Goal: Information Seeking & Learning: Find specific fact

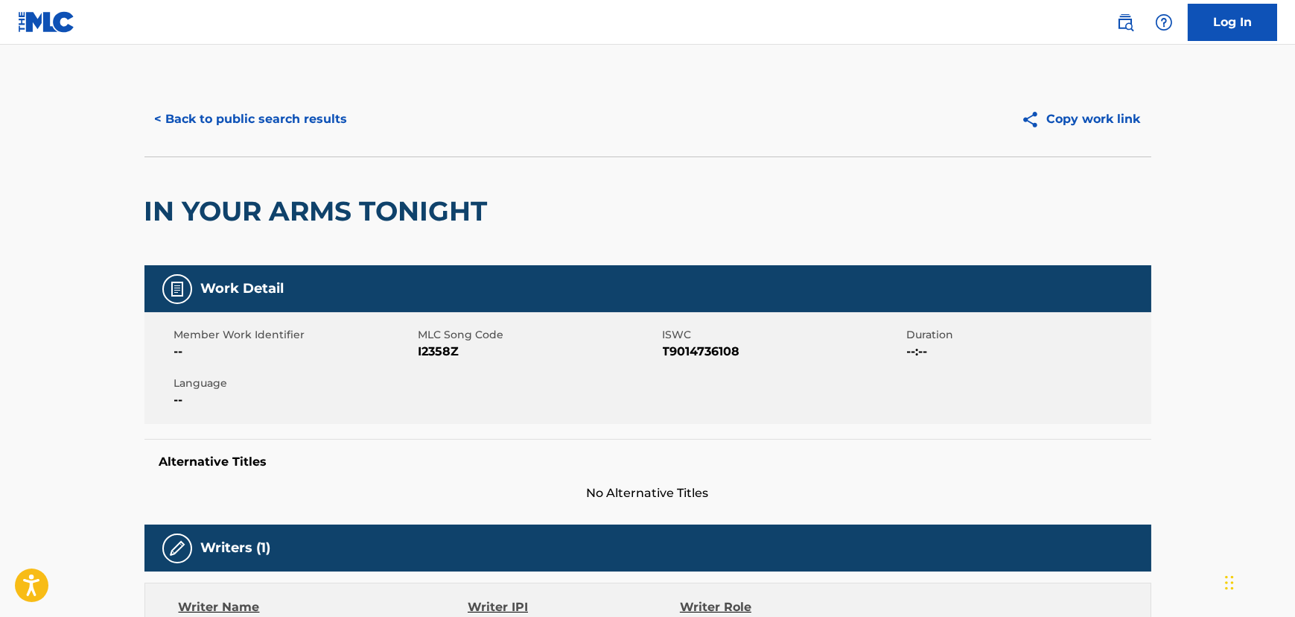
click at [209, 102] on button "< Back to public search results" at bounding box center [252, 119] width 214 height 37
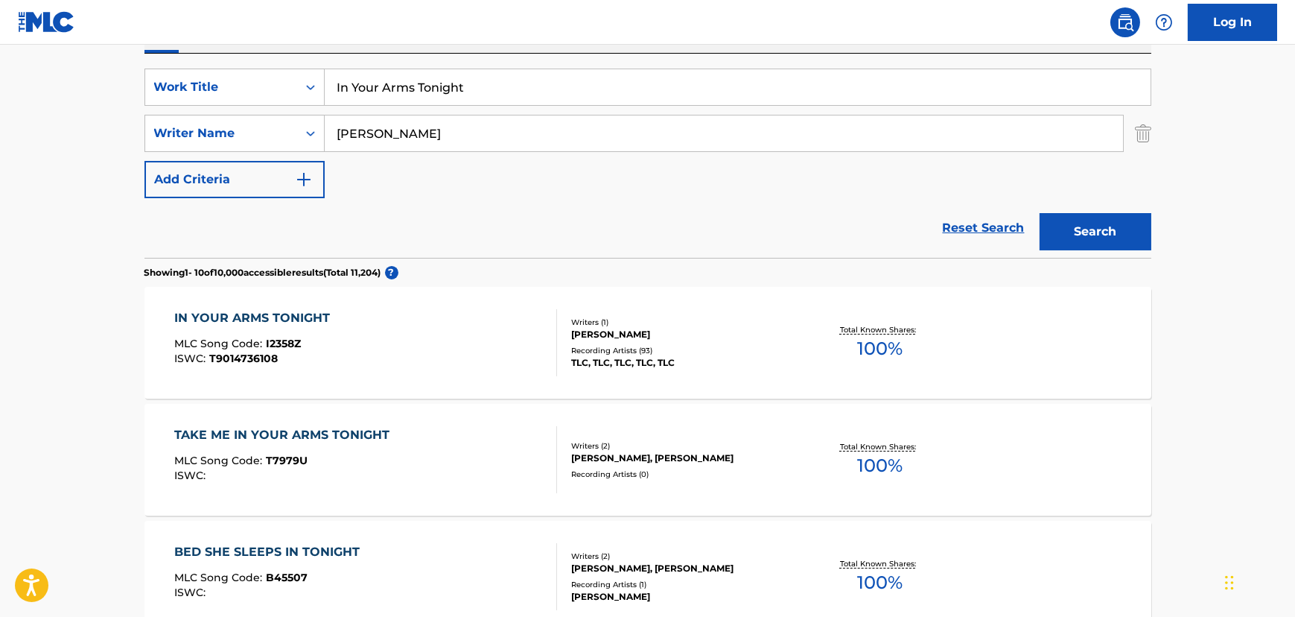
click at [415, 92] on input "In Your Arms Tonight" at bounding box center [738, 87] width 826 height 36
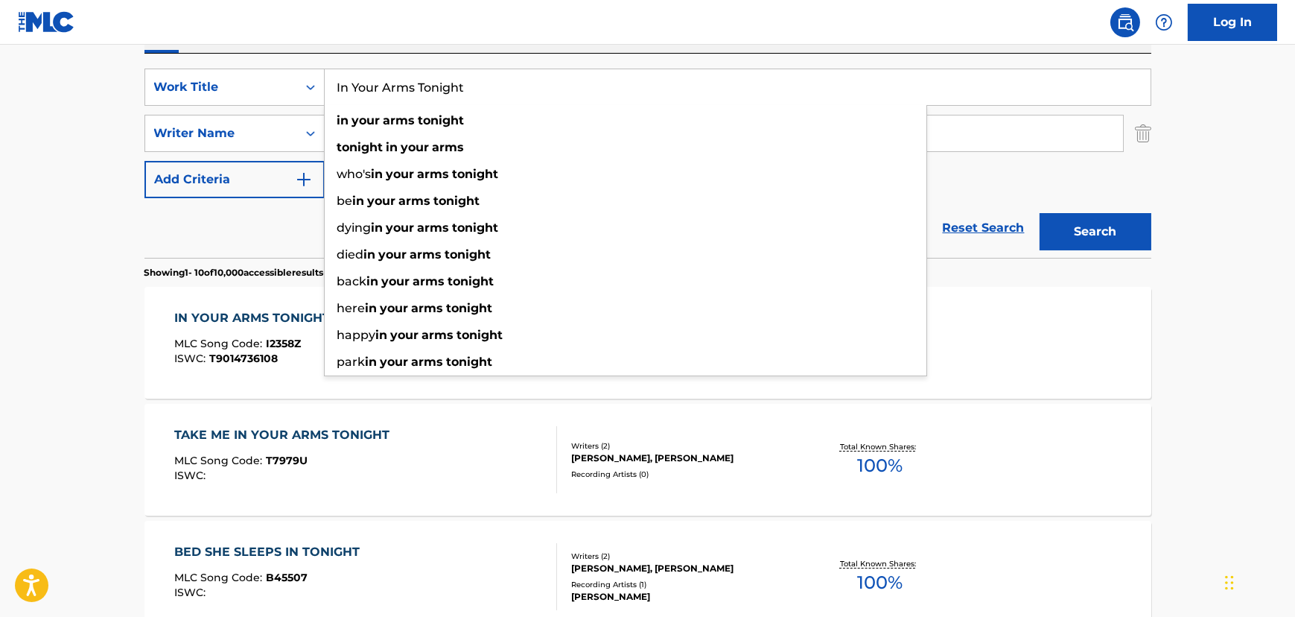
click at [415, 92] on input "In Your Arms Tonight" at bounding box center [738, 87] width 826 height 36
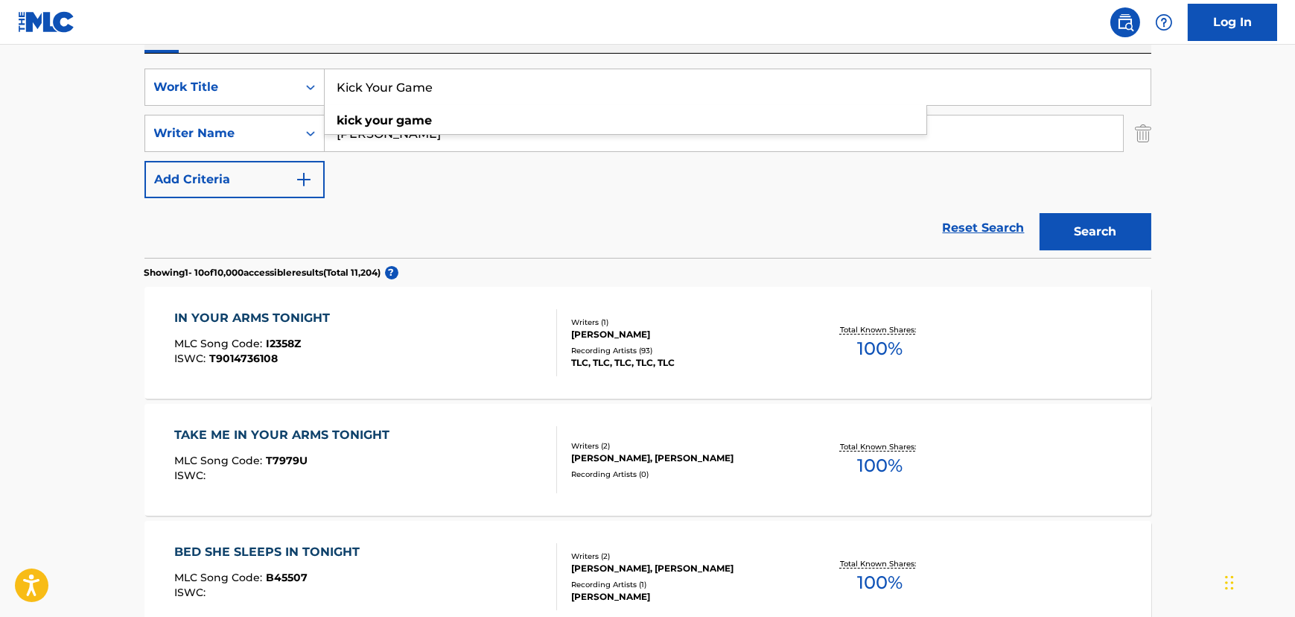
type input "Kick Your Game"
drag, startPoint x: 381, startPoint y: 180, endPoint x: 377, endPoint y: 162, distance: 18.4
click at [381, 180] on div "SearchWithCriteriaf2247bad-b821-4afd-b0a2-00148209ce15 Work Title Kick Your Gam…" at bounding box center [648, 134] width 1007 height 130
click at [375, 139] on input "[PERSON_NAME]" at bounding box center [724, 133] width 799 height 36
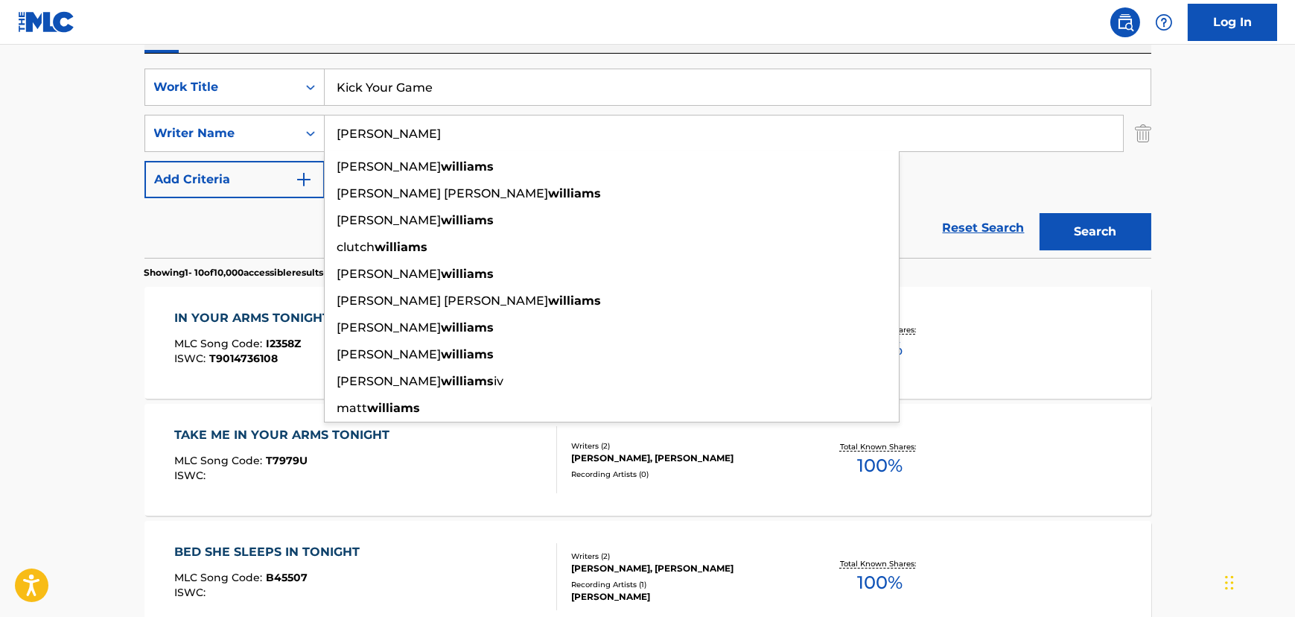
click at [375, 139] on input "[PERSON_NAME]" at bounding box center [724, 133] width 799 height 36
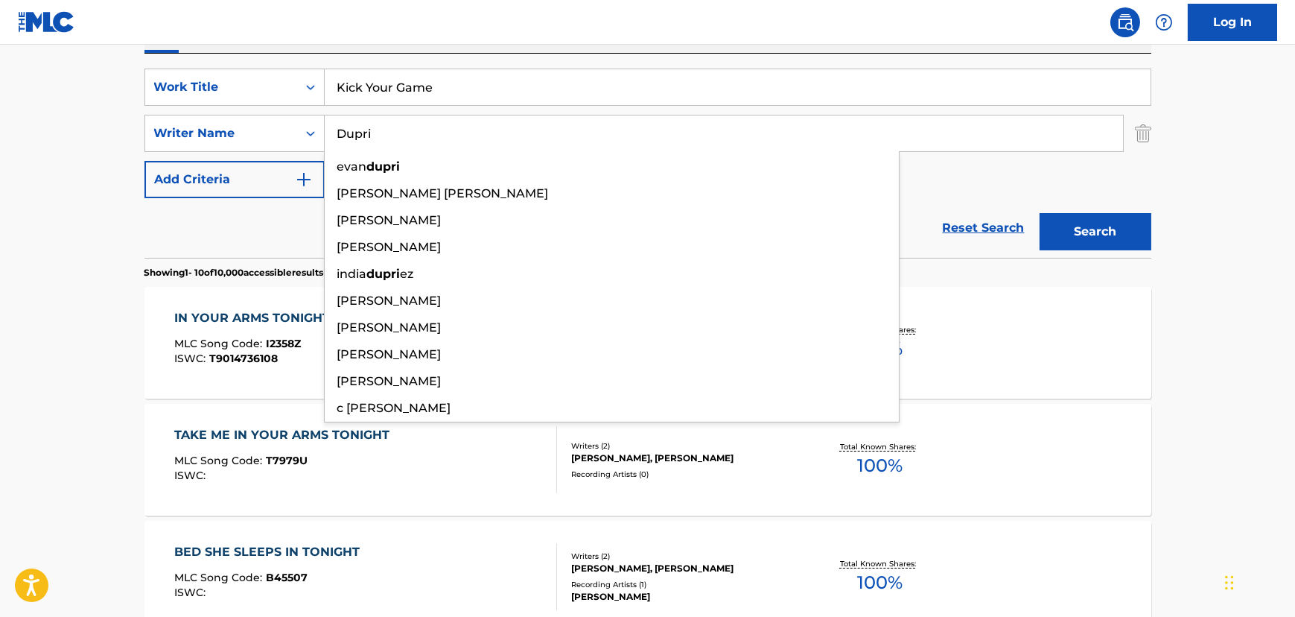
type input "Dupri"
click at [1040, 213] on button "Search" at bounding box center [1096, 231] width 112 height 37
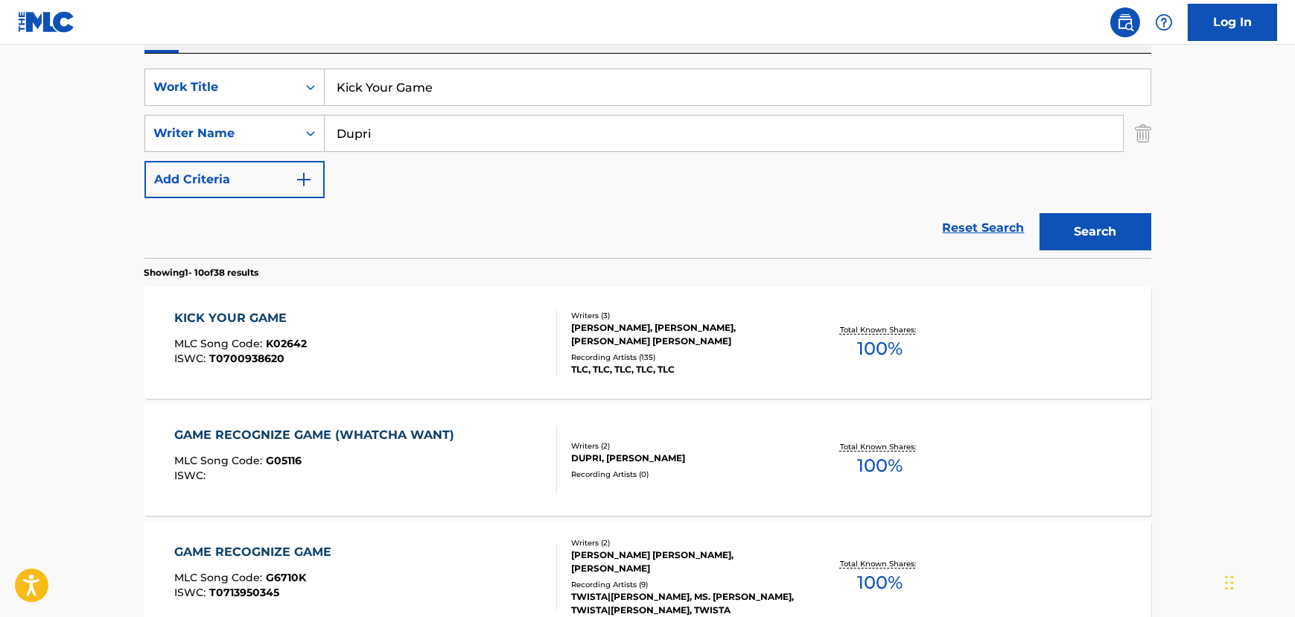
click at [422, 328] on div "KICK YOUR GAME MLC Song Code : K02642 ISWC : T0700938620" at bounding box center [365, 342] width 383 height 67
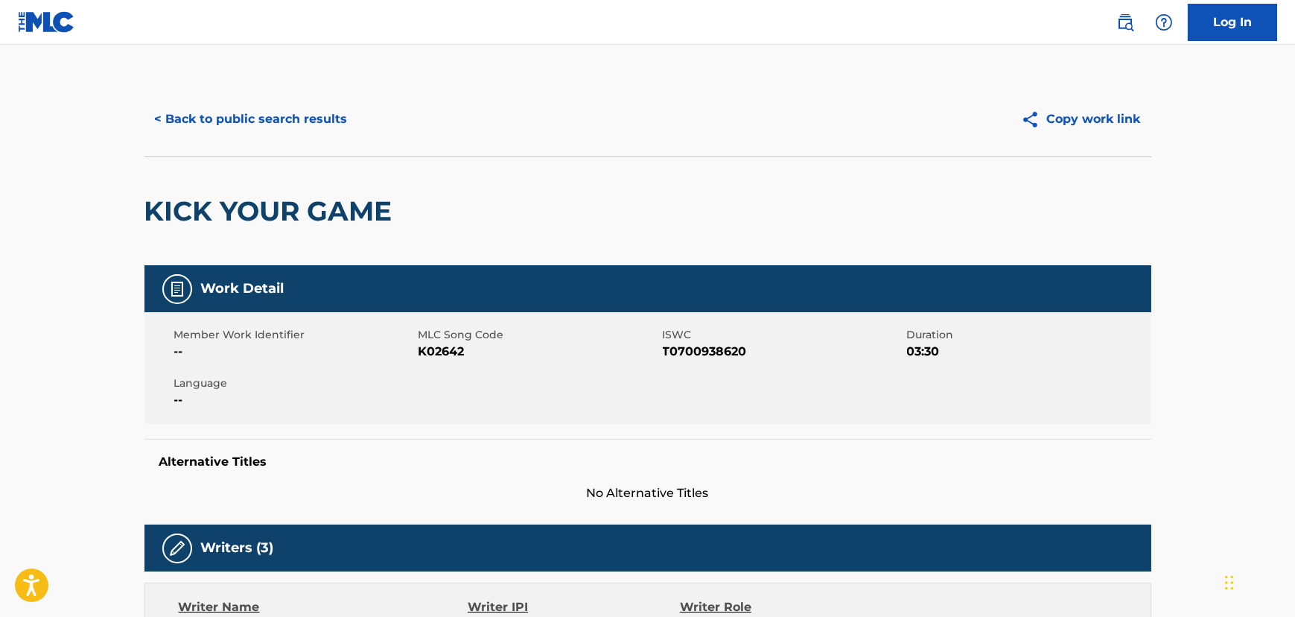
click at [226, 104] on button "< Back to public search results" at bounding box center [252, 119] width 214 height 37
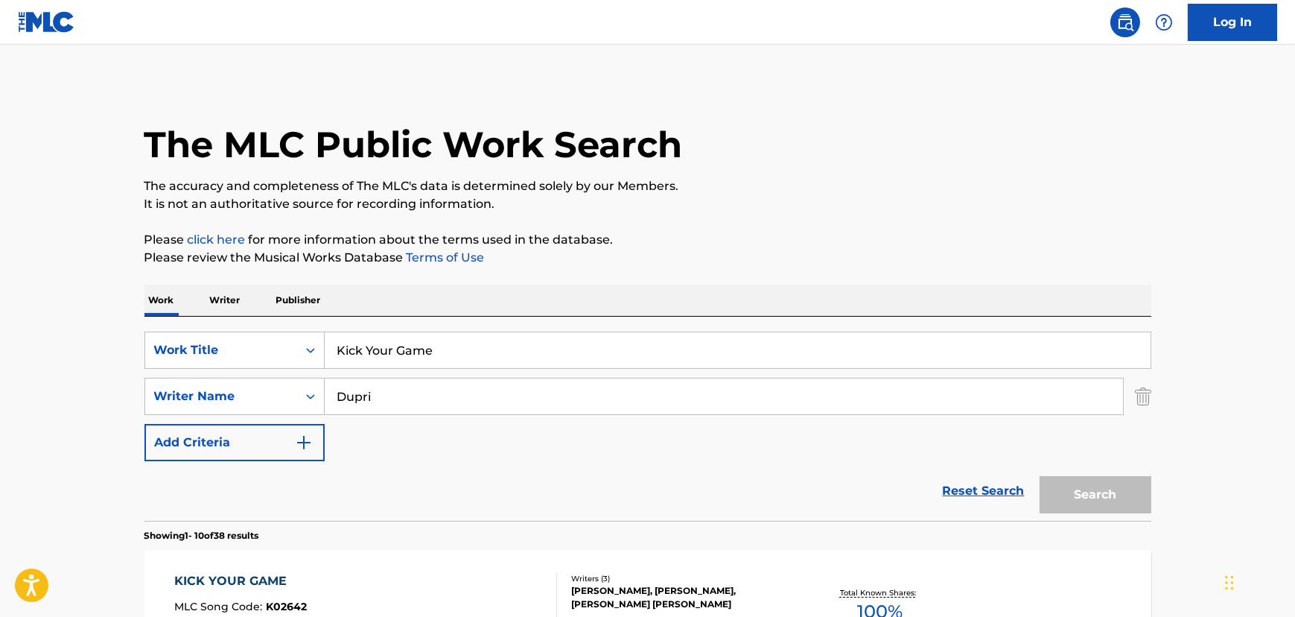
scroll to position [263, 0]
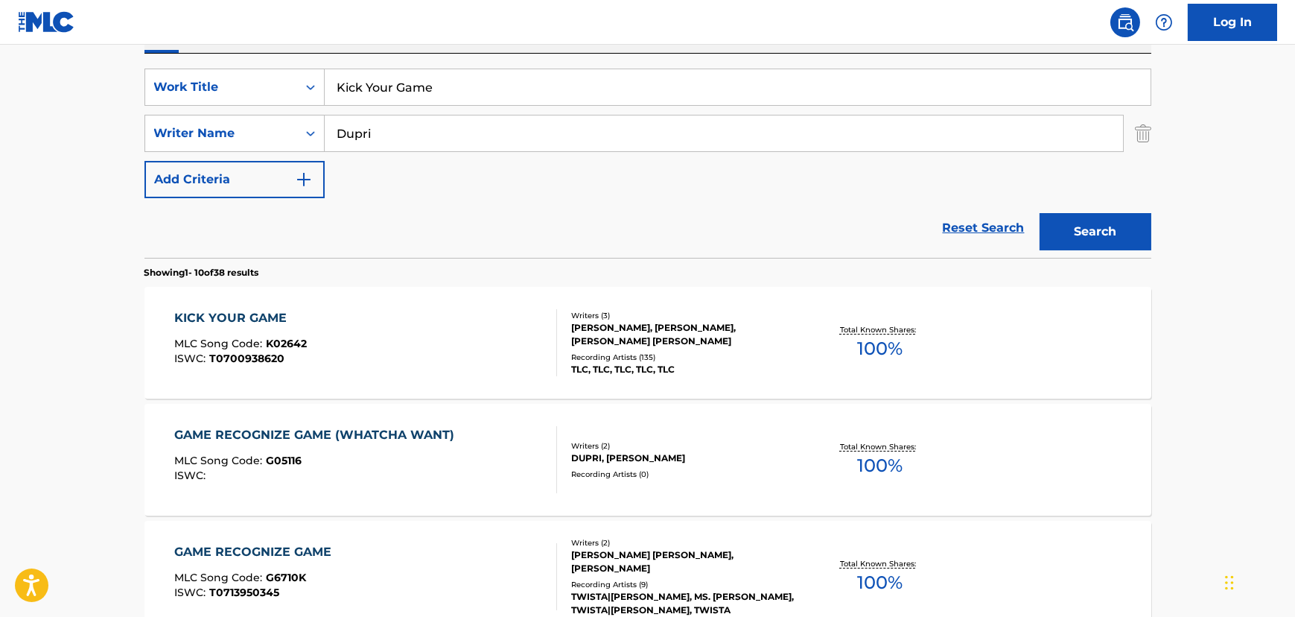
click at [372, 106] on div "SearchWithCriteriaf2247bad-b821-4afd-b0a2-00148209ce15 Work Title Kick Your Gam…" at bounding box center [648, 134] width 1007 height 130
click at [368, 92] on input "Kick Your Game" at bounding box center [738, 87] width 826 height 36
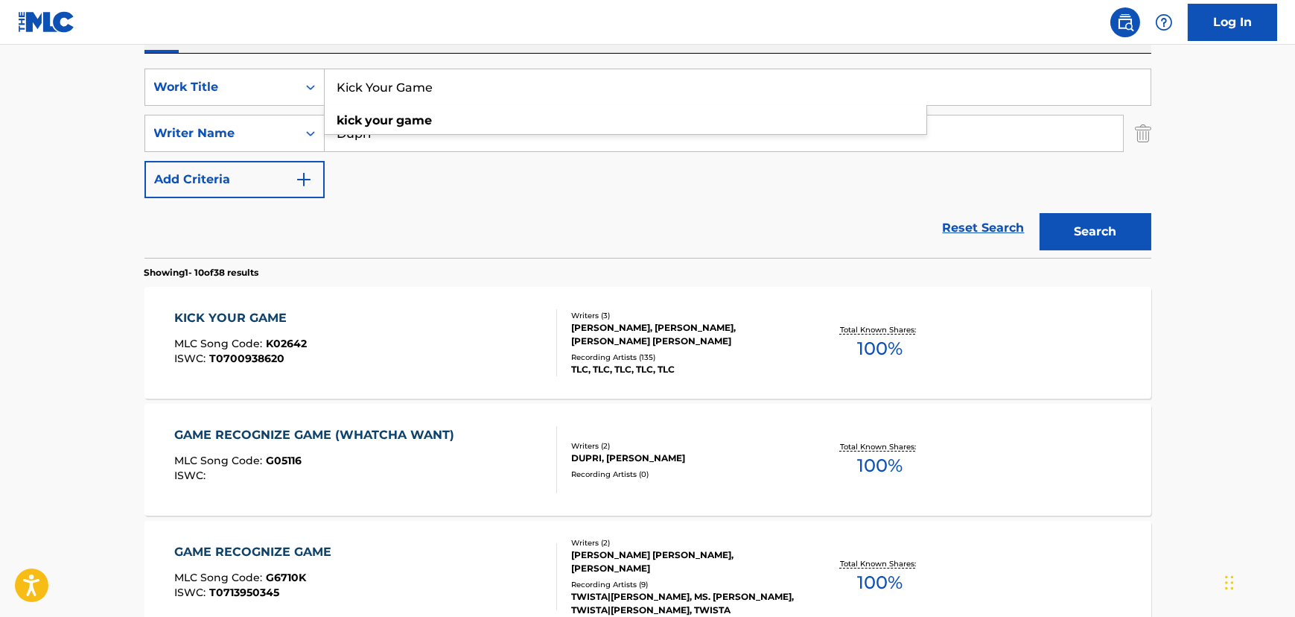
paste input "Red Light Special"
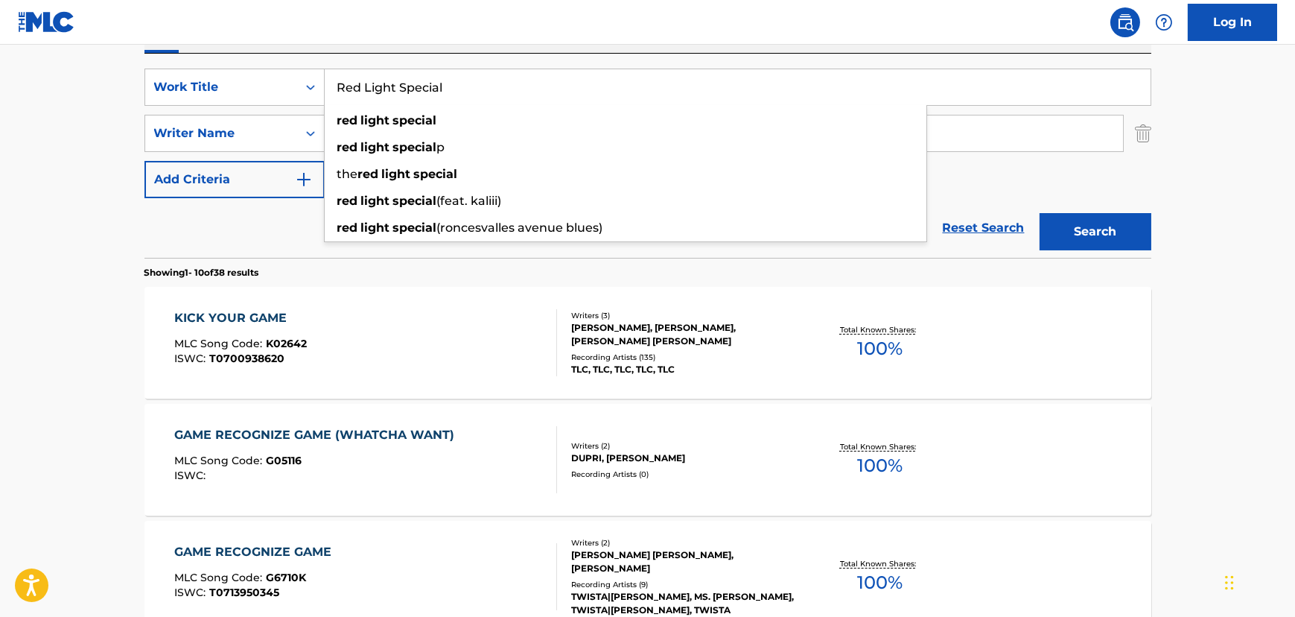
type input "Red Light Special"
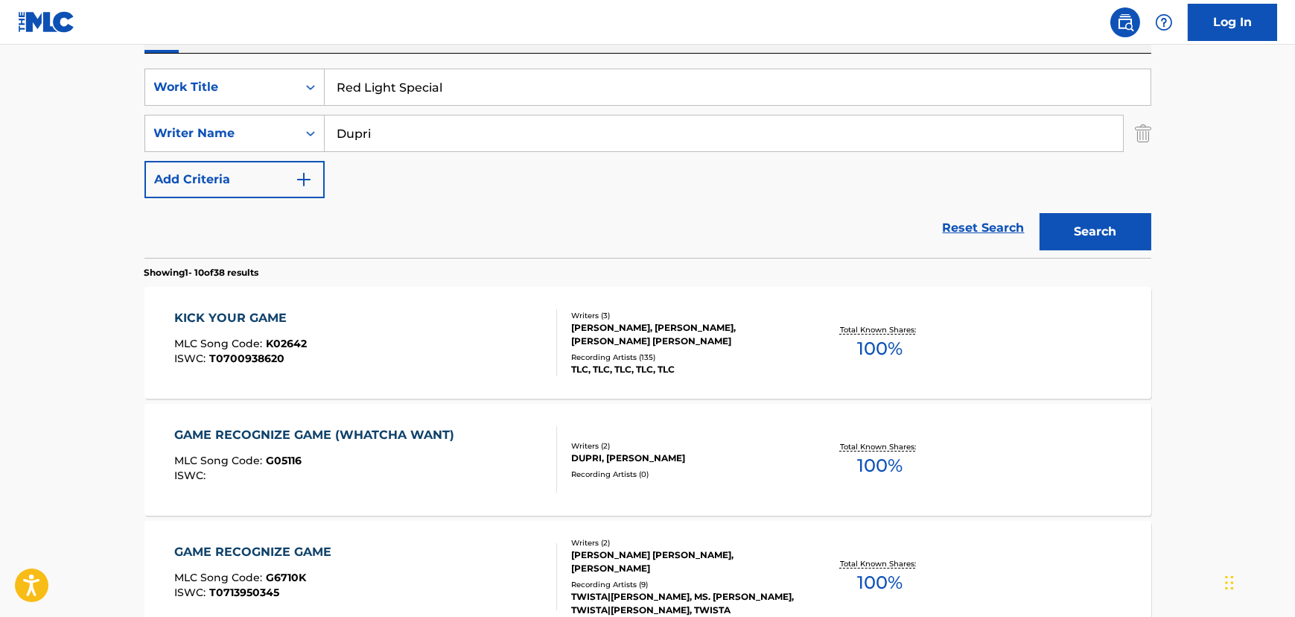
click at [348, 134] on input "Dupri" at bounding box center [724, 133] width 799 height 36
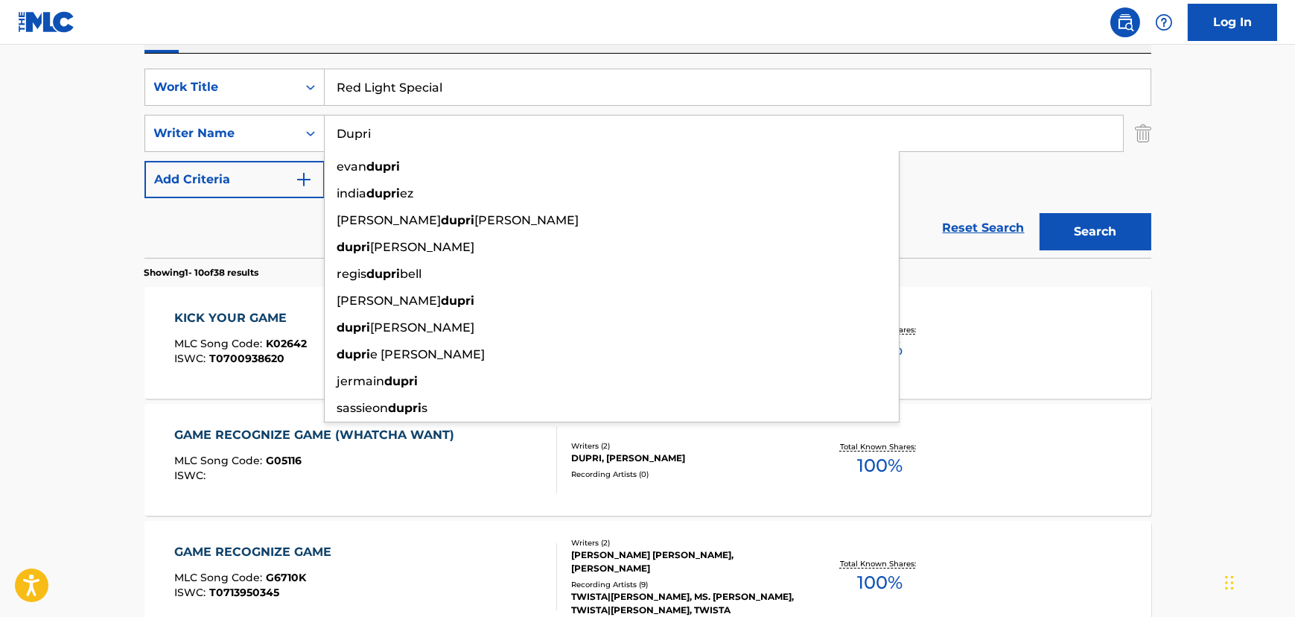
click at [348, 134] on input "Dupri" at bounding box center [724, 133] width 799 height 36
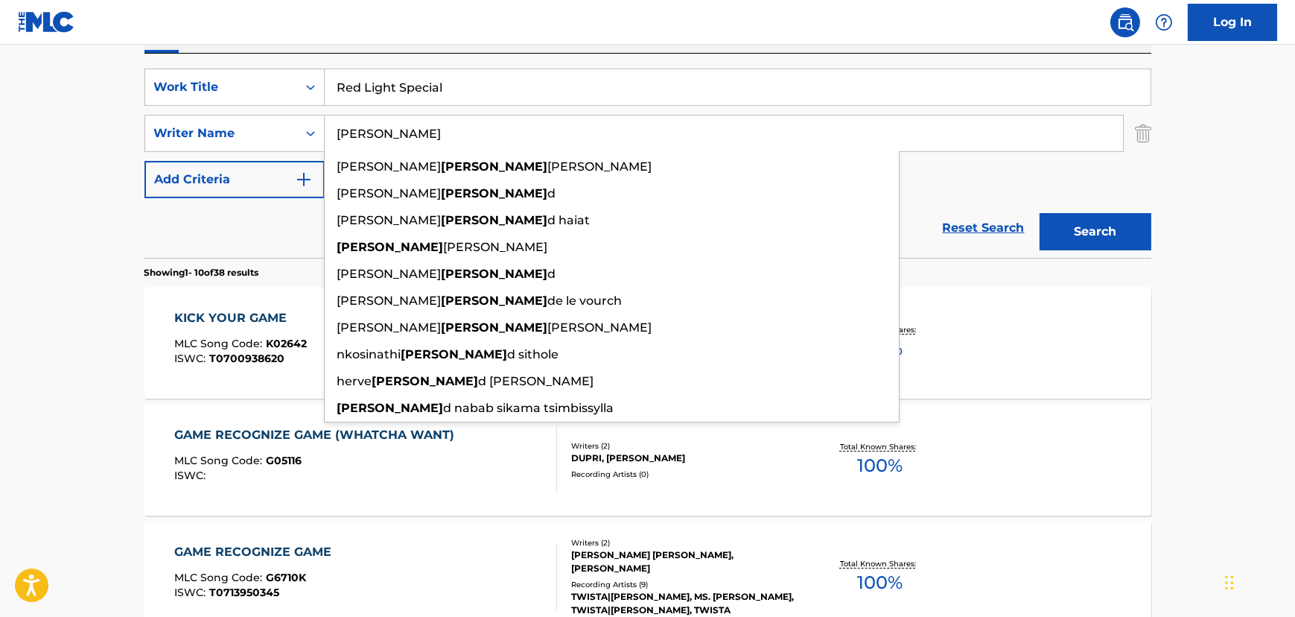
type input "[PERSON_NAME]"
click at [1040, 213] on button "Search" at bounding box center [1096, 231] width 112 height 37
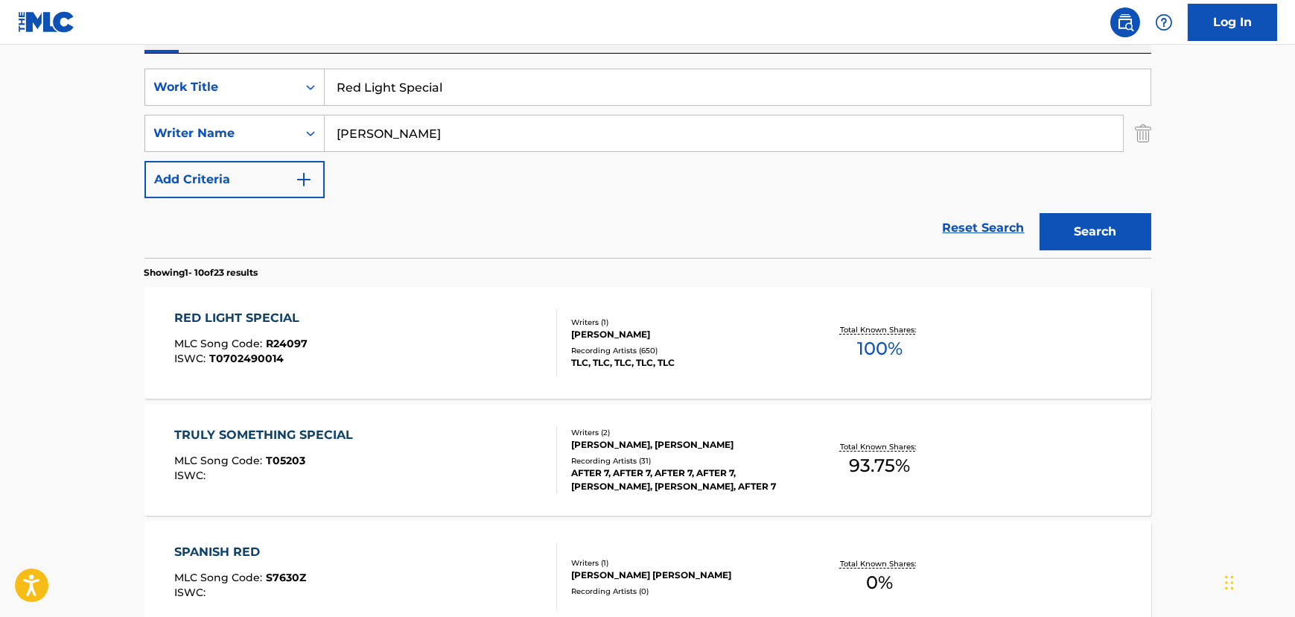
click at [506, 367] on div "RED LIGHT SPECIAL MLC Song Code : R24097 ISWC : T0702490014" at bounding box center [365, 342] width 383 height 67
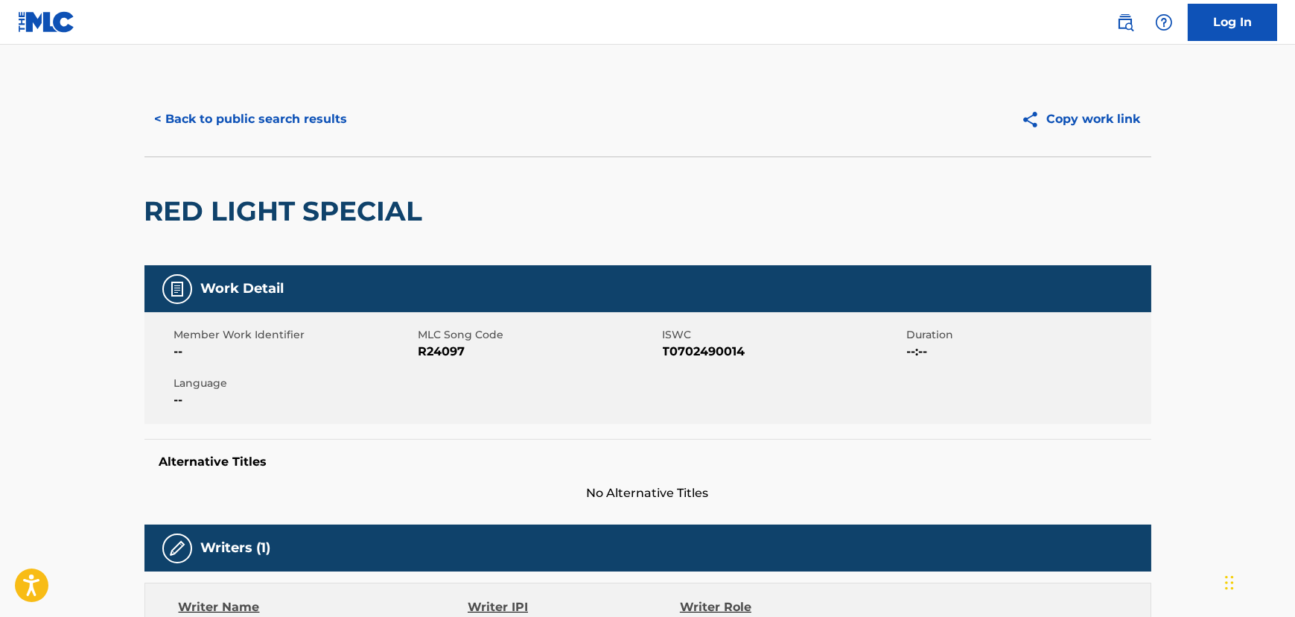
click at [202, 122] on button "< Back to public search results" at bounding box center [252, 119] width 214 height 37
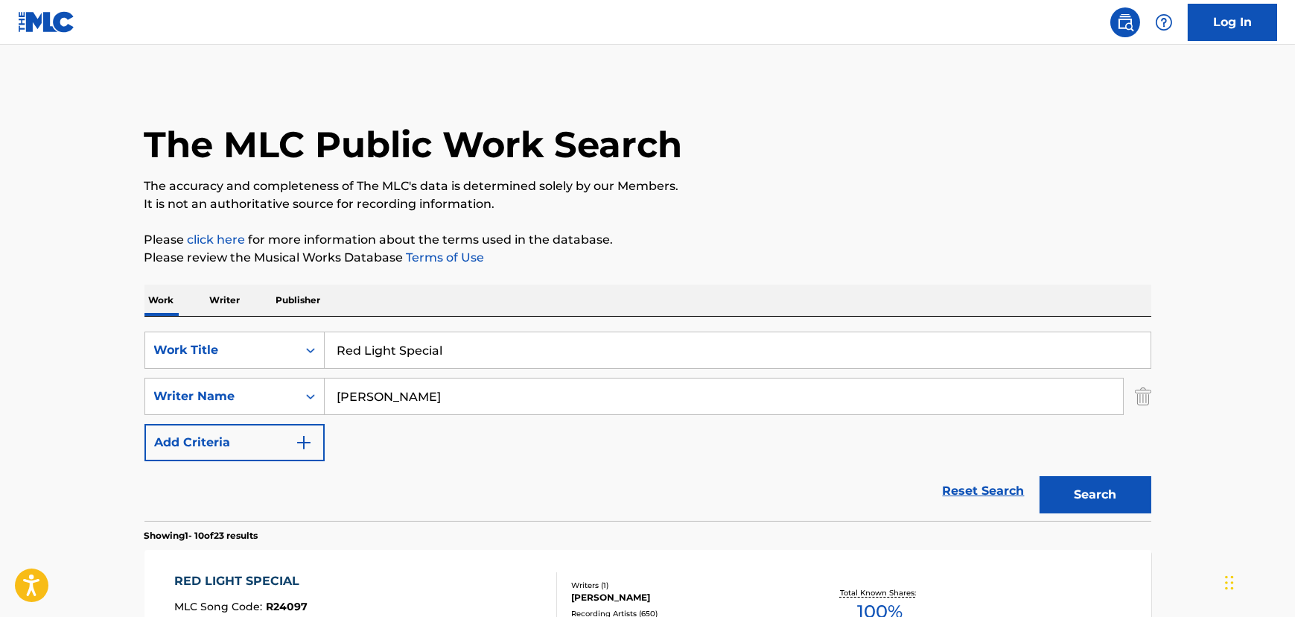
scroll to position [263, 0]
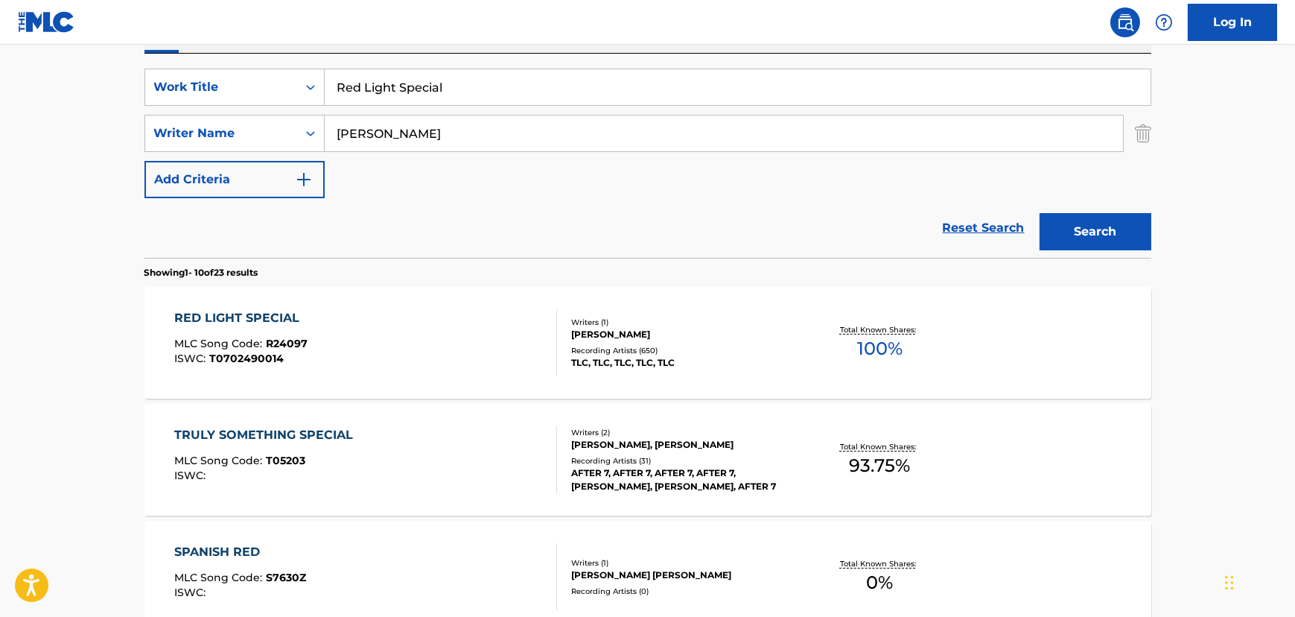
click at [395, 82] on input "Red Light Special" at bounding box center [738, 87] width 826 height 36
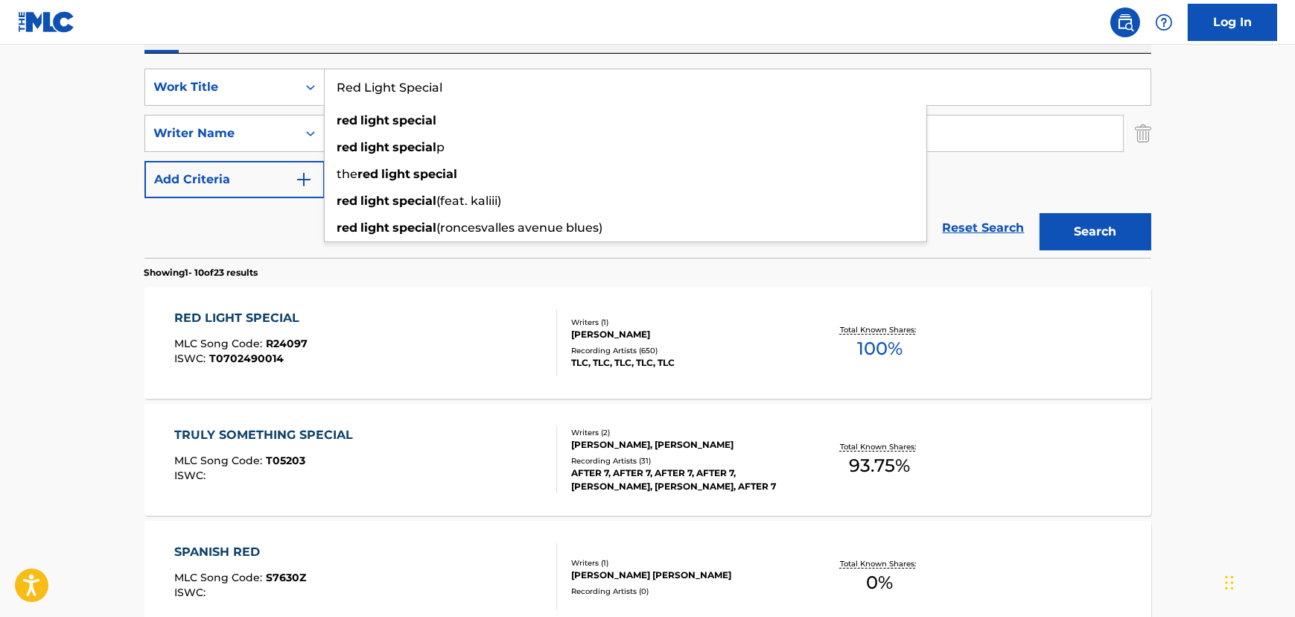
click at [395, 82] on input "Red Light Special" at bounding box center [738, 87] width 826 height 36
paste input "Turntable"
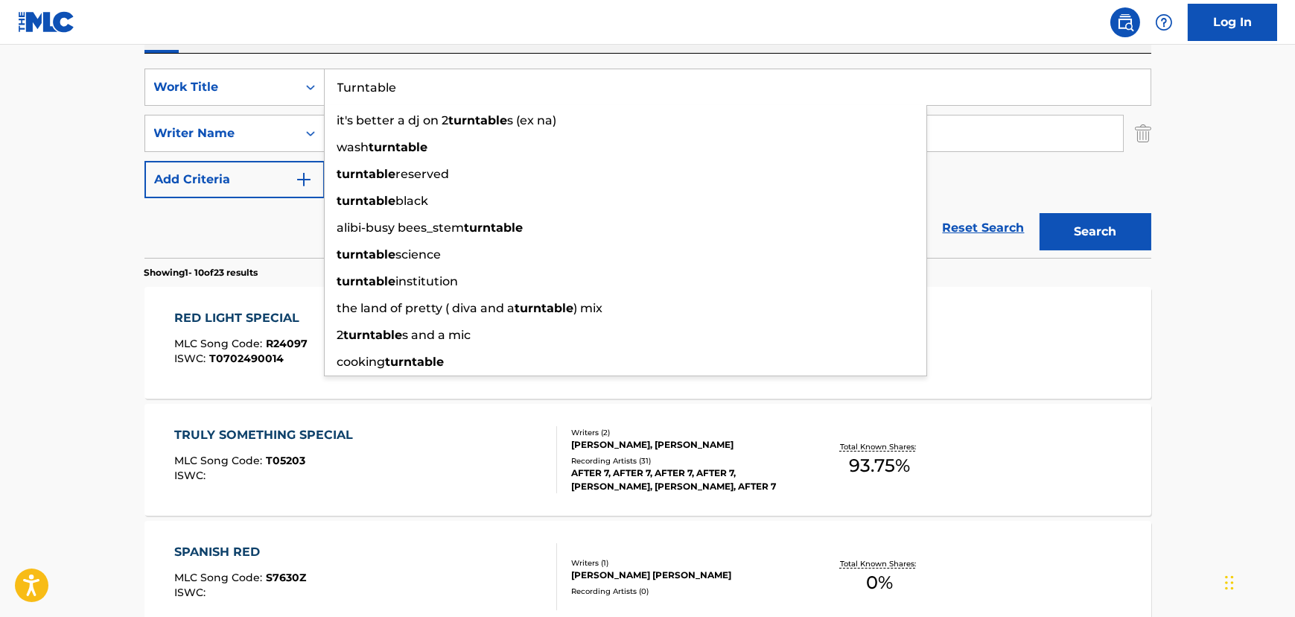
type input "Turntable"
drag, startPoint x: 97, startPoint y: 119, endPoint x: 286, endPoint y: 130, distance: 189.5
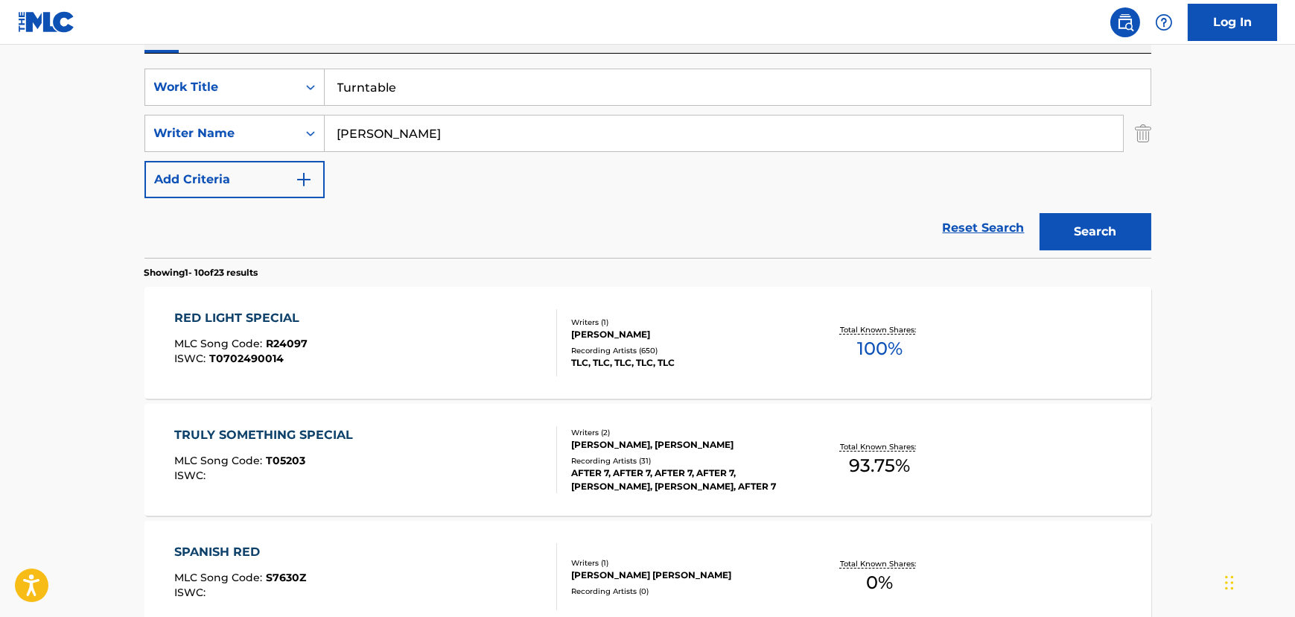
click at [355, 136] on input "[PERSON_NAME]" at bounding box center [724, 133] width 799 height 36
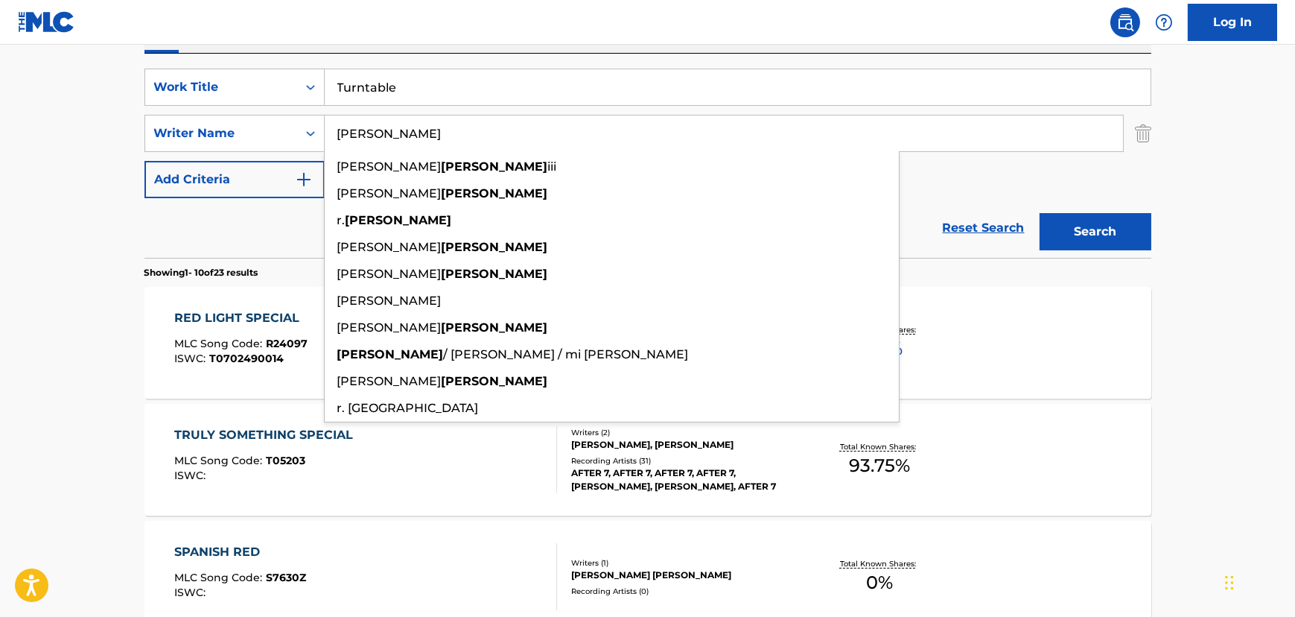
type input "[PERSON_NAME]"
click at [1040, 213] on button "Search" at bounding box center [1096, 231] width 112 height 37
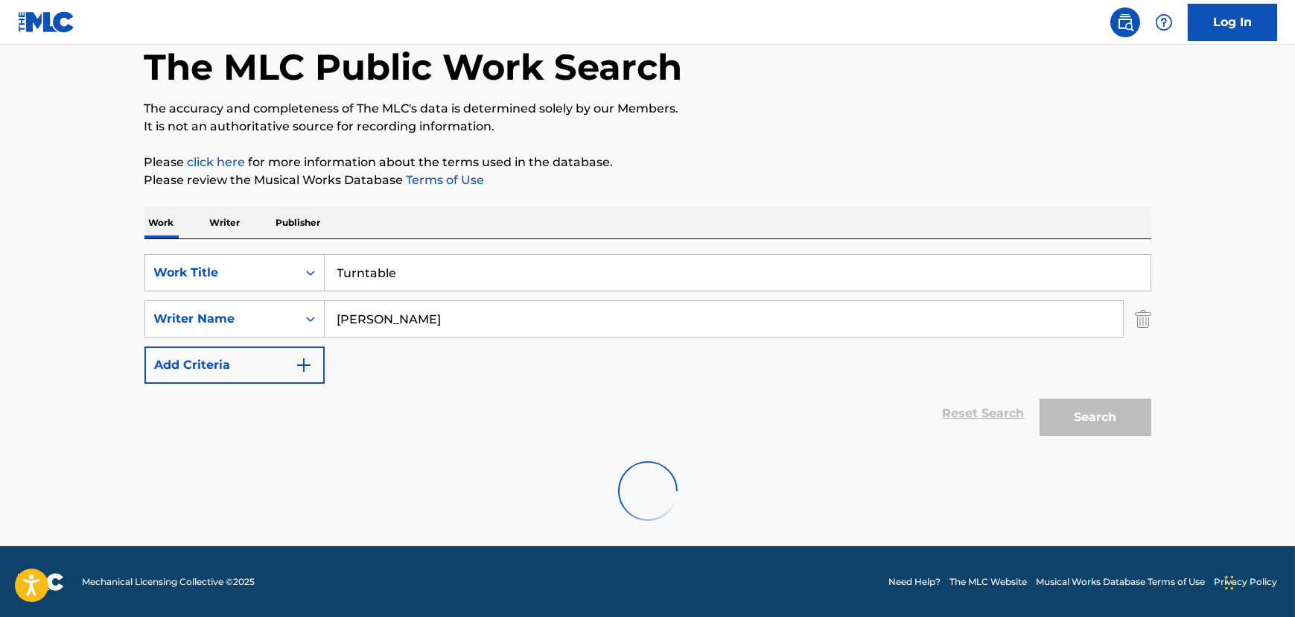
scroll to position [193, 0]
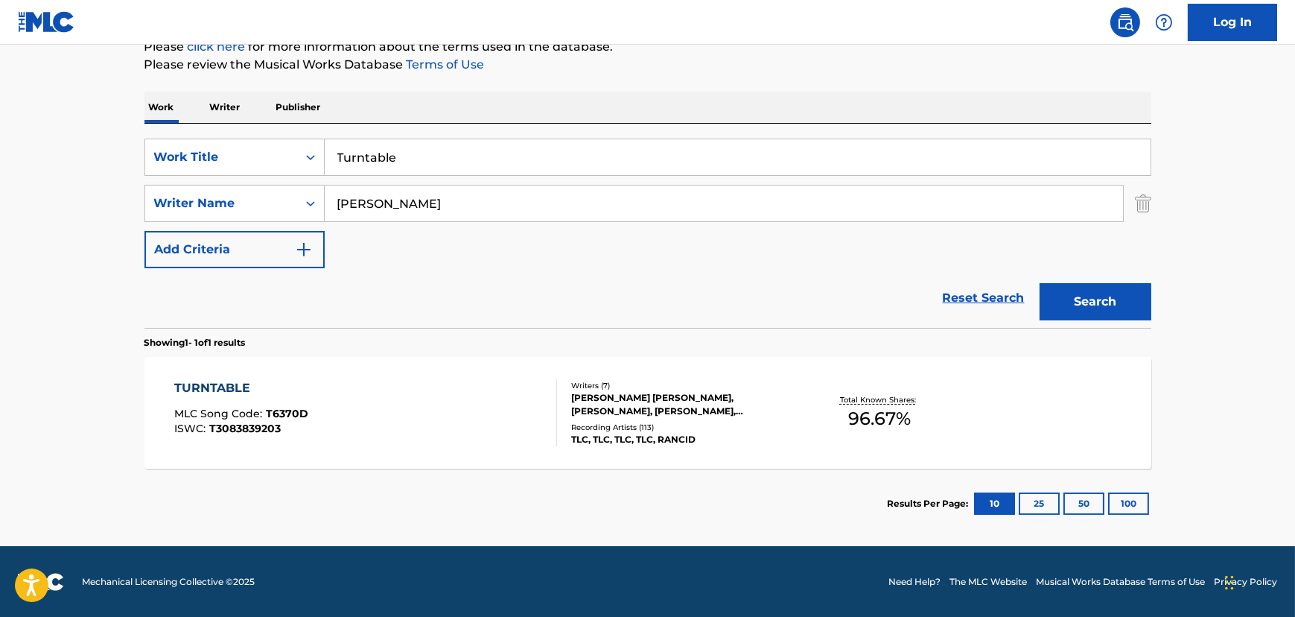
click at [372, 407] on div "TURNTABLE MLC Song Code : T6370D ISWC : T3083839203" at bounding box center [365, 412] width 383 height 67
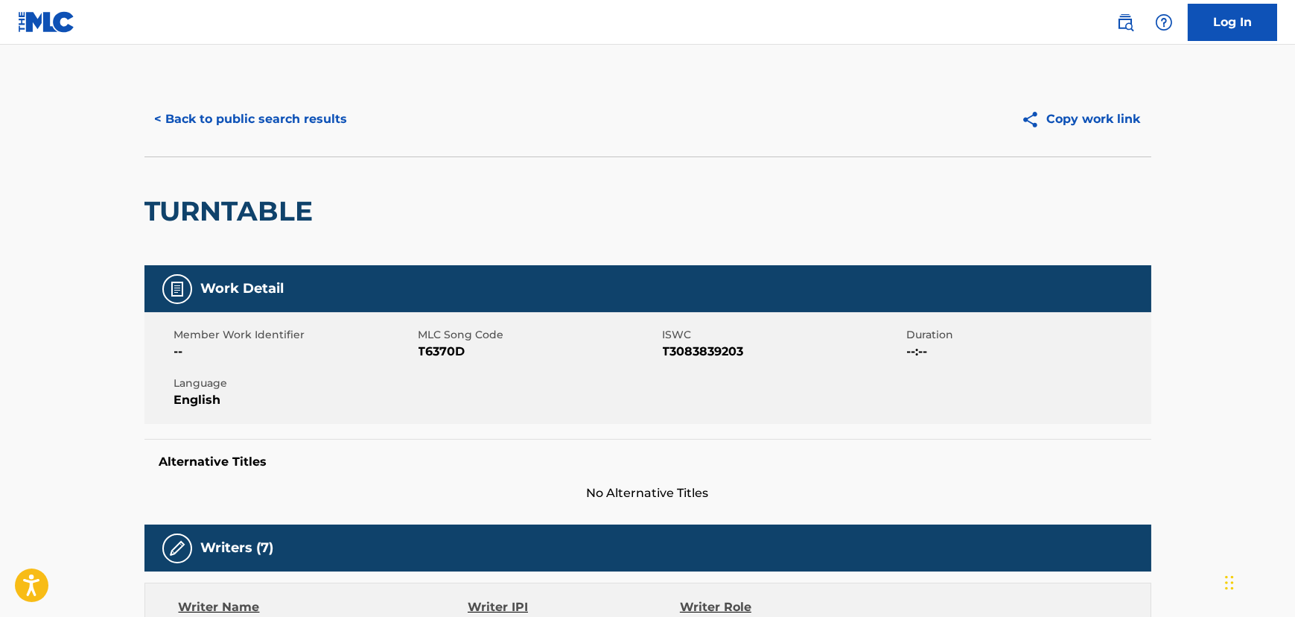
click at [221, 137] on button "< Back to public search results" at bounding box center [252, 119] width 214 height 37
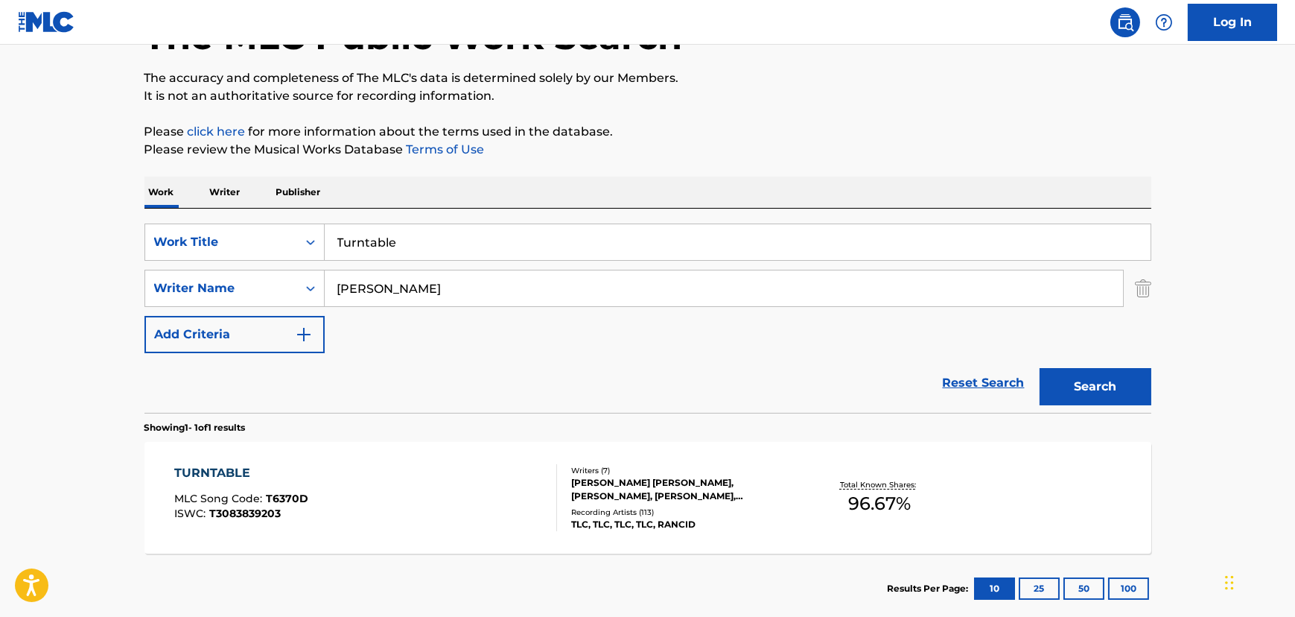
click at [355, 203] on div "Work Writer Publisher" at bounding box center [648, 192] width 1007 height 31
click at [353, 237] on input "Turntable" at bounding box center [738, 242] width 826 height 36
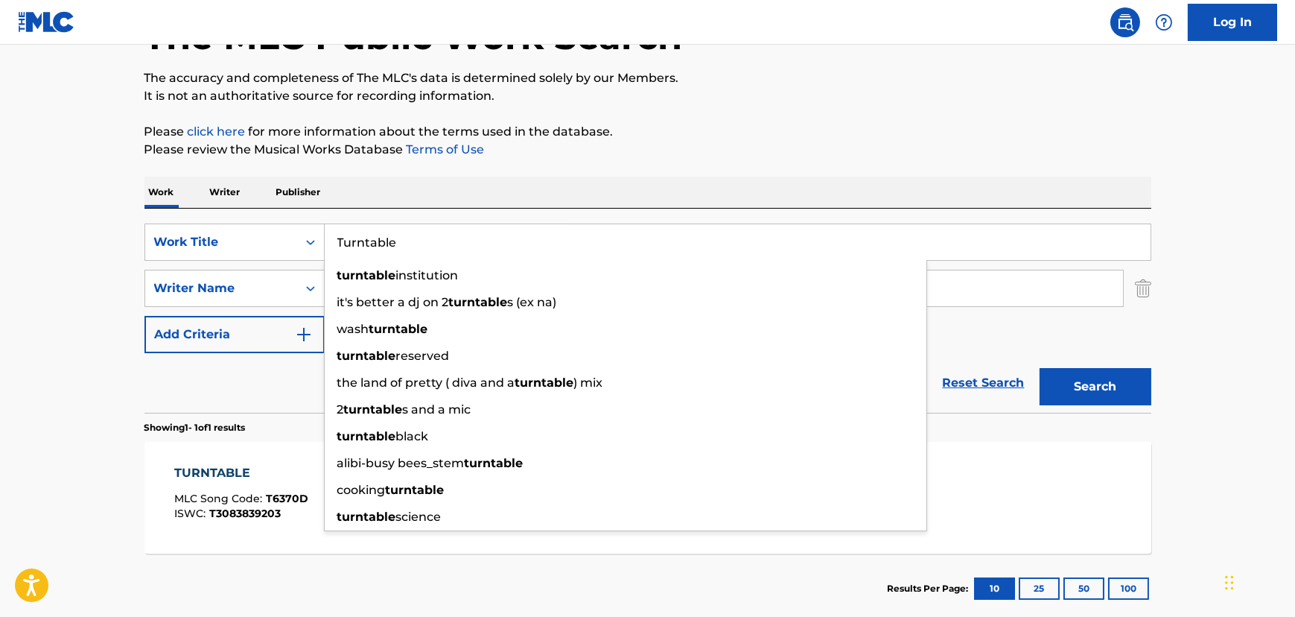
click at [353, 237] on input "Turntable" at bounding box center [738, 242] width 826 height 36
paste input "Unpretty"
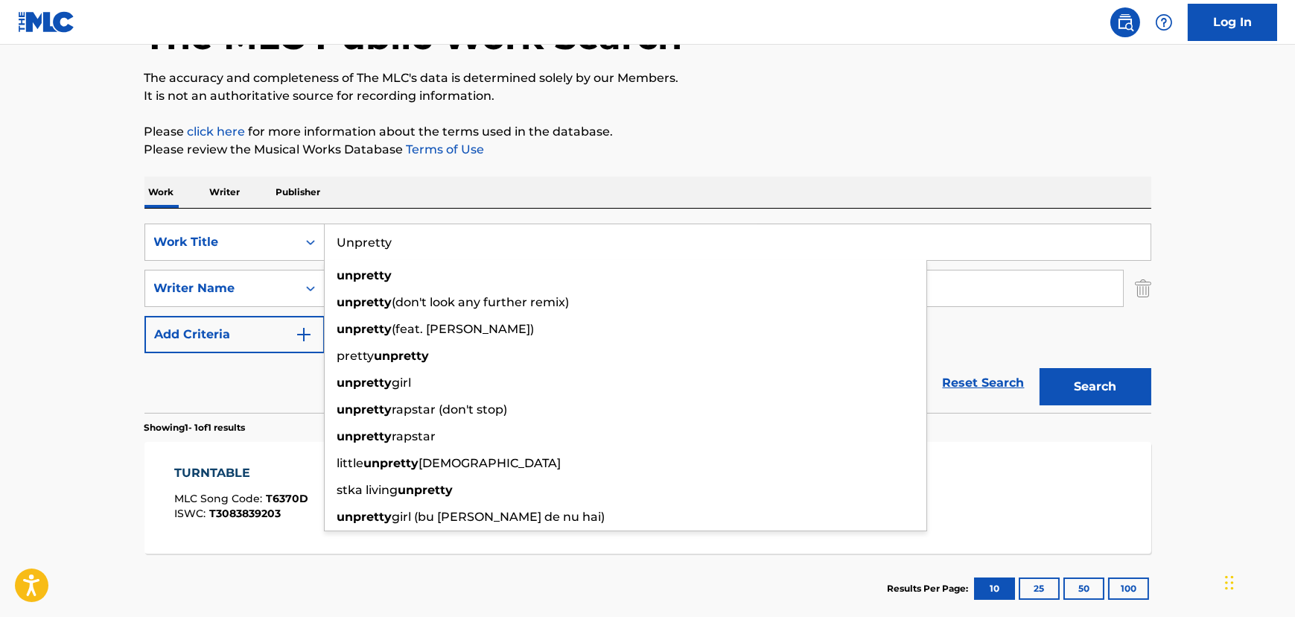
type input "Unpretty"
drag, startPoint x: 84, startPoint y: 243, endPoint x: 279, endPoint y: 273, distance: 196.8
click at [89, 245] on main "The MLC Public Work Search The accuracy and completeness of The MLC's data is d…" at bounding box center [647, 284] width 1295 height 694
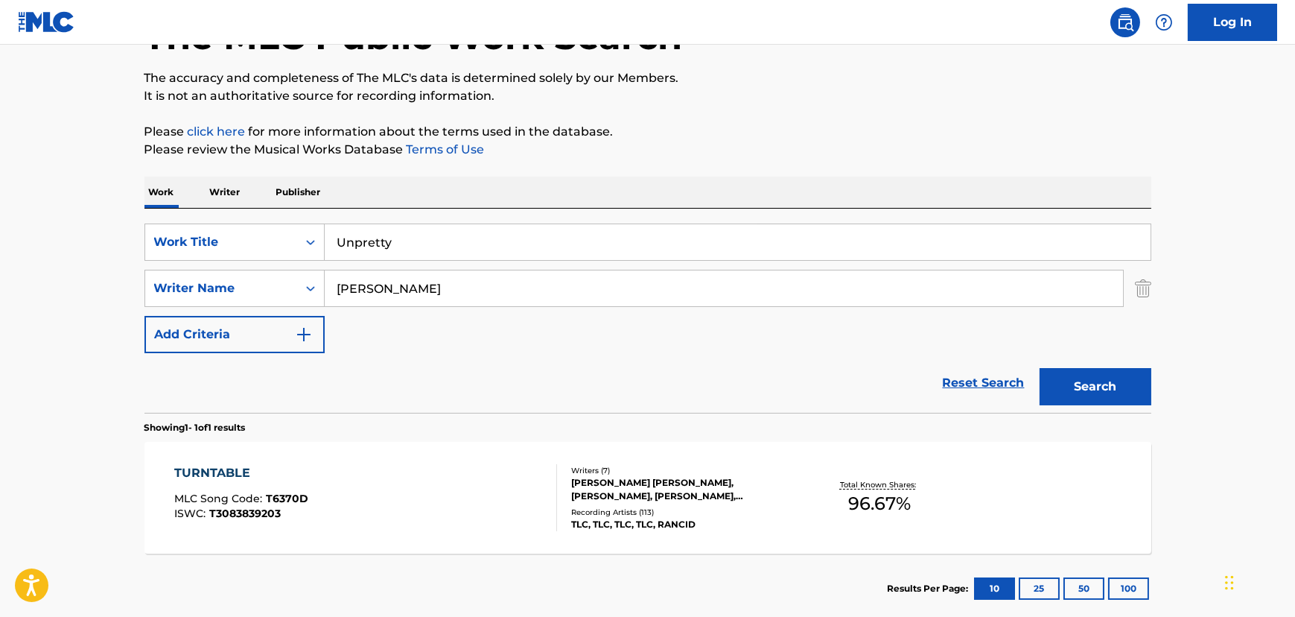
click at [372, 278] on input "[PERSON_NAME]" at bounding box center [724, 288] width 799 height 36
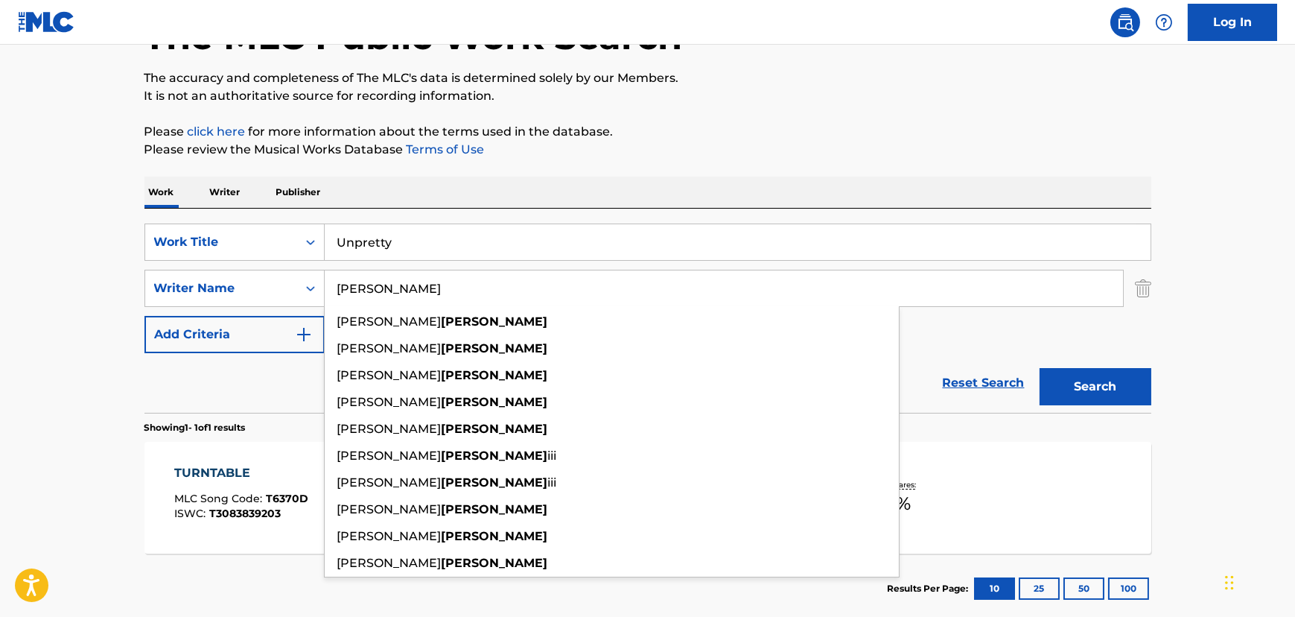
click at [372, 279] on input "[PERSON_NAME]" at bounding box center [724, 288] width 799 height 36
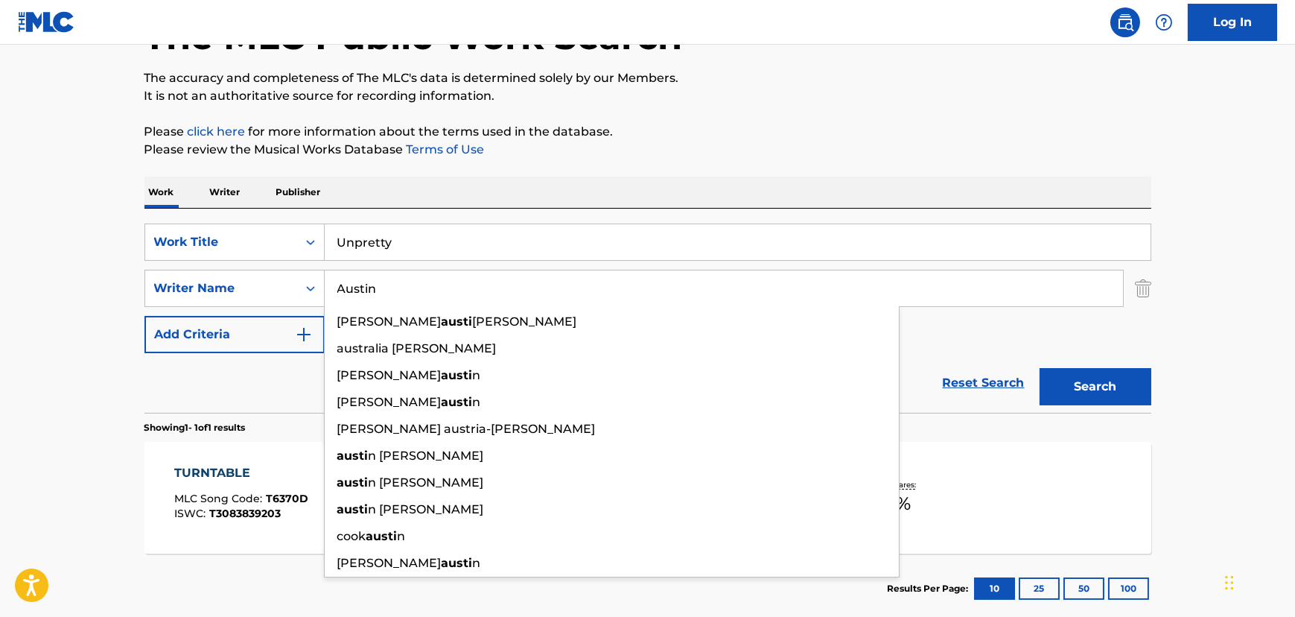
type input "Austin"
click at [1040, 368] on button "Search" at bounding box center [1096, 386] width 112 height 37
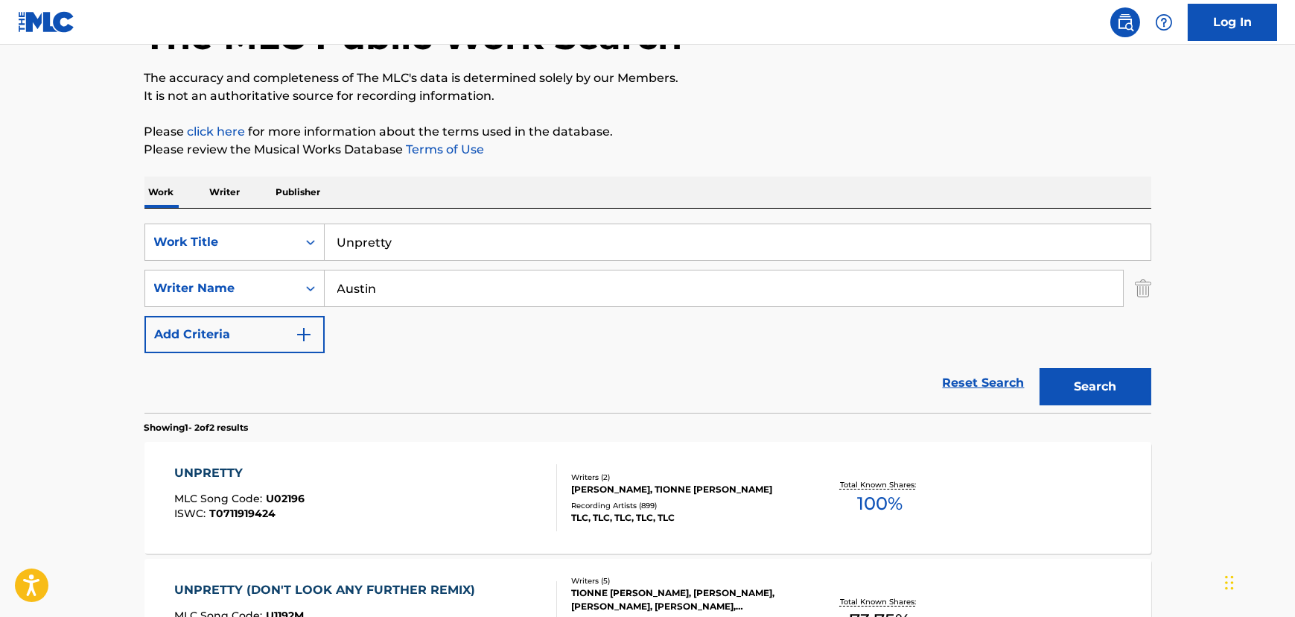
click at [413, 533] on div "UNPRETTY MLC Song Code : U02196 ISWC : T0711919424 Writers ( 2 ) [PERSON_NAME],…" at bounding box center [648, 498] width 1007 height 112
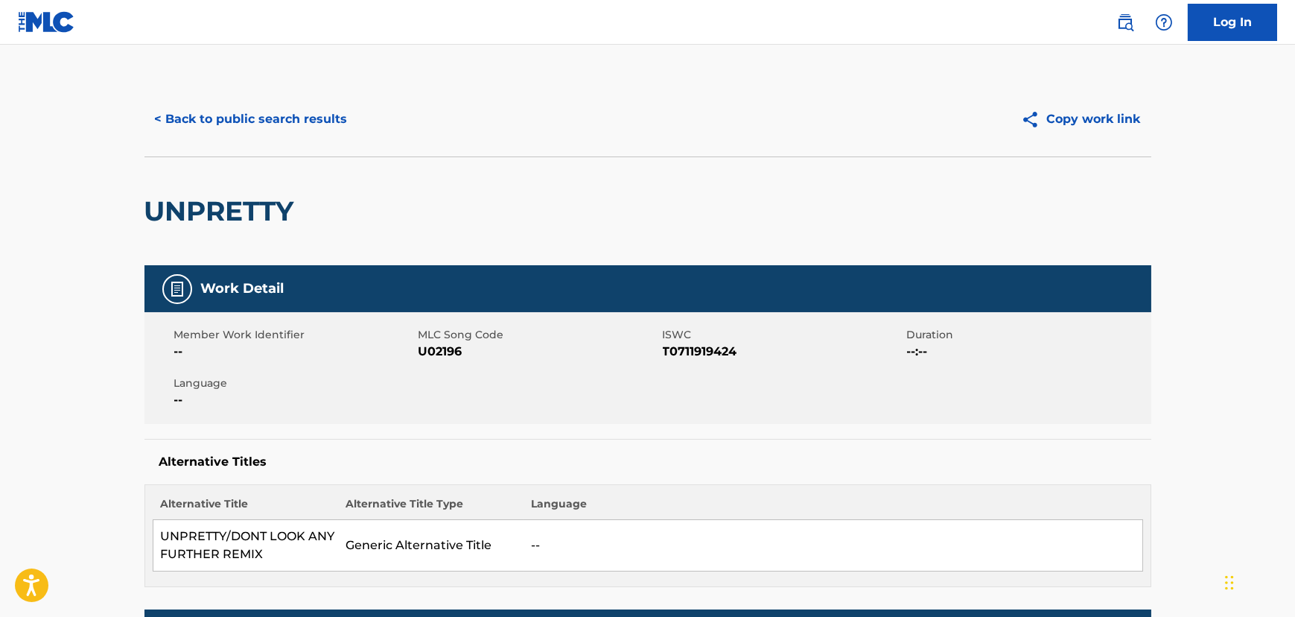
click at [272, 128] on button "< Back to public search results" at bounding box center [252, 119] width 214 height 37
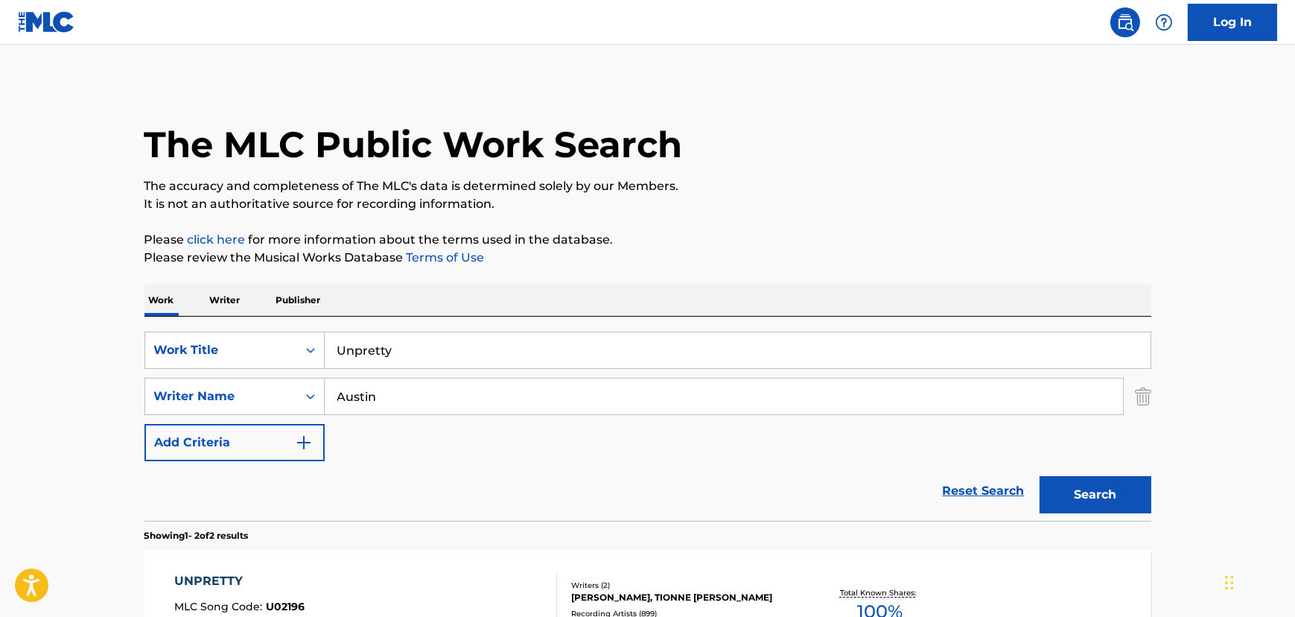
scroll to position [108, 0]
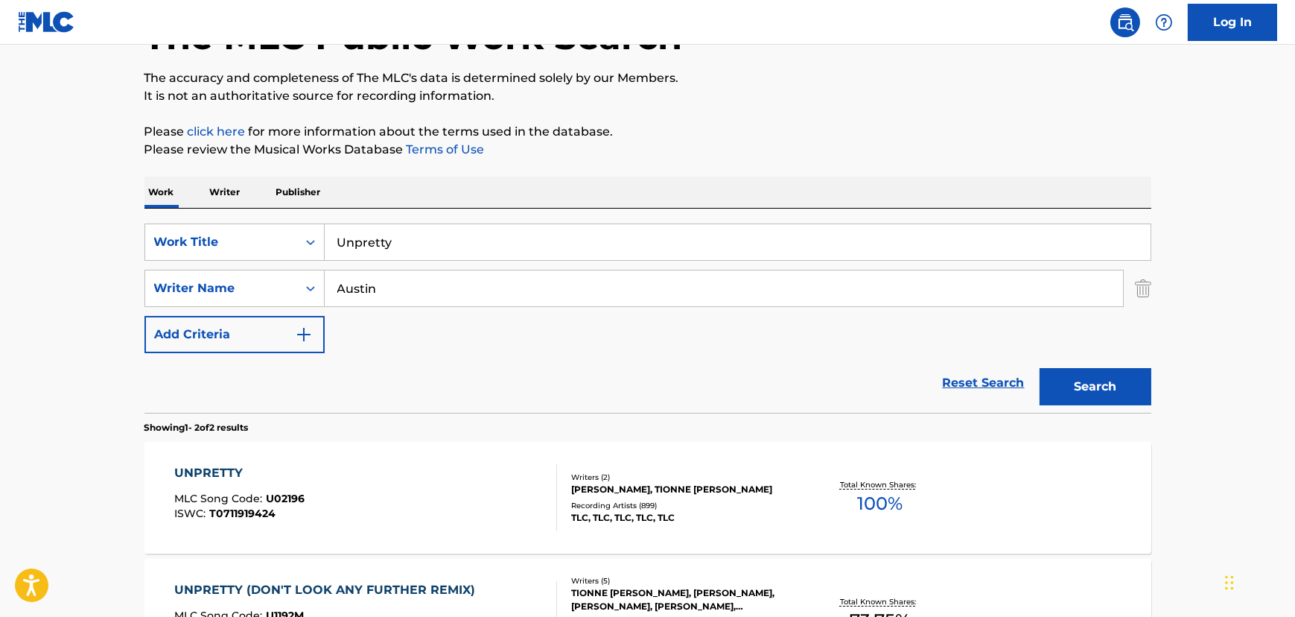
click at [364, 242] on input "Unpretty" at bounding box center [738, 242] width 826 height 36
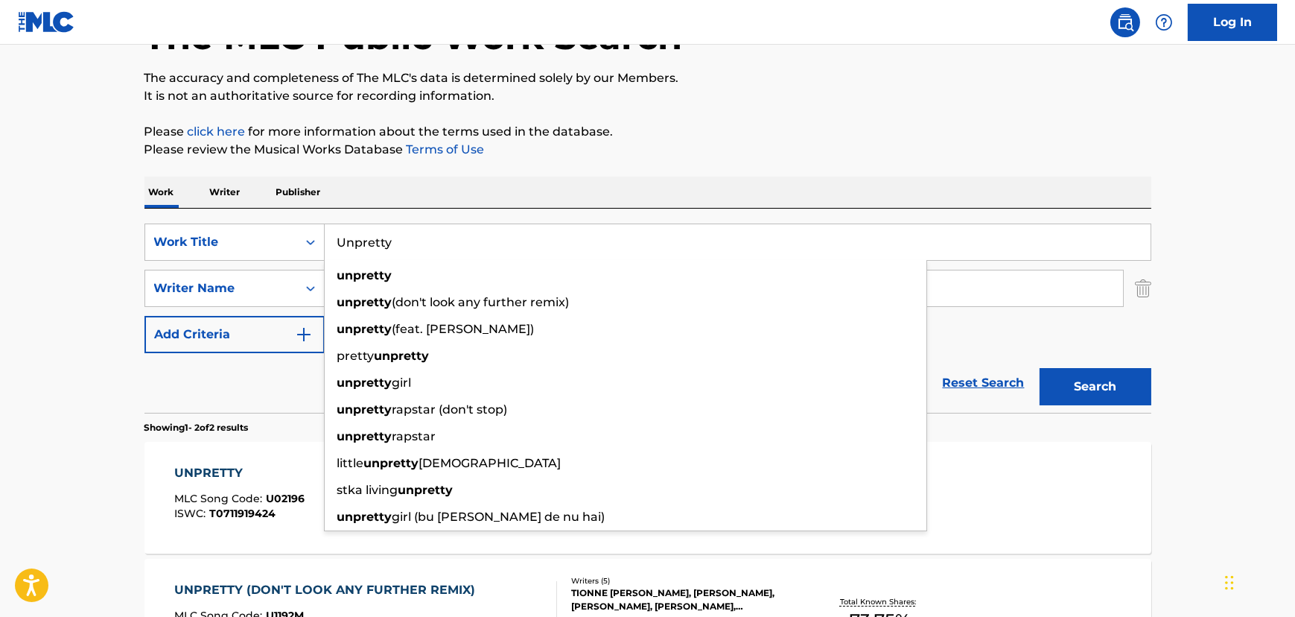
click at [364, 242] on input "Unpretty" at bounding box center [738, 242] width 826 height 36
paste input "Waterfalls"
type input "Waterfalls"
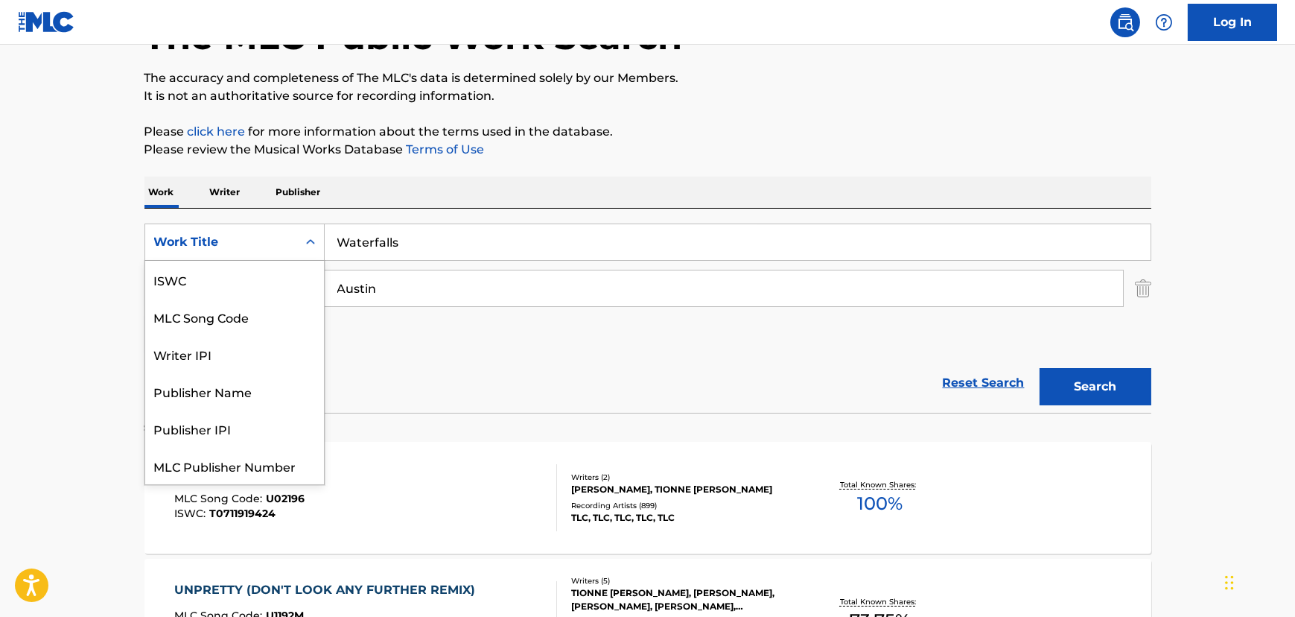
click at [171, 228] on div "Work Title" at bounding box center [221, 242] width 152 height 28
click at [398, 279] on input "Austin" at bounding box center [724, 288] width 799 height 36
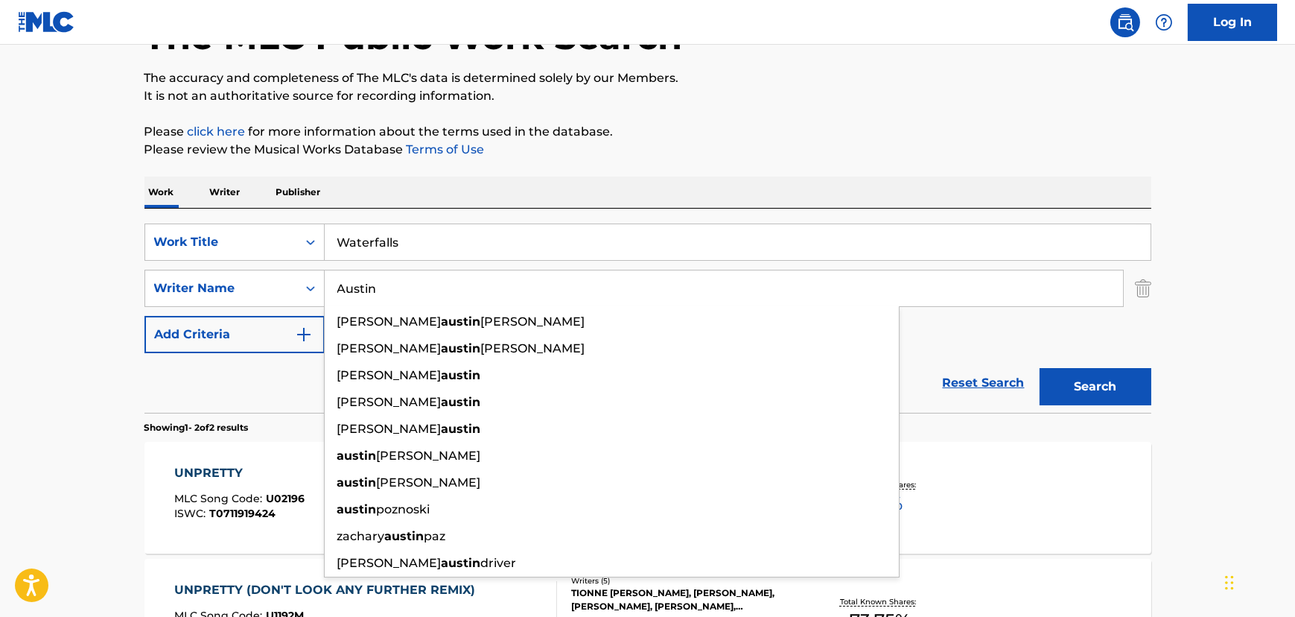
click at [398, 279] on input "Austin" at bounding box center [724, 288] width 799 height 36
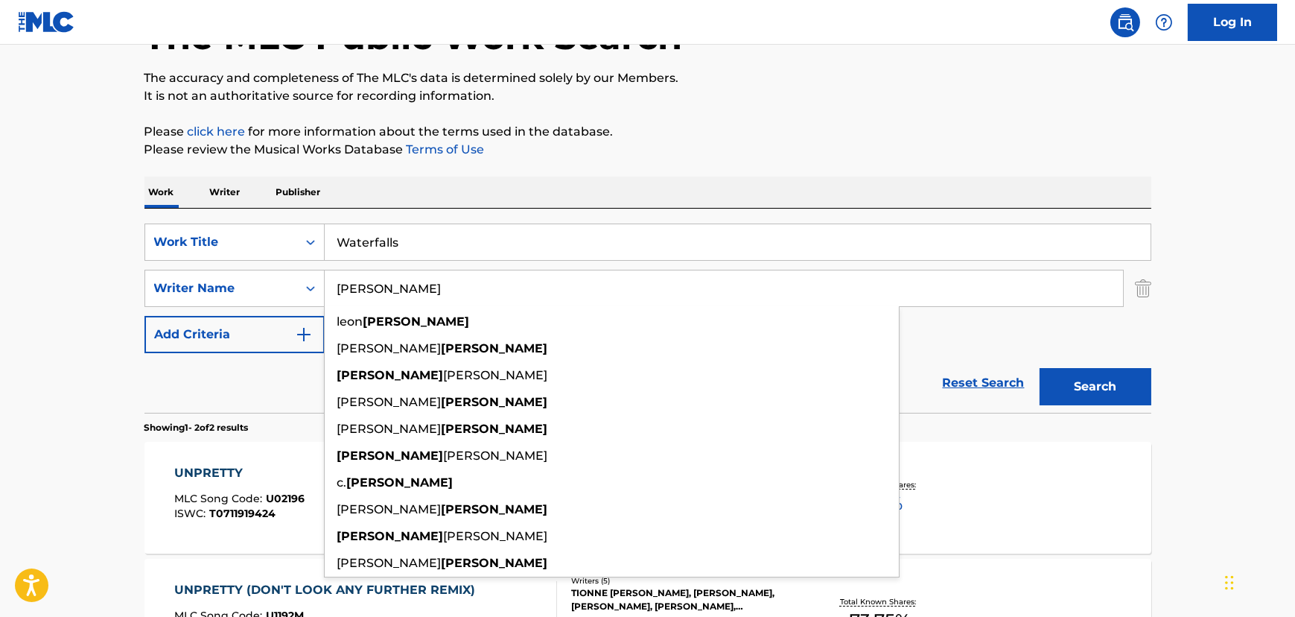
type input "[PERSON_NAME]"
click at [1040, 368] on button "Search" at bounding box center [1096, 386] width 112 height 37
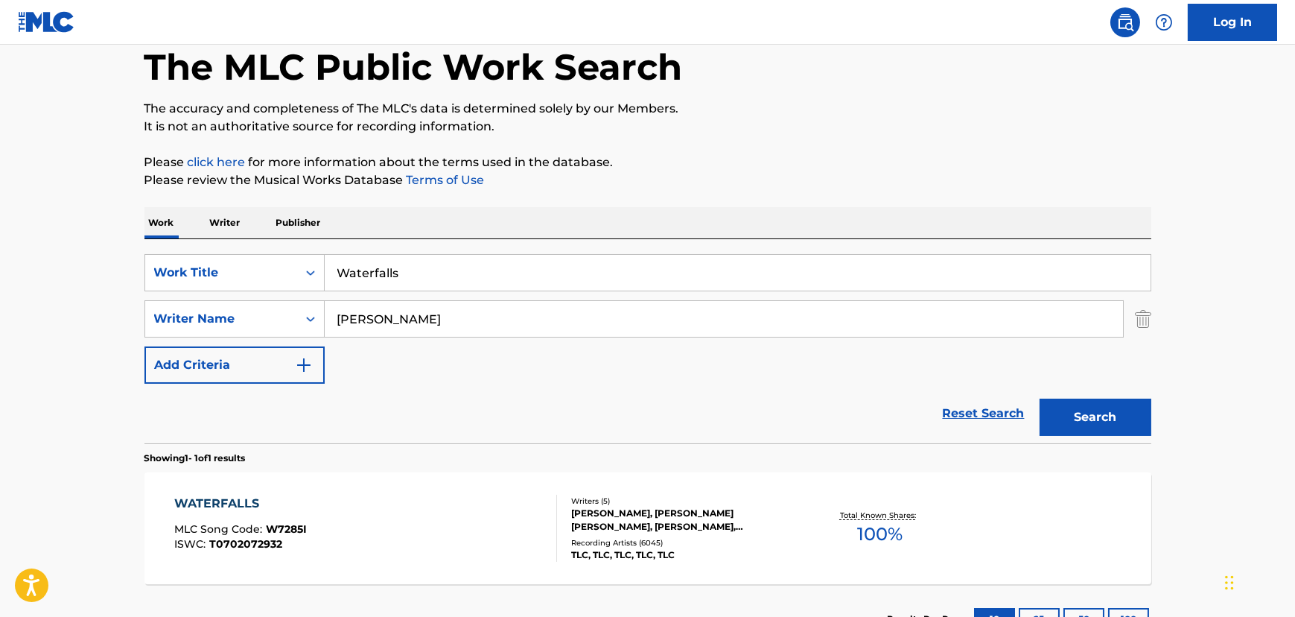
scroll to position [108, 0]
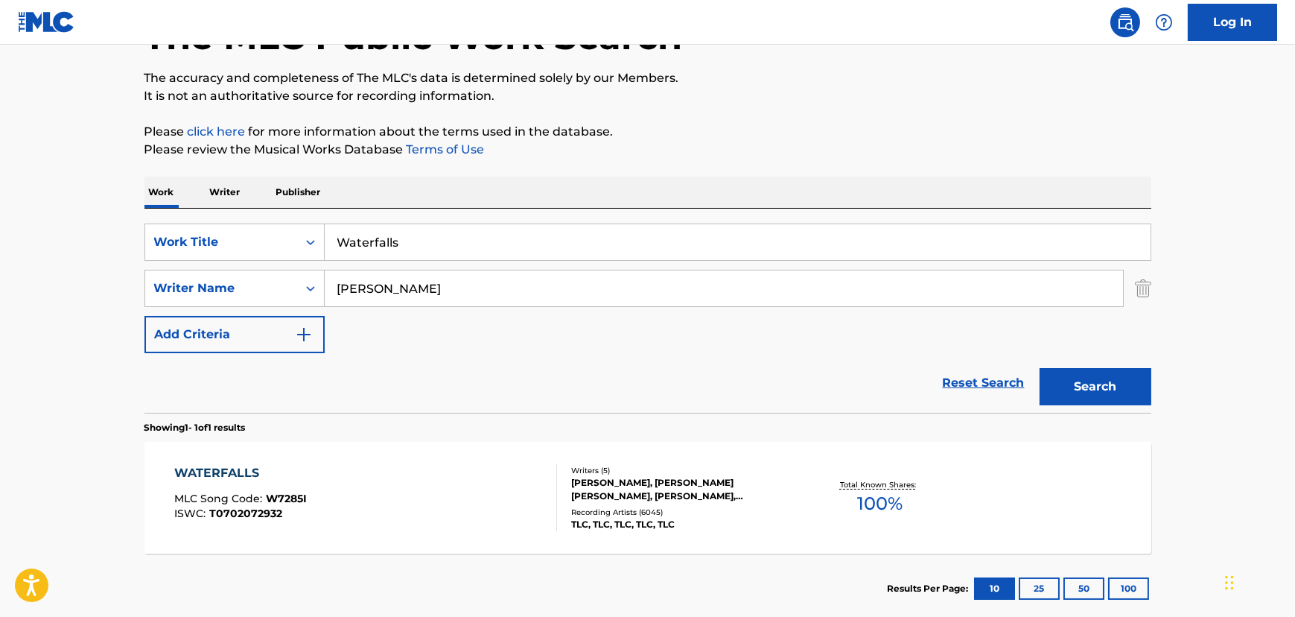
click at [342, 466] on div "WATERFALLS MLC Song Code : W7285I ISWC : T0702072932" at bounding box center [365, 497] width 383 height 67
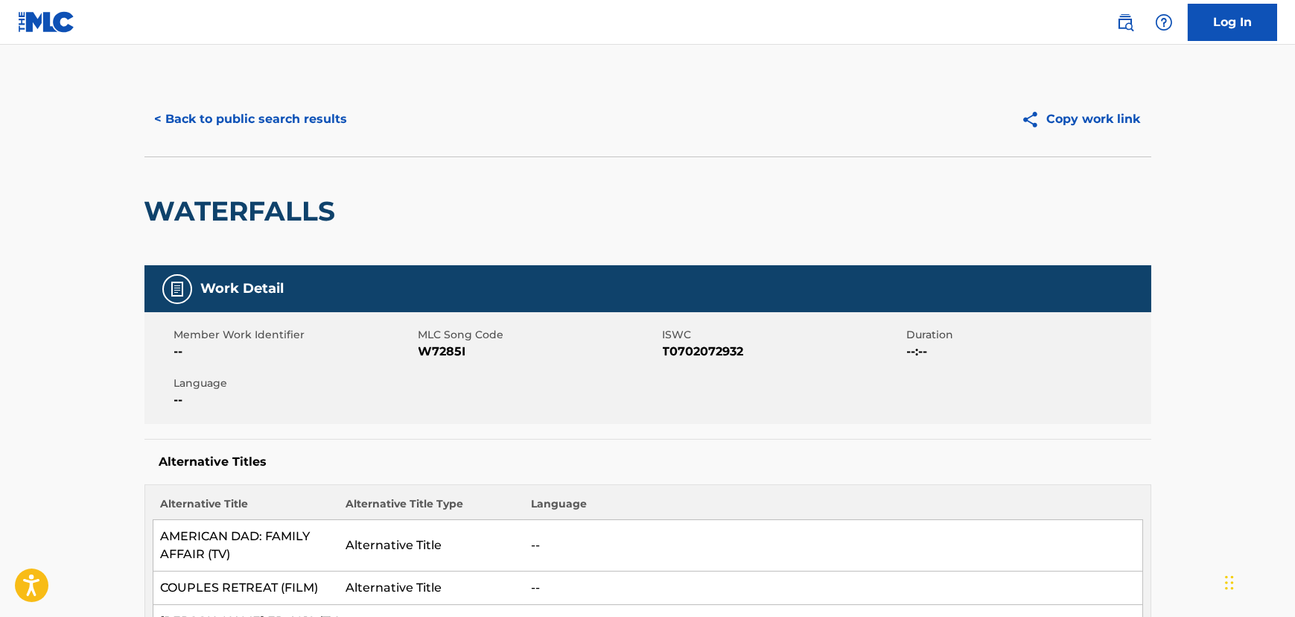
click at [253, 120] on button "< Back to public search results" at bounding box center [252, 119] width 214 height 37
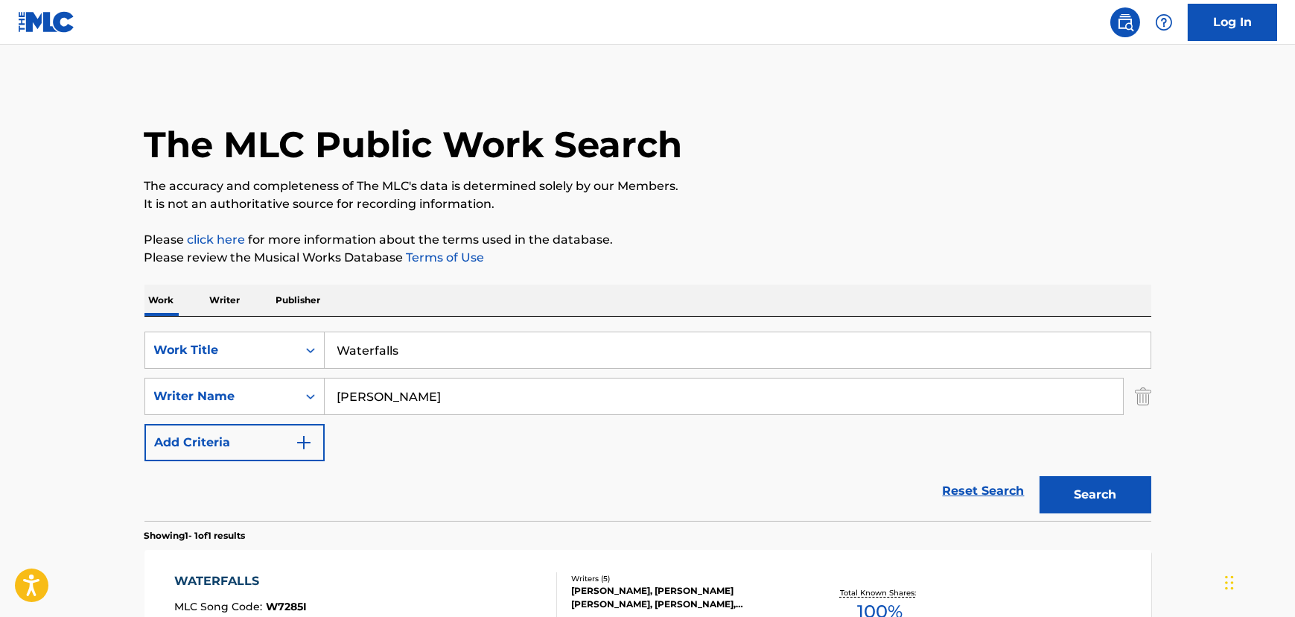
scroll to position [108, 0]
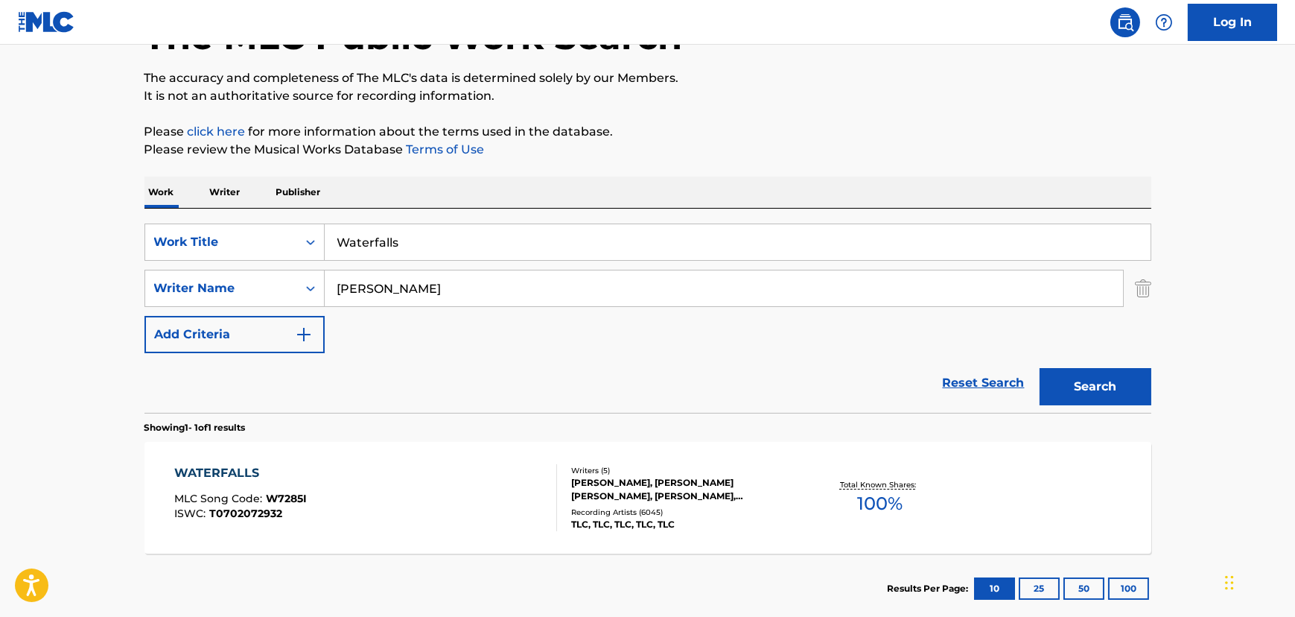
click at [364, 238] on input "Waterfalls" at bounding box center [738, 242] width 826 height 36
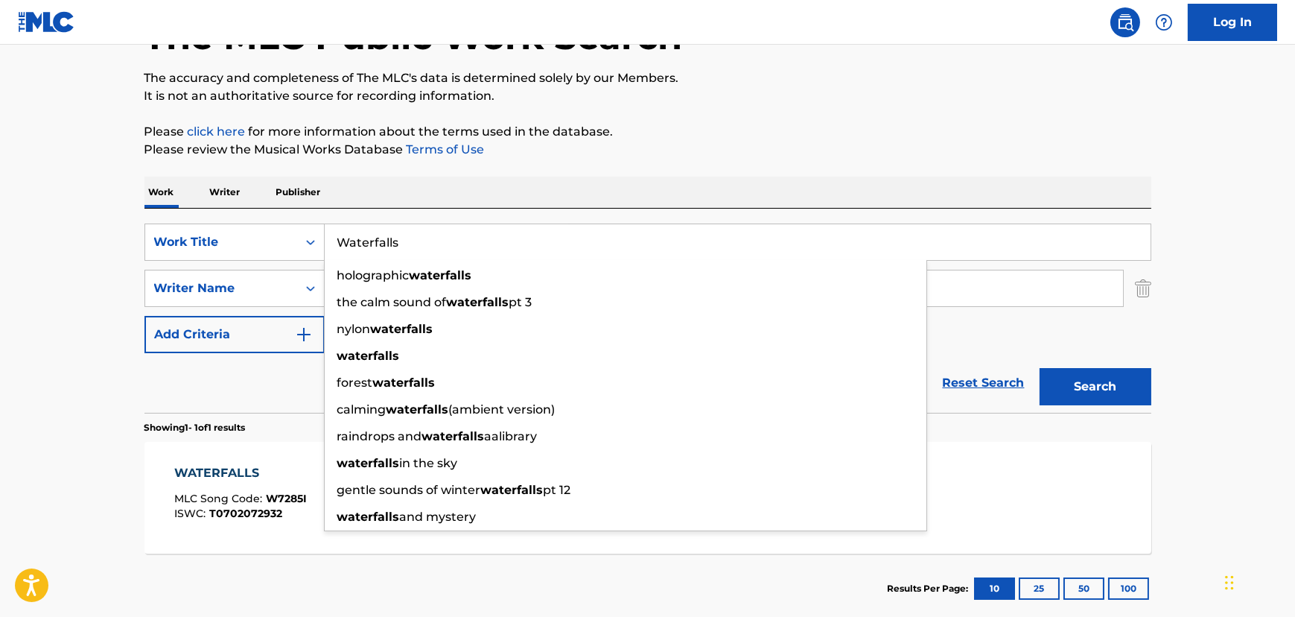
paste input "hat About Your Friends (Album Radio Edit) [W/Rap]"
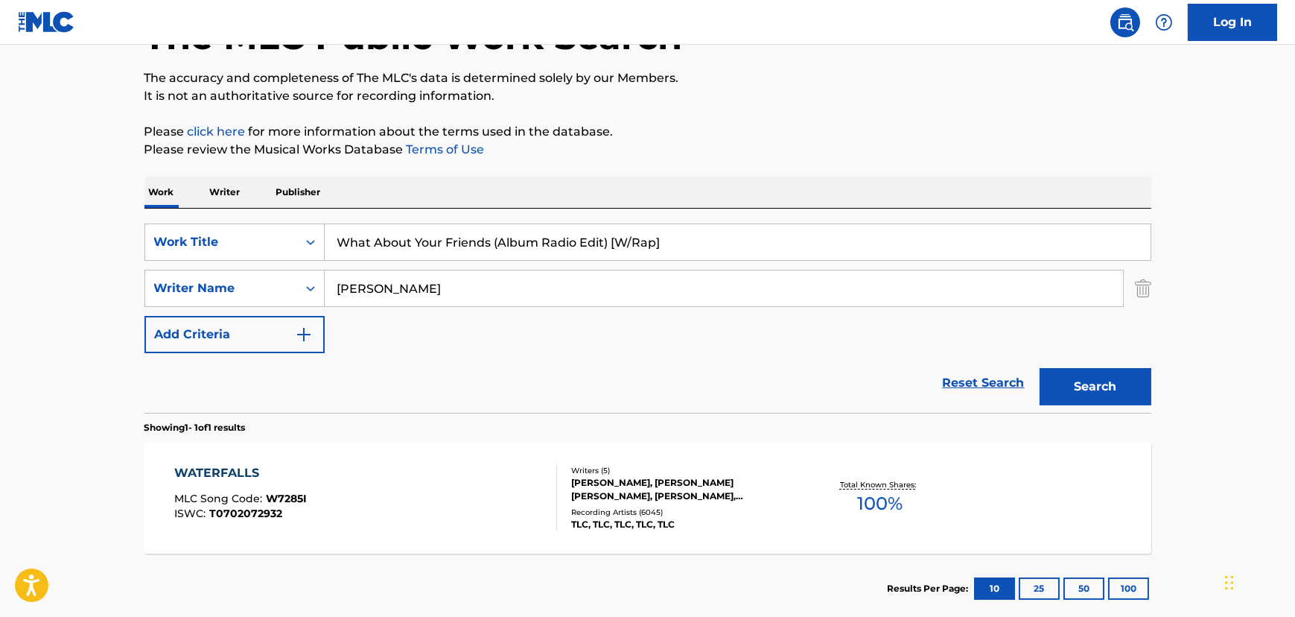
click at [130, 229] on div "The MLC Public Work Search The accuracy and completeness of The MLC's data is d…" at bounding box center [648, 299] width 1043 height 650
drag, startPoint x: 492, startPoint y: 243, endPoint x: 733, endPoint y: 249, distance: 240.7
click at [751, 241] on input "What About Your Friends (Album Radio Edit) [W/Rap]" at bounding box center [738, 242] width 826 height 36
type input "What About Your Friends"
click at [349, 319] on div "SearchWithCriteriaf2247bad-b821-4afd-b0a2-00148209ce15 Work Title What About Yo…" at bounding box center [648, 288] width 1007 height 130
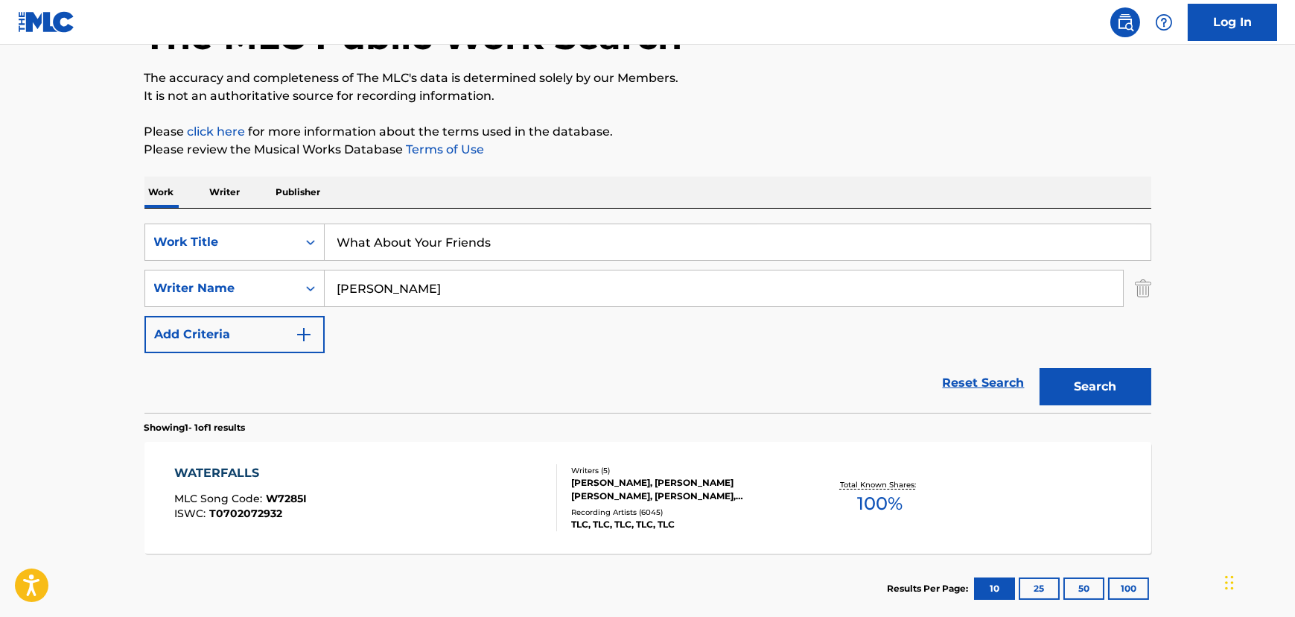
click at [361, 296] on input "[PERSON_NAME]" at bounding box center [724, 288] width 799 height 36
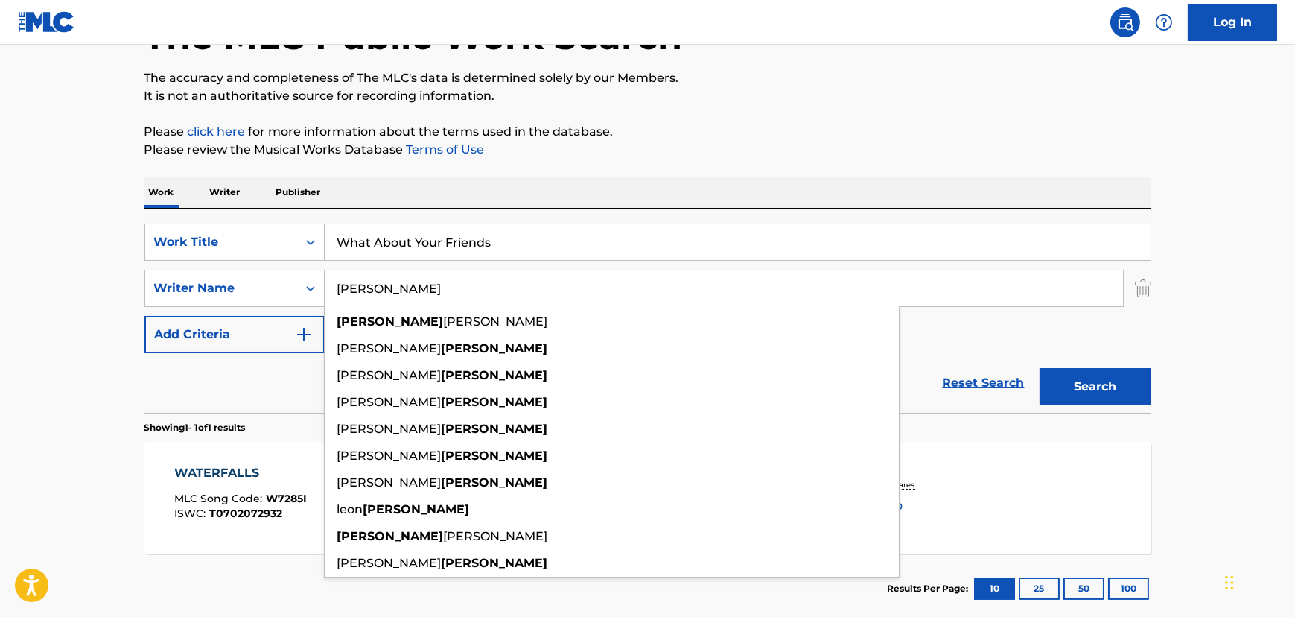
click at [361, 296] on input "[PERSON_NAME]" at bounding box center [724, 288] width 799 height 36
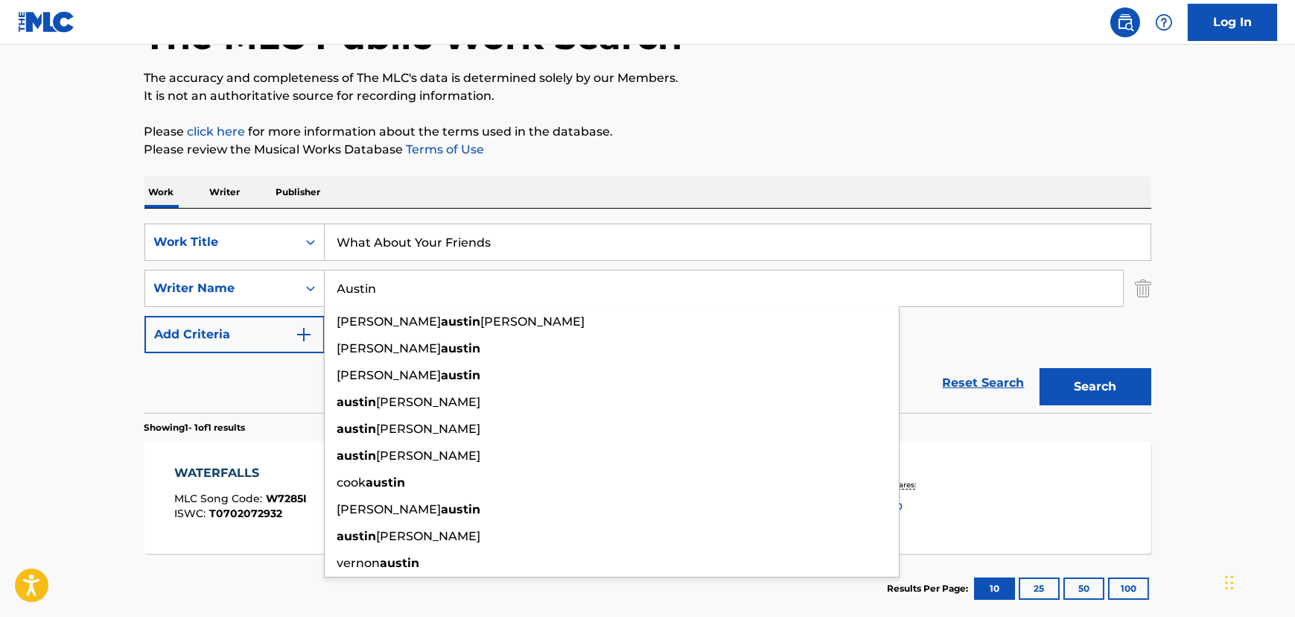
type input "Austin"
click at [1040, 368] on button "Search" at bounding box center [1096, 386] width 112 height 37
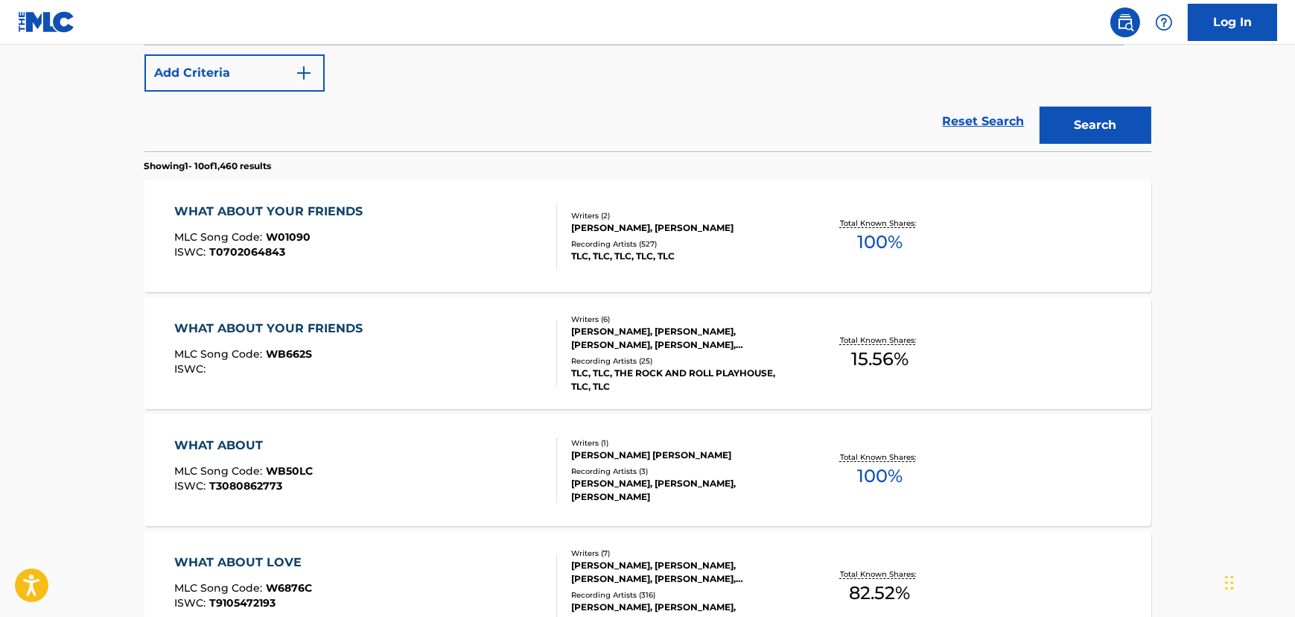
scroll to position [514, 0]
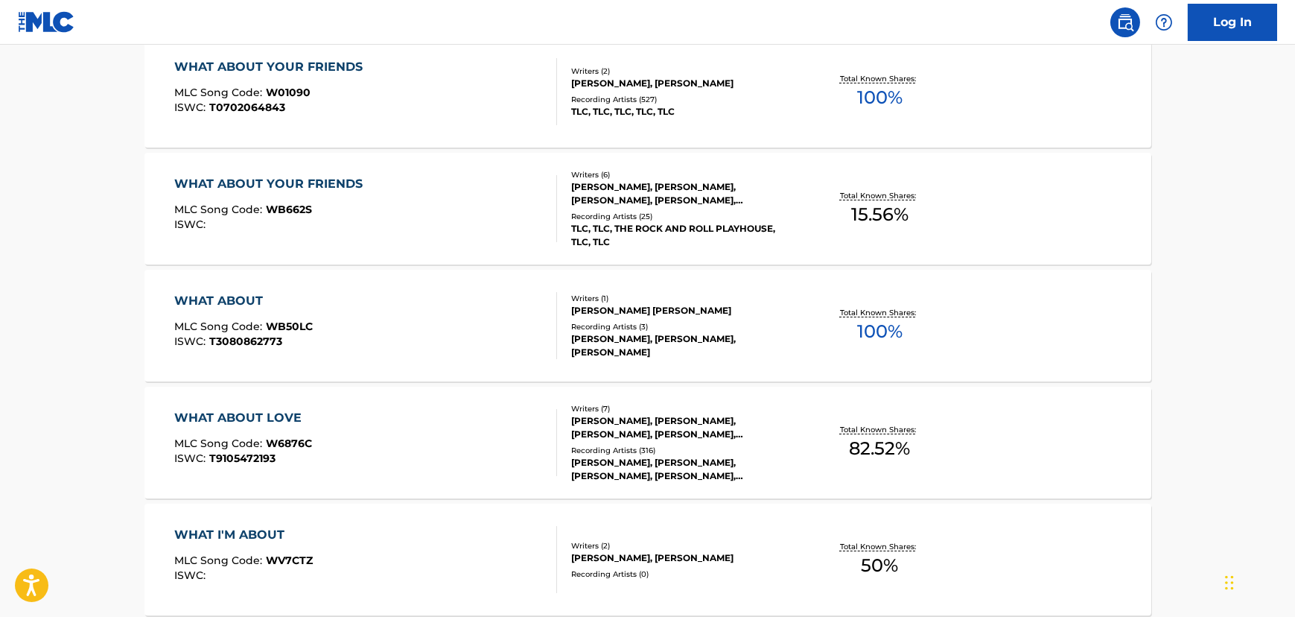
click at [448, 98] on div "WHAT ABOUT YOUR FRIENDS MLC Song Code : W01090 ISWC : T0702064843" at bounding box center [365, 91] width 383 height 67
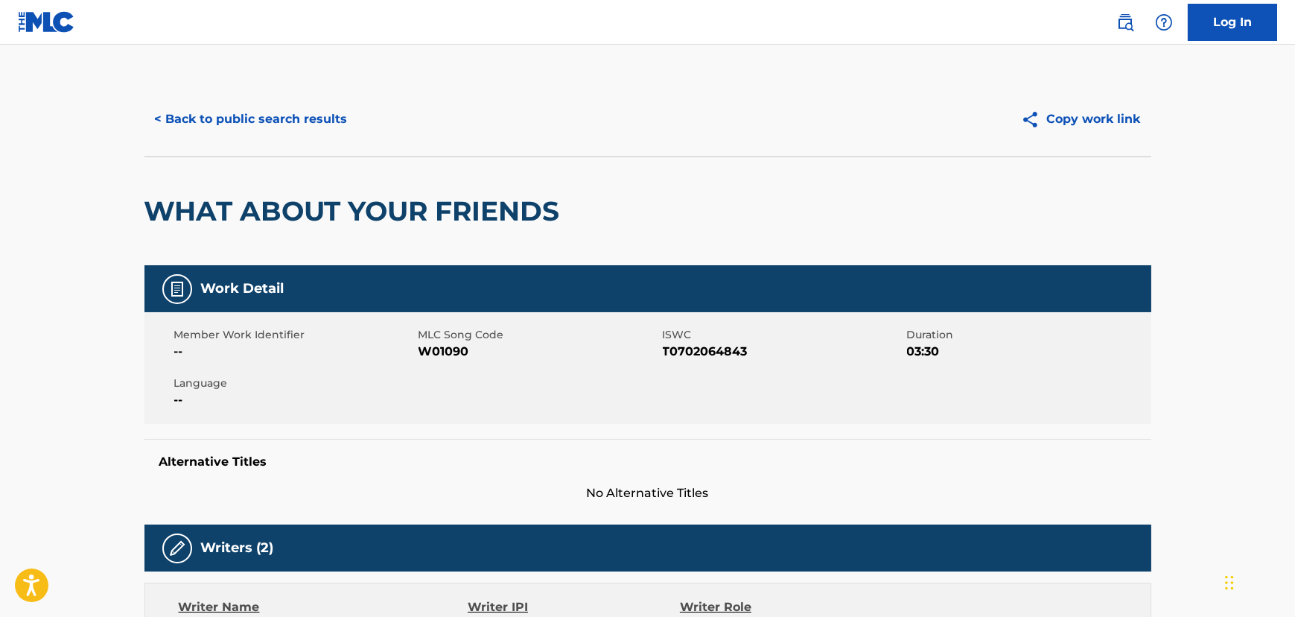
click at [270, 120] on button "< Back to public search results" at bounding box center [252, 119] width 214 height 37
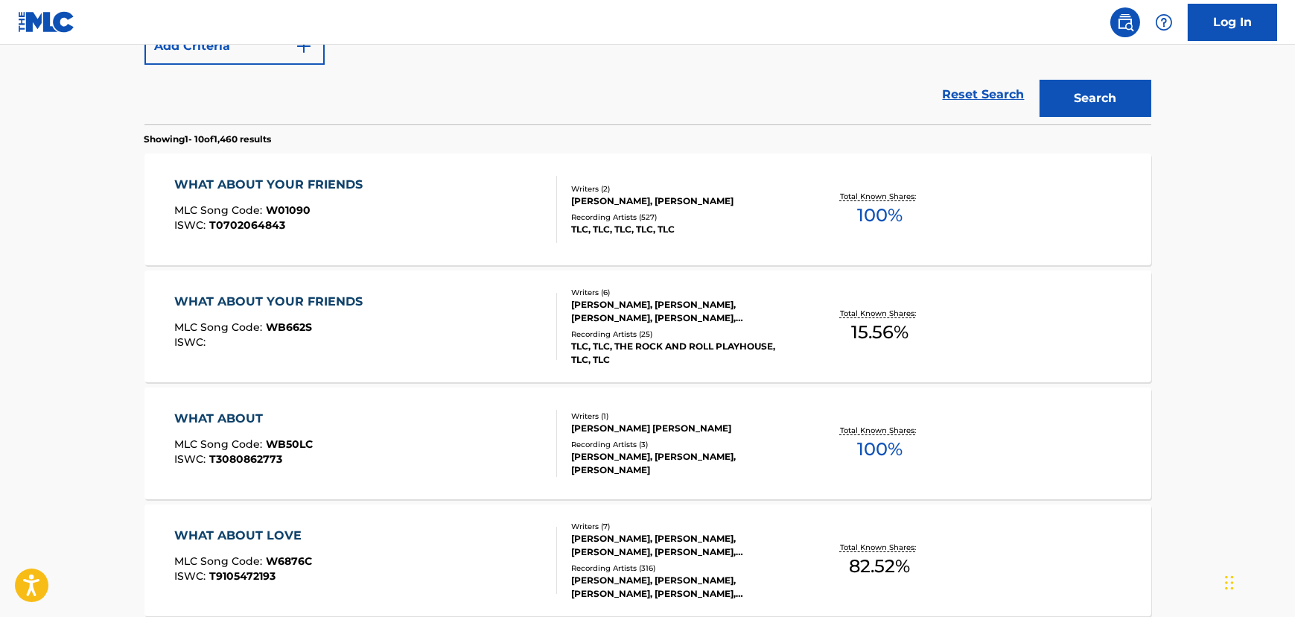
scroll to position [396, 0]
click at [429, 283] on div "WHAT ABOUT YOUR FRIENDS MLC Song Code : WB662S ISWC : Writers ( 6 ) [PERSON_NAM…" at bounding box center [648, 327] width 1007 height 112
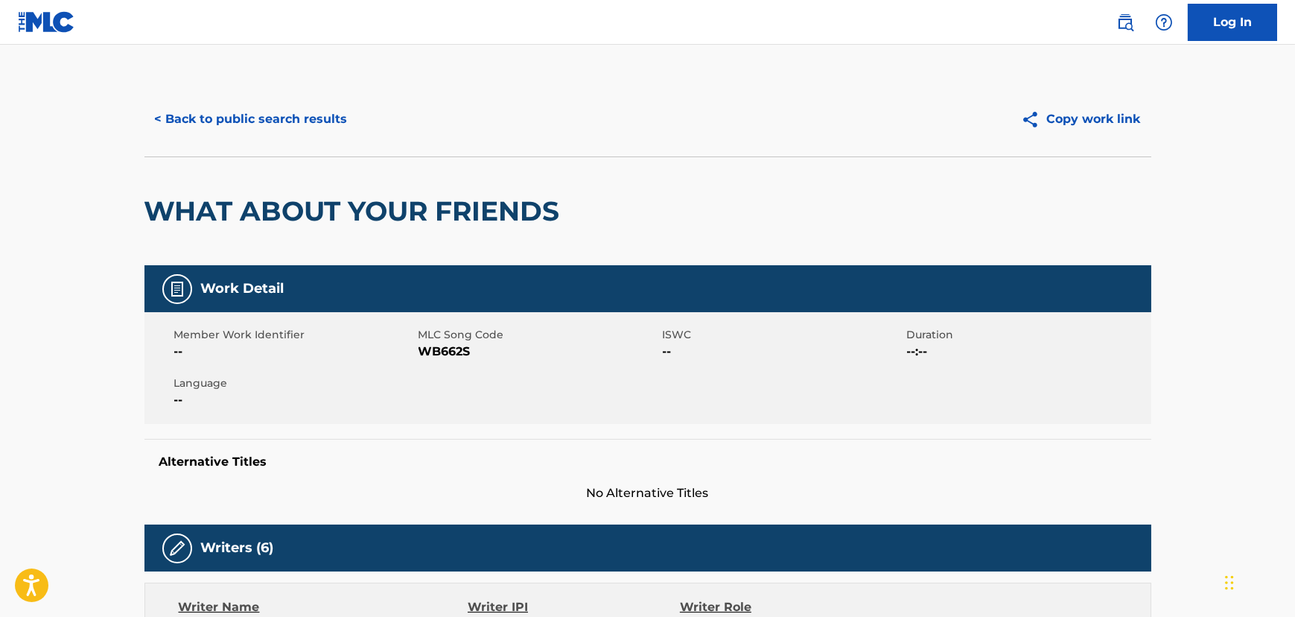
click at [289, 105] on button "< Back to public search results" at bounding box center [252, 119] width 214 height 37
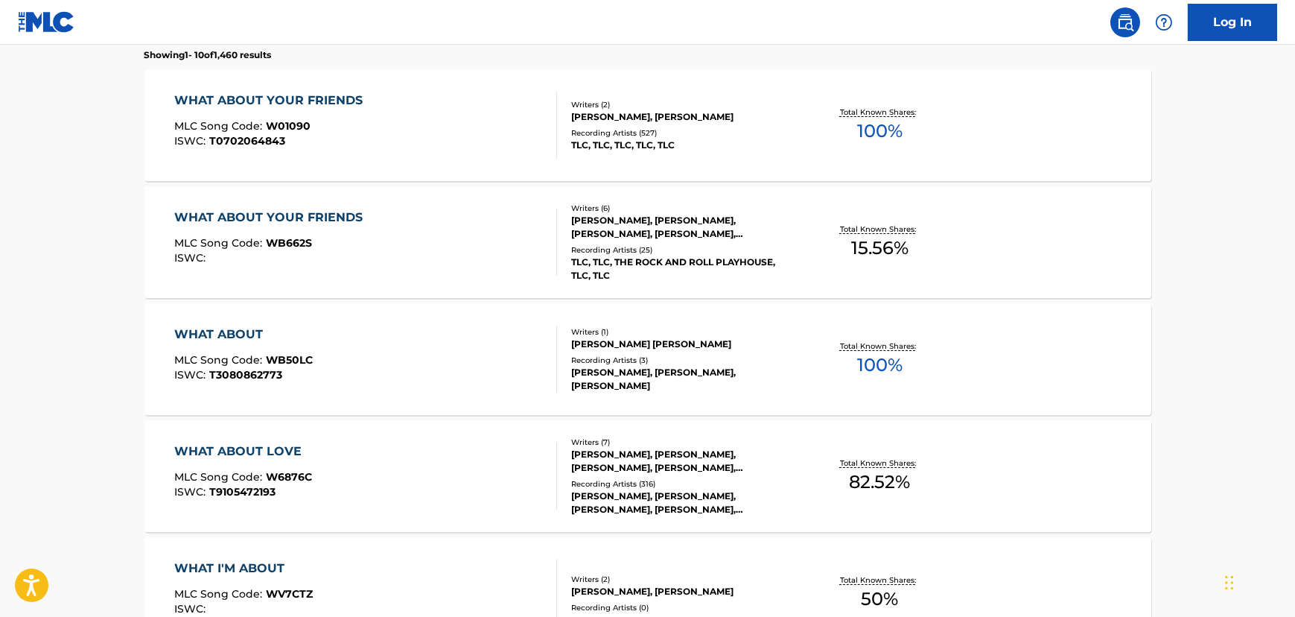
click at [312, 125] on div "MLC Song Code : W01090" at bounding box center [272, 128] width 196 height 15
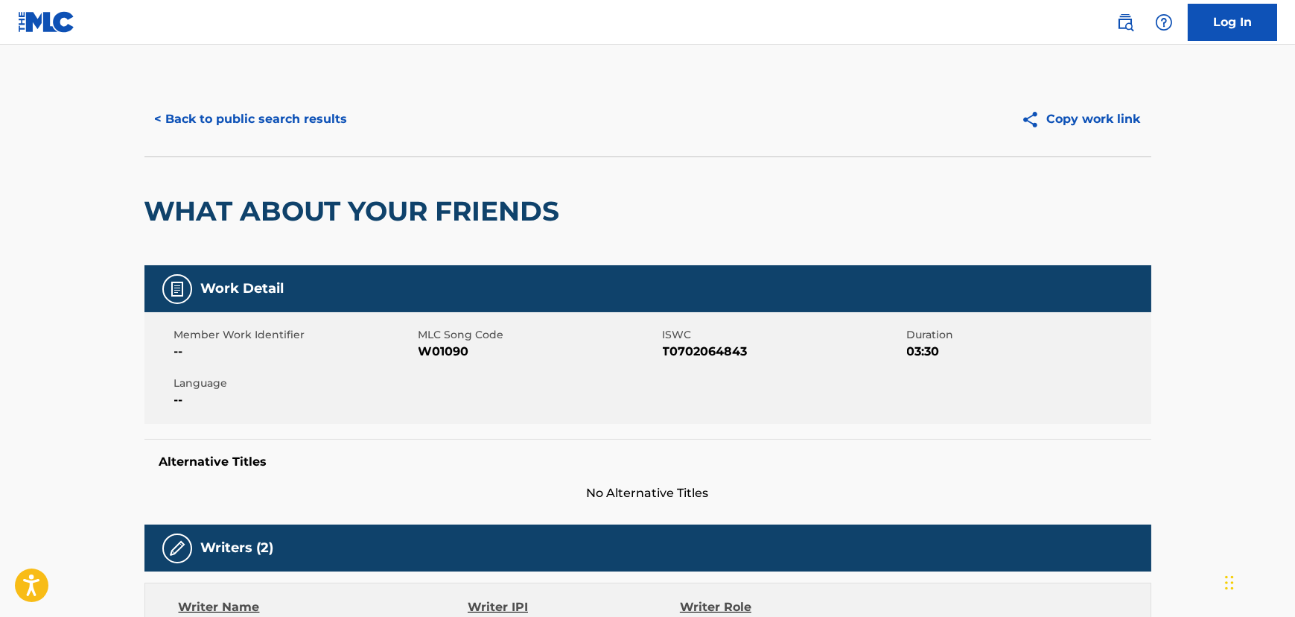
click at [253, 131] on button "< Back to public search results" at bounding box center [252, 119] width 214 height 37
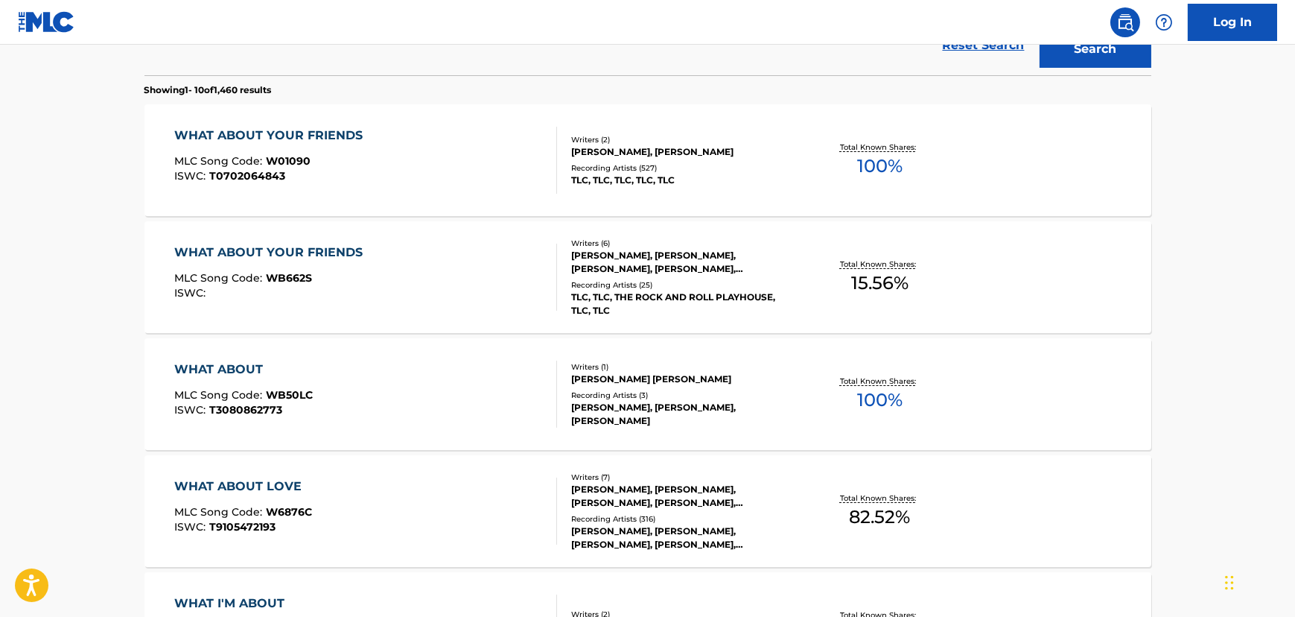
scroll to position [159, 0]
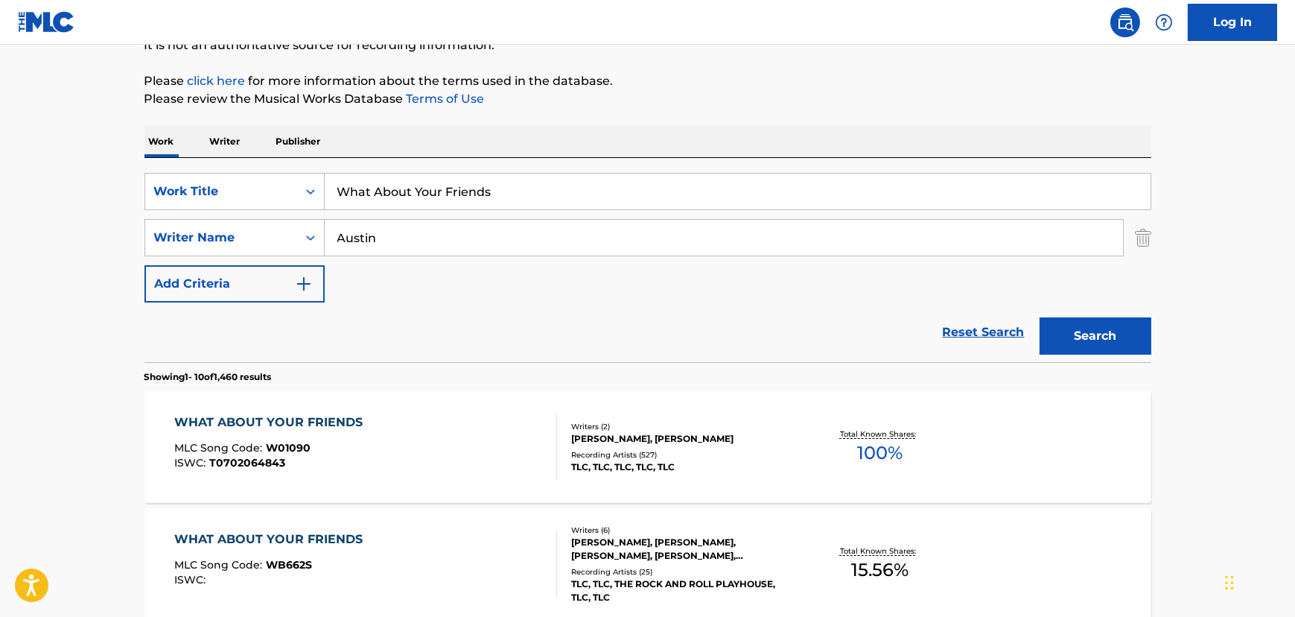
click at [367, 184] on input "What About Your Friends" at bounding box center [738, 192] width 826 height 36
paste input "oop [PERSON_NAME]"
type input "Whoop [PERSON_NAME]"
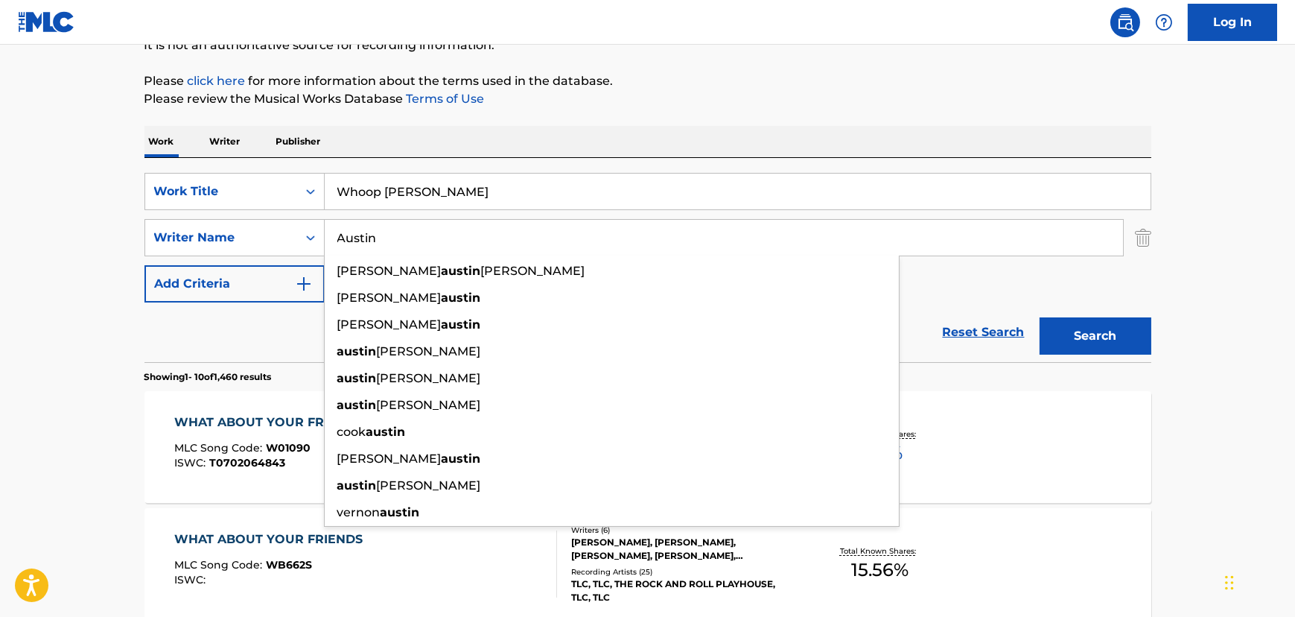
click at [388, 238] on input "Austin" at bounding box center [724, 238] width 799 height 36
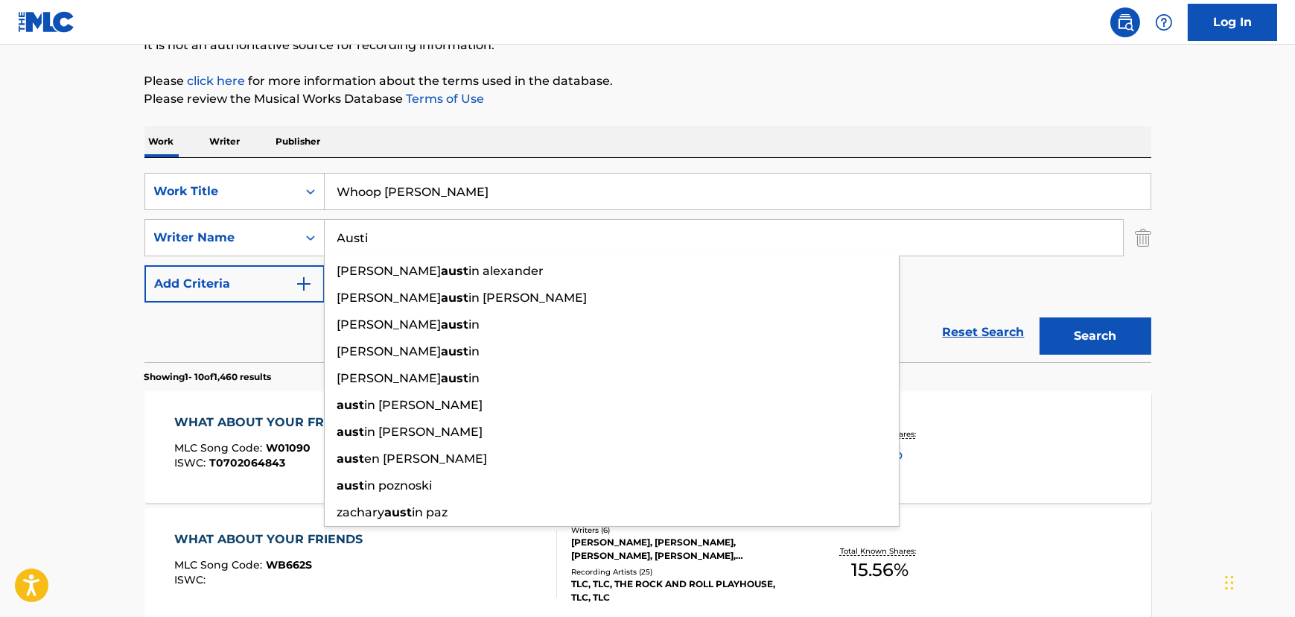
type input "Austin"
click at [1040, 317] on button "Search" at bounding box center [1096, 335] width 112 height 37
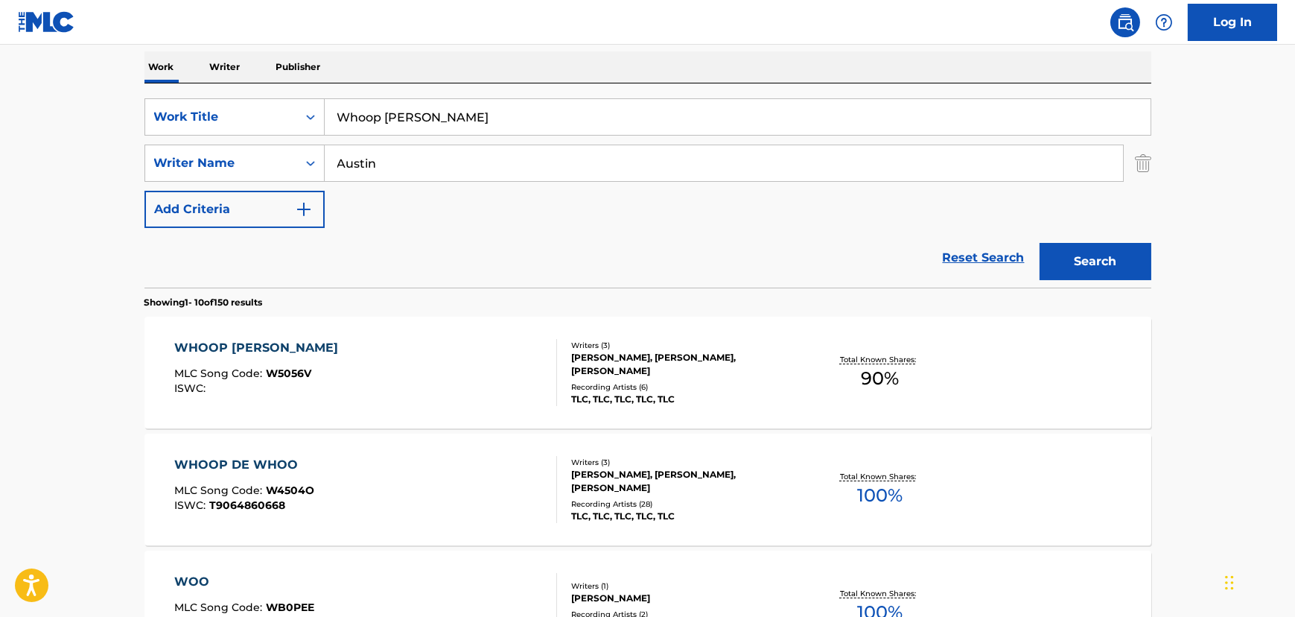
scroll to position [294, 0]
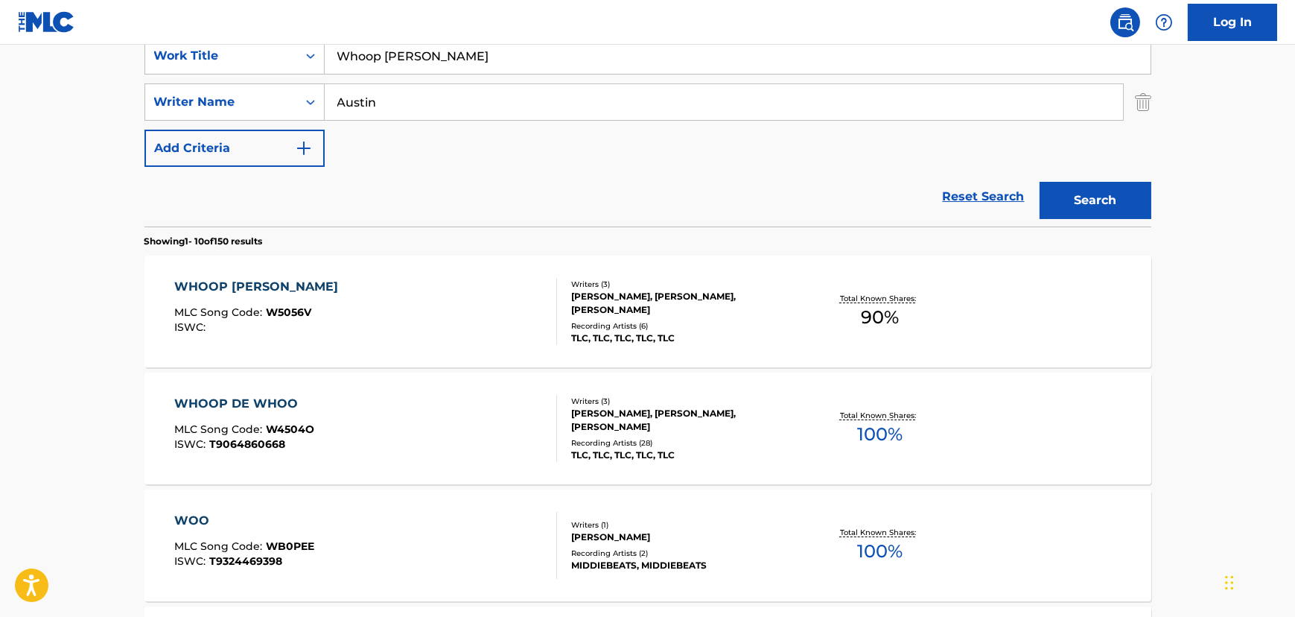
click at [396, 318] on div "WHOOP [PERSON_NAME] MLC Song Code : W5056V ISWC :" at bounding box center [365, 311] width 383 height 67
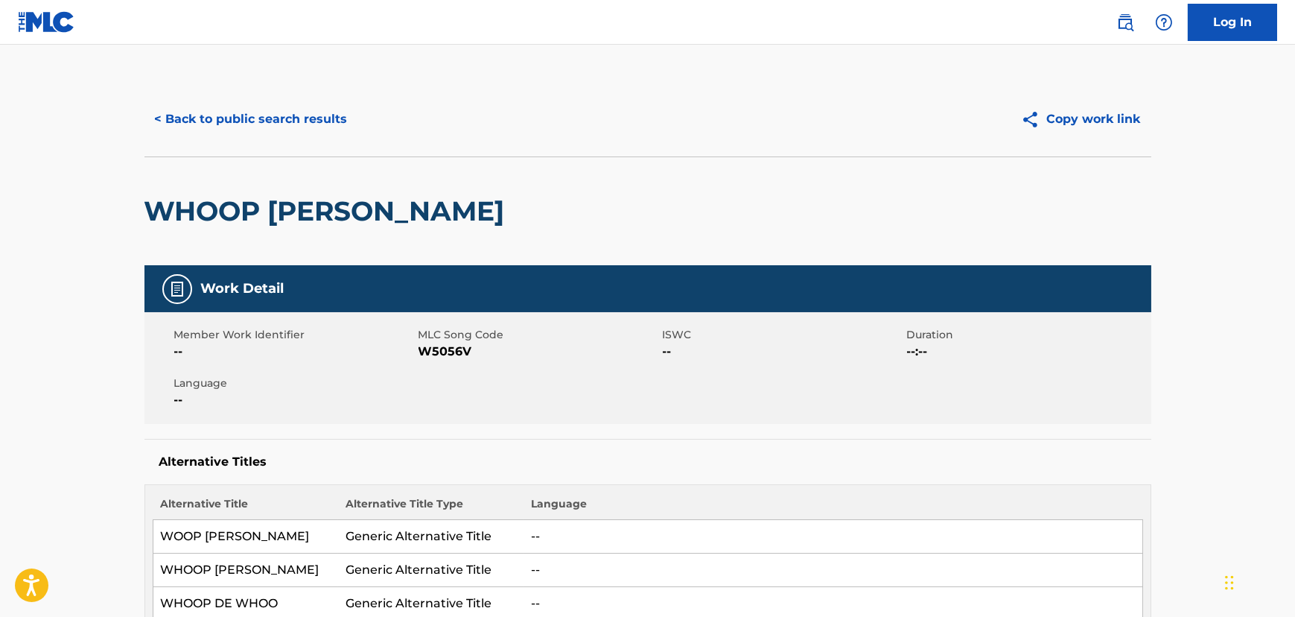
click at [257, 120] on button "< Back to public search results" at bounding box center [252, 119] width 214 height 37
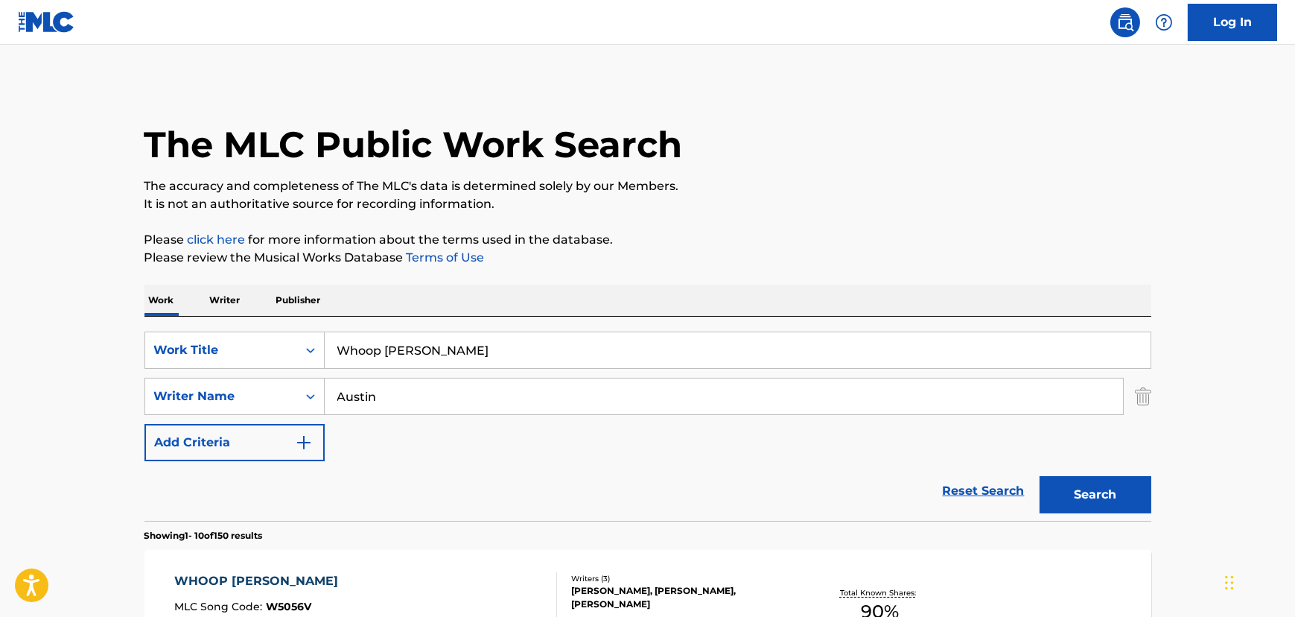
scroll to position [294, 0]
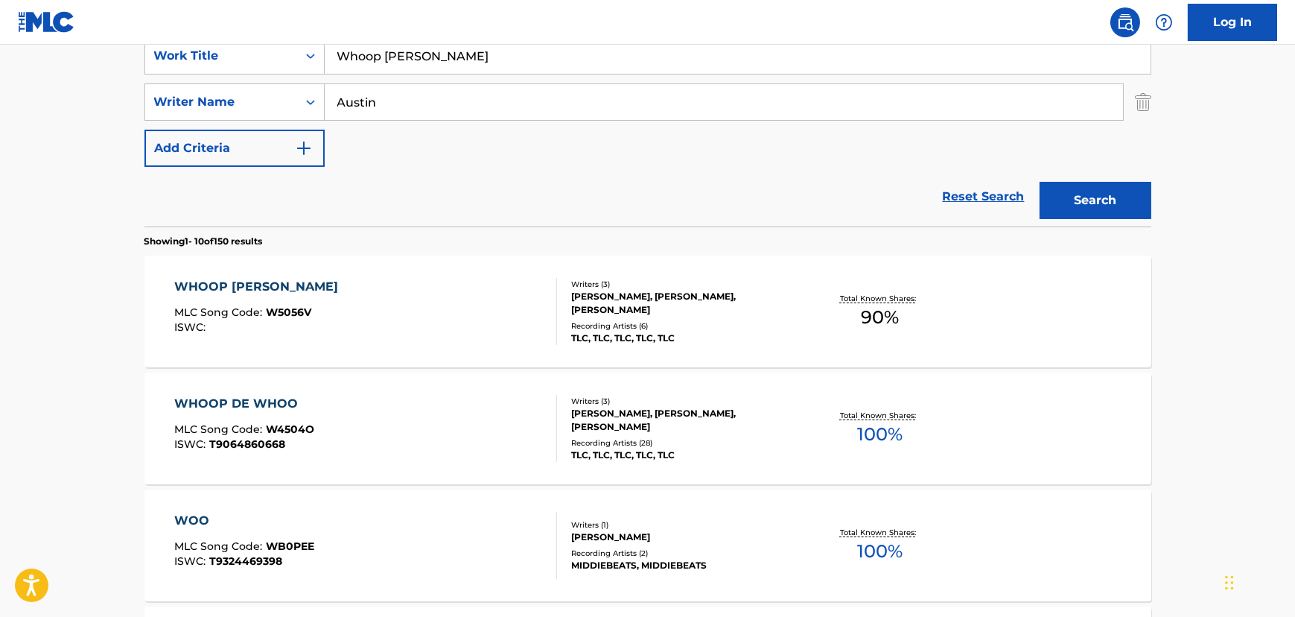
click at [423, 391] on div "WHOOP DE WHOO MLC Song Code : W4504O ISWC : T9064860668 Writers ( 3 ) [PERSON_N…" at bounding box center [648, 428] width 1007 height 112
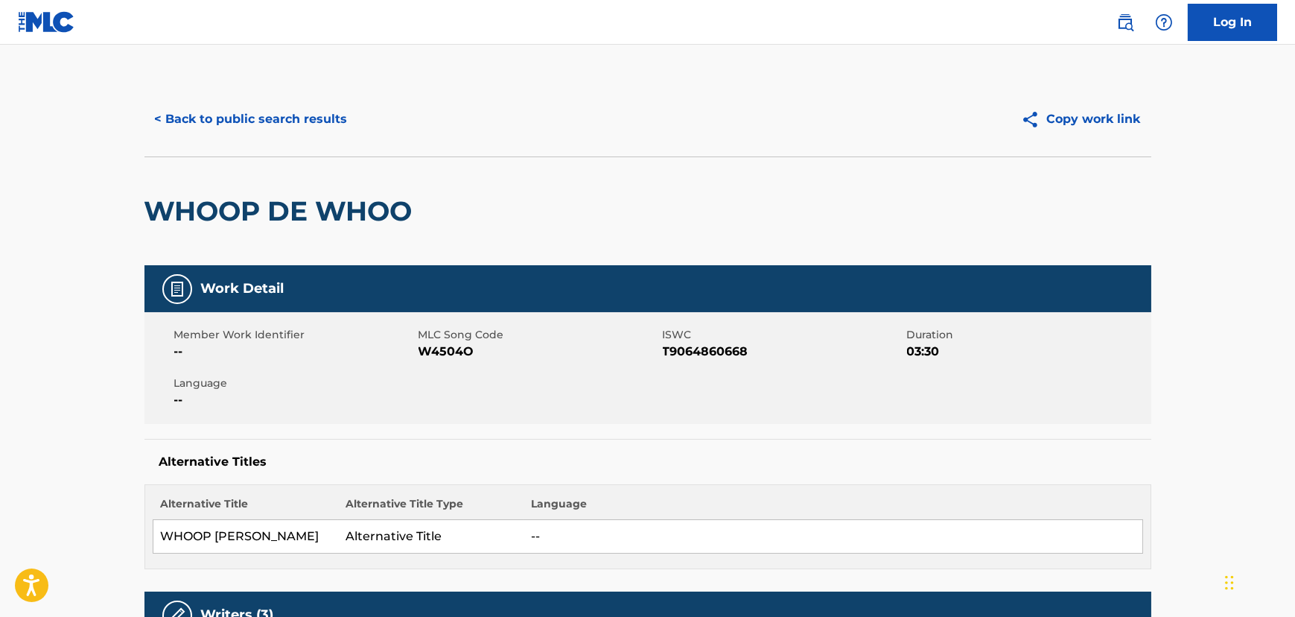
click at [221, 113] on button "< Back to public search results" at bounding box center [252, 119] width 214 height 37
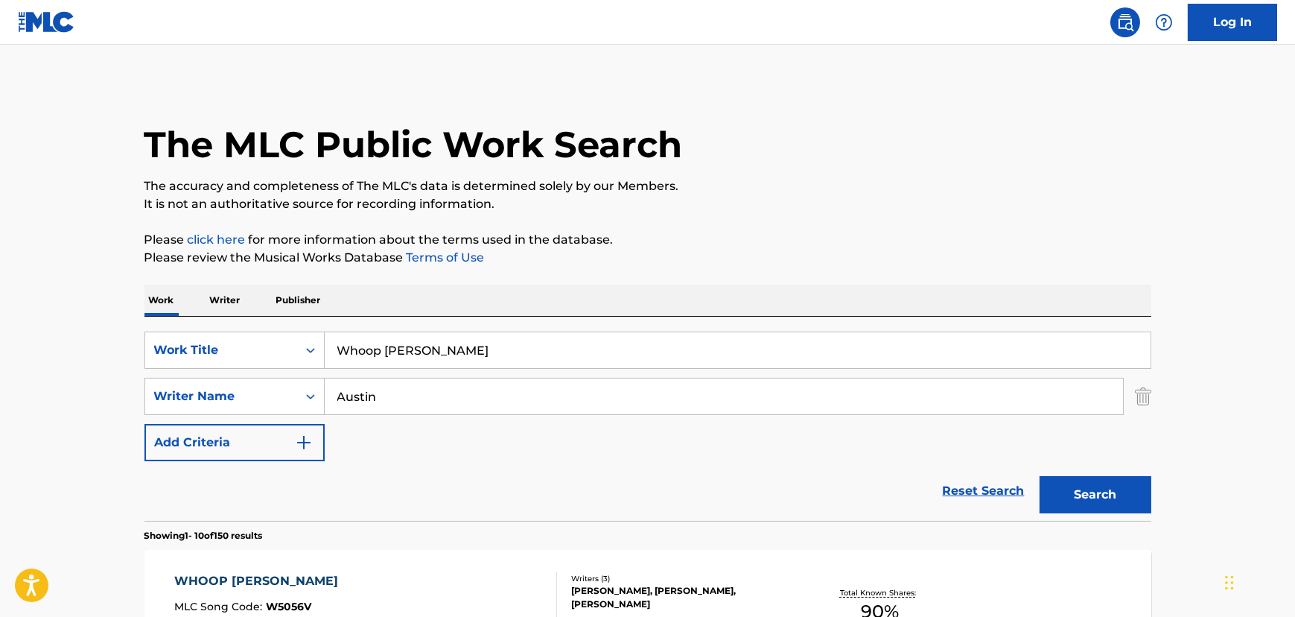
scroll to position [294, 0]
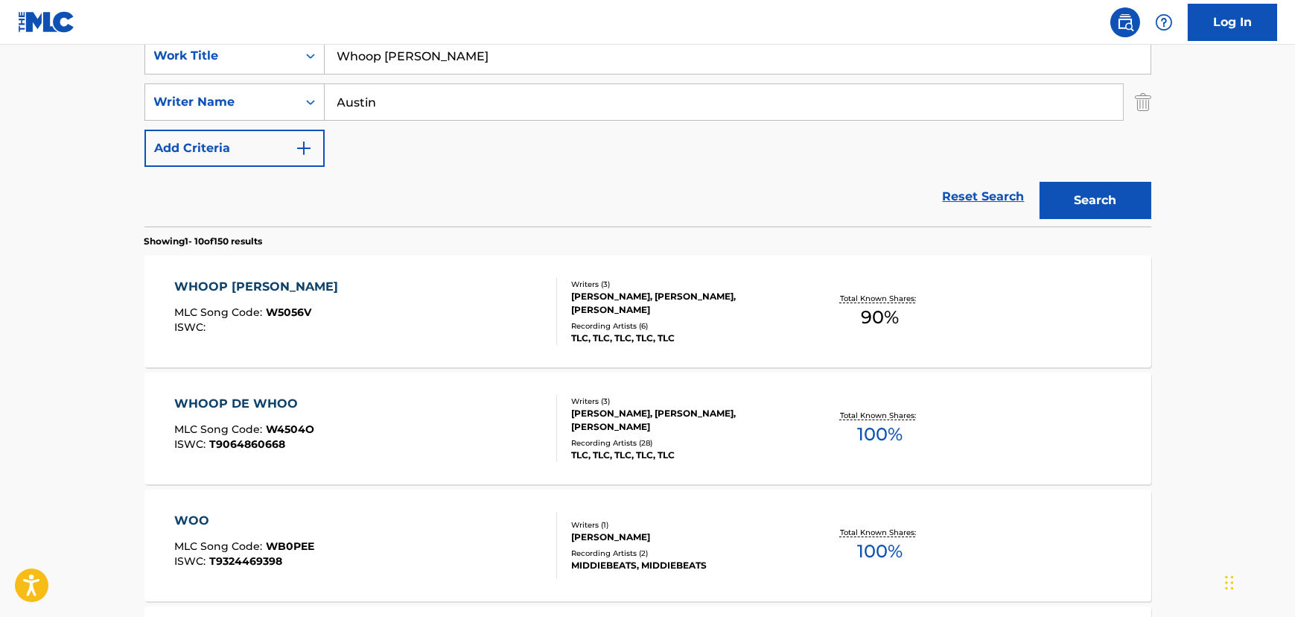
click at [377, 66] on input "Whoop [PERSON_NAME]" at bounding box center [738, 56] width 826 height 36
paste input "Hat 2 da Back"
type input "Hat 2 da Back"
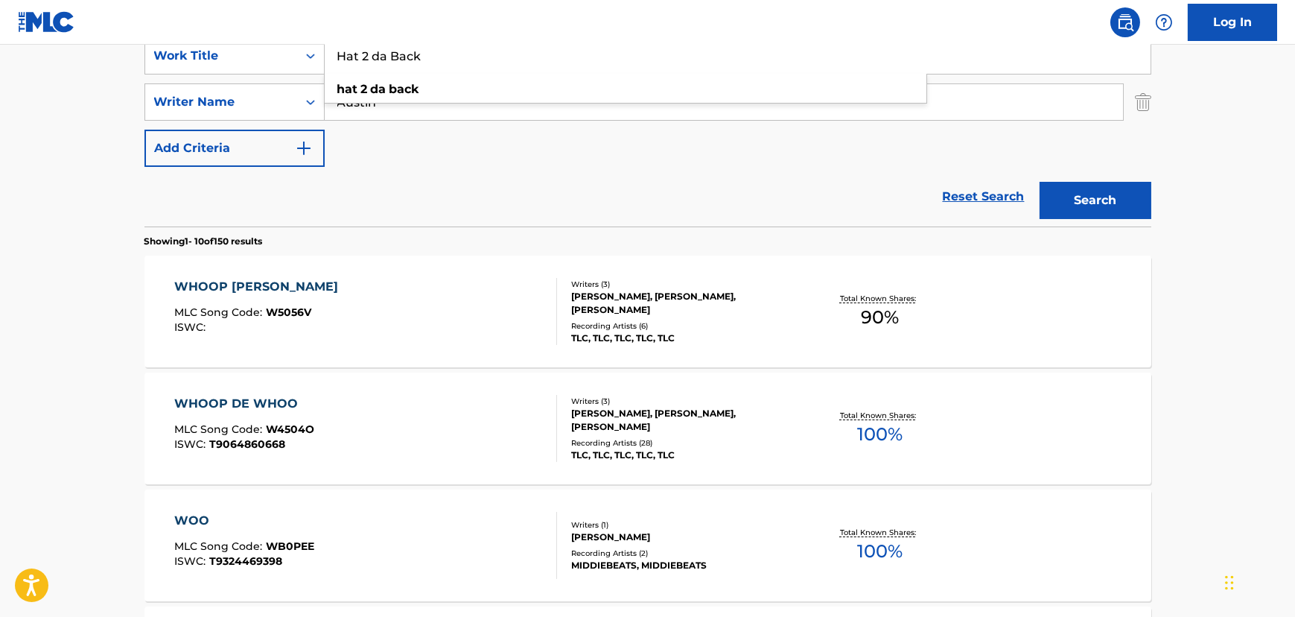
click at [417, 148] on div "SearchWithCriteriaf2247bad-b821-4afd-b0a2-00148209ce15 Work Title Hat 2 da Back…" at bounding box center [648, 102] width 1007 height 130
click at [387, 109] on input "Austin" at bounding box center [724, 102] width 799 height 36
click at [1072, 203] on button "Search" at bounding box center [1096, 200] width 112 height 37
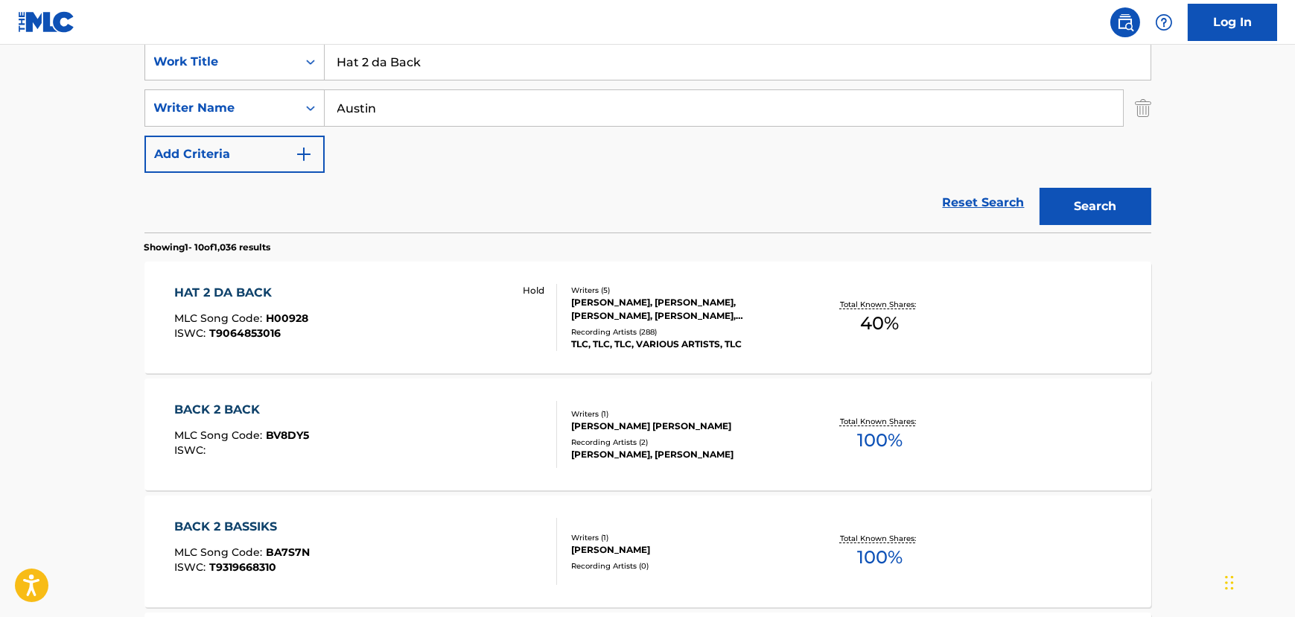
scroll to position [406, 0]
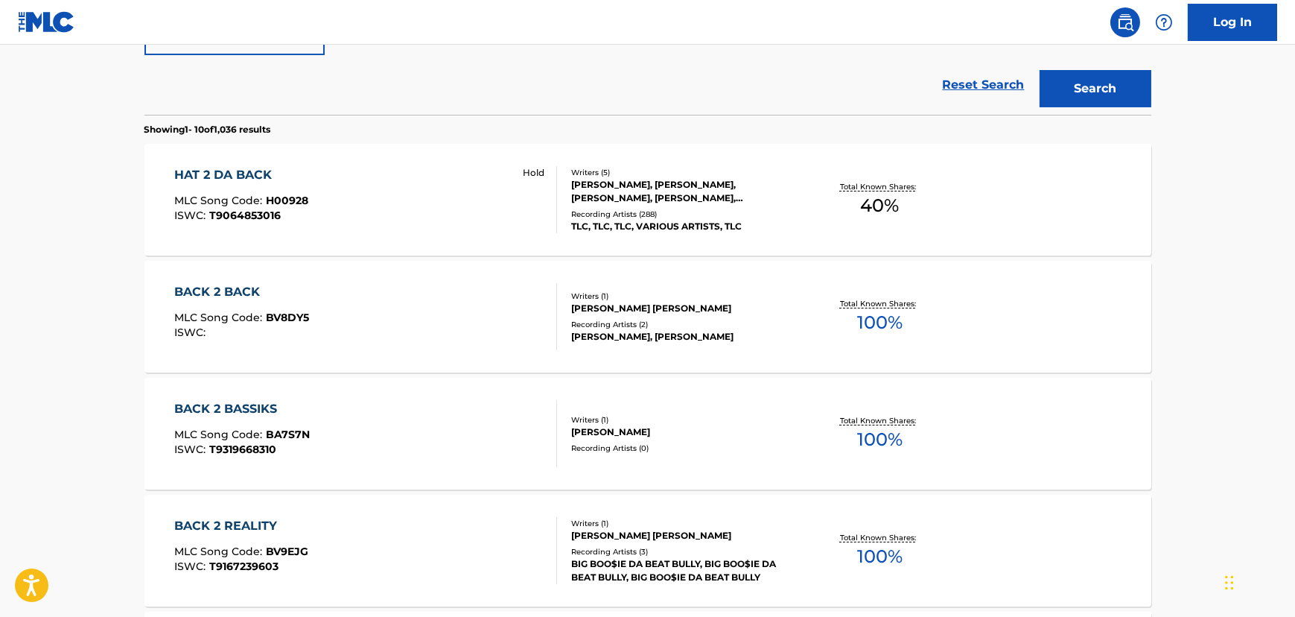
click at [377, 194] on div "HAT 2 DA BACK MLC Song Code : H00928 ISWC : T9064853016 Hold" at bounding box center [365, 199] width 383 height 67
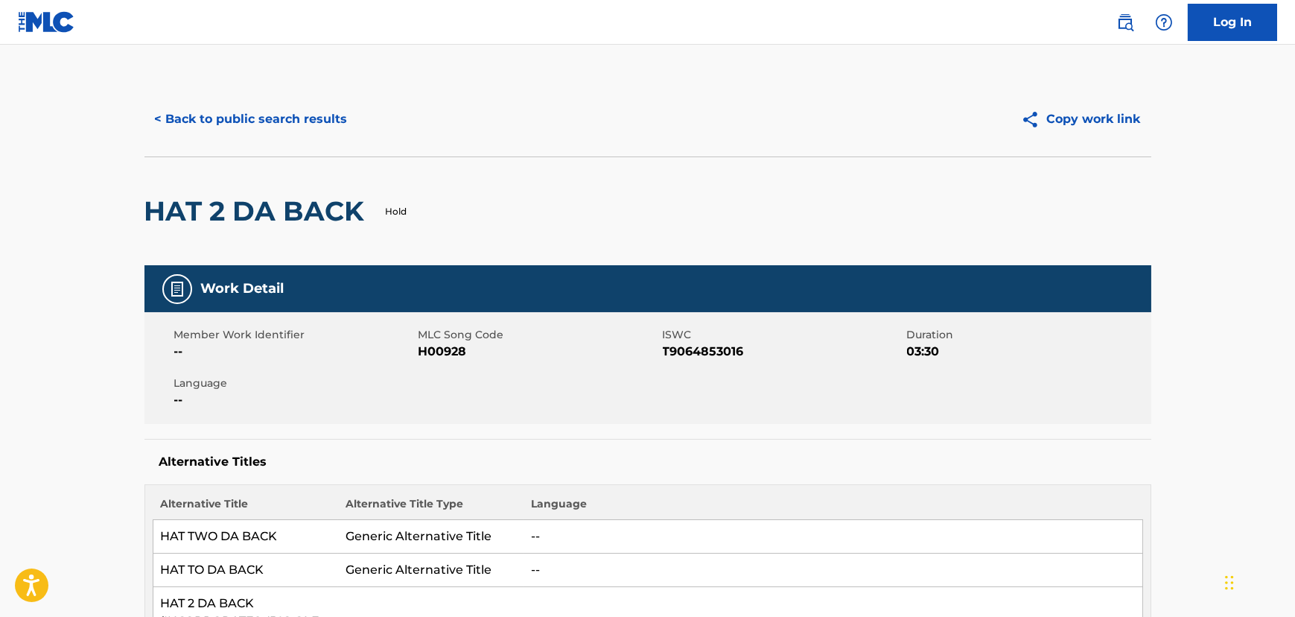
click at [208, 119] on button "< Back to public search results" at bounding box center [252, 119] width 214 height 37
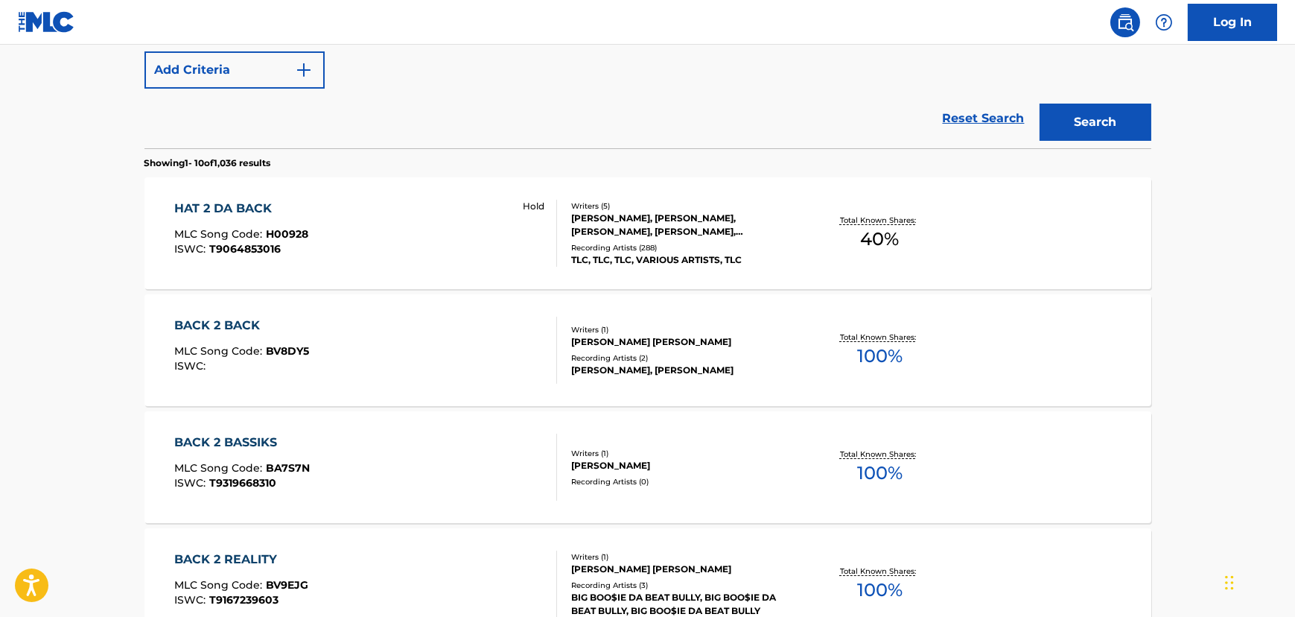
scroll to position [220, 0]
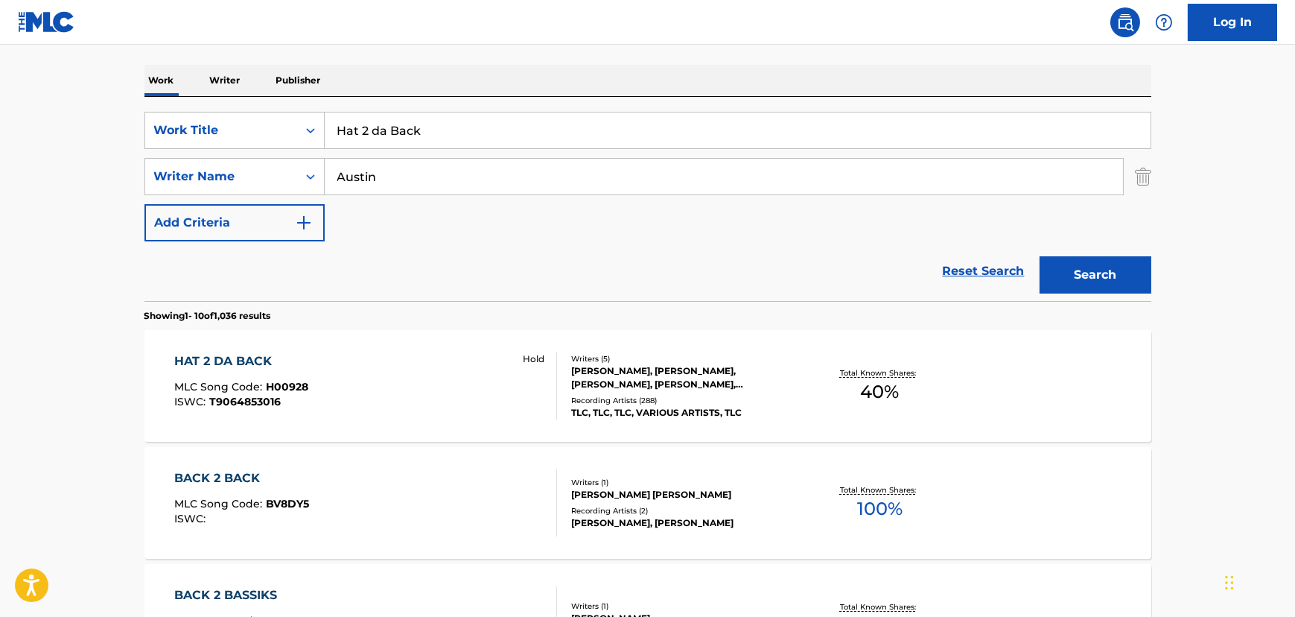
click at [383, 136] on input "Hat 2 da Back" at bounding box center [738, 130] width 826 height 36
paste input "Banjo Set"
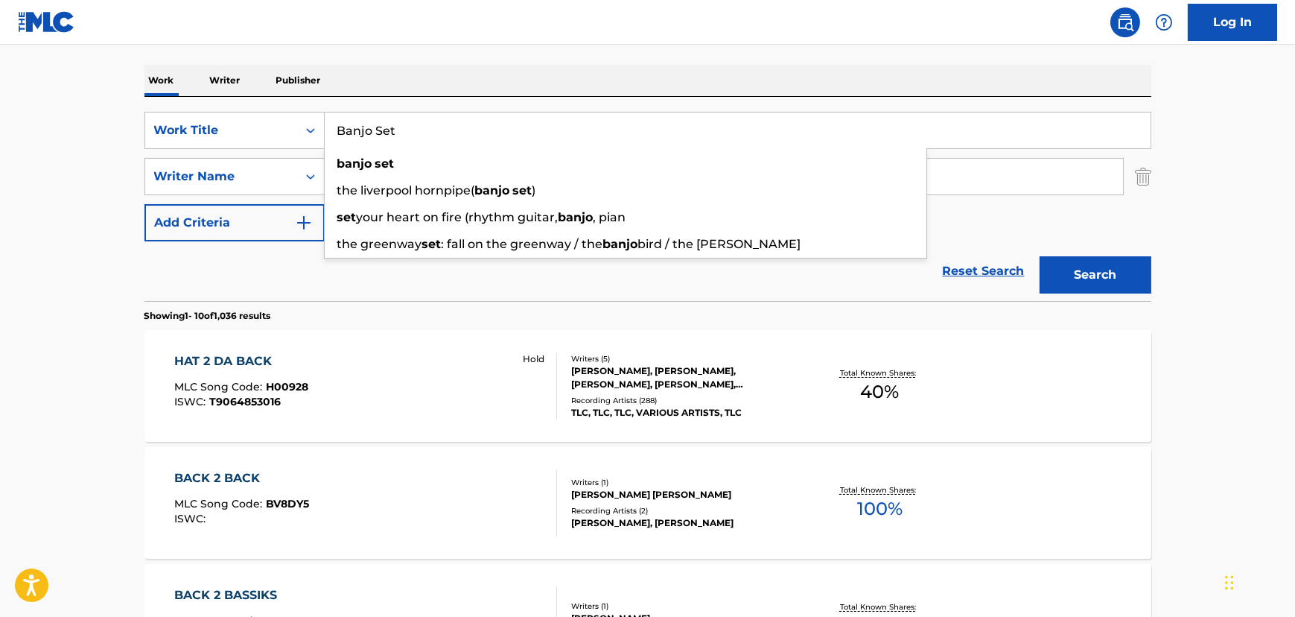
type input "Banjo Set"
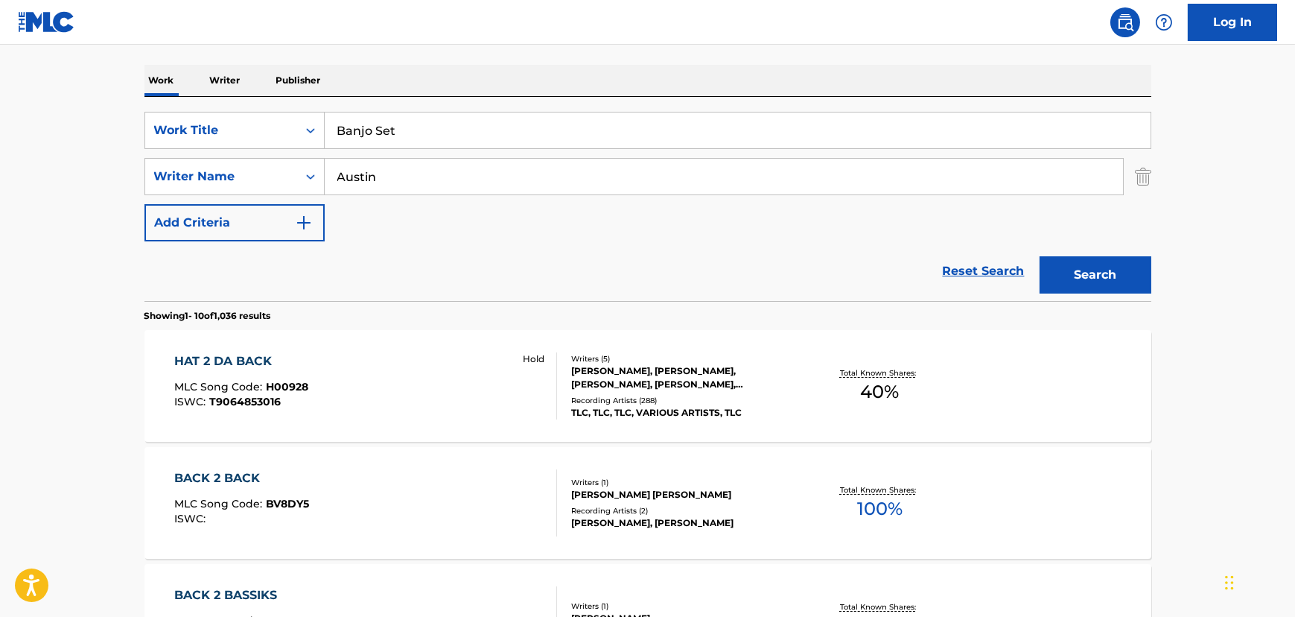
drag, startPoint x: 67, startPoint y: 185, endPoint x: 334, endPoint y: 183, distance: 267.4
click at [337, 183] on input "Austin" at bounding box center [724, 177] width 799 height 36
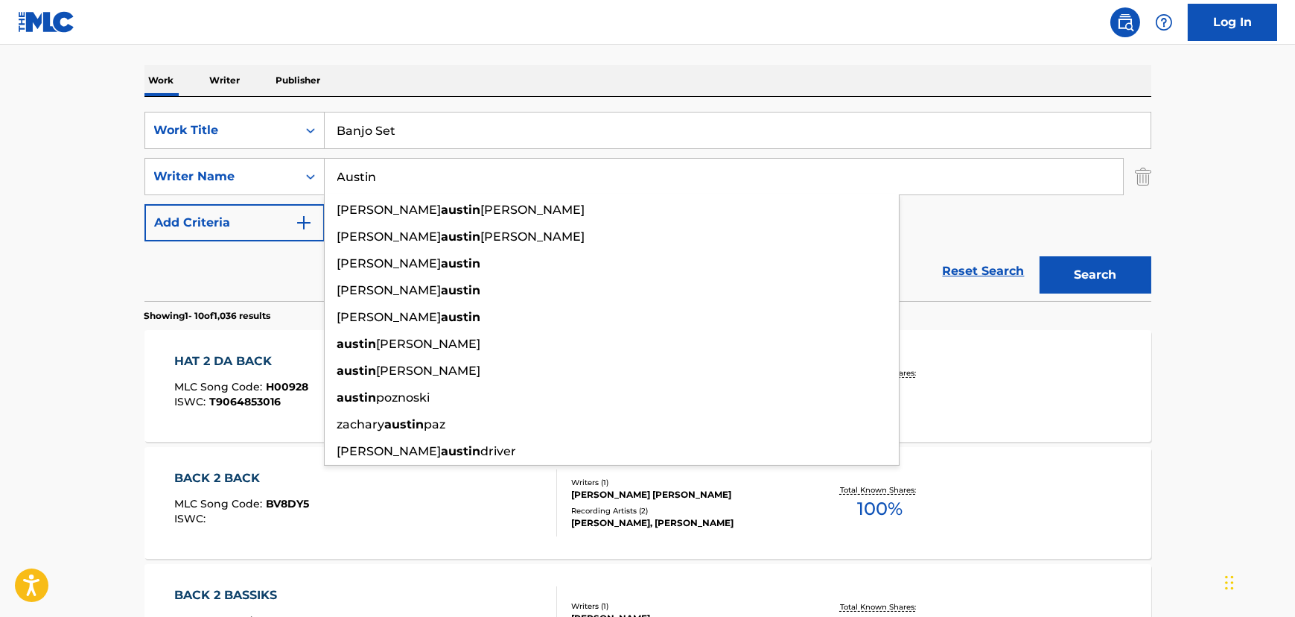
click at [337, 183] on input "Austin" at bounding box center [724, 177] width 799 height 36
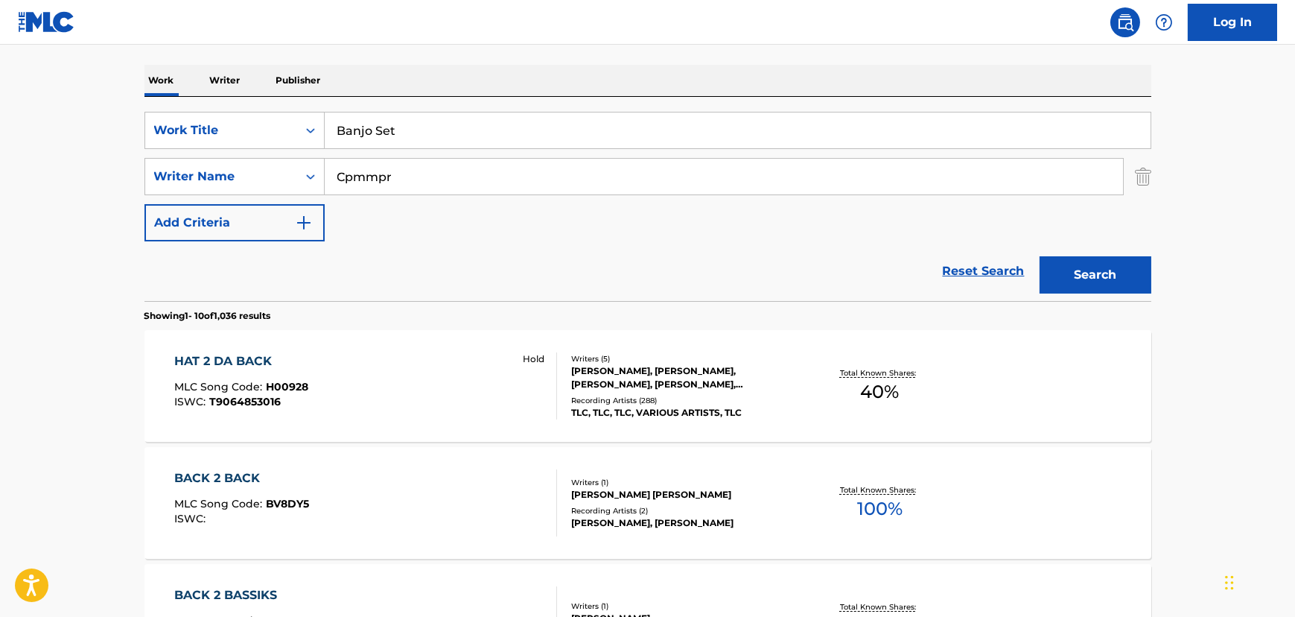
click at [1040, 256] on button "Search" at bounding box center [1096, 274] width 112 height 37
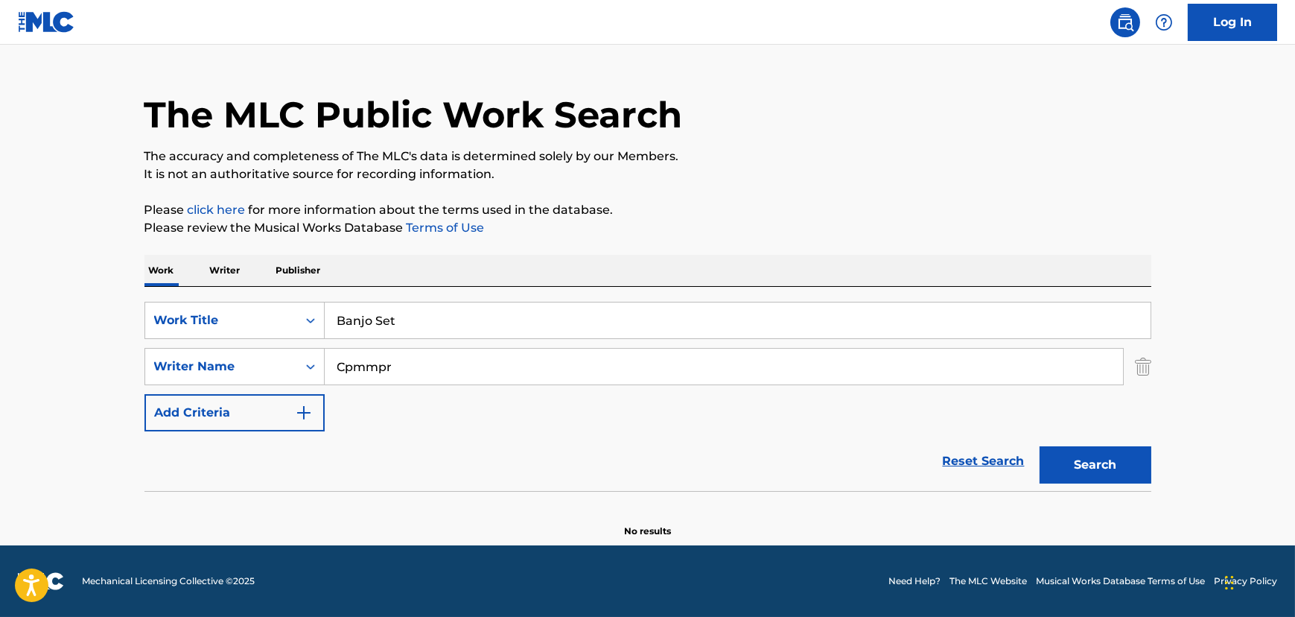
scroll to position [29, 0]
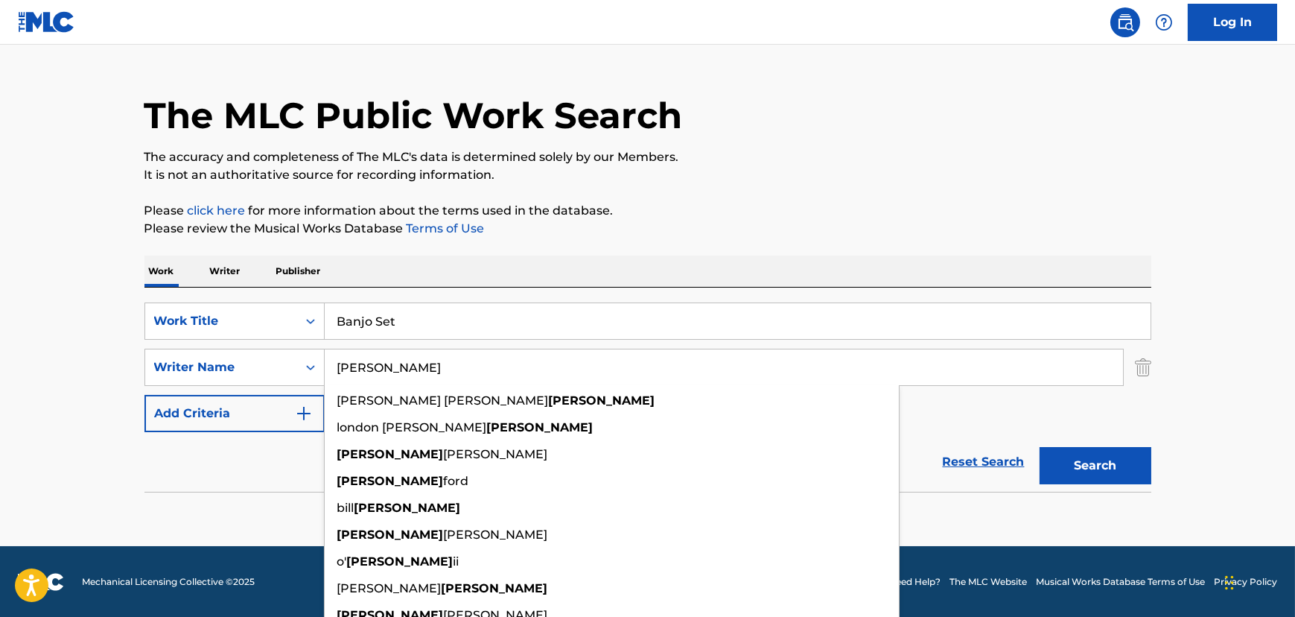
type input "[PERSON_NAME]"
click at [1040, 447] on button "Search" at bounding box center [1096, 465] width 112 height 37
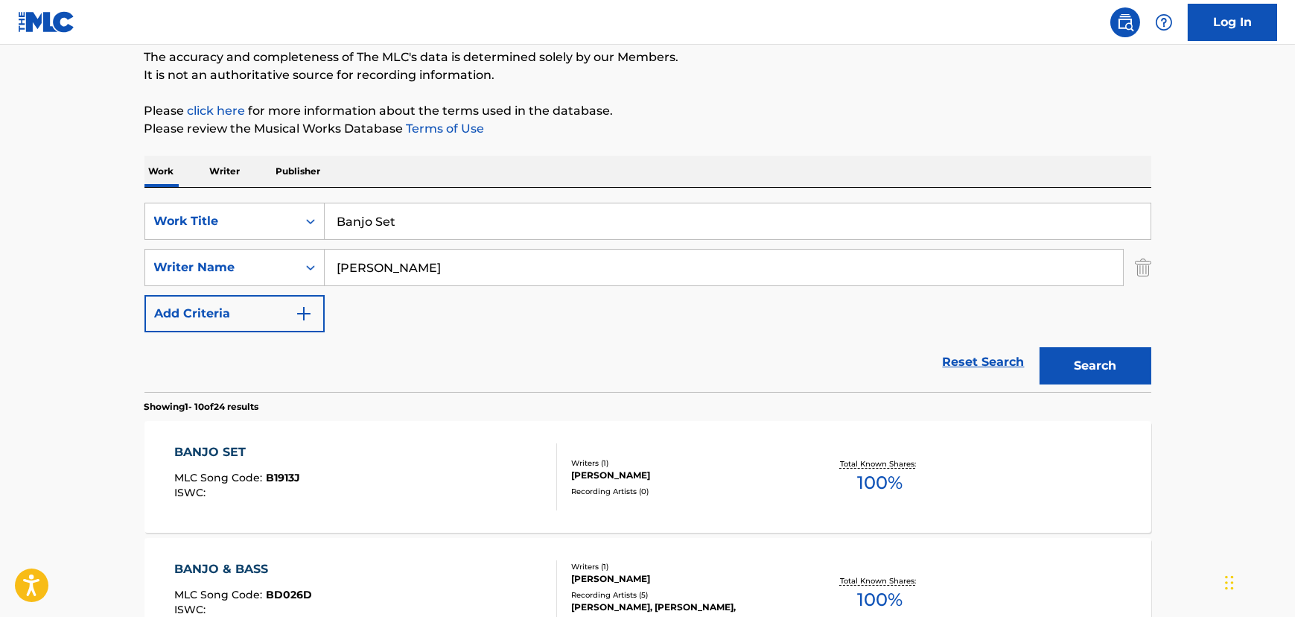
scroll to position [164, 0]
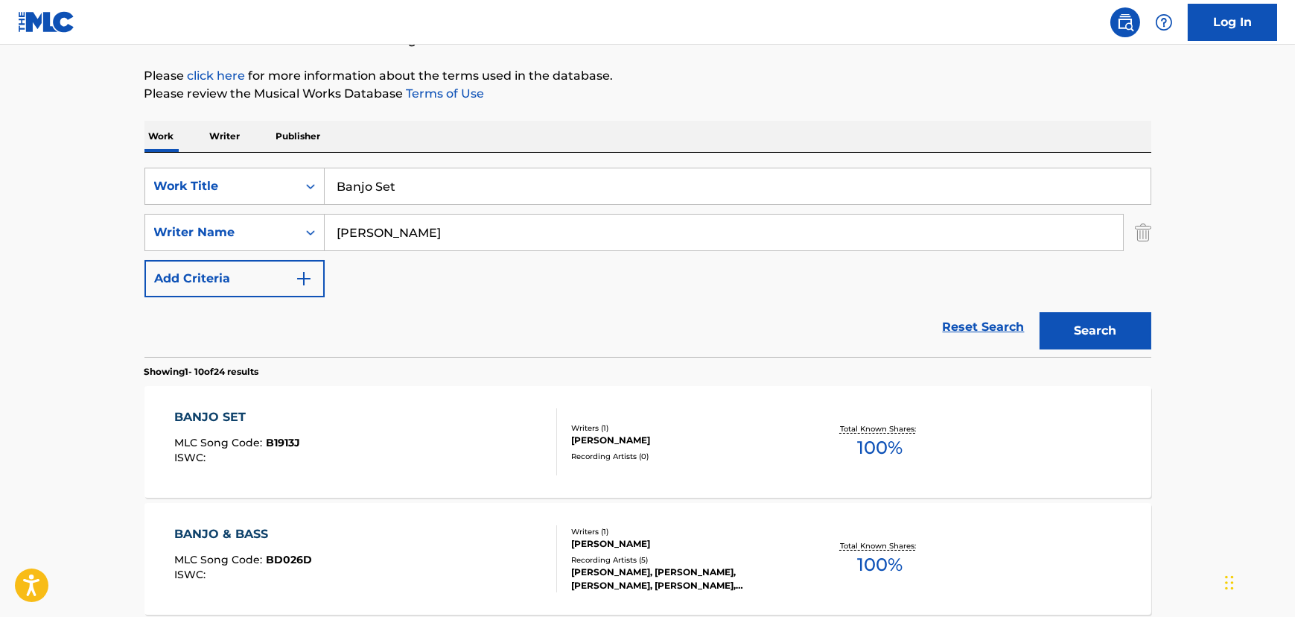
click at [484, 436] on div "BANJO SET MLC Song Code : B1913J ISWC :" at bounding box center [365, 441] width 383 height 67
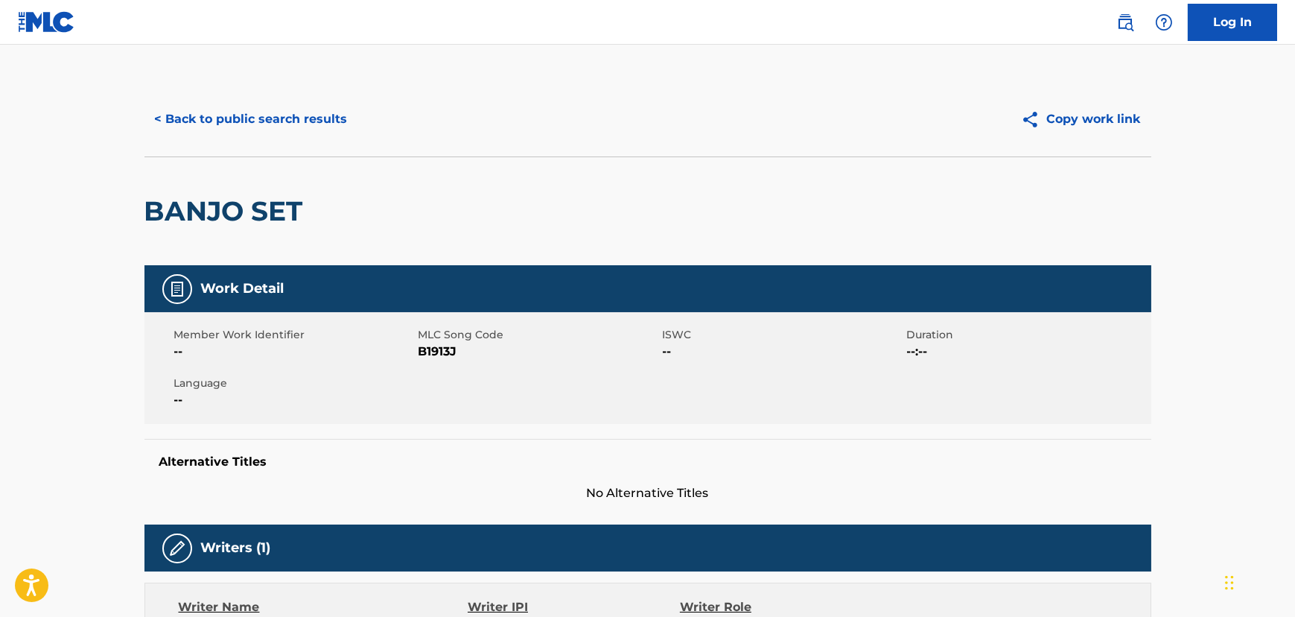
click at [289, 127] on button "< Back to public search results" at bounding box center [252, 119] width 214 height 37
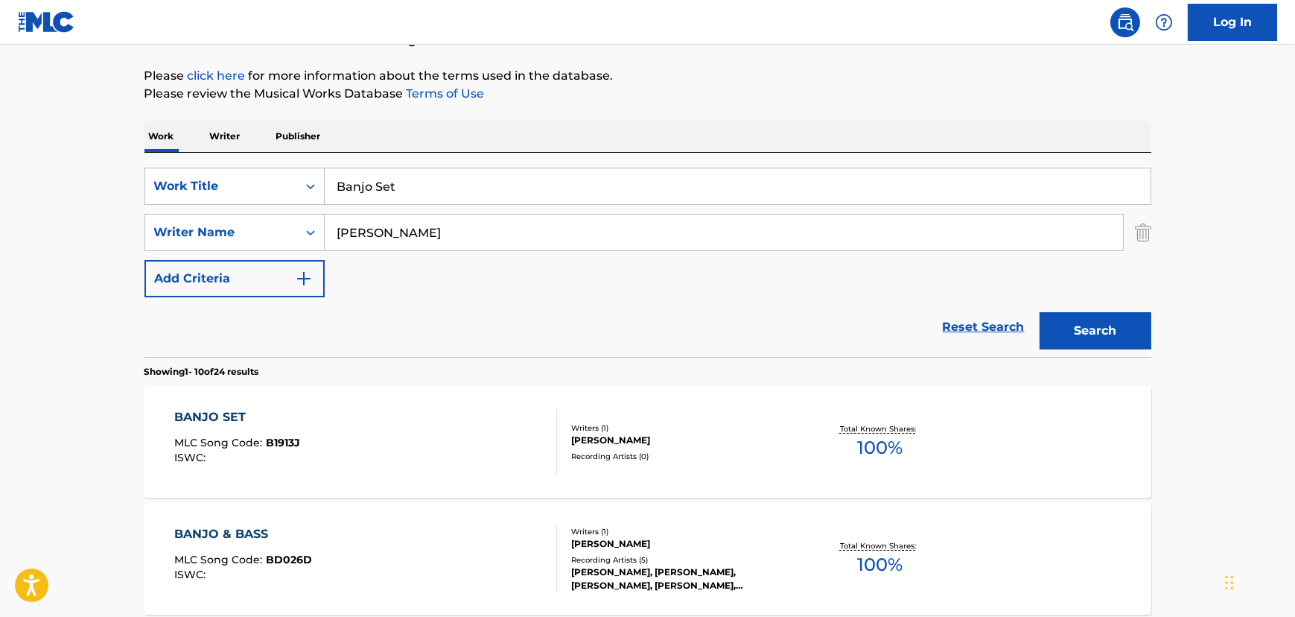
click at [369, 185] on input "Banjo Set" at bounding box center [738, 186] width 826 height 36
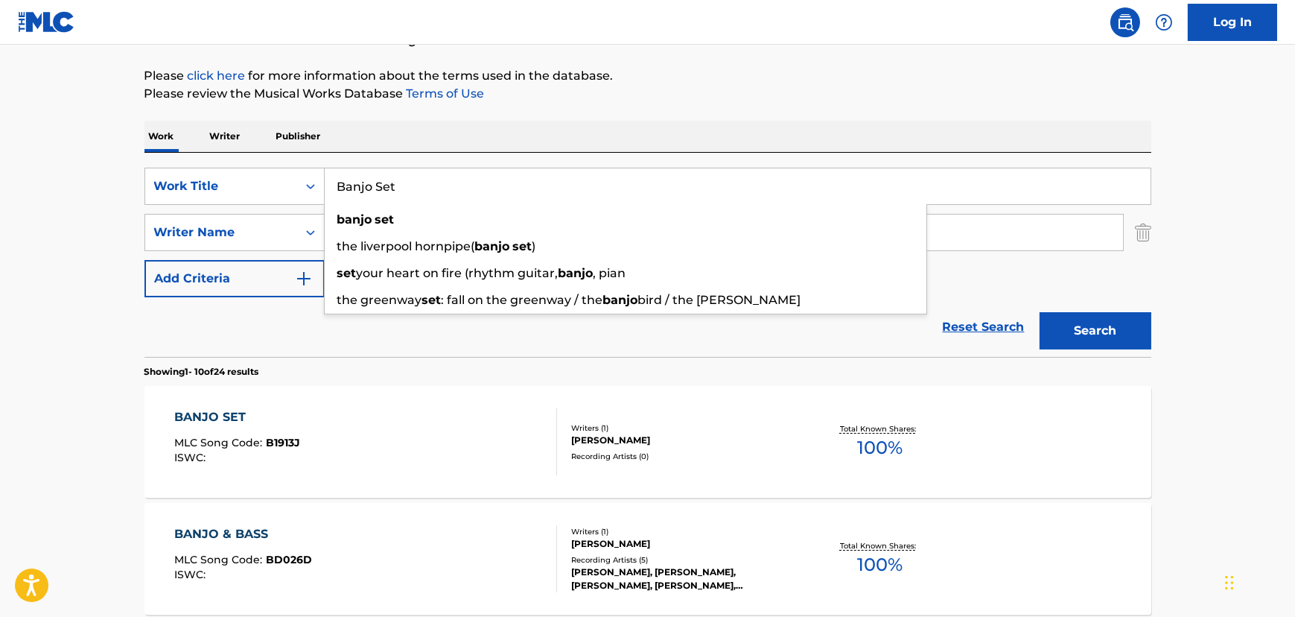
click at [369, 185] on input "Banjo Set" at bounding box center [738, 186] width 826 height 36
paste input "Grandma's Feather Bed"
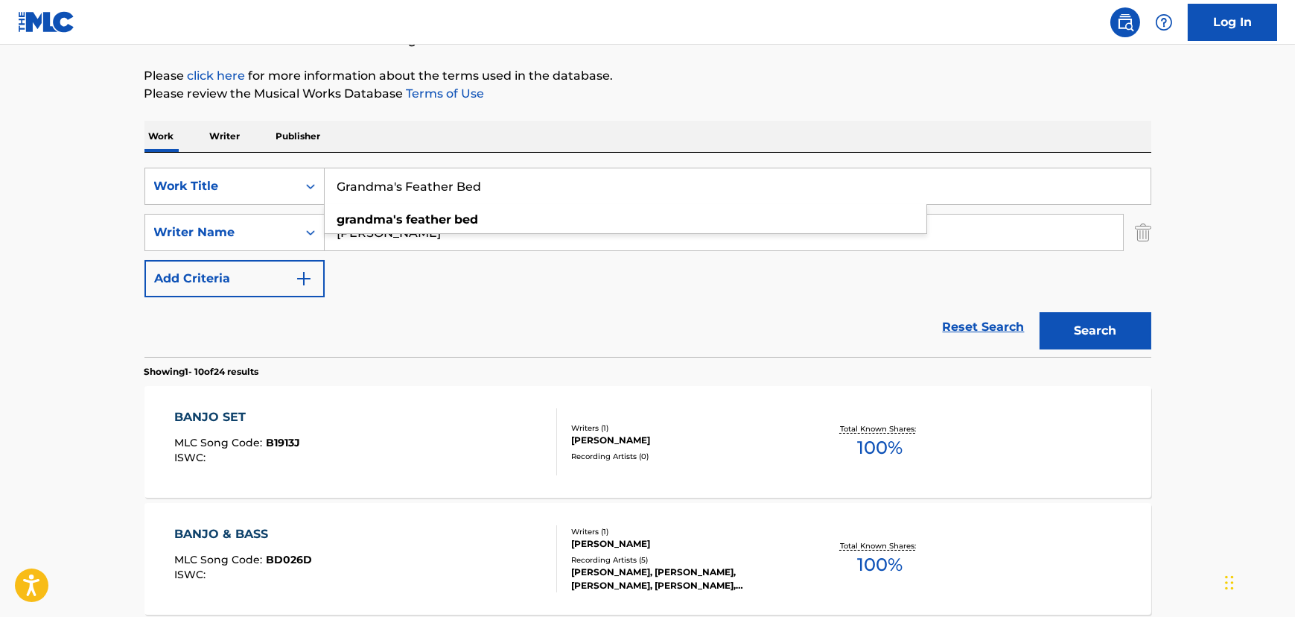
type input "Grandma's Feather Bed"
click at [1072, 328] on button "Search" at bounding box center [1096, 330] width 112 height 37
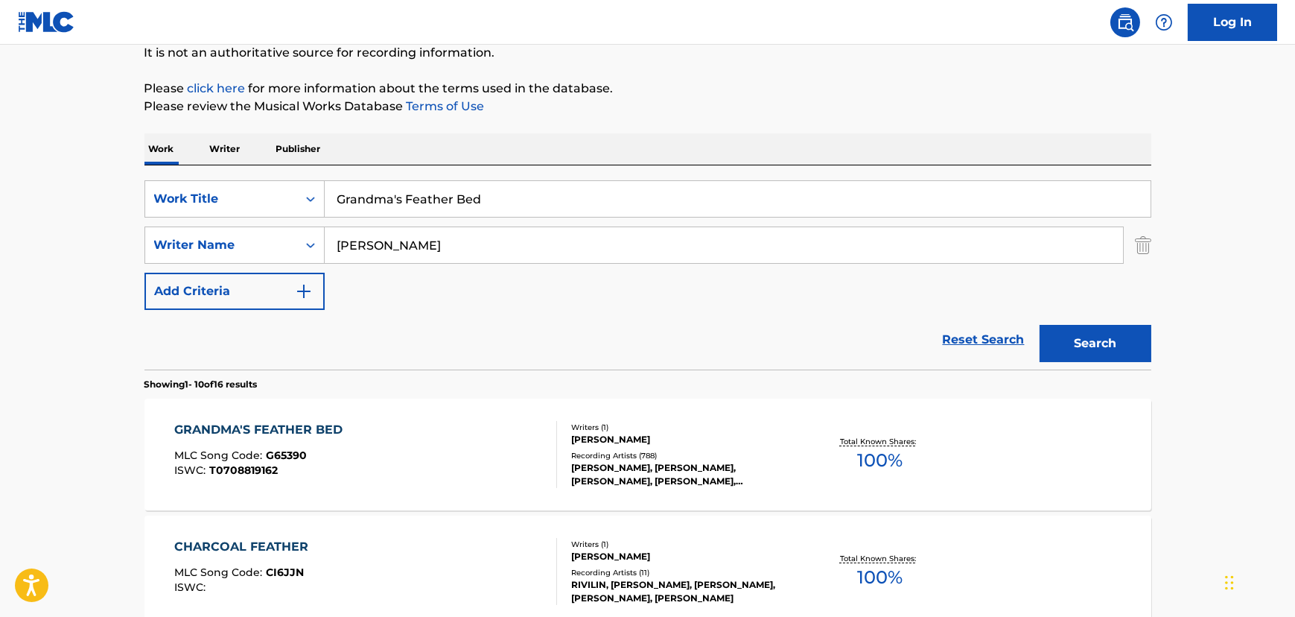
scroll to position [203, 0]
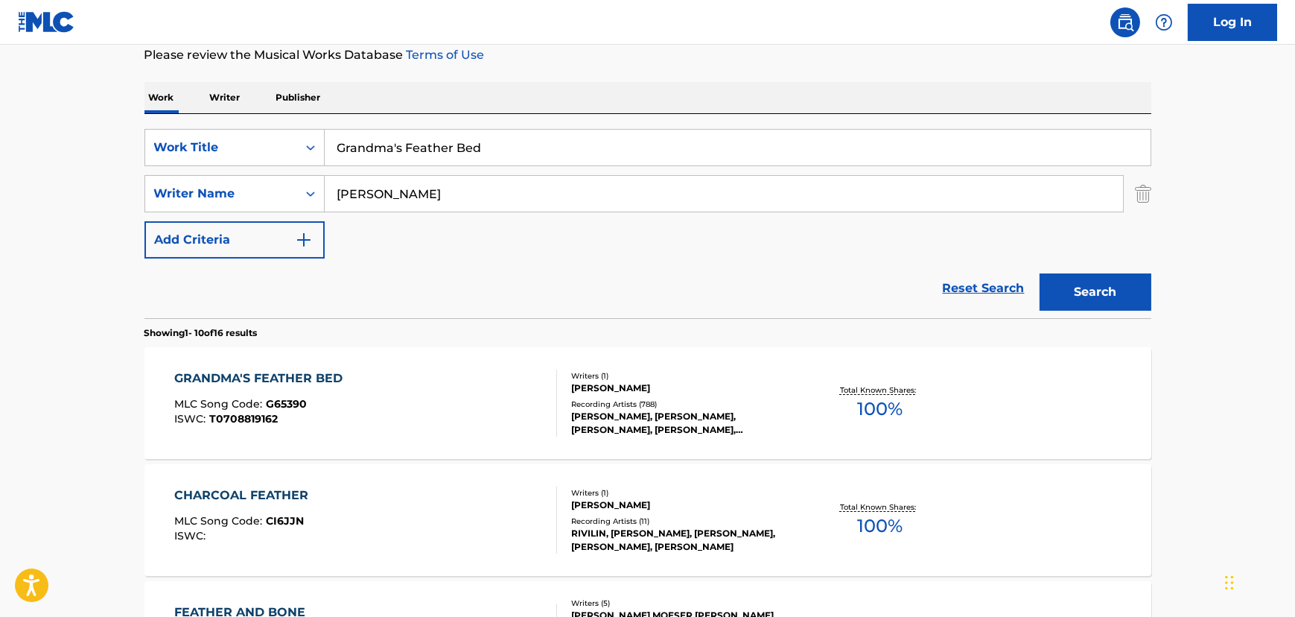
click at [492, 419] on div "GRANDMA'S FEATHER BED MLC Song Code : G65390 ISWC : T0708819162" at bounding box center [365, 402] width 383 height 67
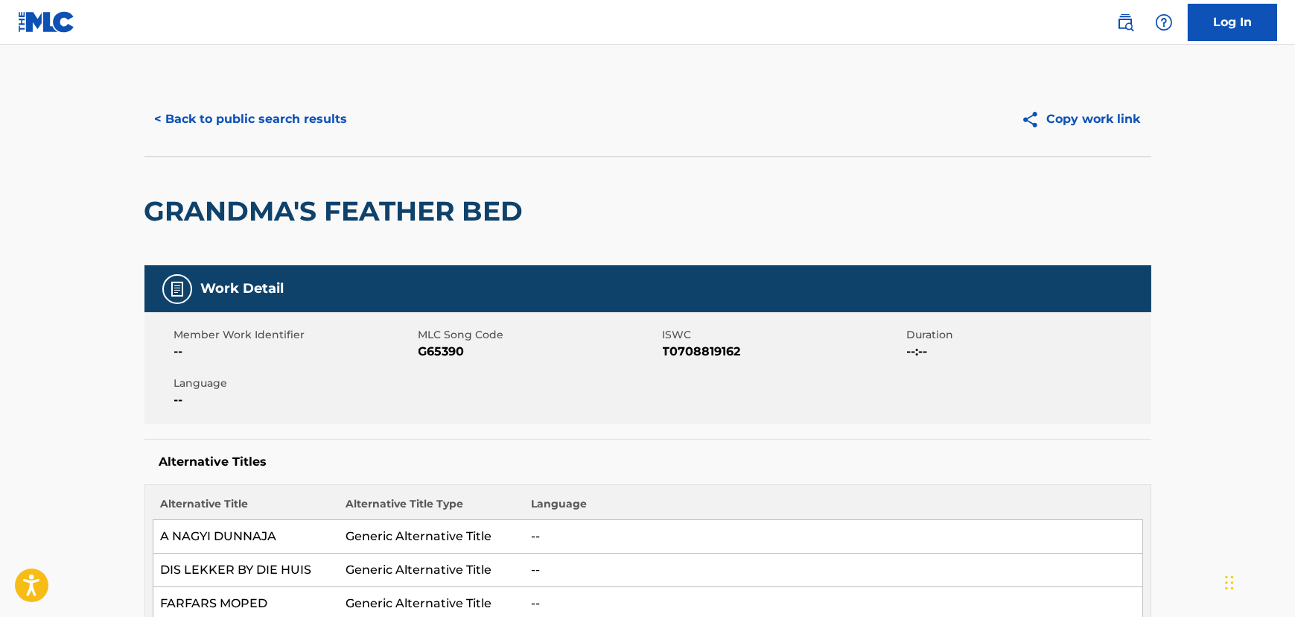
click at [249, 118] on button "< Back to public search results" at bounding box center [252, 119] width 214 height 37
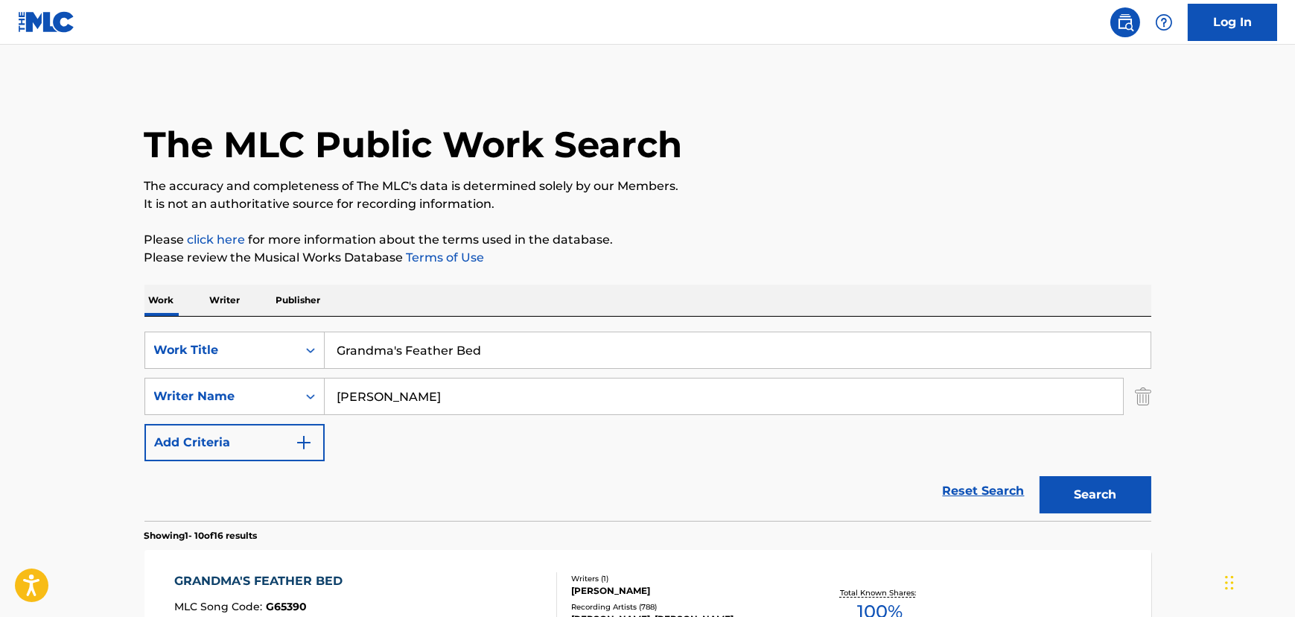
scroll to position [203, 0]
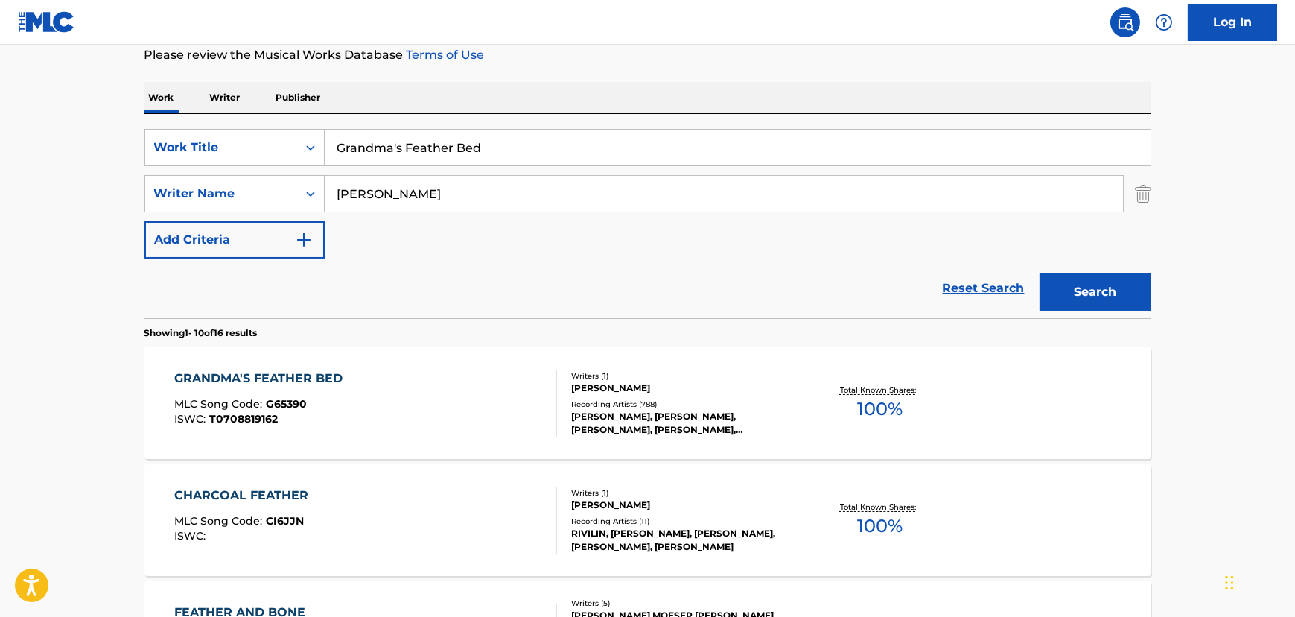
click at [367, 147] on input "Grandma's Feather Bed" at bounding box center [738, 148] width 826 height 36
paste input "its Ain't Groceries"
type input "Grits Ain't Groceries"
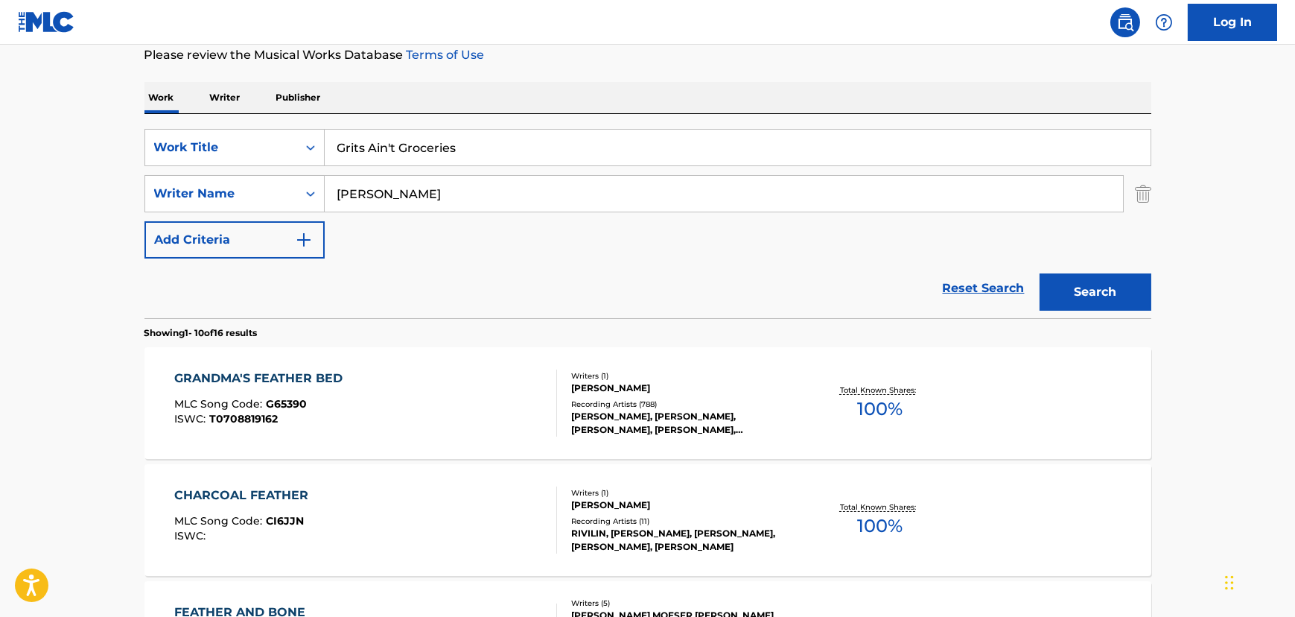
click at [1130, 273] on button "Search" at bounding box center [1096, 291] width 112 height 37
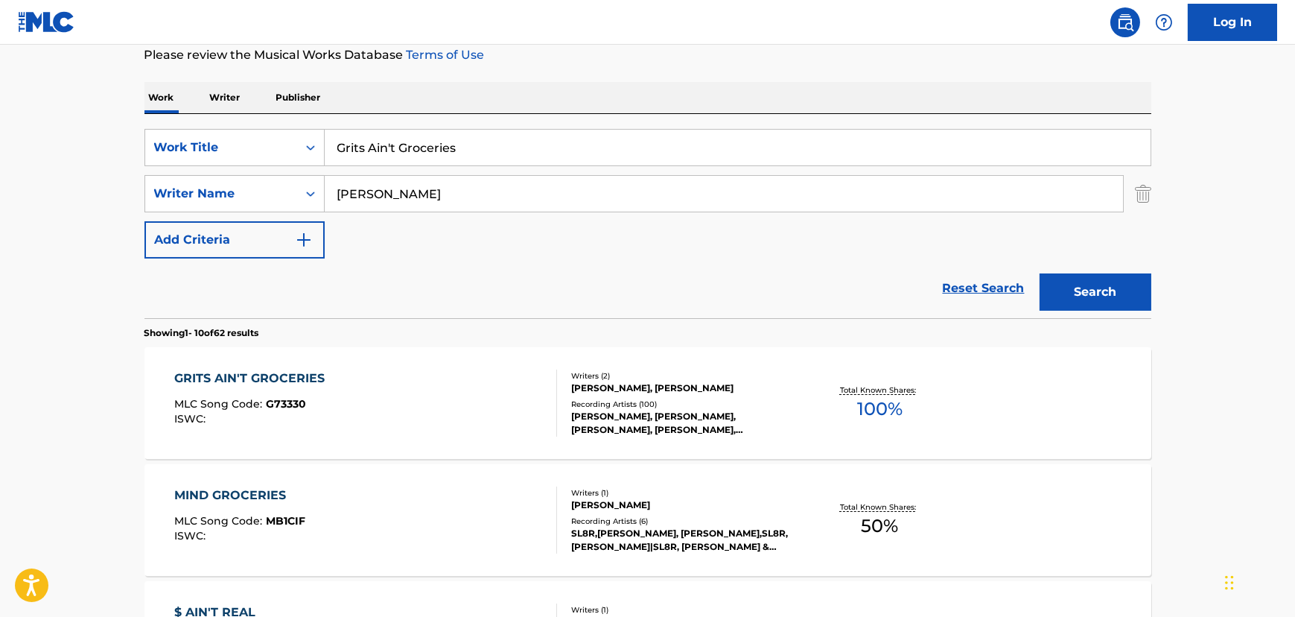
click at [422, 402] on div "GRITS AIN'T GROCERIES MLC Song Code : G73330 ISWC :" at bounding box center [365, 402] width 383 height 67
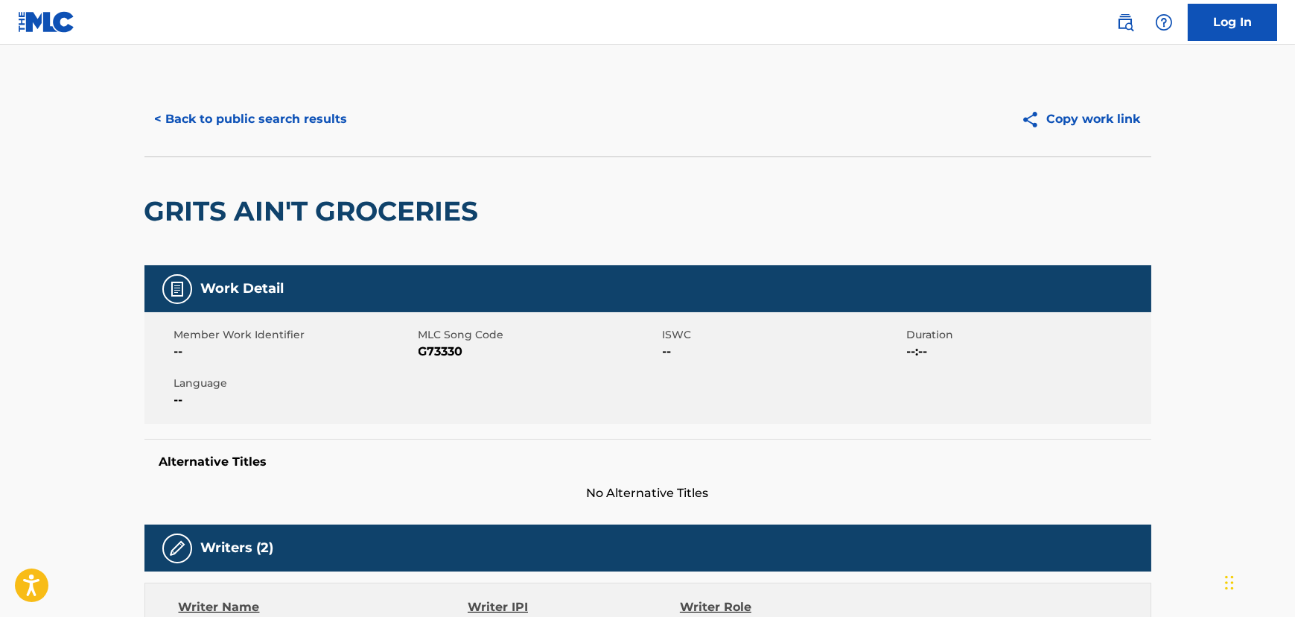
click at [200, 119] on button "< Back to public search results" at bounding box center [252, 119] width 214 height 37
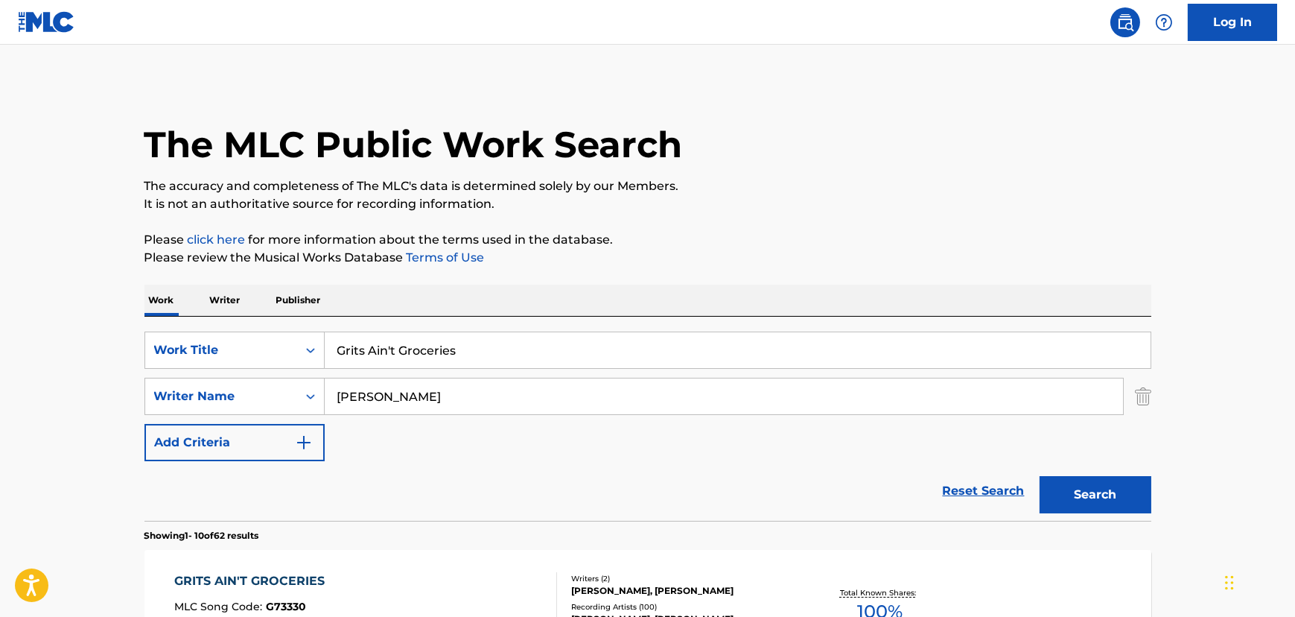
scroll to position [203, 0]
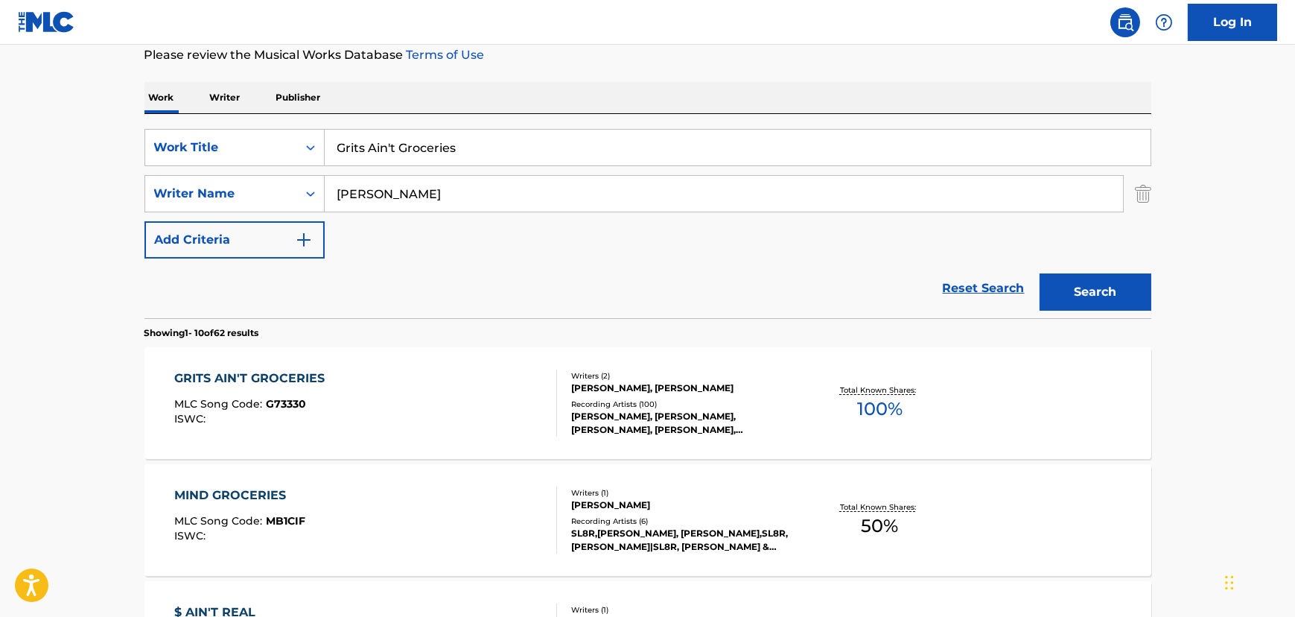
click at [366, 147] on input "Grits Ain't Groceries" at bounding box center [738, 148] width 826 height 36
paste input "Long Way To [GEOGRAPHIC_DATA]"
type input "Long Way To [GEOGRAPHIC_DATA]"
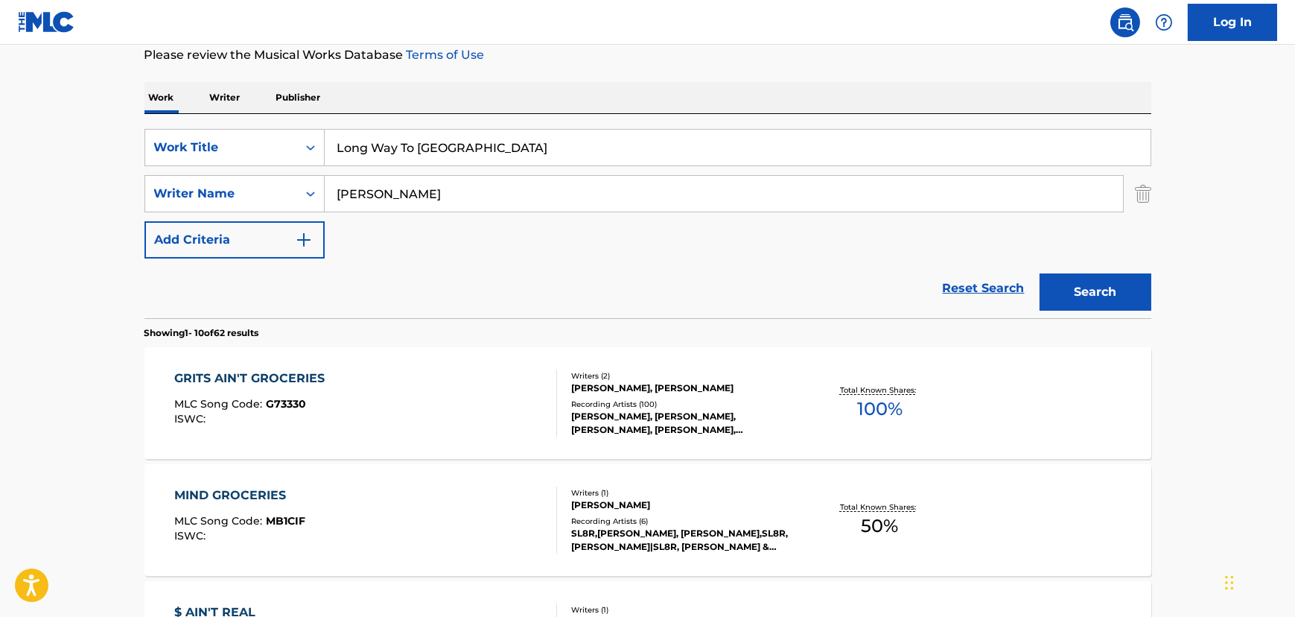
drag, startPoint x: 61, startPoint y: 153, endPoint x: 342, endPoint y: 200, distance: 284.9
click at [357, 195] on input "[PERSON_NAME]" at bounding box center [724, 194] width 799 height 36
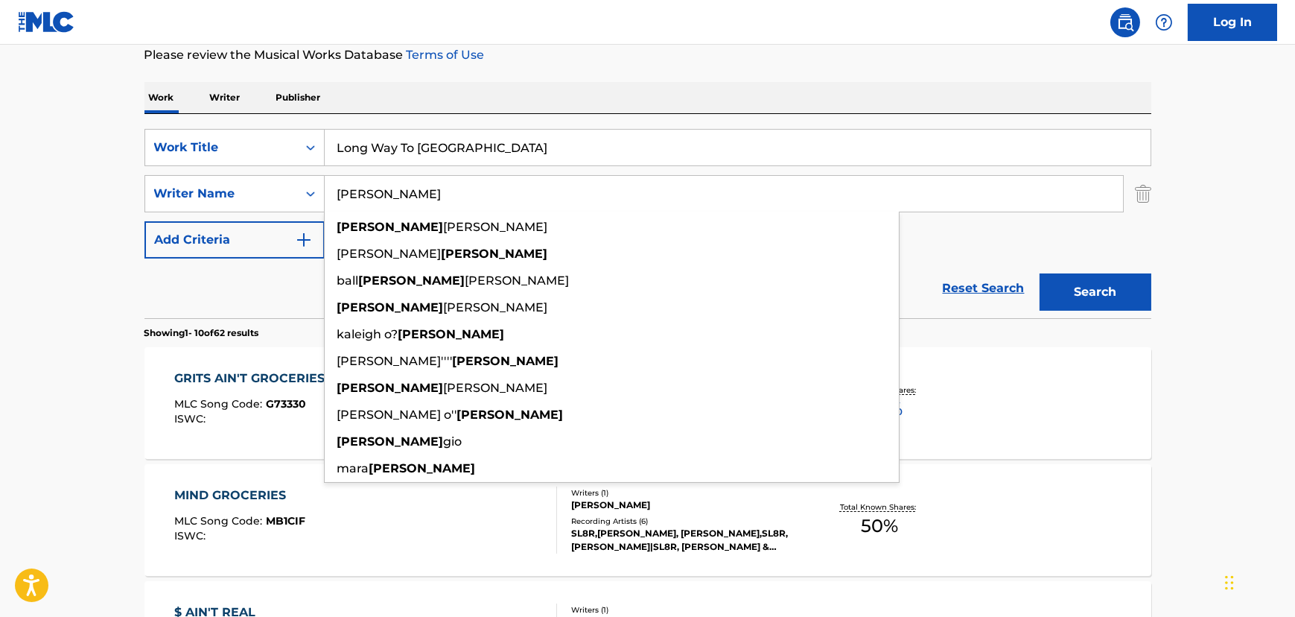
click at [357, 195] on input "[PERSON_NAME]" at bounding box center [724, 194] width 799 height 36
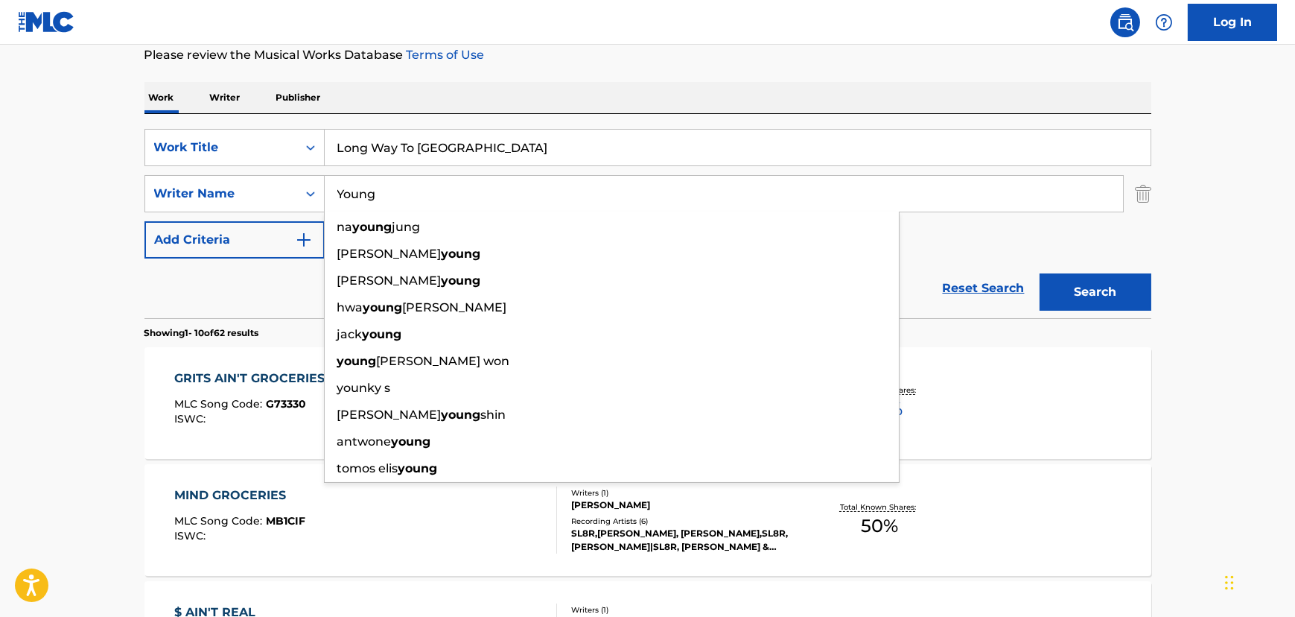
type input "Young"
click at [1040, 273] on button "Search" at bounding box center [1096, 291] width 112 height 37
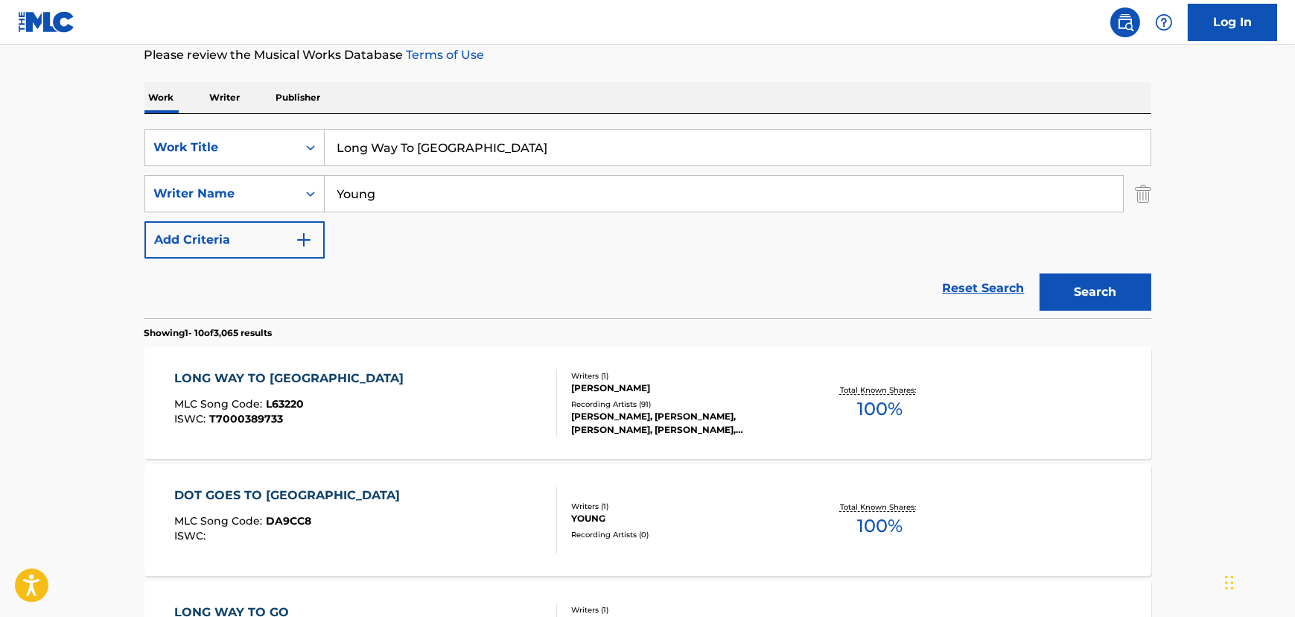
click at [423, 426] on div "LONG WAY TO HOLLYWOOD MLC Song Code : L63220 ISWC : T7000389733" at bounding box center [365, 402] width 383 height 67
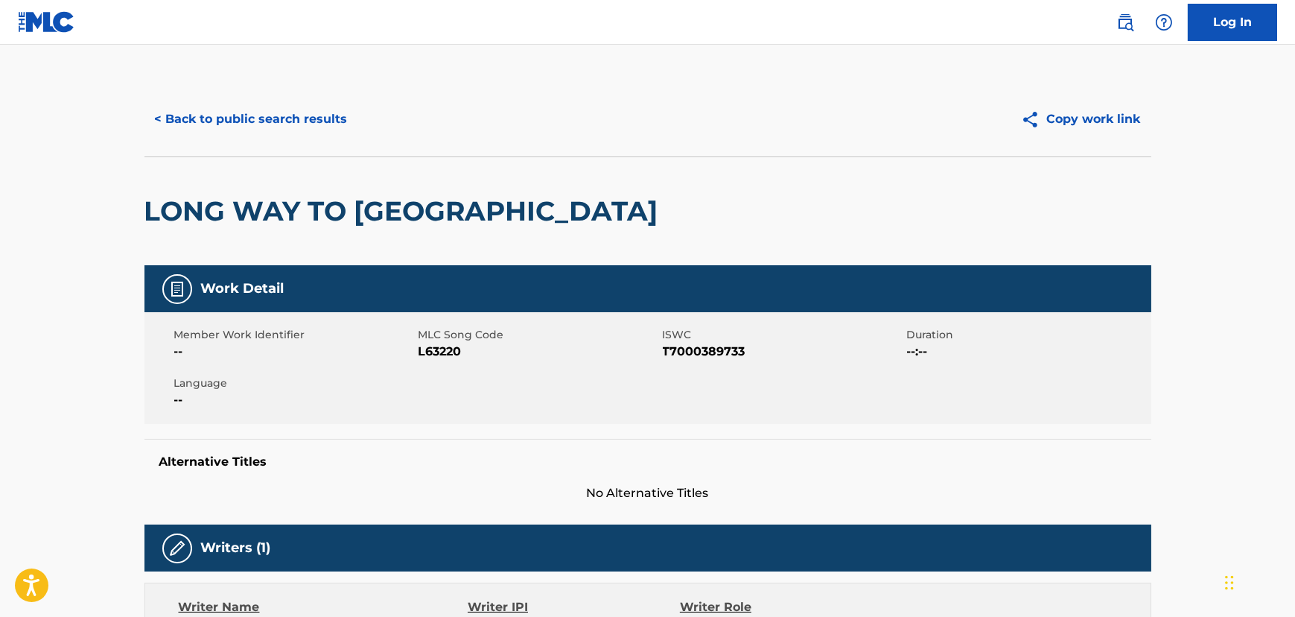
click at [282, 106] on button "< Back to public search results" at bounding box center [252, 119] width 214 height 37
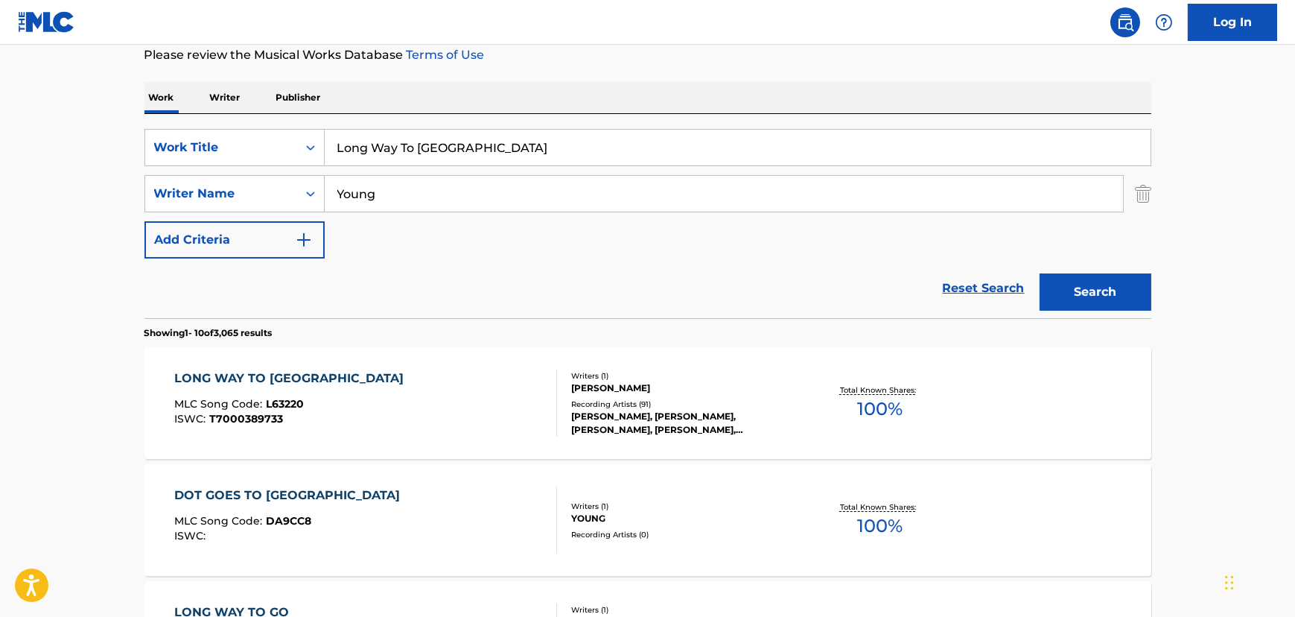
click at [479, 152] on input "Long Way To [GEOGRAPHIC_DATA]" at bounding box center [738, 148] width 826 height 36
paste input "Mist On The Red Rocks"
click at [479, 152] on input "Long Way To [GEOGRAPHIC_DATA]" at bounding box center [738, 148] width 826 height 36
type input "Mist On The Red Rocks"
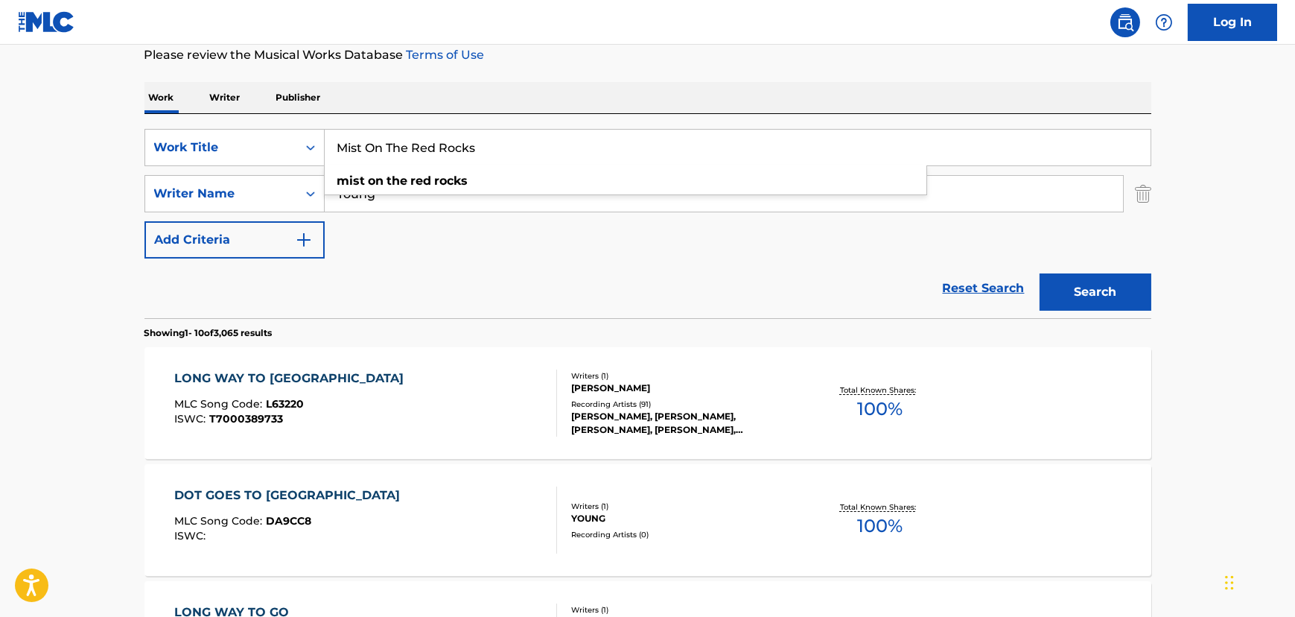
drag, startPoint x: 128, startPoint y: 171, endPoint x: 396, endPoint y: 187, distance: 268.7
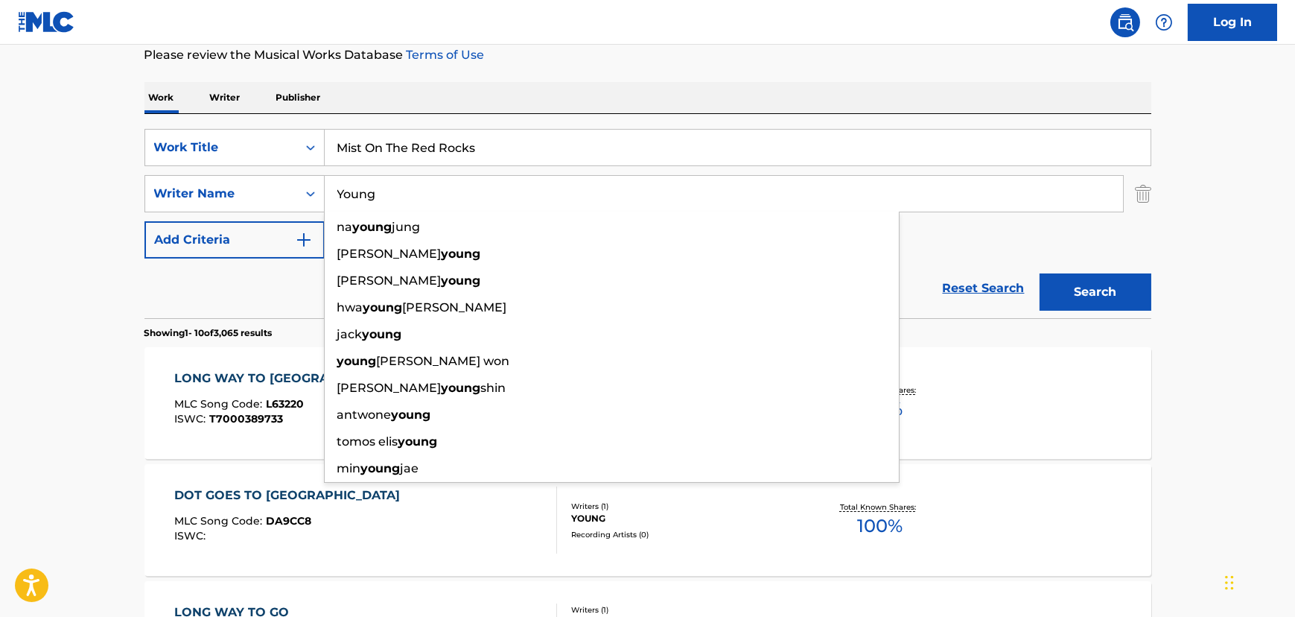
click at [414, 190] on input "Young" at bounding box center [724, 194] width 799 height 36
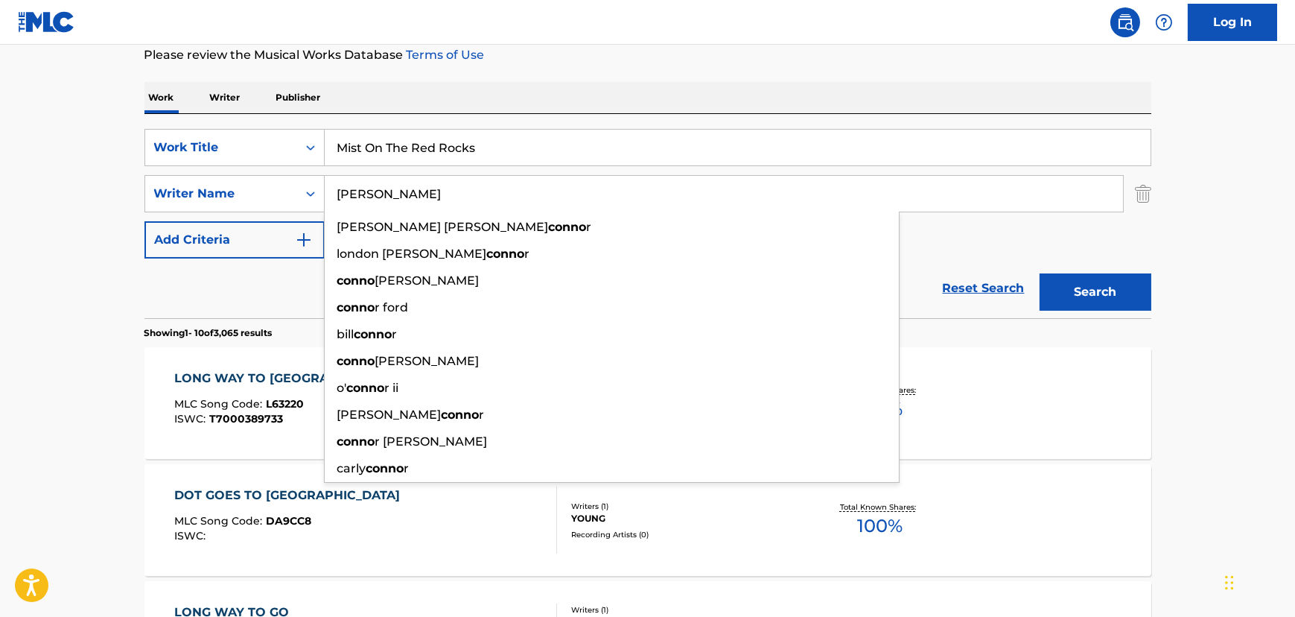
type input "[PERSON_NAME]"
click at [1040, 273] on button "Search" at bounding box center [1096, 291] width 112 height 37
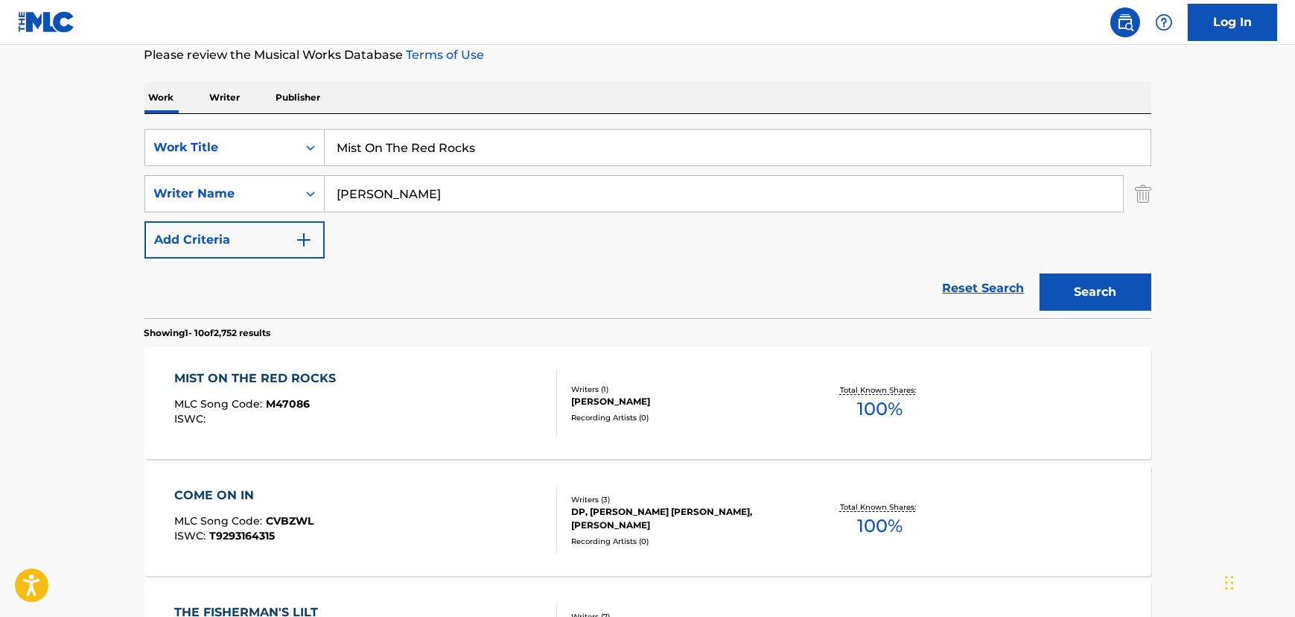
click at [454, 405] on div "MIST ON THE RED ROCKS MLC Song Code : M47086 ISWC :" at bounding box center [365, 402] width 383 height 67
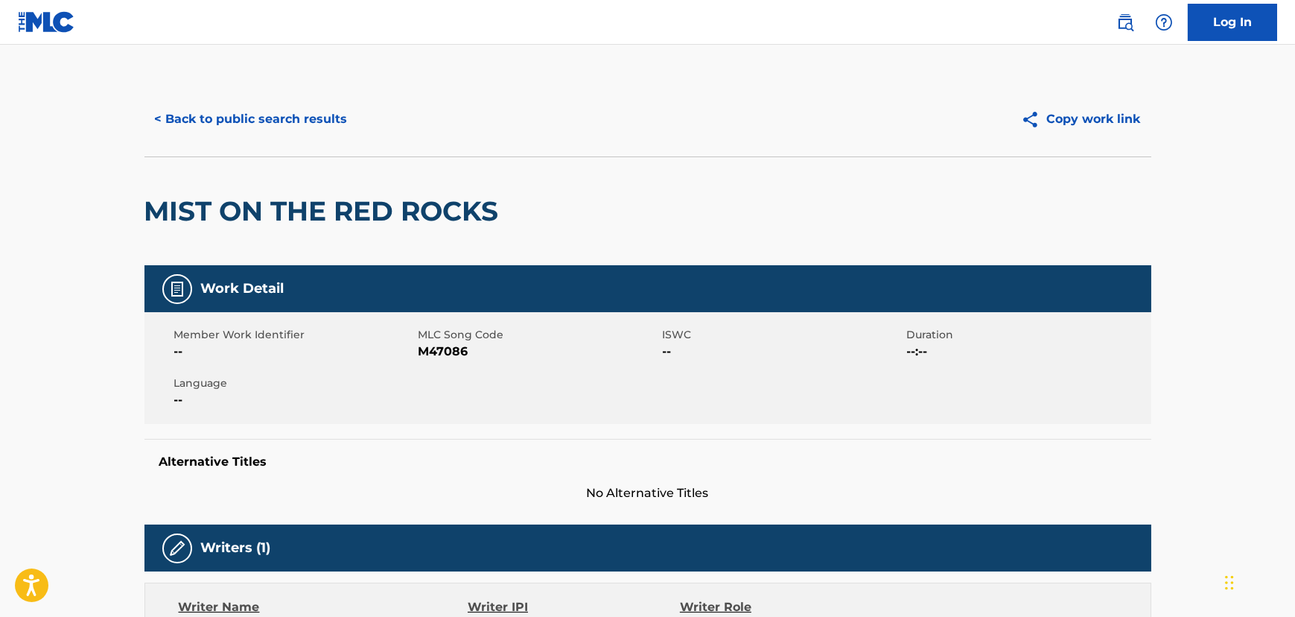
click at [296, 136] on button "< Back to public search results" at bounding box center [252, 119] width 214 height 37
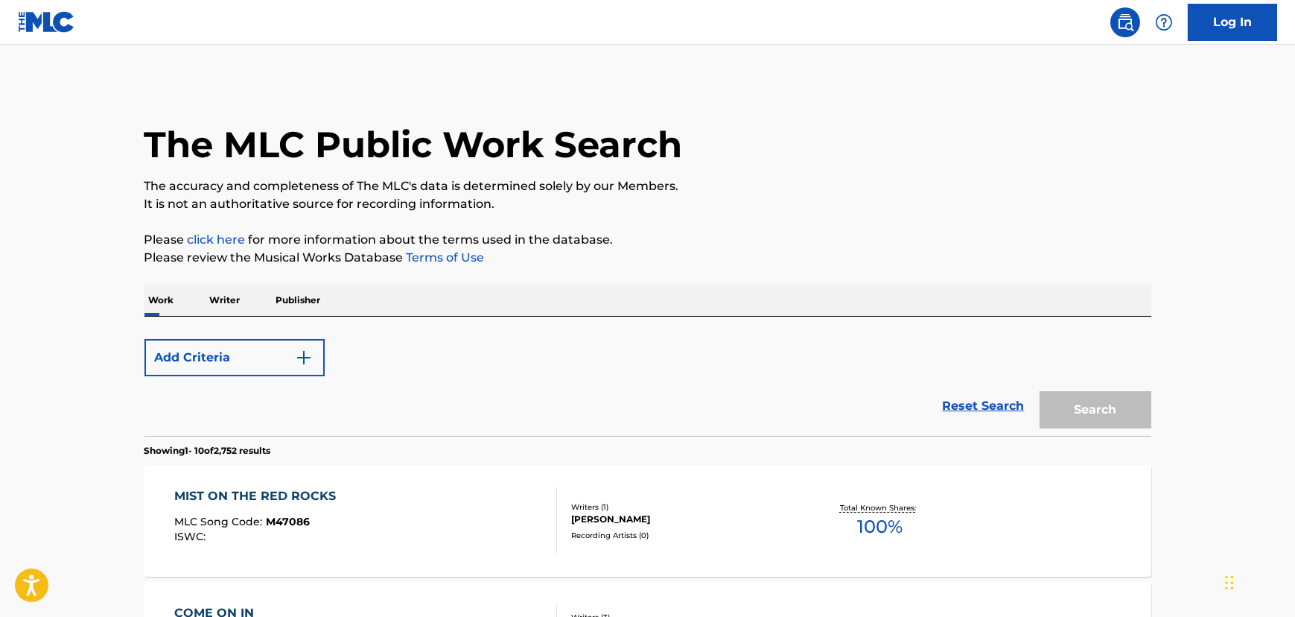
scroll to position [203, 0]
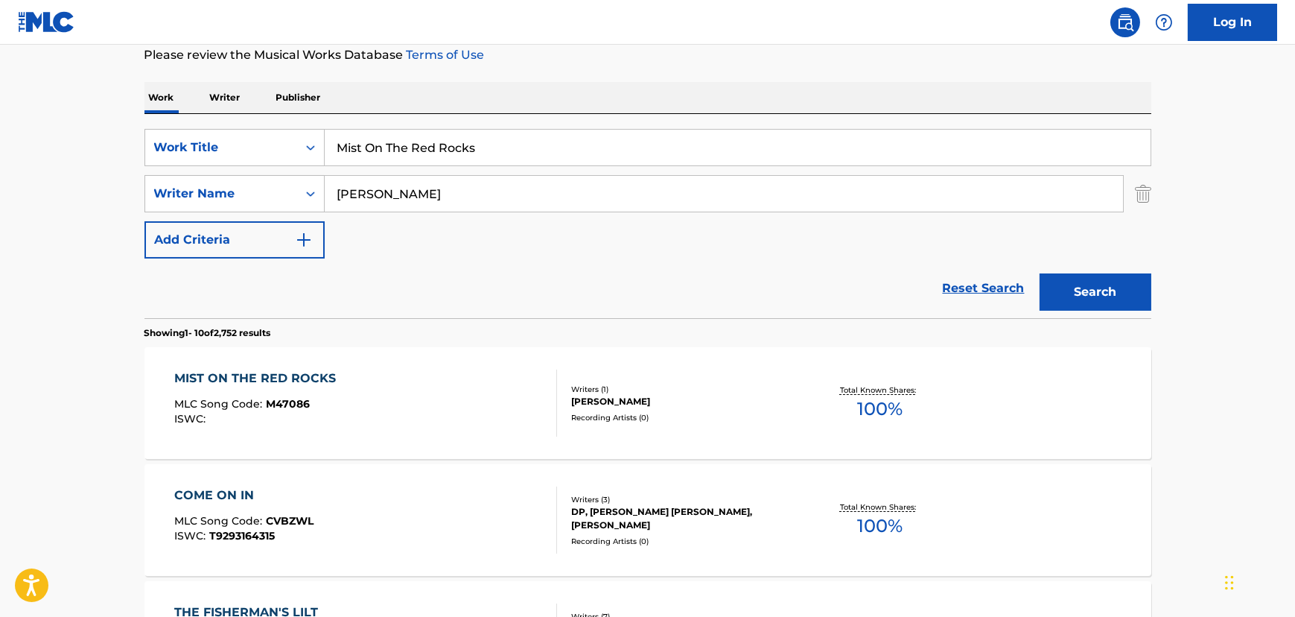
click at [370, 149] on input "Mist On The Red Rocks" at bounding box center [738, 148] width 826 height 36
paste input "No Mo' Cane"
type input "No Mo' Cane"
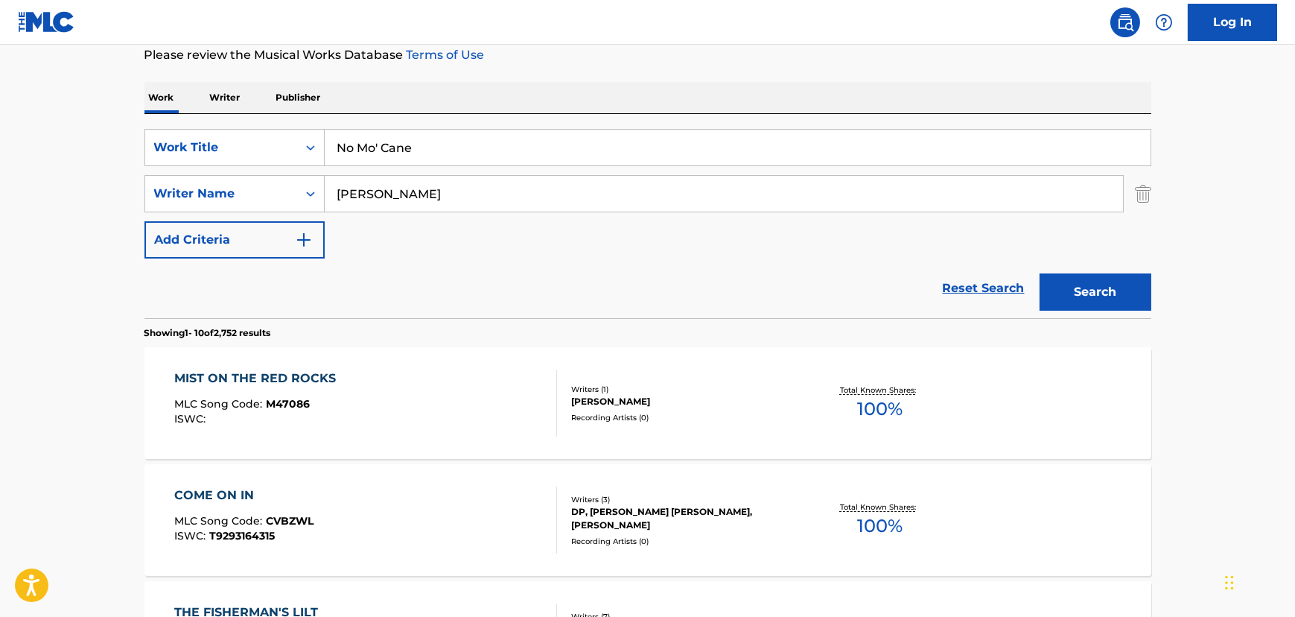
click at [1084, 276] on button "Search" at bounding box center [1096, 291] width 112 height 37
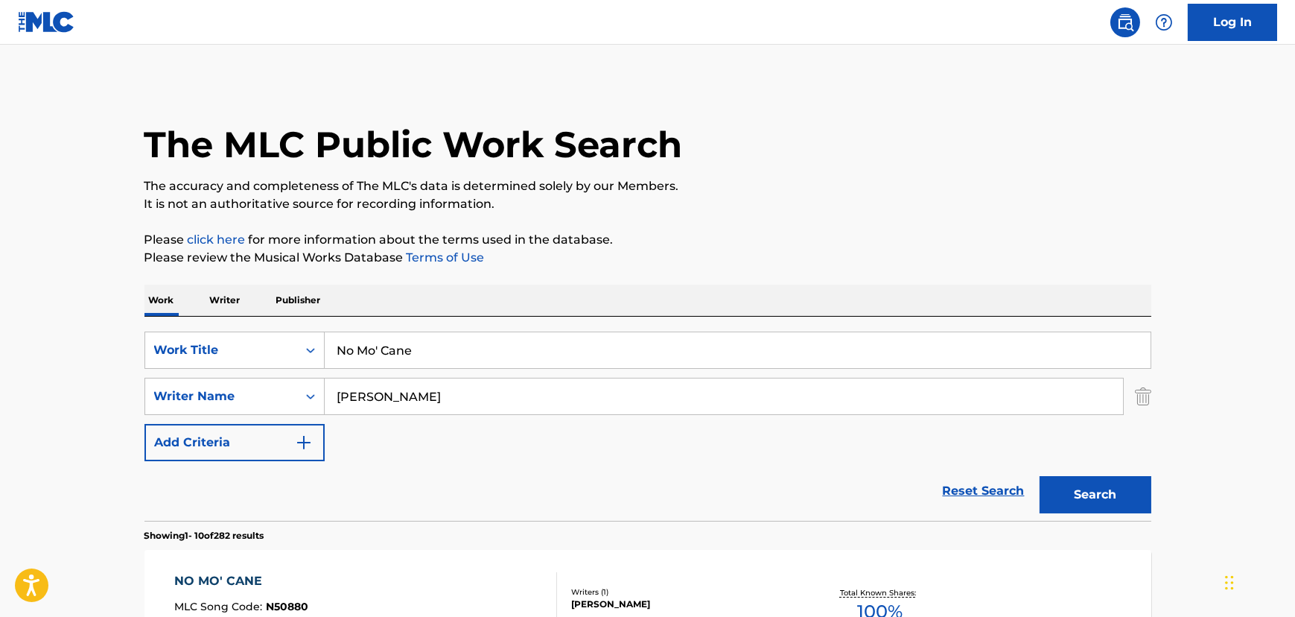
scroll to position [135, 0]
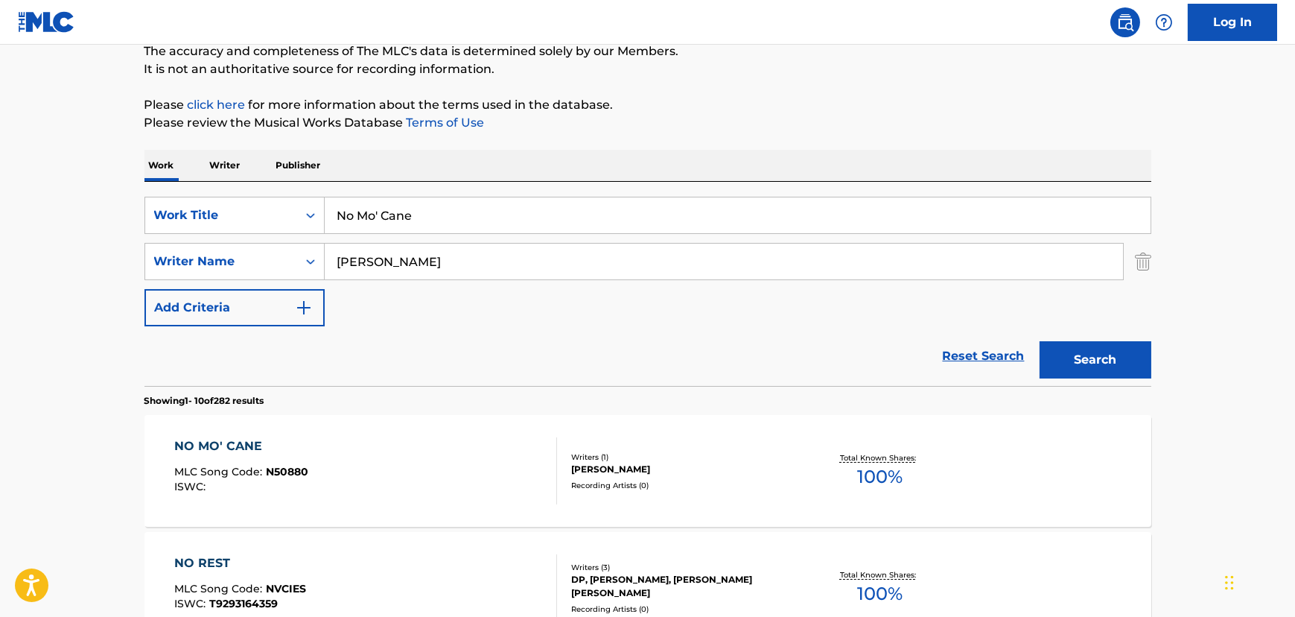
click at [476, 454] on div "NO MO' CANE MLC Song Code : N50880 ISWC :" at bounding box center [365, 470] width 383 height 67
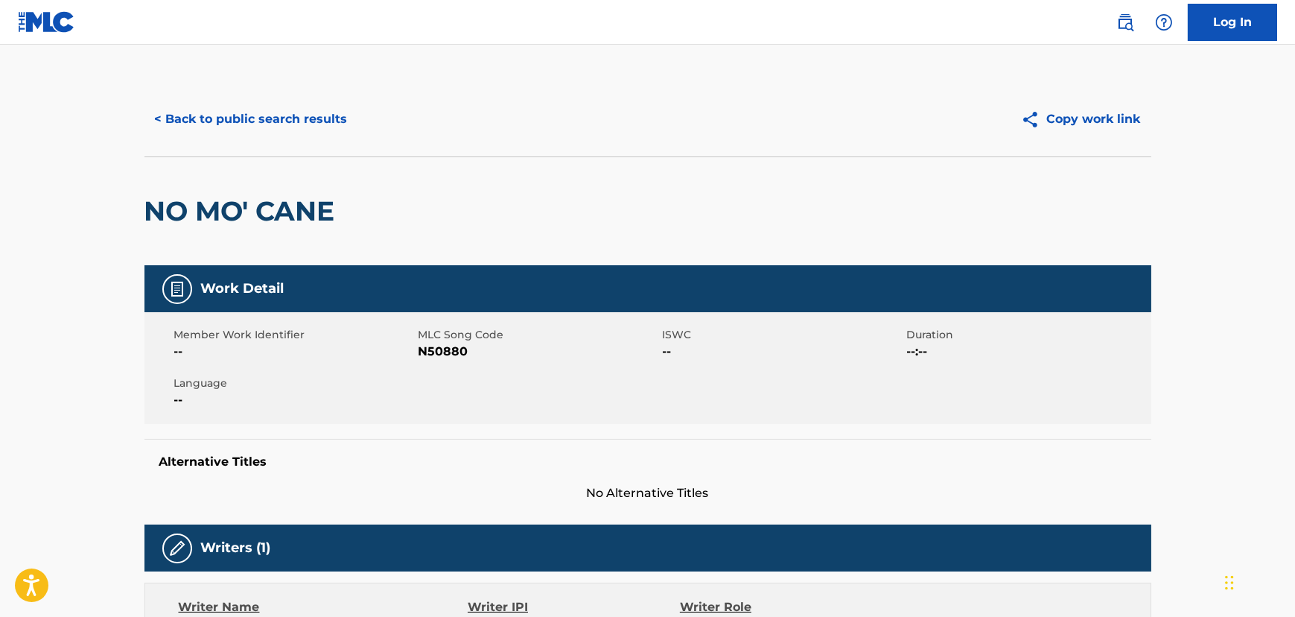
click at [221, 112] on button "< Back to public search results" at bounding box center [252, 119] width 214 height 37
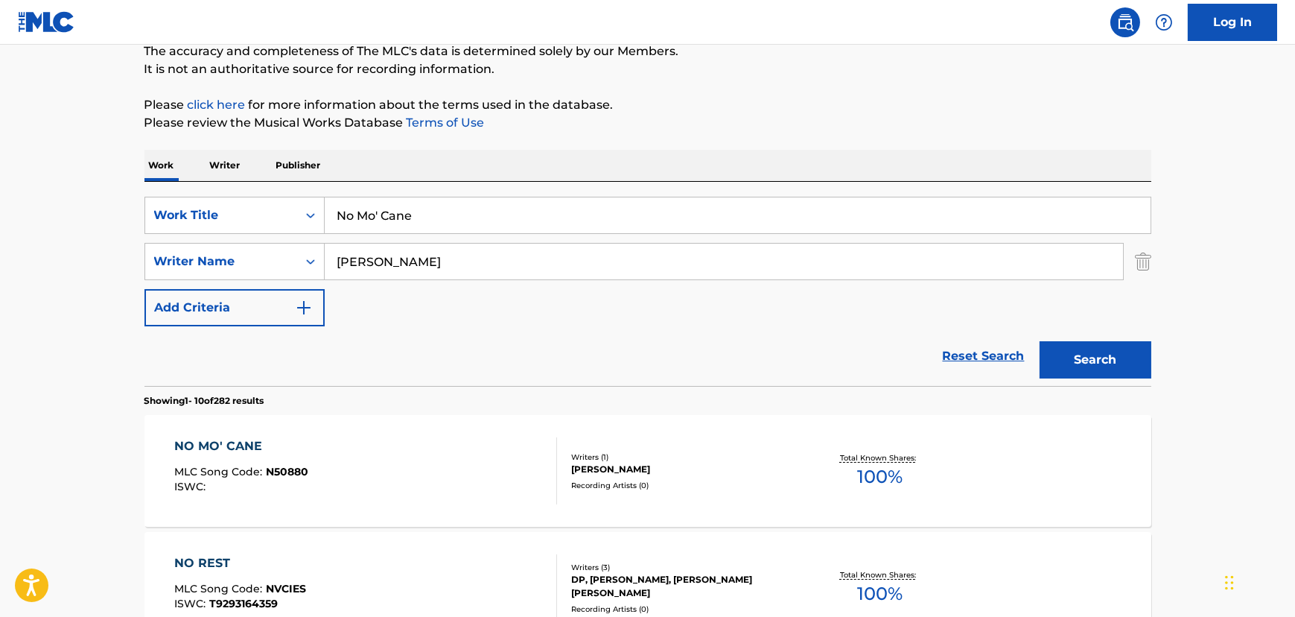
click at [433, 217] on input "No Mo' Cane" at bounding box center [738, 215] width 826 height 36
paste input "Mist On The Red Rocks"
type input "Mist On The Red Rocks"
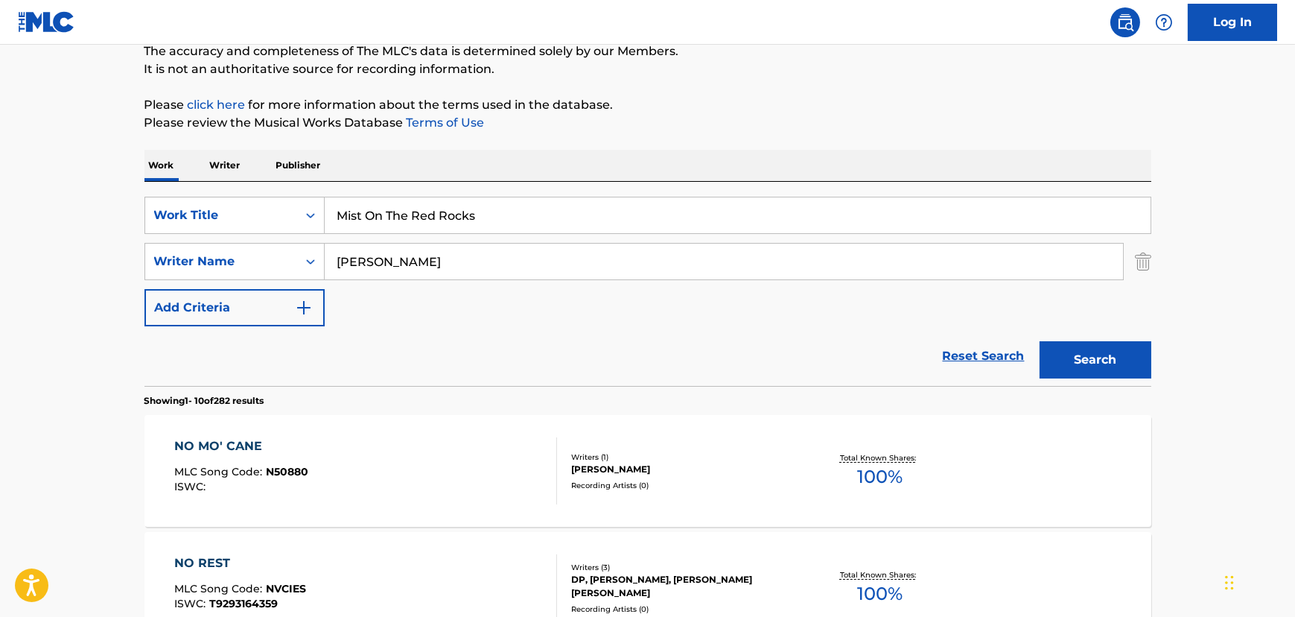
click at [1065, 361] on button "Search" at bounding box center [1096, 359] width 112 height 37
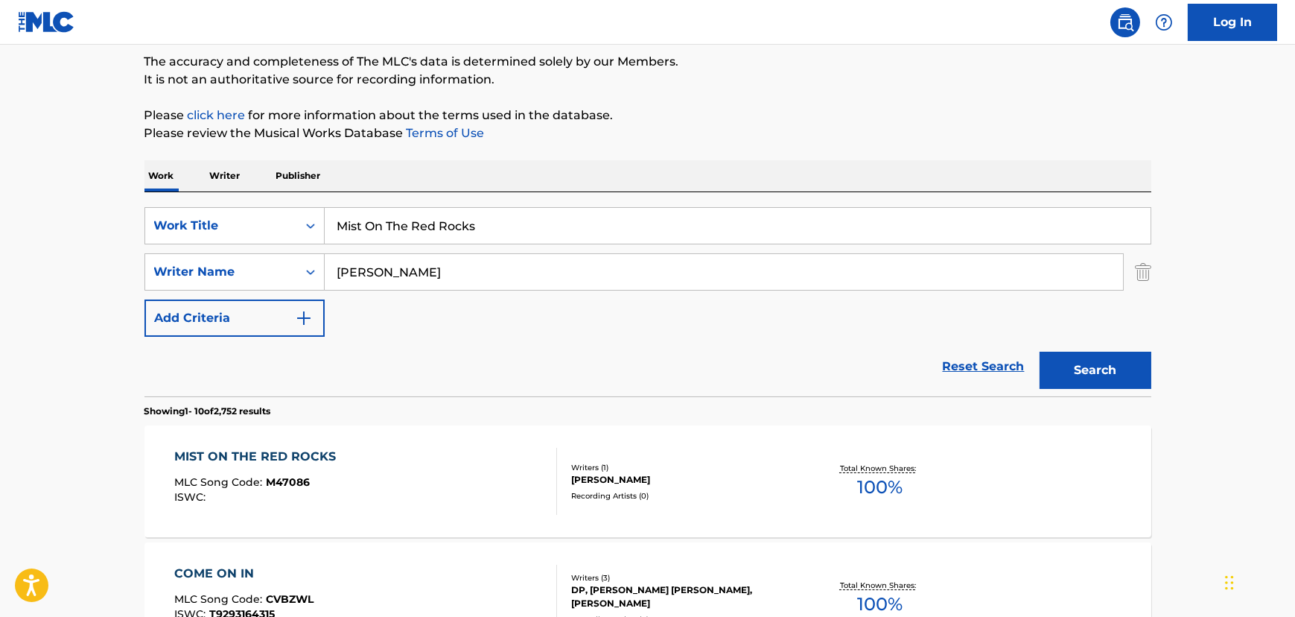
scroll to position [270, 0]
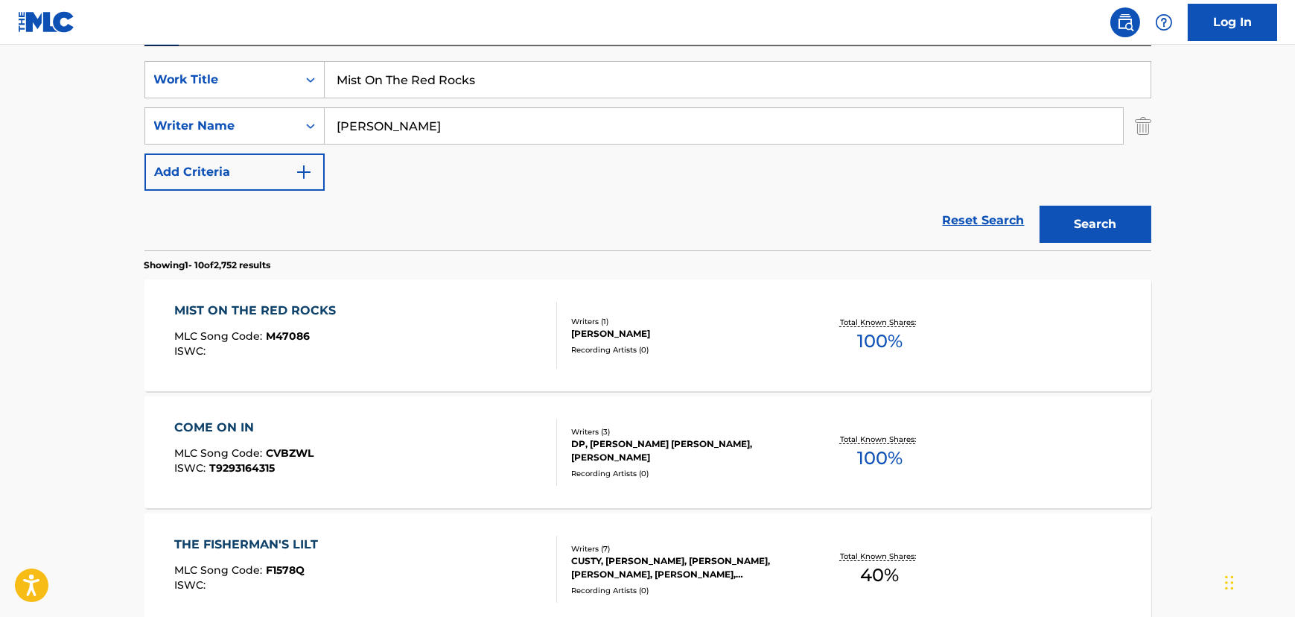
click at [416, 364] on div "MIST ON THE RED ROCKS MLC Song Code : M47086 ISWC :" at bounding box center [365, 335] width 383 height 67
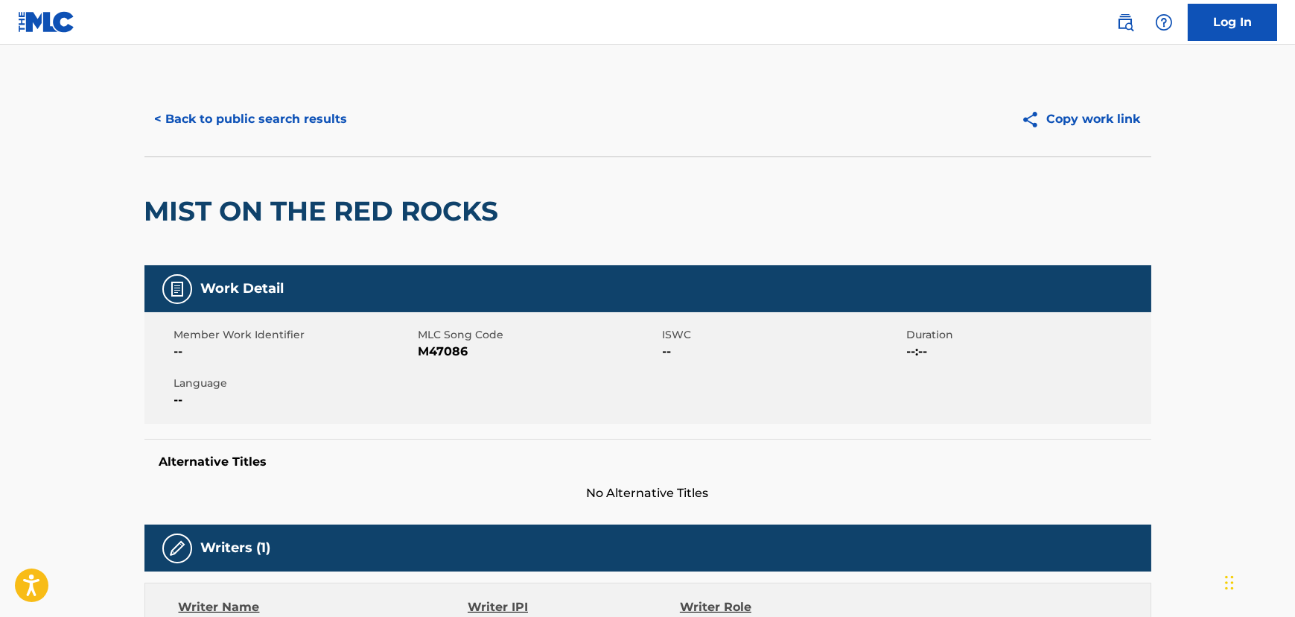
click at [282, 132] on button "< Back to public search results" at bounding box center [252, 119] width 214 height 37
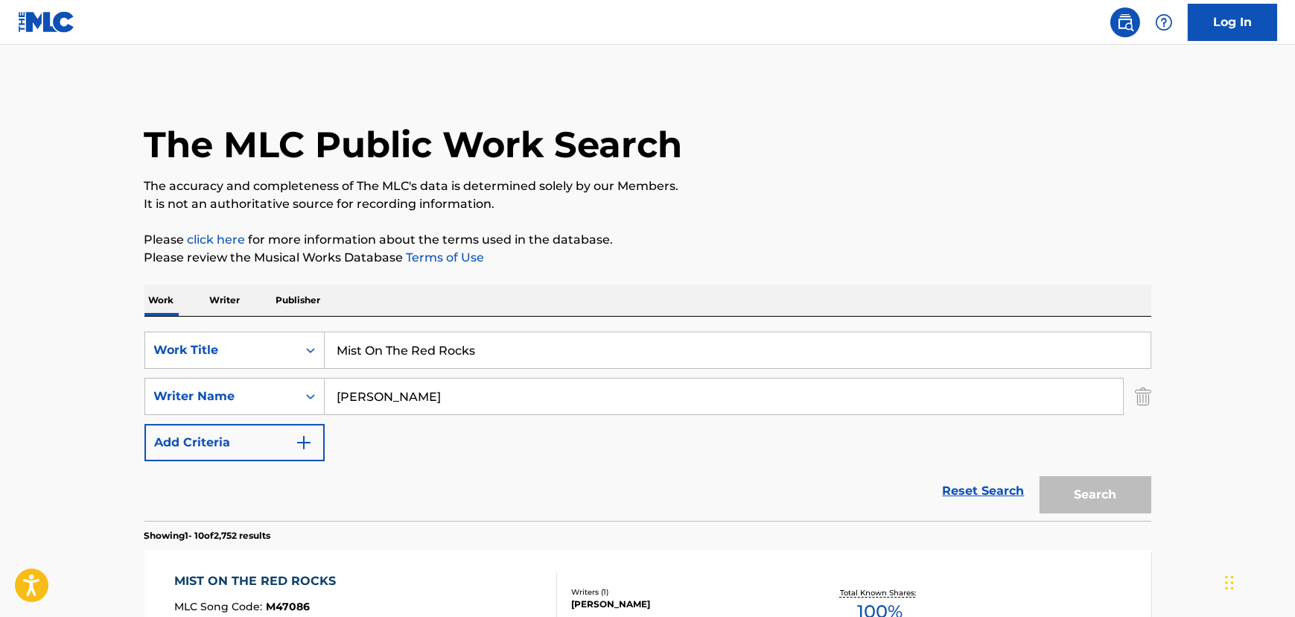
scroll to position [270, 0]
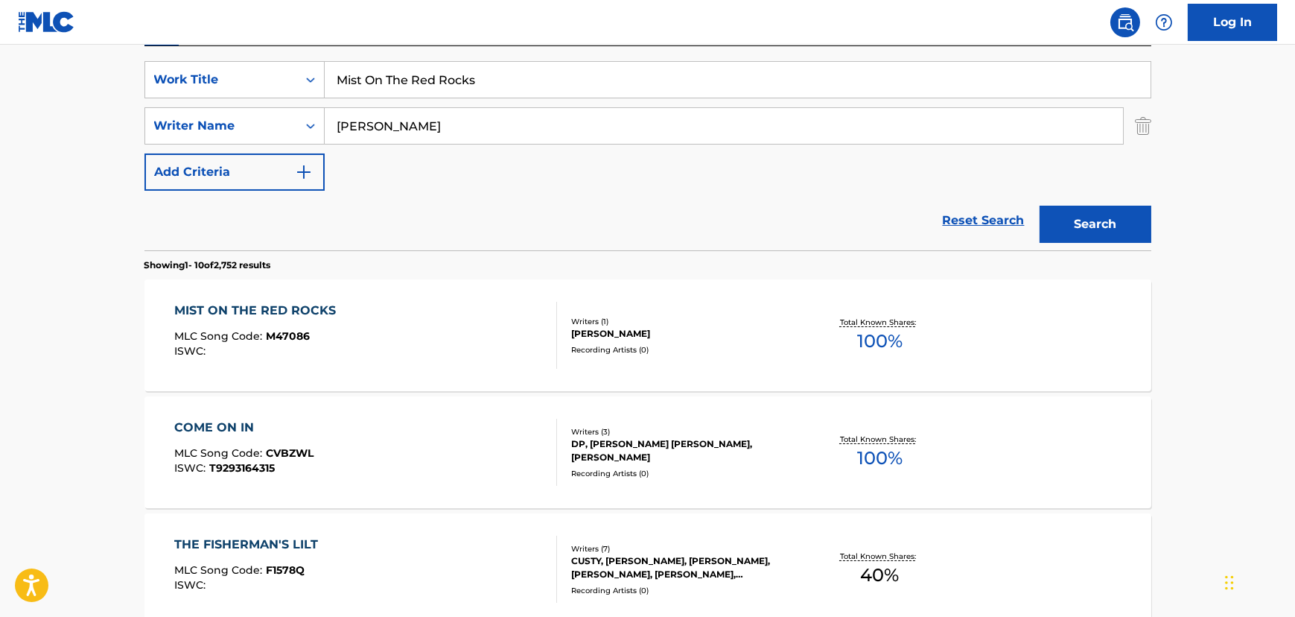
click at [410, 80] on input "Mist On The Red Rocks" at bounding box center [738, 80] width 826 height 36
paste input "Ol' [PERSON_NAME] (Song For [PERSON_NAME])"
type input "Ol' [PERSON_NAME] (Song For [PERSON_NAME])"
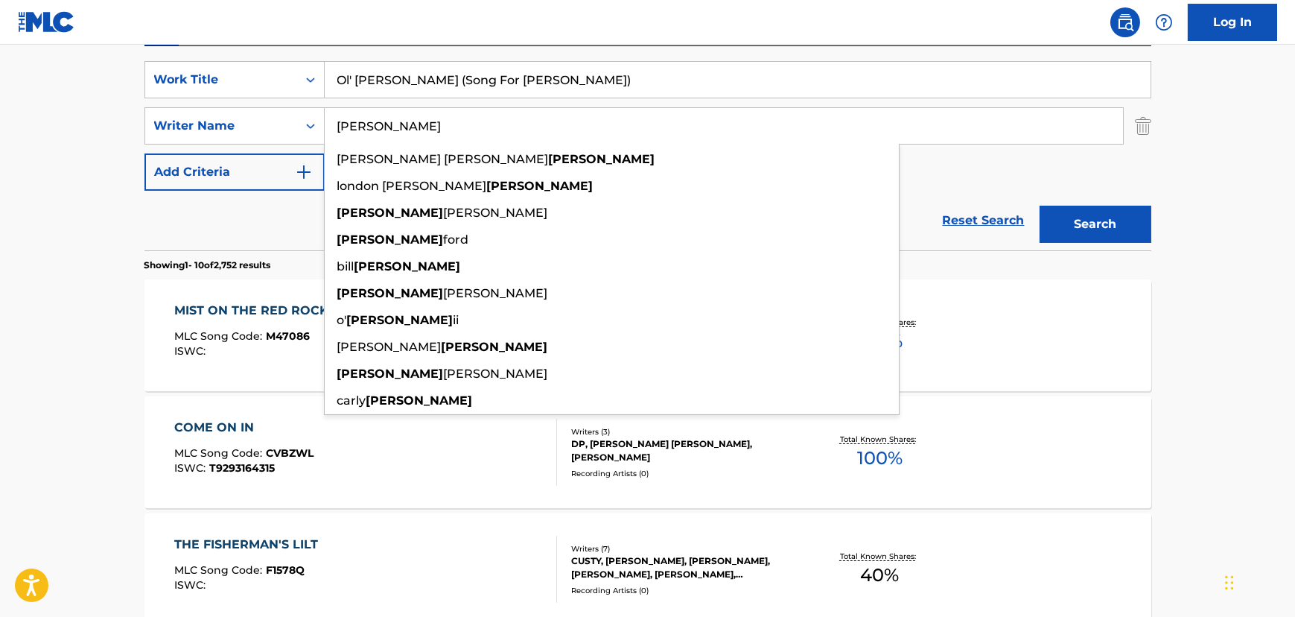
click at [390, 128] on input "[PERSON_NAME]" at bounding box center [724, 126] width 799 height 36
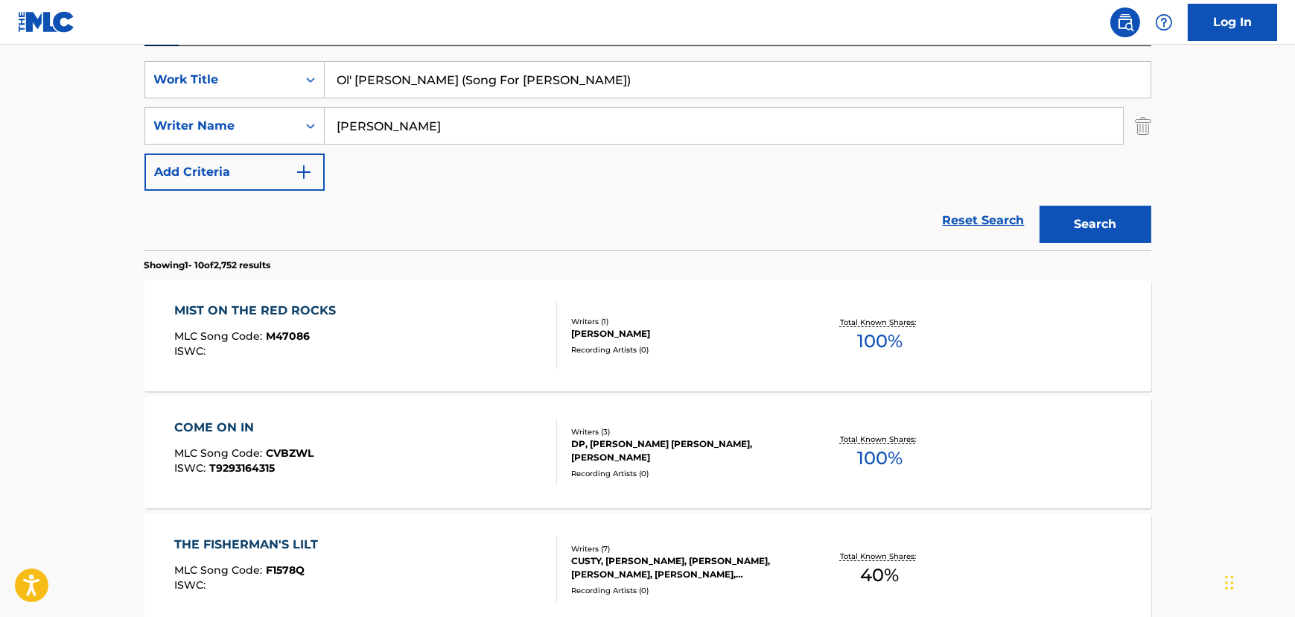
click at [1105, 222] on button "Search" at bounding box center [1096, 224] width 112 height 37
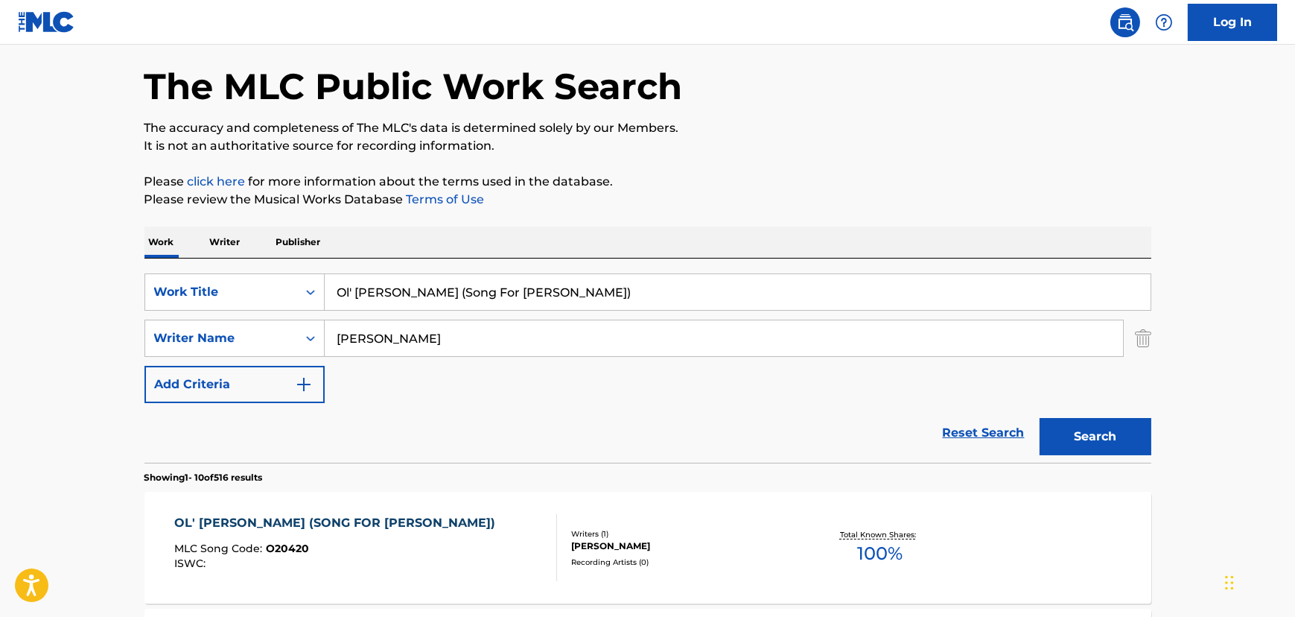
scroll to position [135, 0]
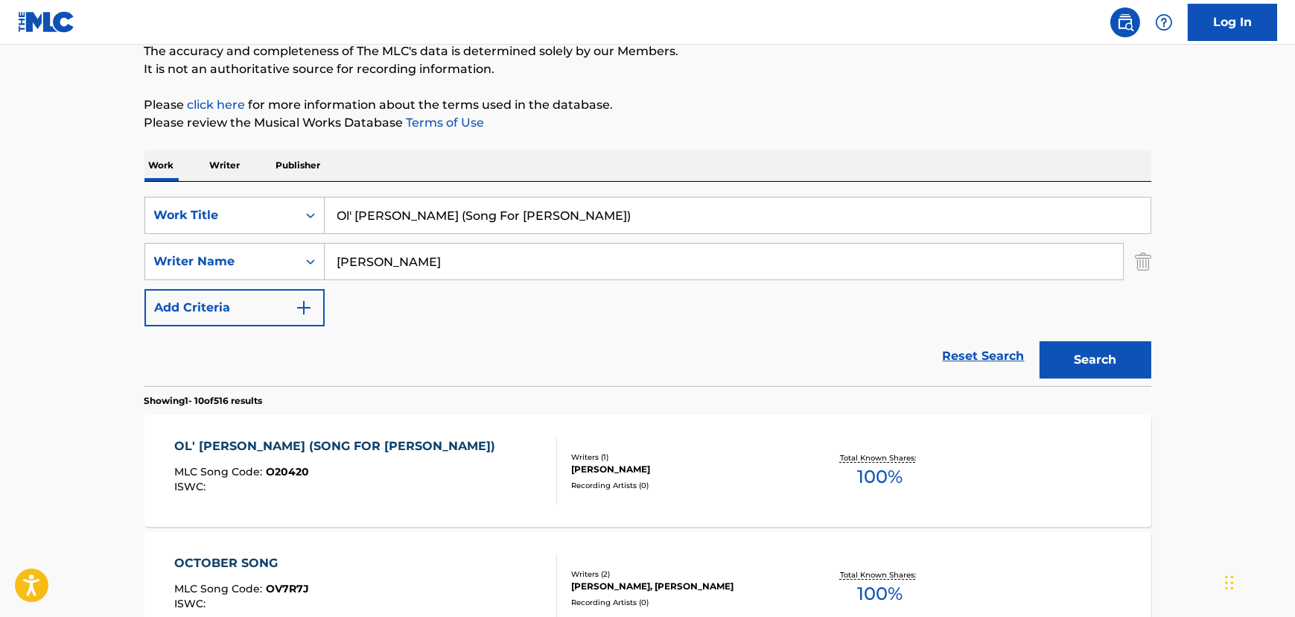
click at [330, 458] on div "OL' [PERSON_NAME] (SONG FOR [PERSON_NAME]) MLC Song Code : O20420 ISWC :" at bounding box center [338, 470] width 329 height 67
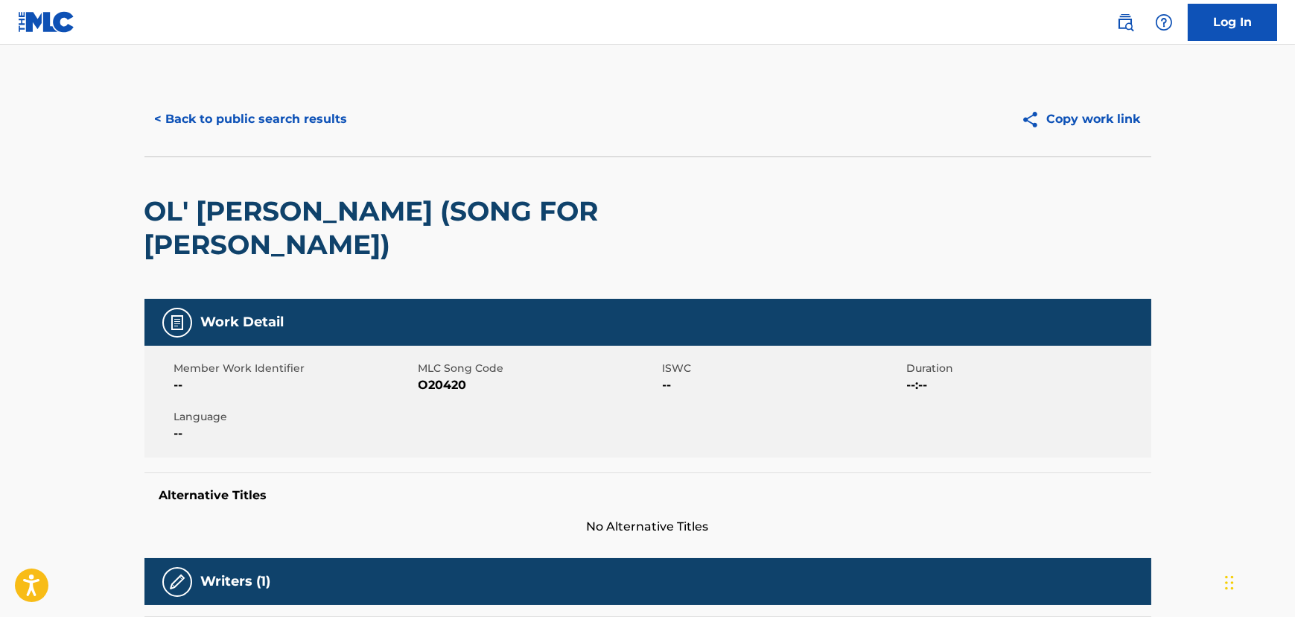
click at [317, 134] on button "< Back to public search results" at bounding box center [252, 119] width 214 height 37
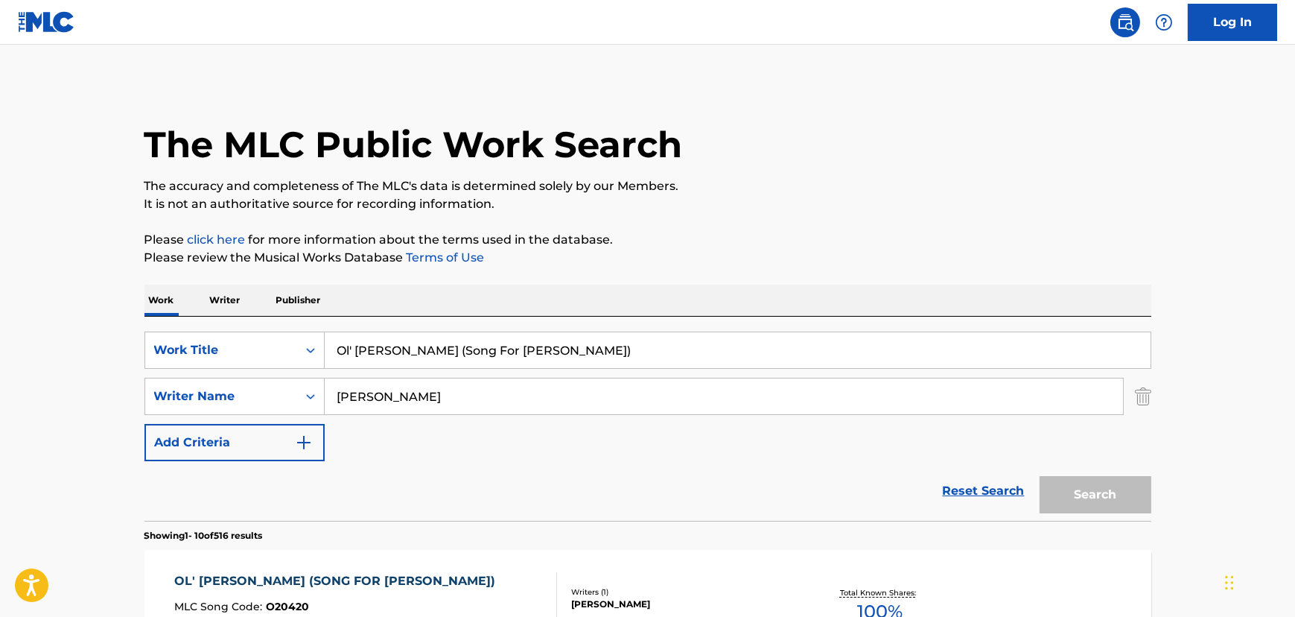
scroll to position [135, 0]
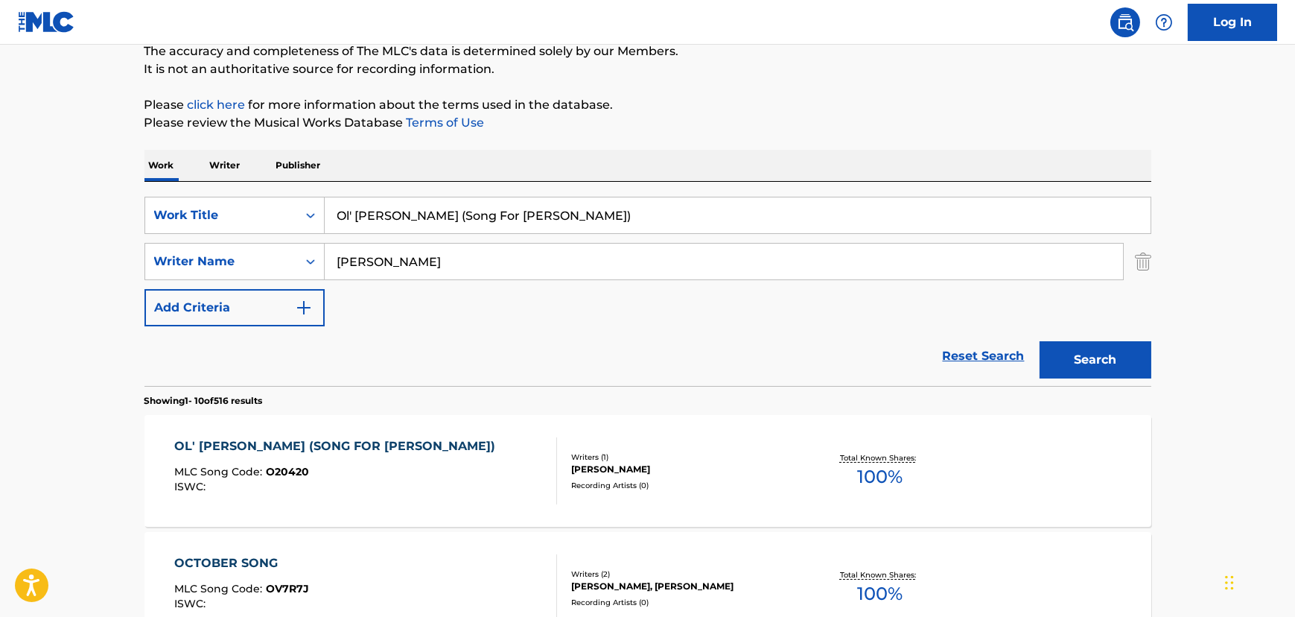
click at [378, 209] on input "Ol' [PERSON_NAME] (Song For [PERSON_NAME])" at bounding box center [738, 215] width 826 height 36
paste input "[PERSON_NAME][GEOGRAPHIC_DATA]"
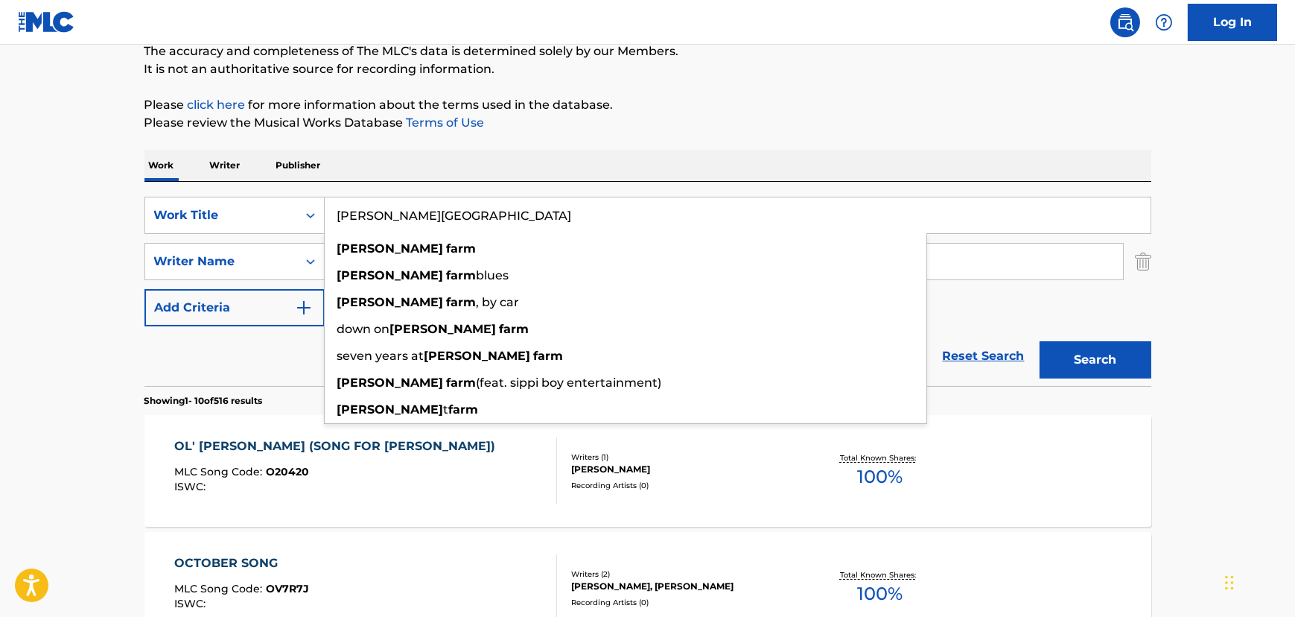
type input "[PERSON_NAME][GEOGRAPHIC_DATA]"
drag, startPoint x: 62, startPoint y: 270, endPoint x: 83, endPoint y: 270, distance: 21.6
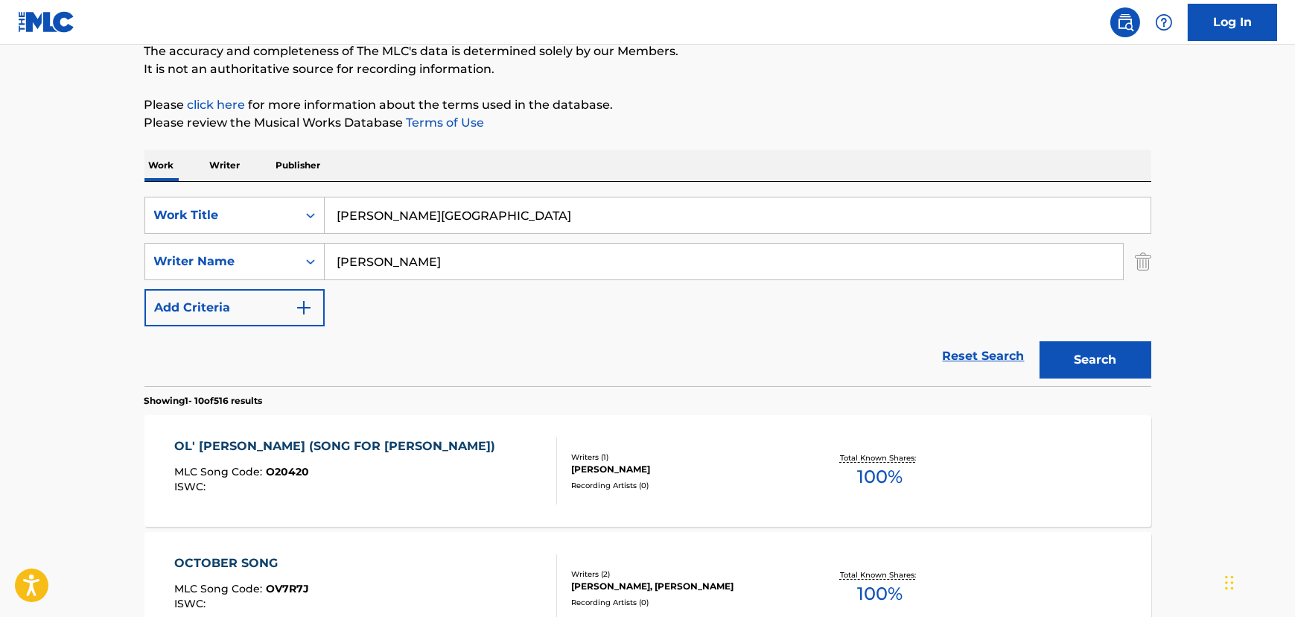
click at [346, 256] on input "[PERSON_NAME]" at bounding box center [724, 262] width 799 height 36
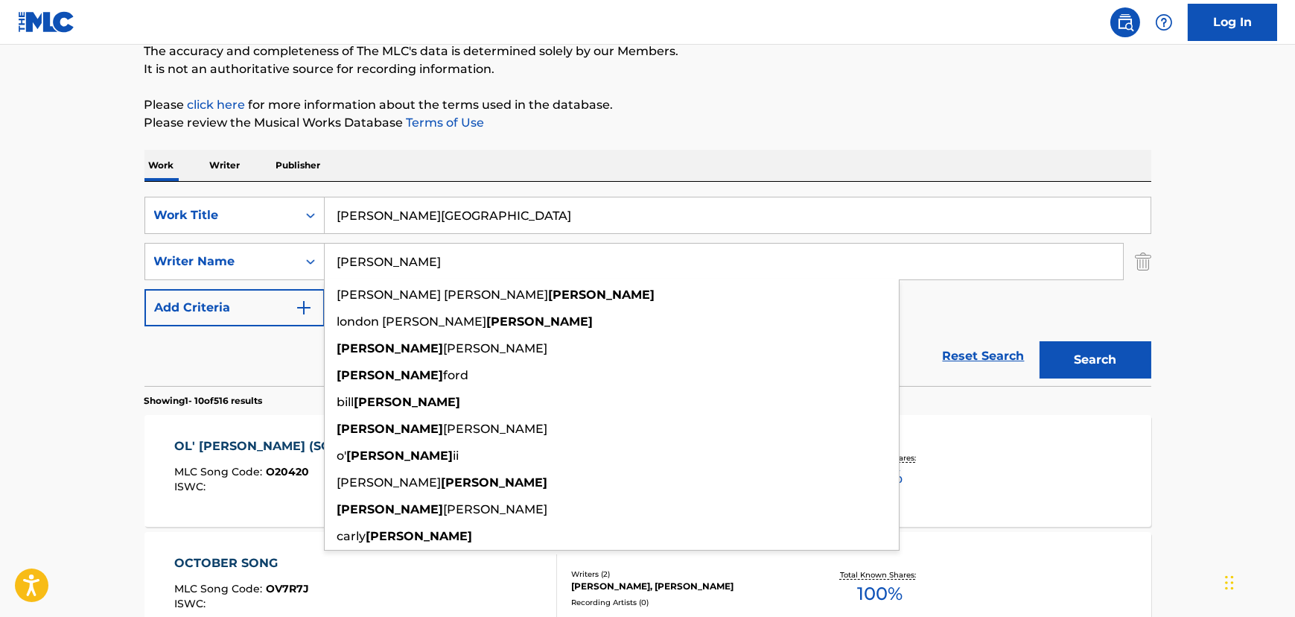
click at [346, 256] on input "[PERSON_NAME]" at bounding box center [724, 262] width 799 height 36
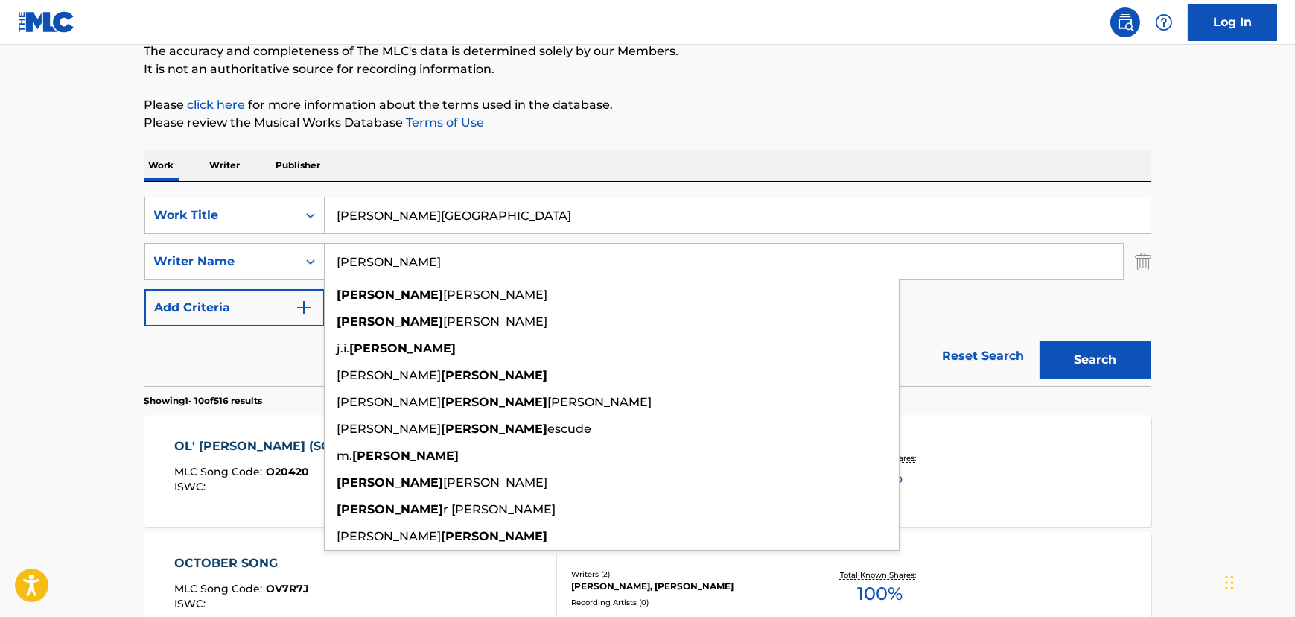
type input "[PERSON_NAME]"
click at [1040, 341] on button "Search" at bounding box center [1096, 359] width 112 height 37
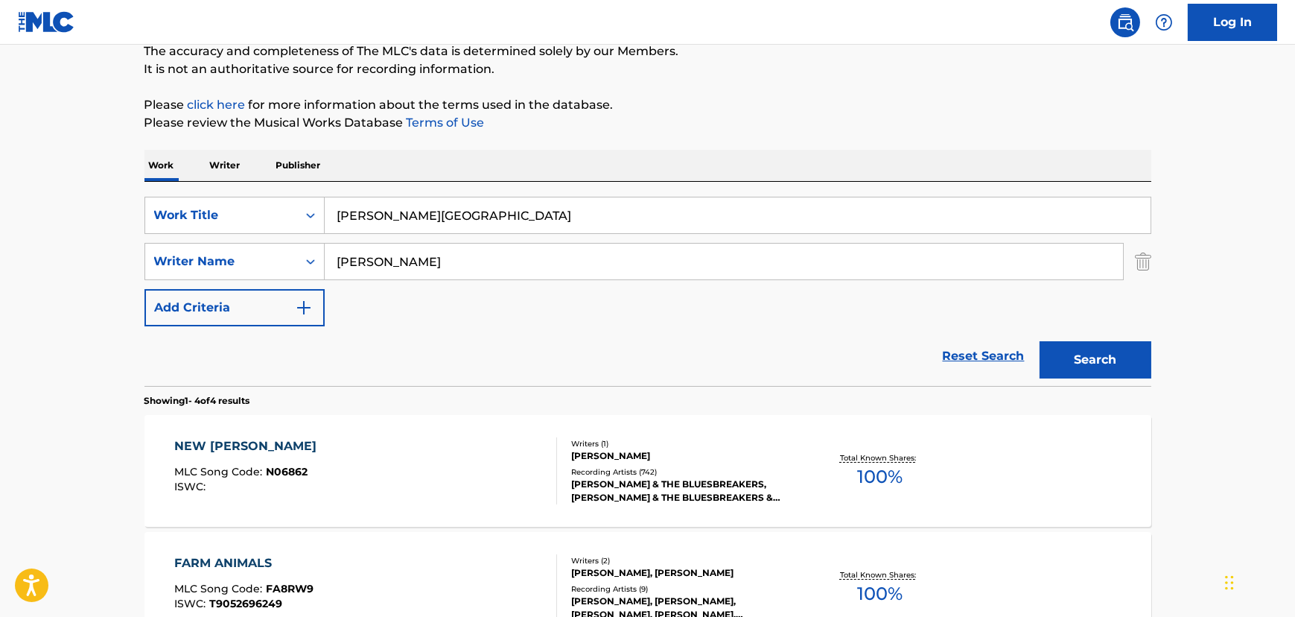
click at [413, 474] on div "NEW [PERSON_NAME] MLC Song Code : N06862 ISWC :" at bounding box center [365, 470] width 383 height 67
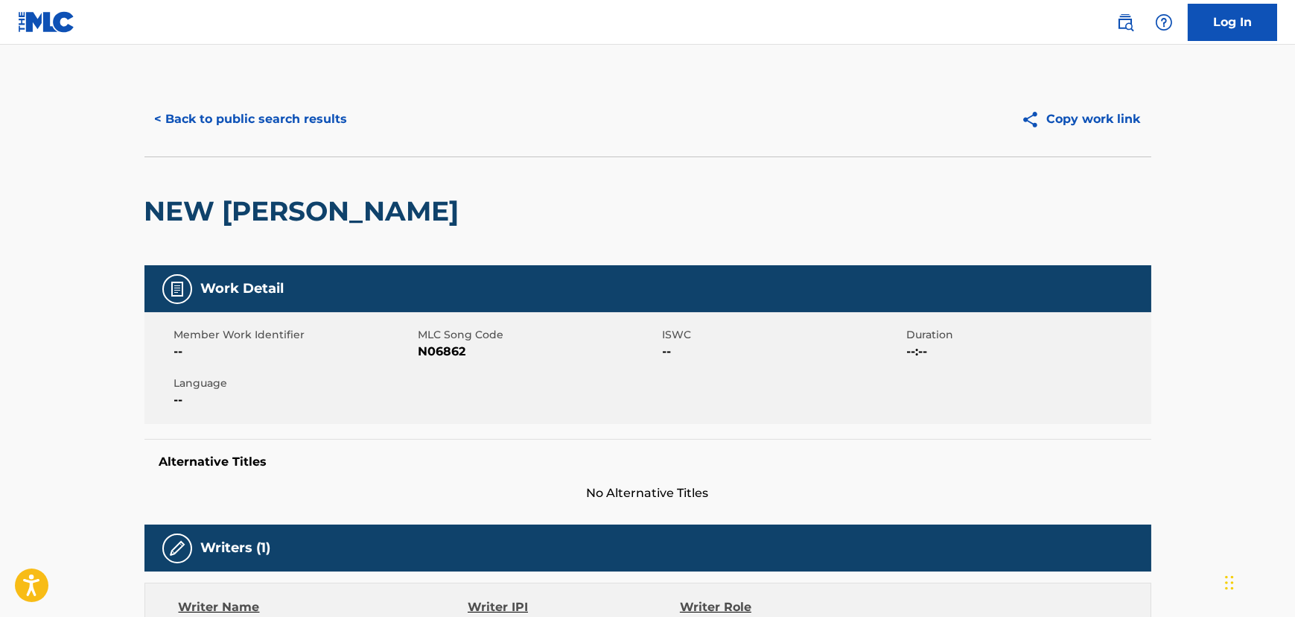
click at [256, 127] on button "< Back to public search results" at bounding box center [252, 119] width 214 height 37
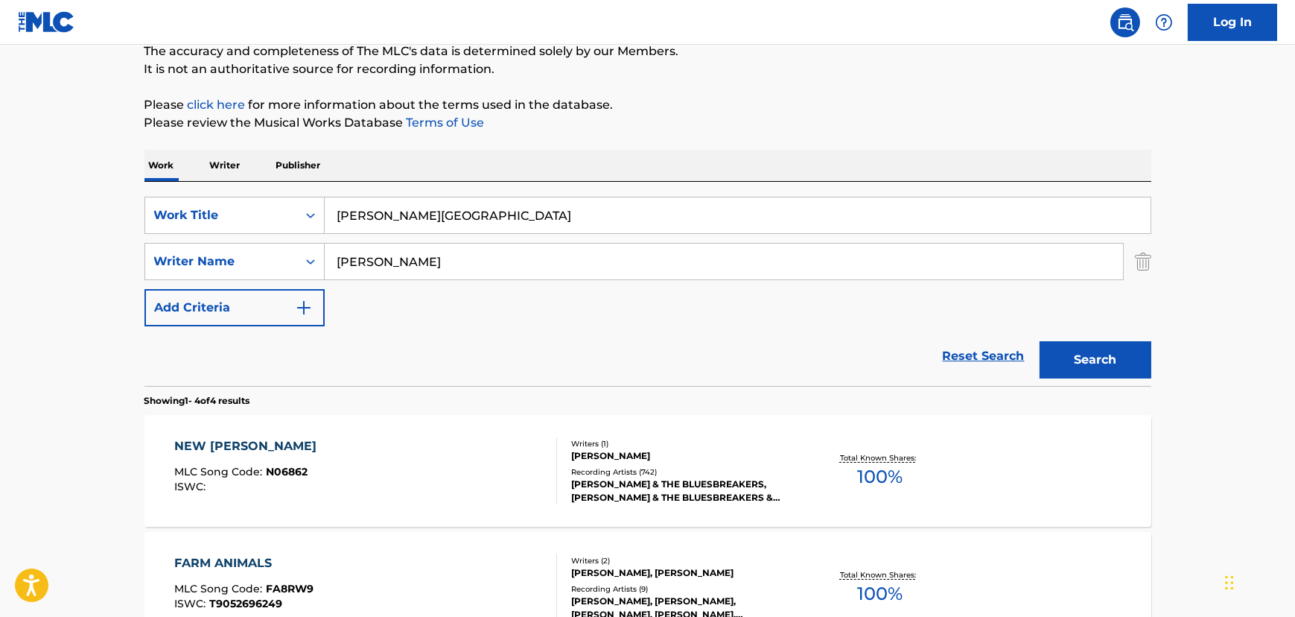
click at [449, 209] on input "[PERSON_NAME][GEOGRAPHIC_DATA]" at bounding box center [738, 215] width 826 height 36
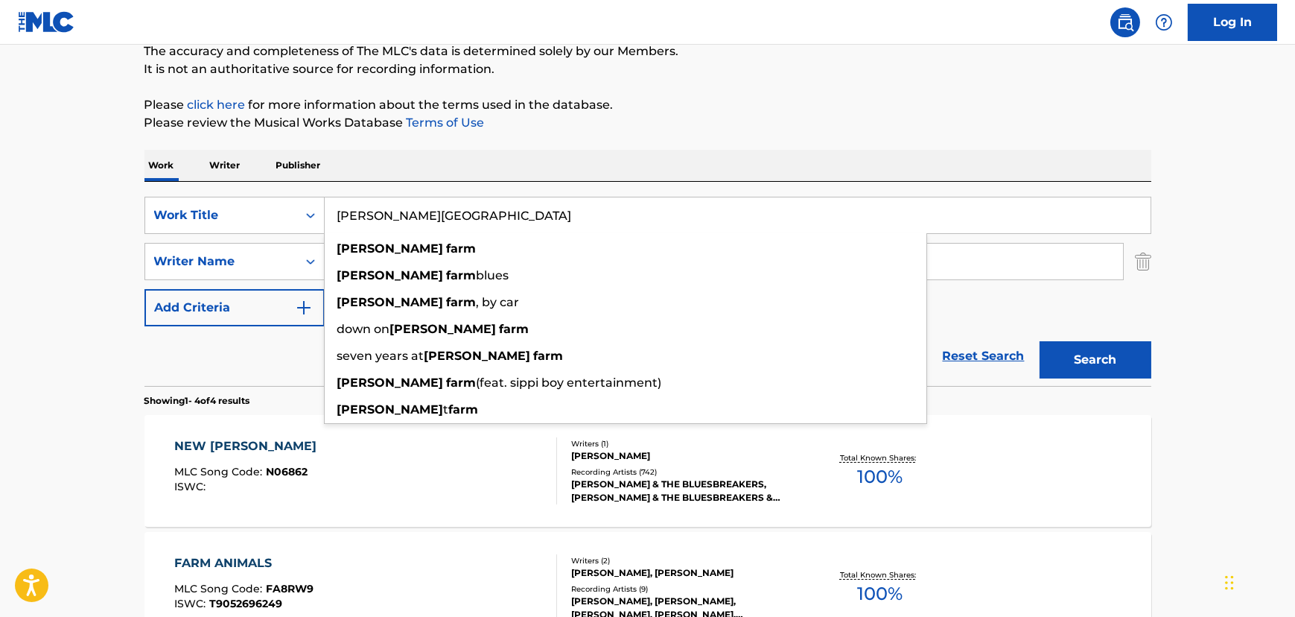
click at [449, 209] on input "[PERSON_NAME][GEOGRAPHIC_DATA]" at bounding box center [738, 215] width 826 height 36
paste input "Sand Mountain [PERSON_NAME]"
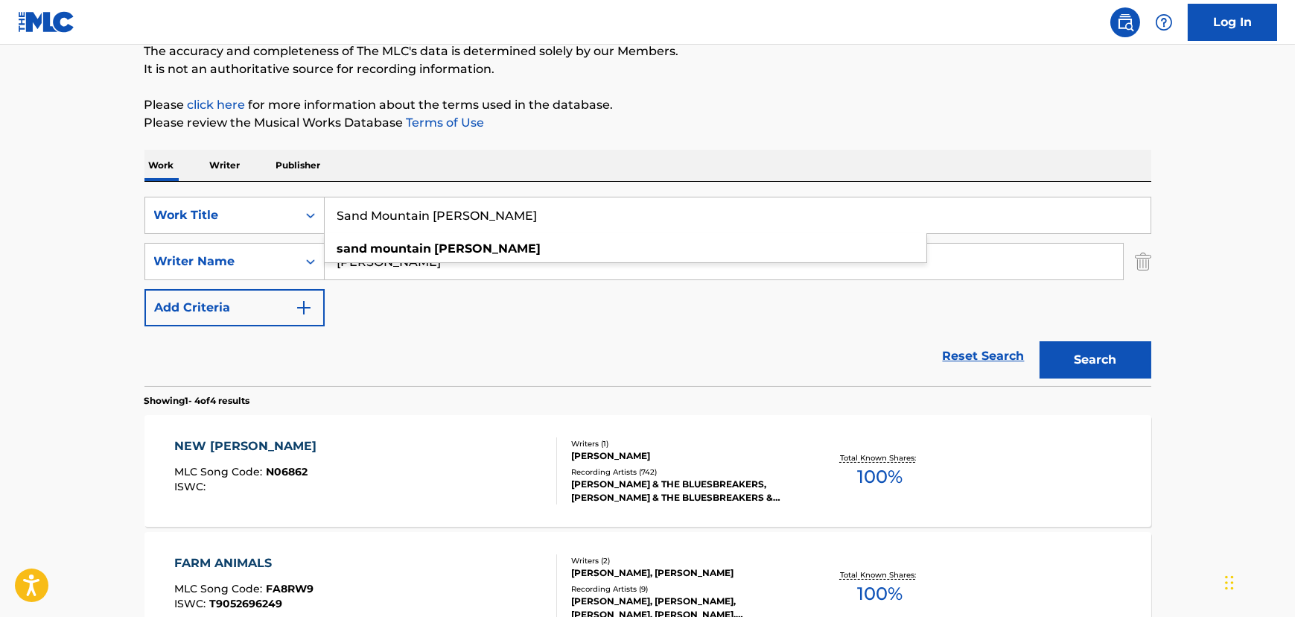
type input "Sand Mountain [PERSON_NAME]"
click at [352, 270] on input "[PERSON_NAME]" at bounding box center [724, 262] width 799 height 36
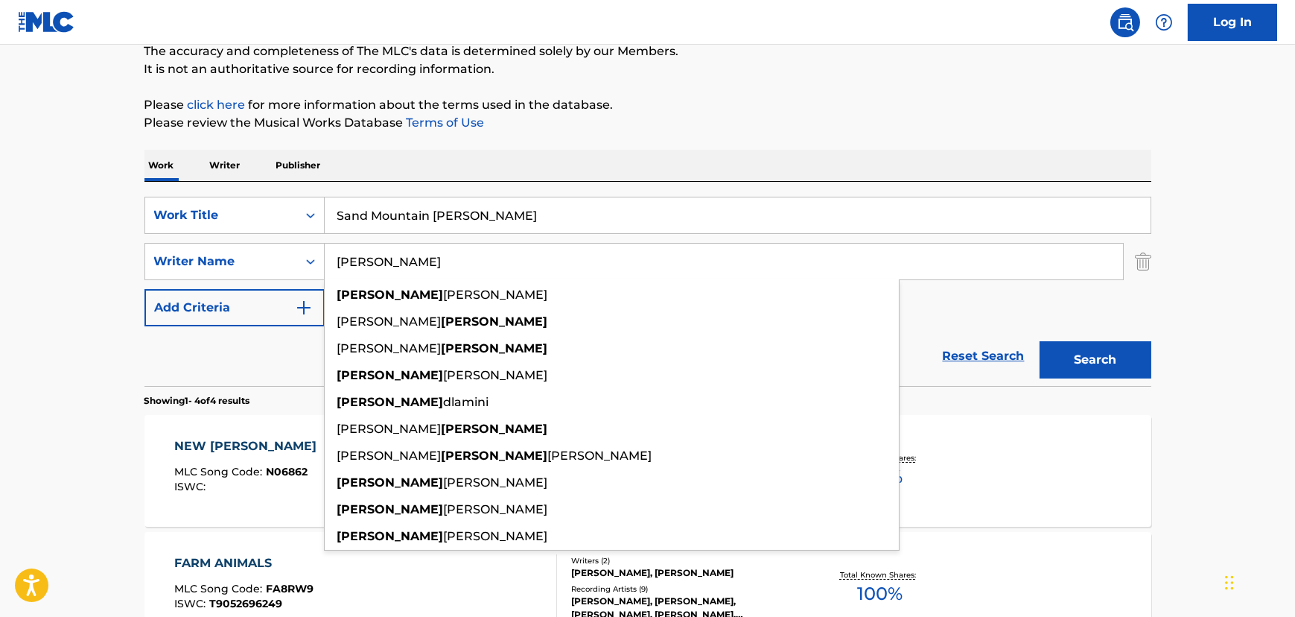
click at [352, 270] on input "[PERSON_NAME]" at bounding box center [724, 262] width 799 height 36
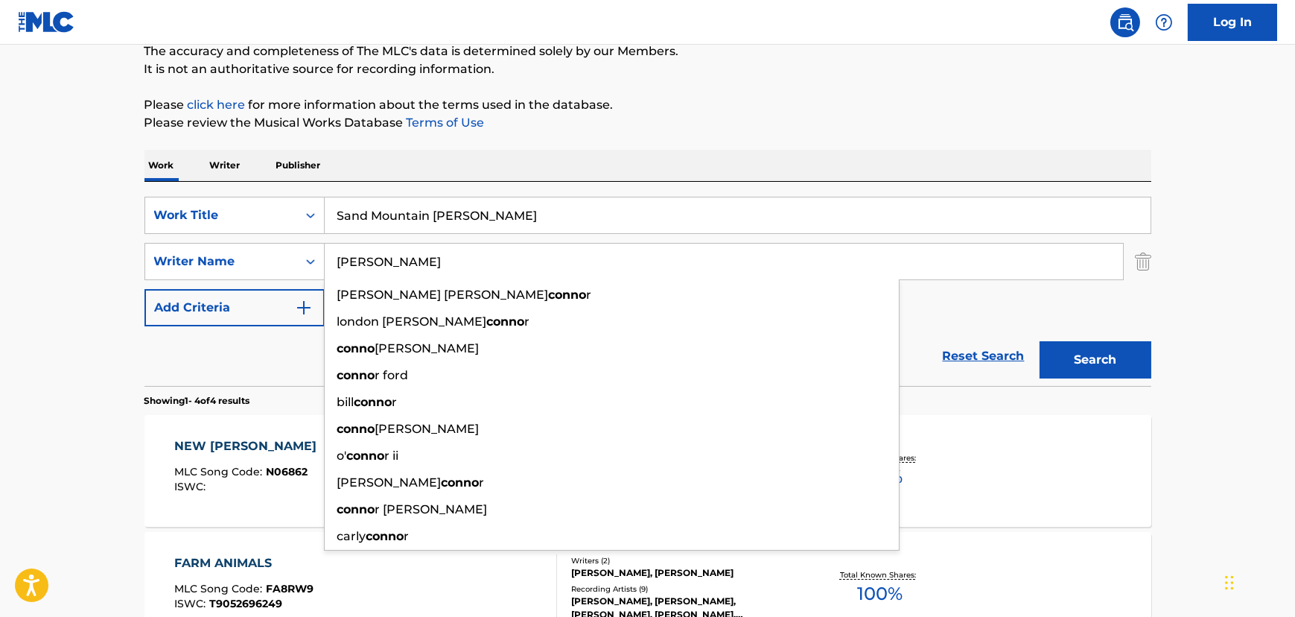
type input "[PERSON_NAME]"
click at [1040, 341] on button "Search" at bounding box center [1096, 359] width 112 height 37
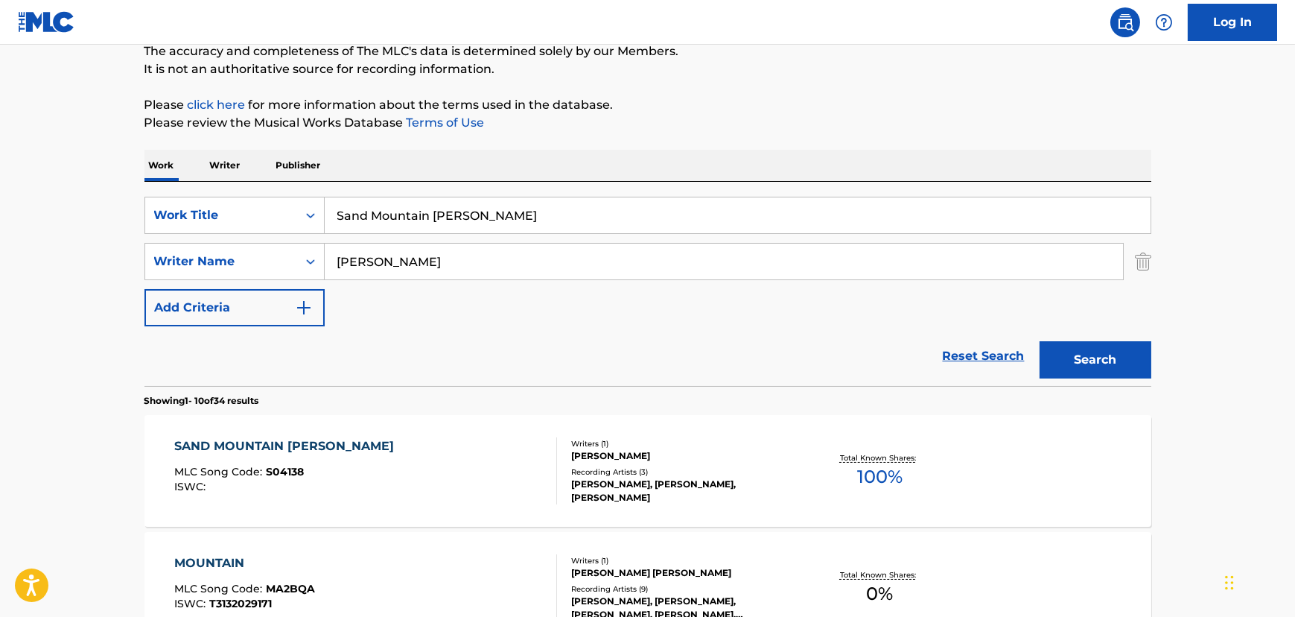
click at [433, 465] on div "SAND MOUNTAIN [PERSON_NAME] MLC Song Code : S04138 ISWC :" at bounding box center [365, 470] width 383 height 67
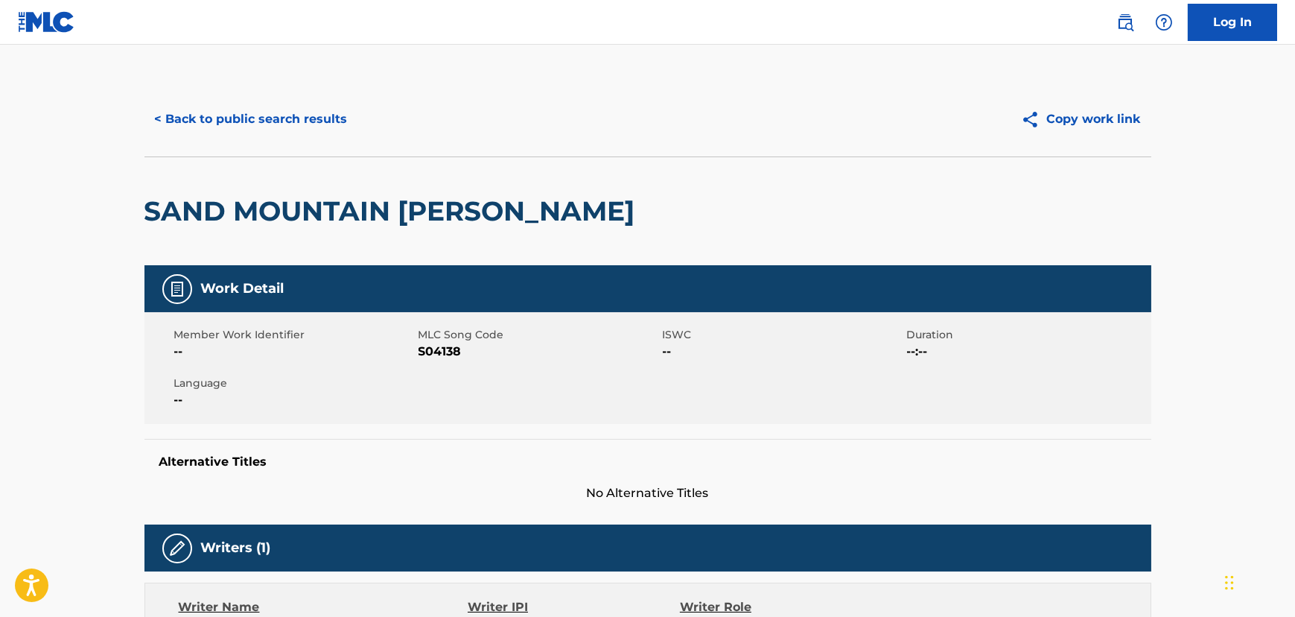
click at [198, 112] on button "< Back to public search results" at bounding box center [252, 119] width 214 height 37
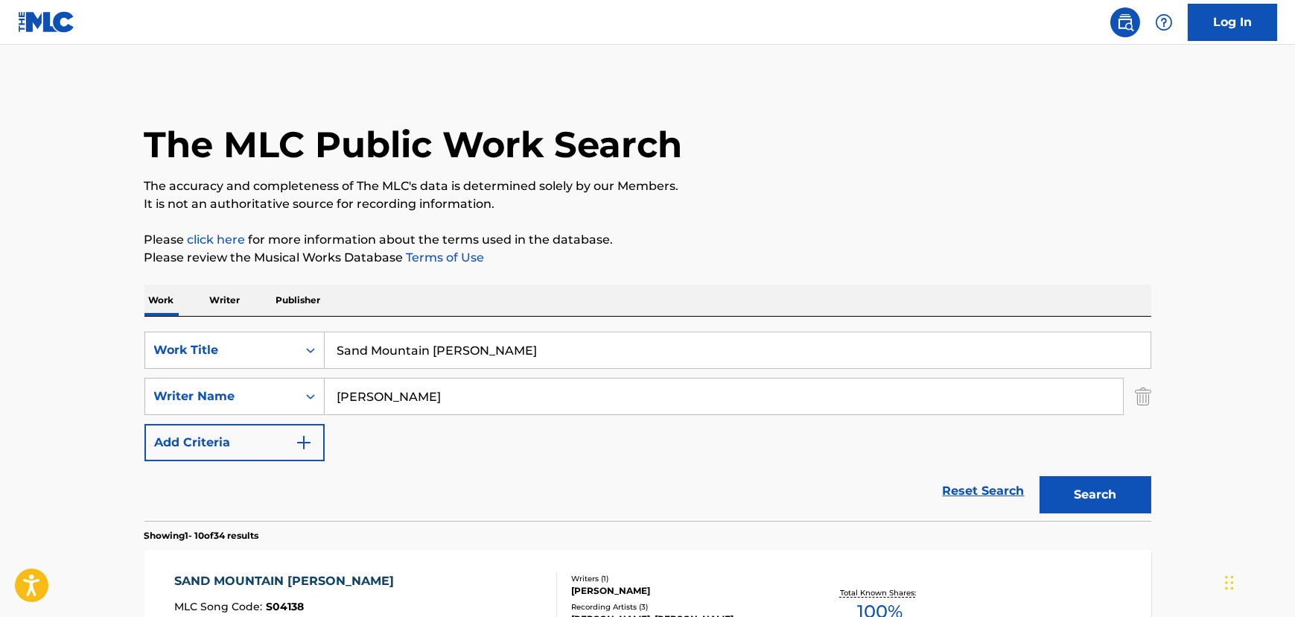
scroll to position [135, 0]
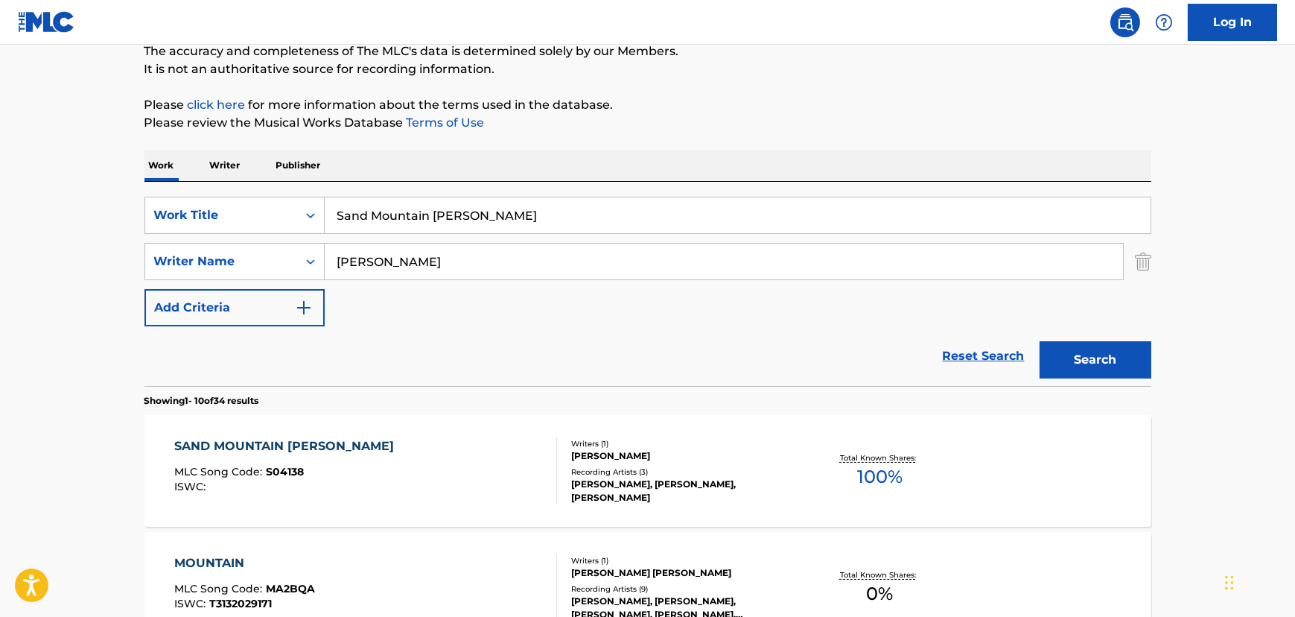
click at [392, 208] on input "Sand Mountain [PERSON_NAME]" at bounding box center [738, 215] width 826 height 36
paste input "Them Poems"
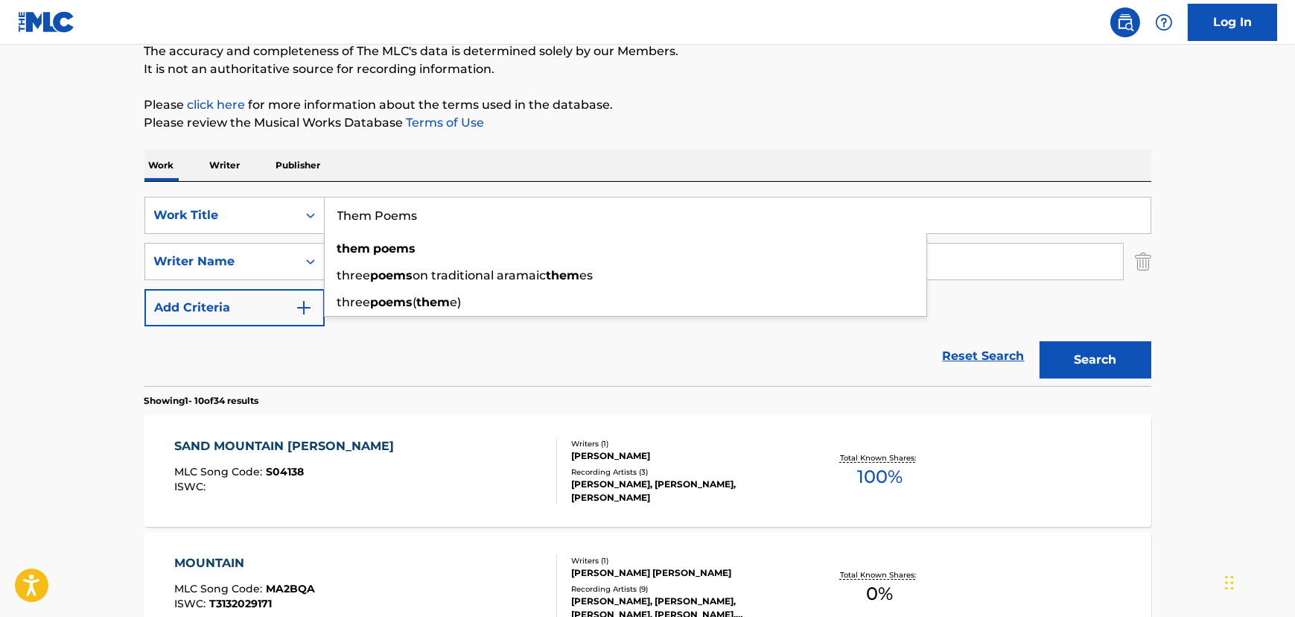
type input "Them Poems"
drag, startPoint x: 118, startPoint y: 211, endPoint x: 367, endPoint y: 259, distance: 254.2
click at [371, 259] on input "[PERSON_NAME]" at bounding box center [724, 262] width 799 height 36
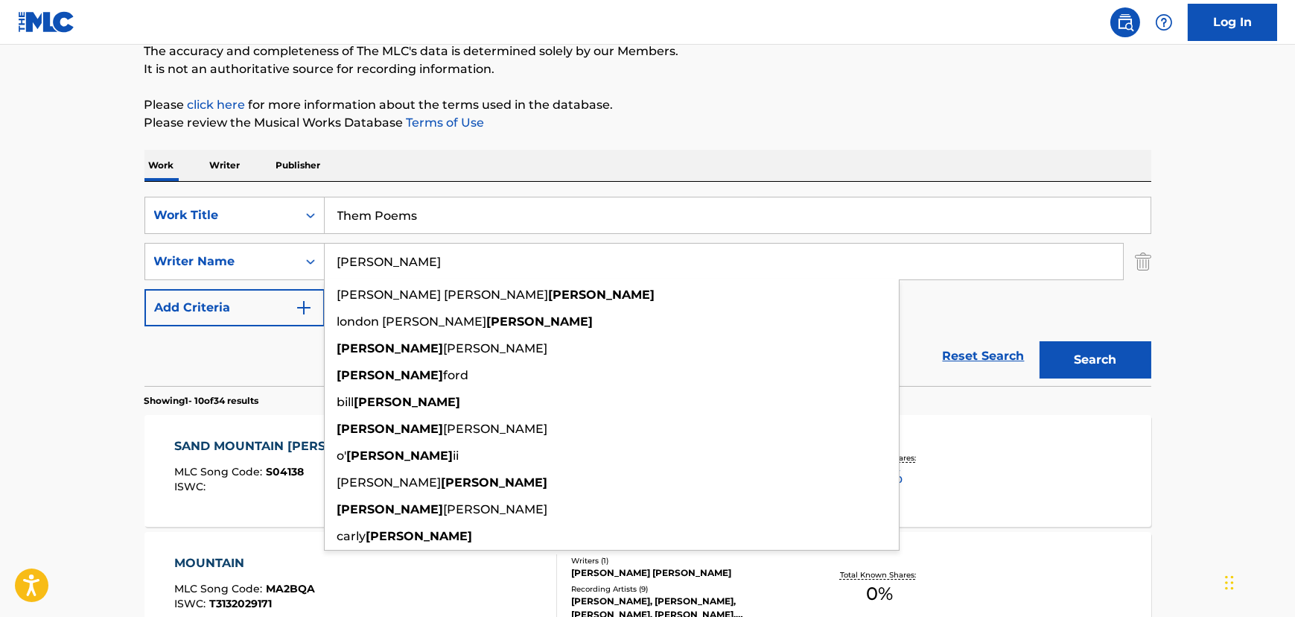
click at [371, 259] on input "[PERSON_NAME]" at bounding box center [724, 262] width 799 height 36
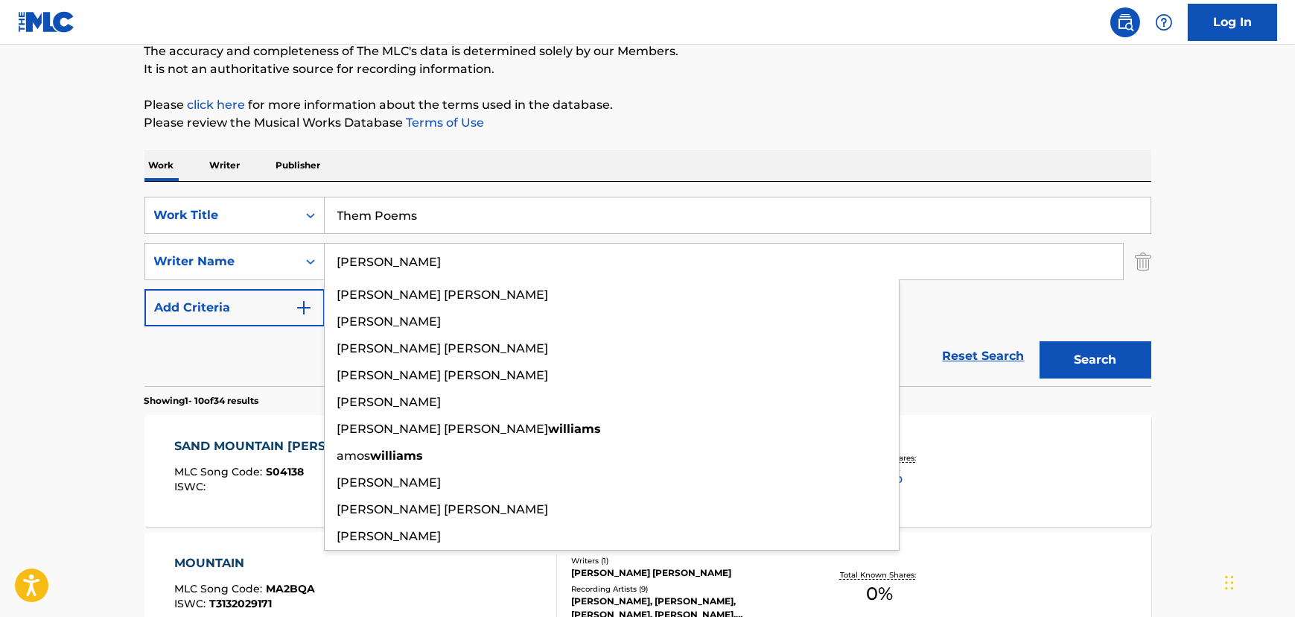
type input "[PERSON_NAME]"
click at [1040, 341] on button "Search" at bounding box center [1096, 359] width 112 height 37
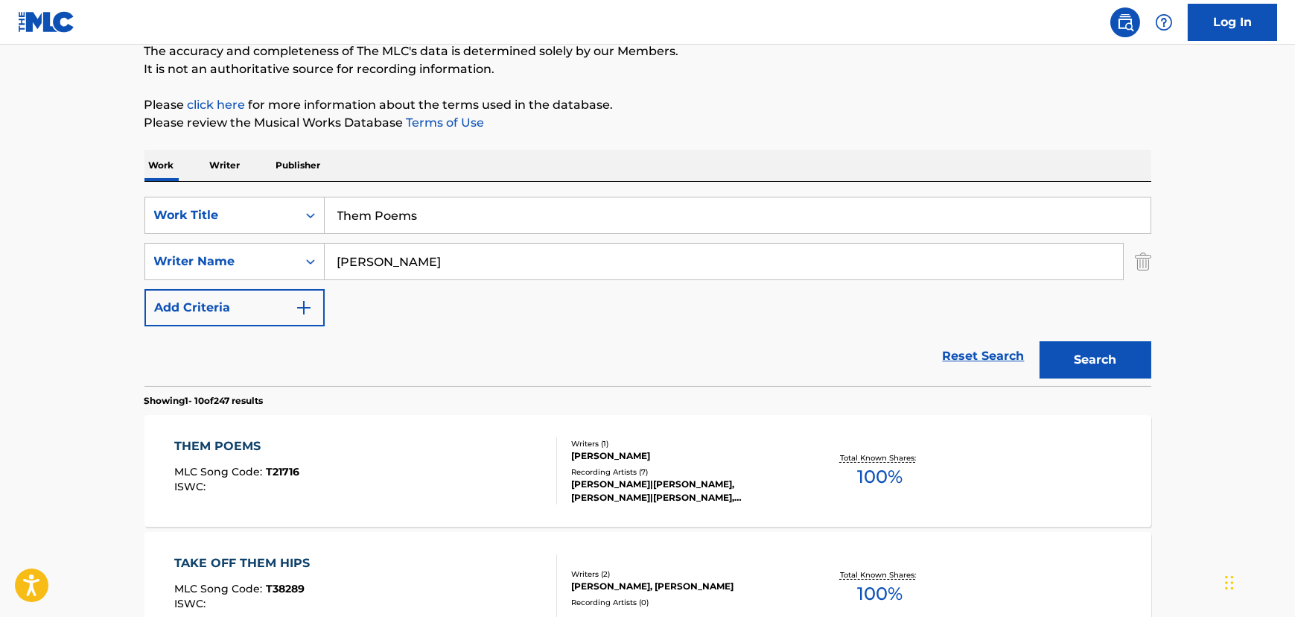
click at [345, 457] on div "THEM POEMS MLC Song Code : T21716 ISWC :" at bounding box center [365, 470] width 383 height 67
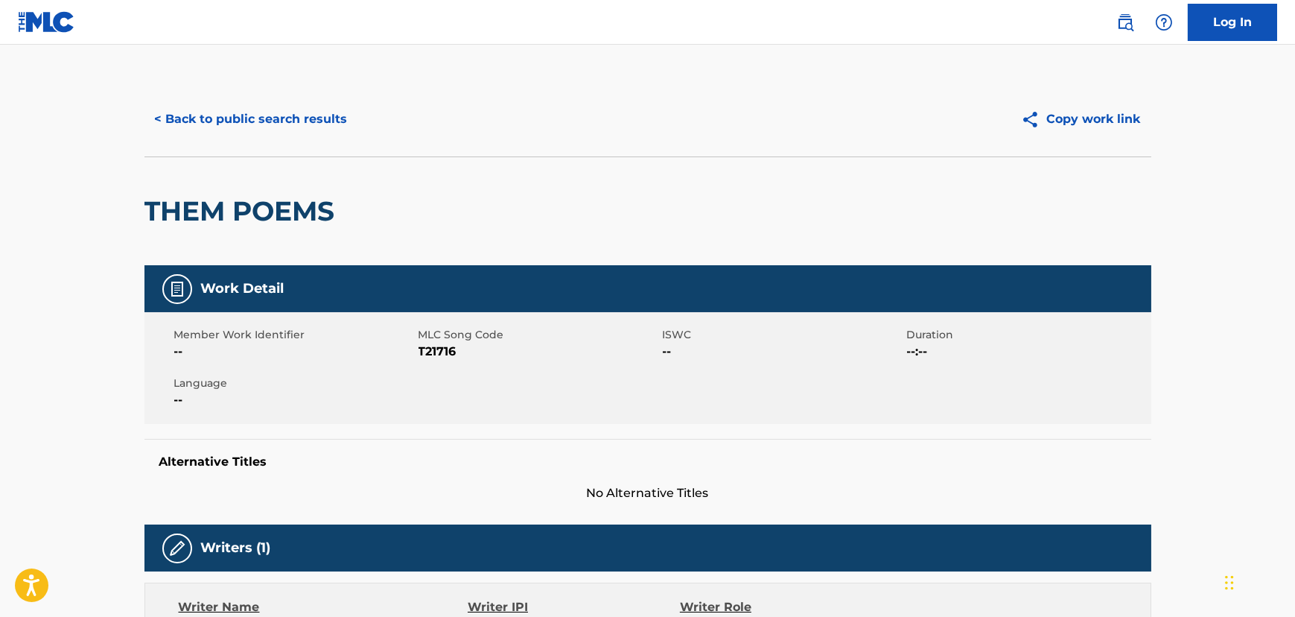
click at [253, 123] on button "< Back to public search results" at bounding box center [252, 119] width 214 height 37
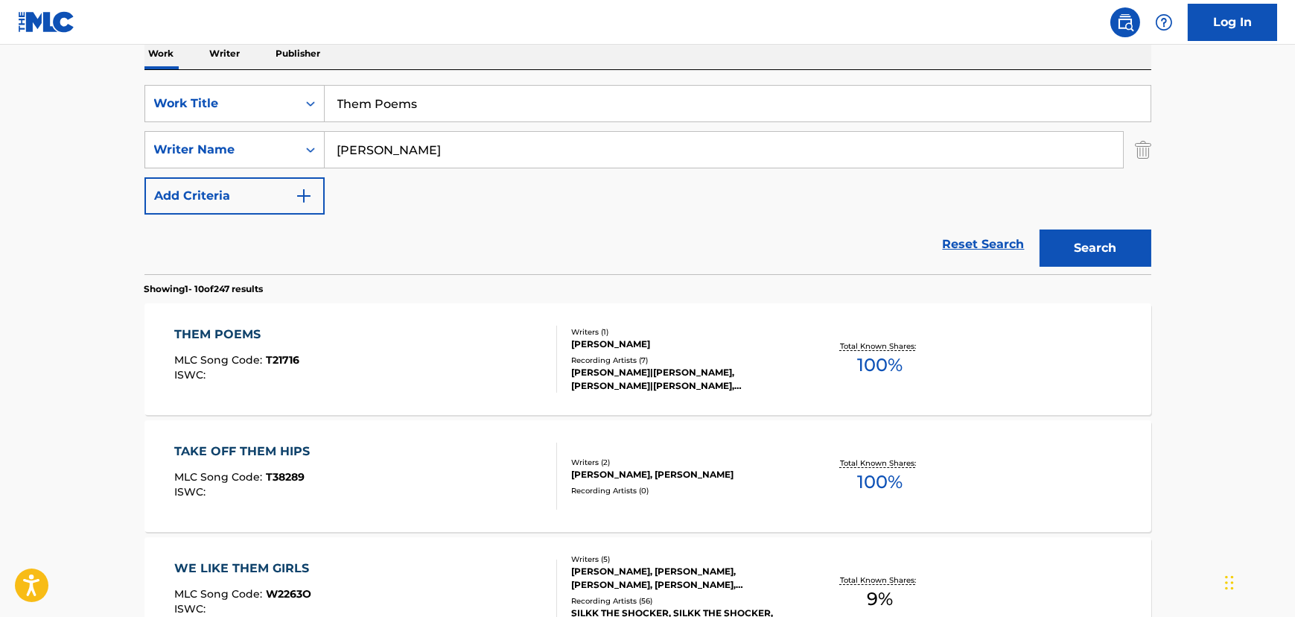
scroll to position [270, 0]
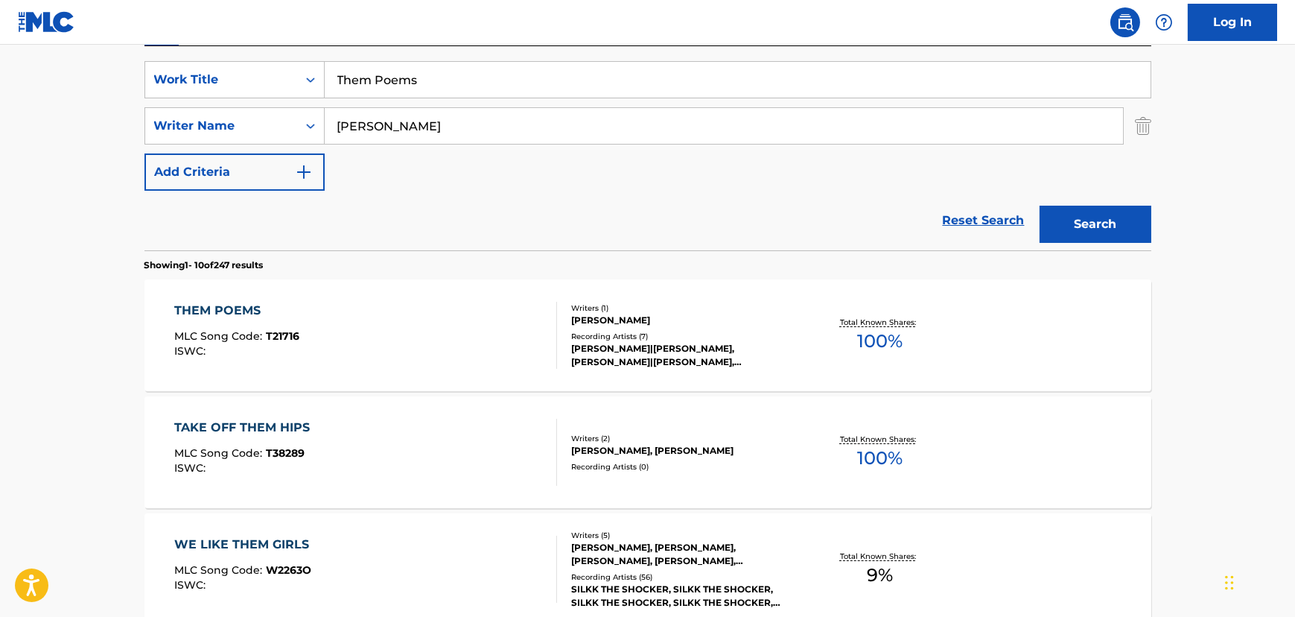
click at [494, 321] on div "THEM POEMS MLC Song Code : T21716 ISWC :" at bounding box center [365, 335] width 383 height 67
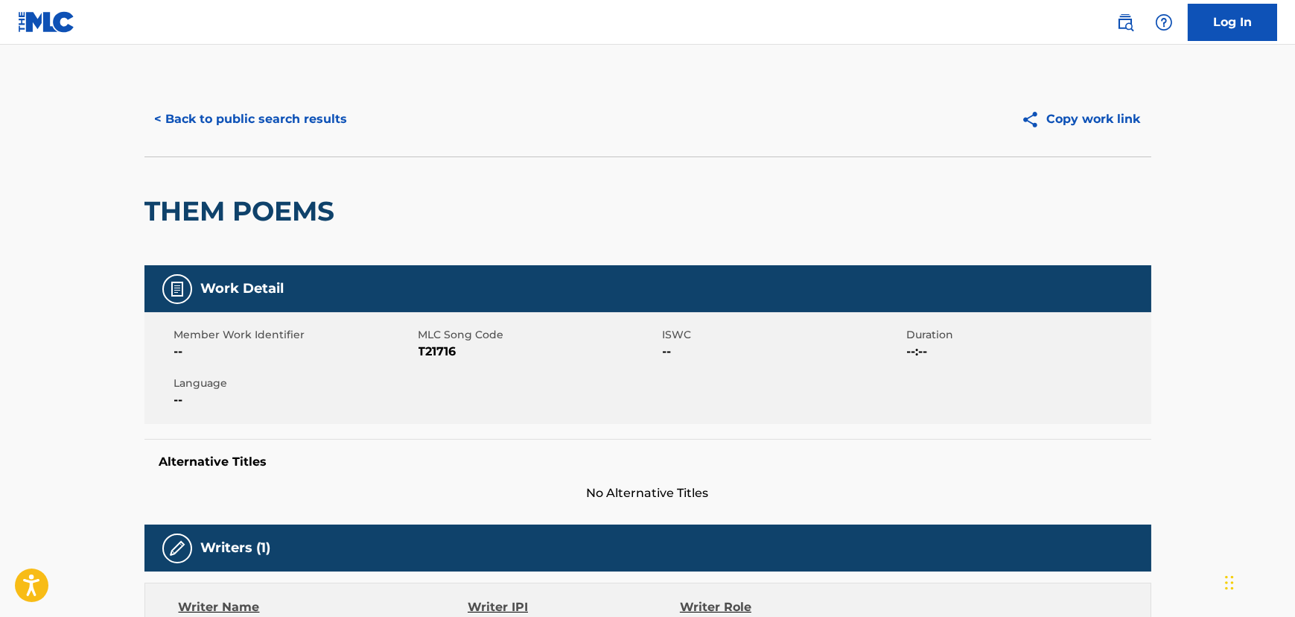
click at [217, 110] on button "< Back to public search results" at bounding box center [252, 119] width 214 height 37
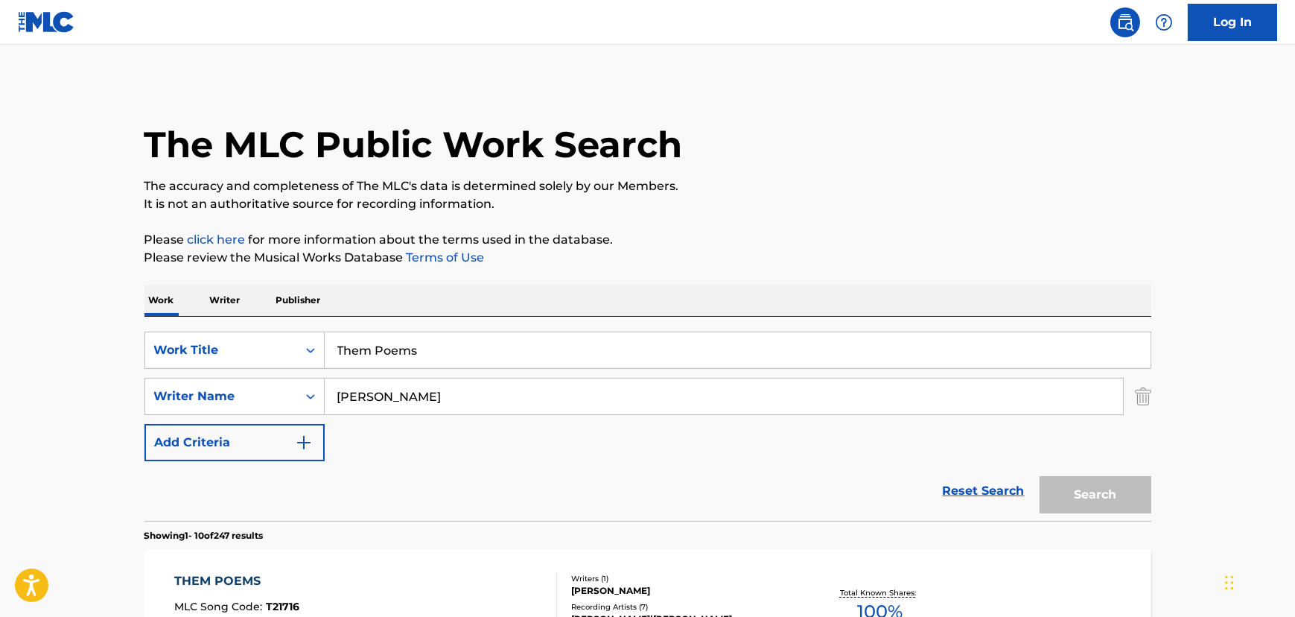
scroll to position [270, 0]
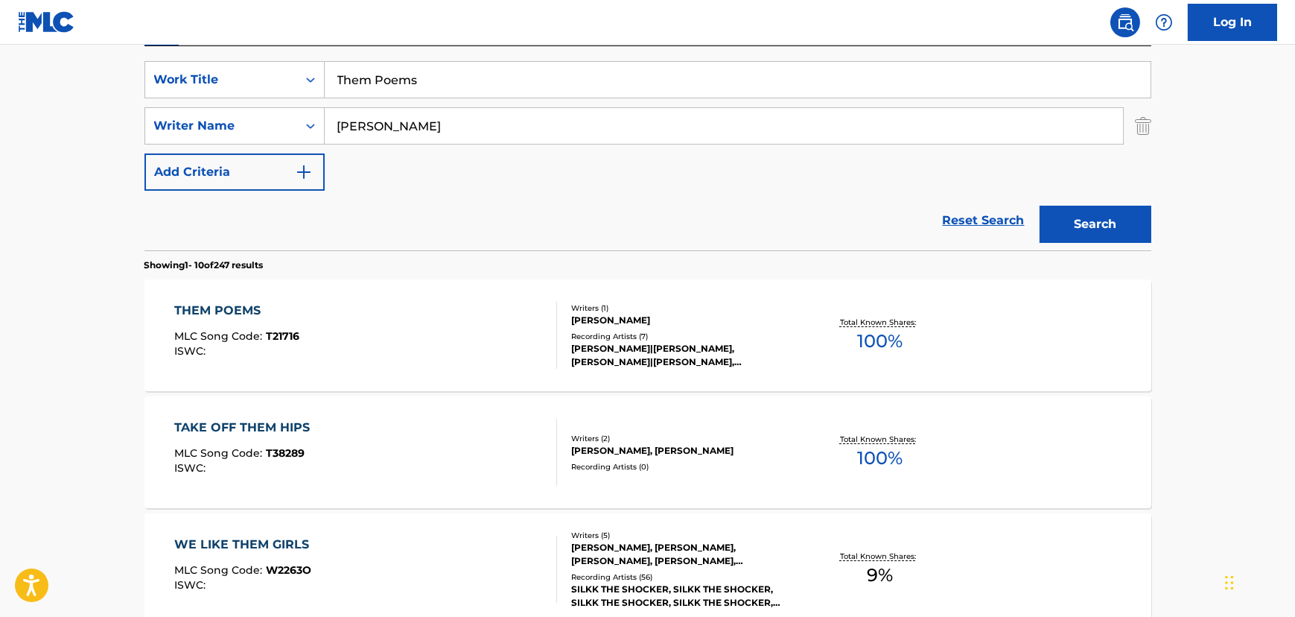
click at [371, 98] on div "SearchWithCriteriaf2247bad-b821-4afd-b0a2-00148209ce15 Work Title Them Poems Se…" at bounding box center [648, 126] width 1007 height 130
click at [364, 87] on input "Them Poems" at bounding box center [738, 80] width 826 height 36
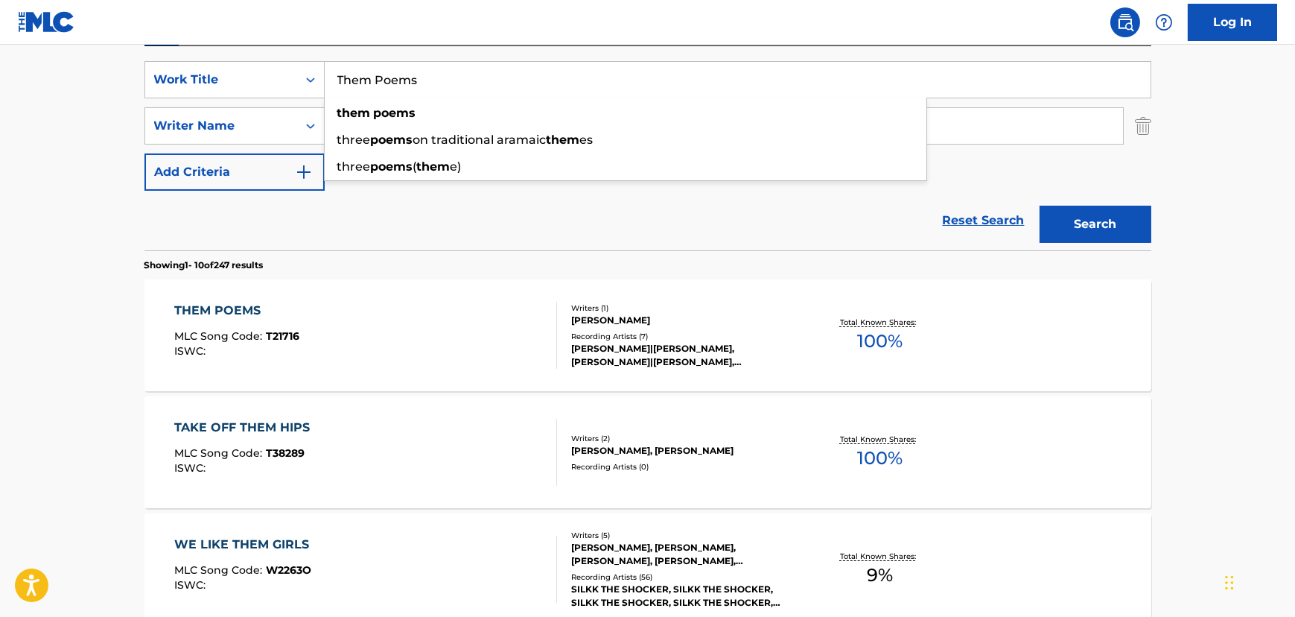
paste input "Welfare Check"
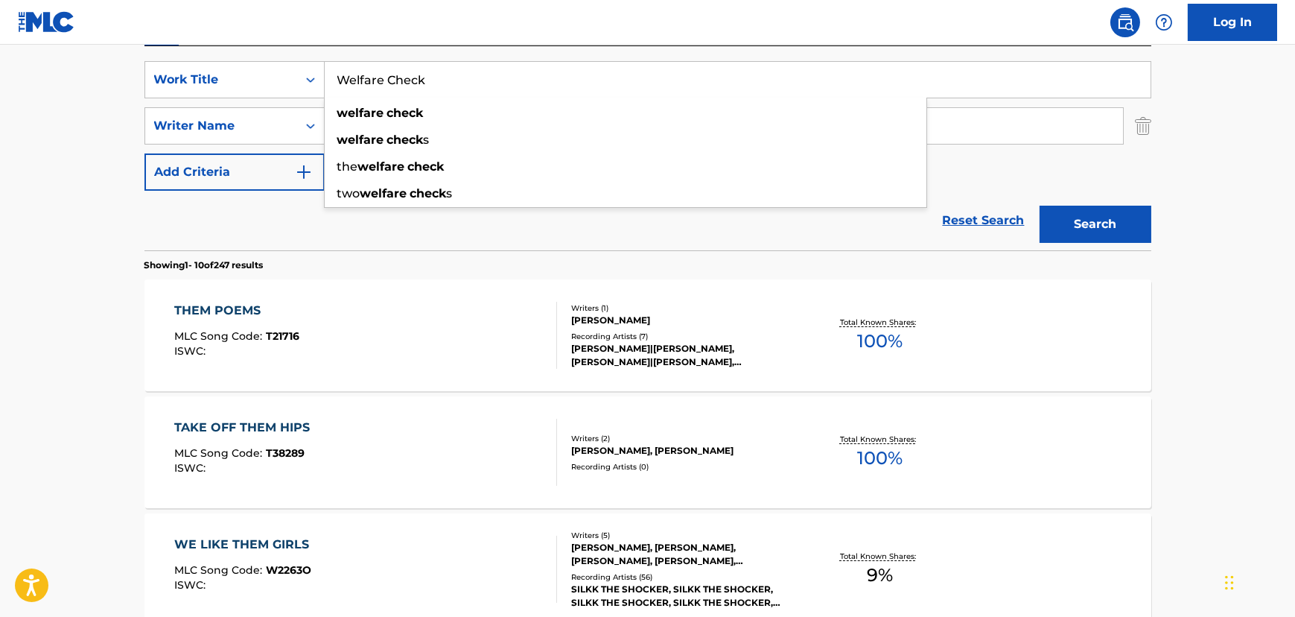
type input "Welfare Check"
click at [367, 128] on input "[PERSON_NAME]" at bounding box center [724, 126] width 799 height 36
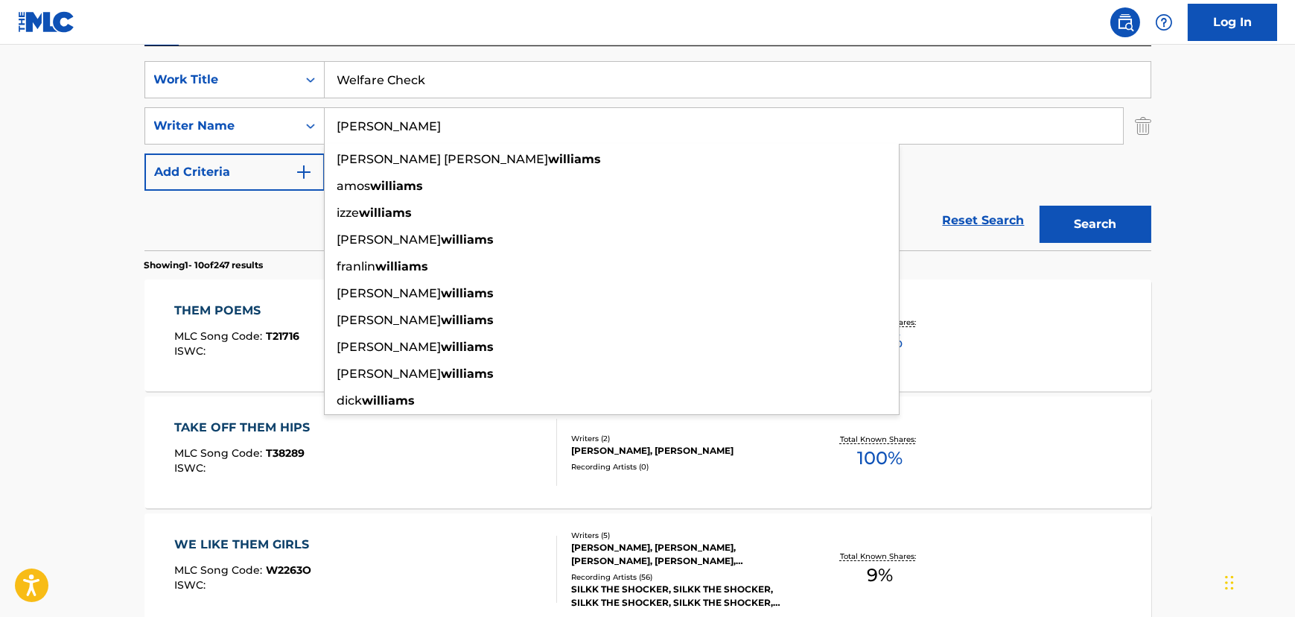
click at [367, 128] on input "[PERSON_NAME]" at bounding box center [724, 126] width 799 height 36
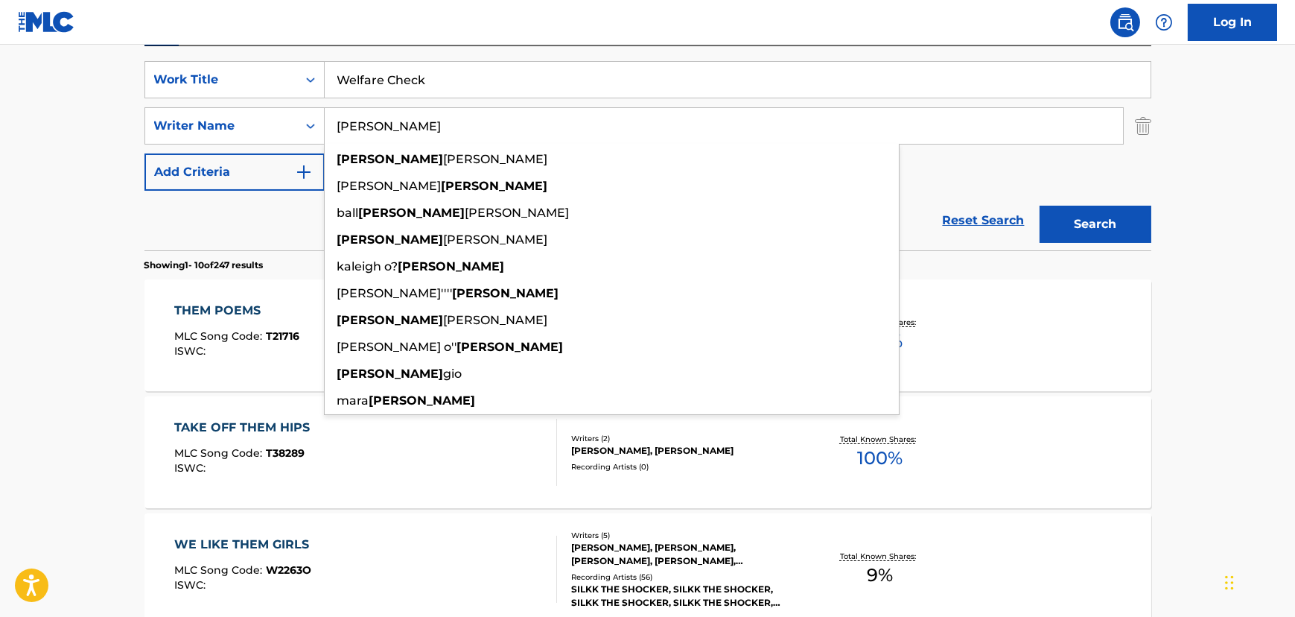
type input "[PERSON_NAME]"
click at [1040, 206] on button "Search" at bounding box center [1096, 224] width 112 height 37
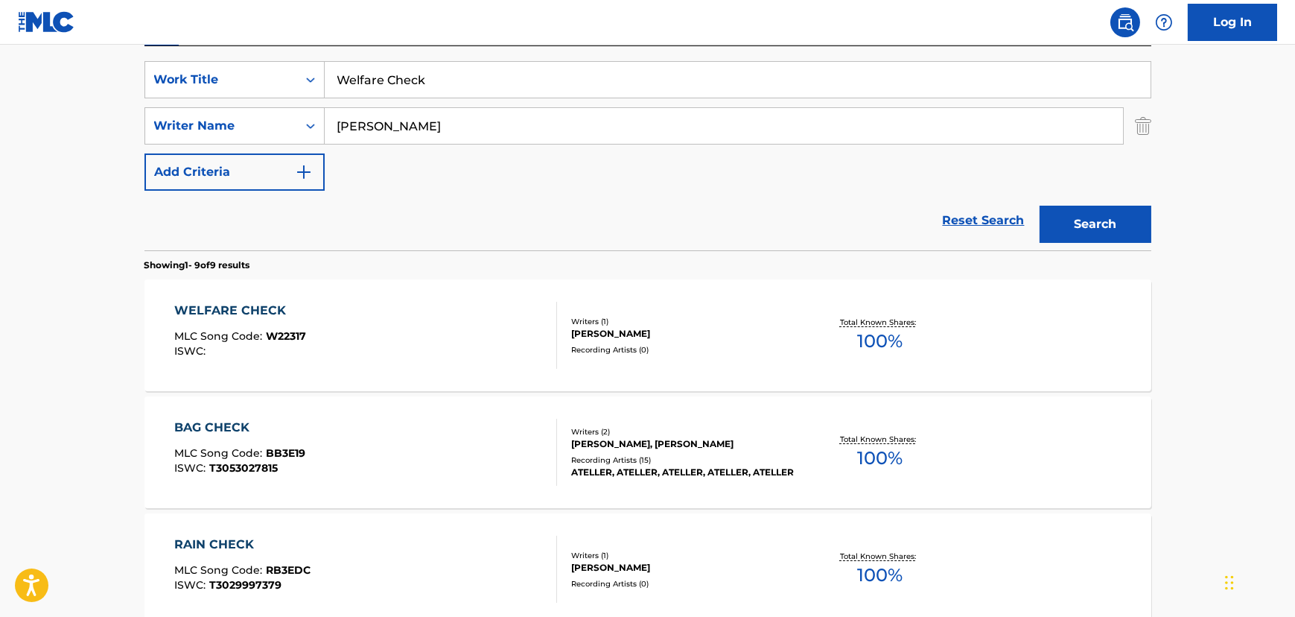
click at [445, 349] on div "WELFARE CHECK MLC Song Code : W22317 ISWC :" at bounding box center [365, 335] width 383 height 67
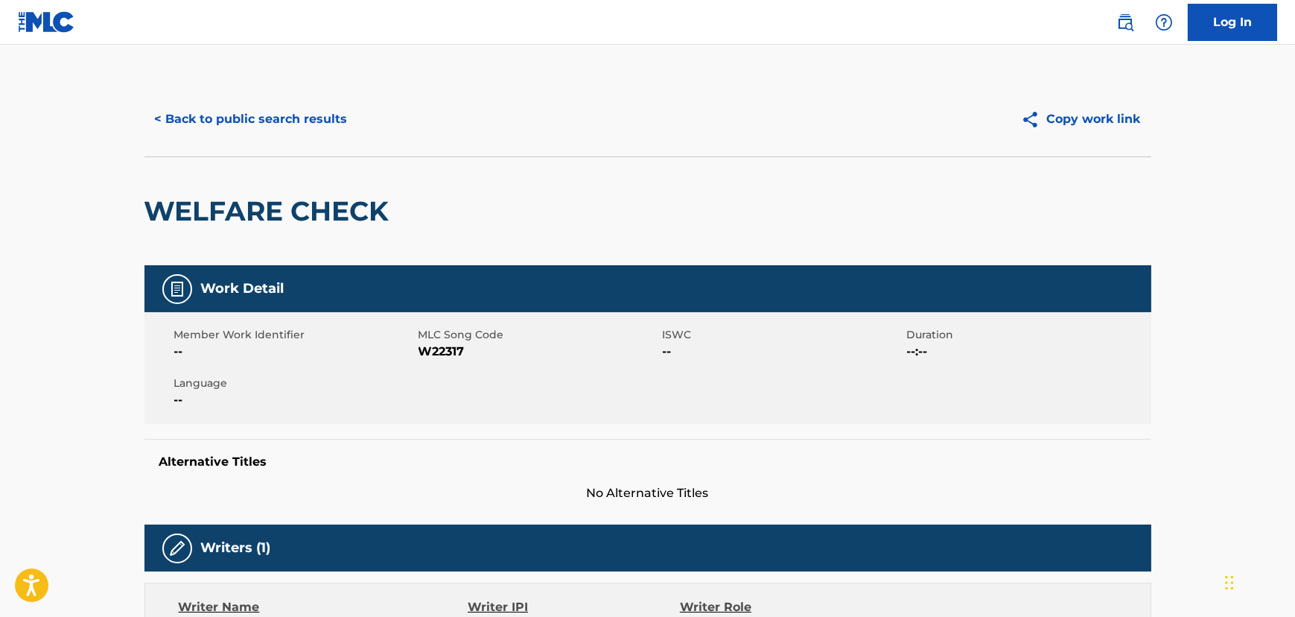
click at [218, 115] on button "< Back to public search results" at bounding box center [252, 119] width 214 height 37
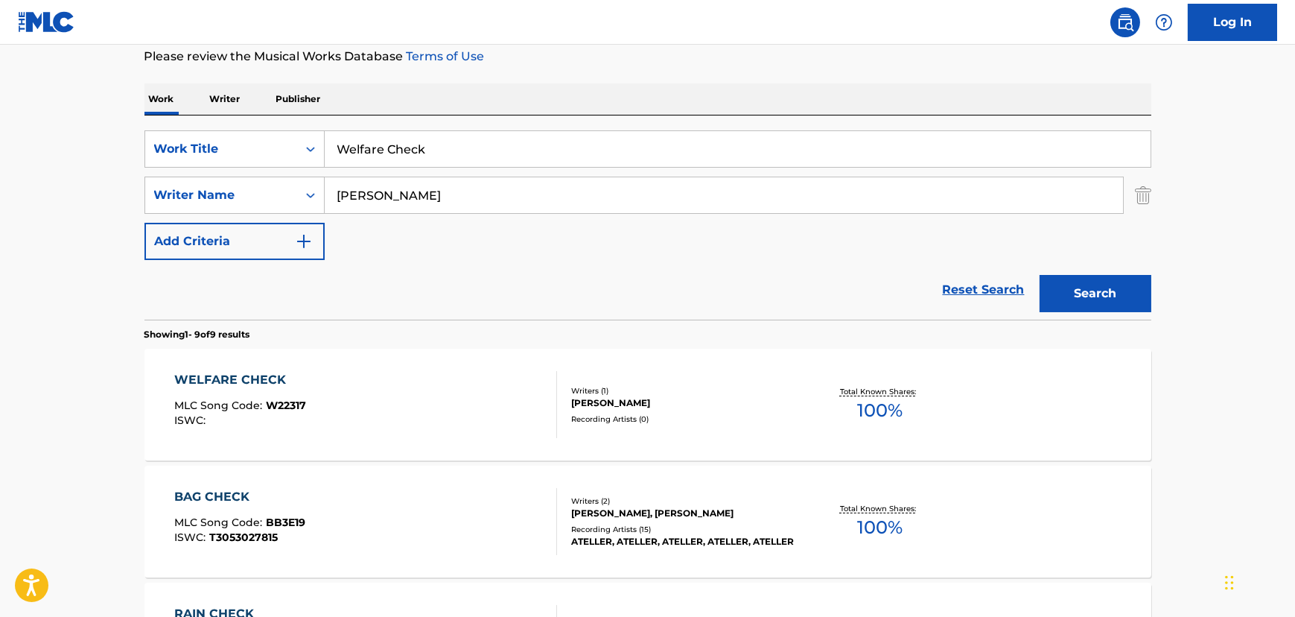
scroll to position [203, 0]
click at [325, 138] on input "Welfare Check" at bounding box center [738, 148] width 826 height 36
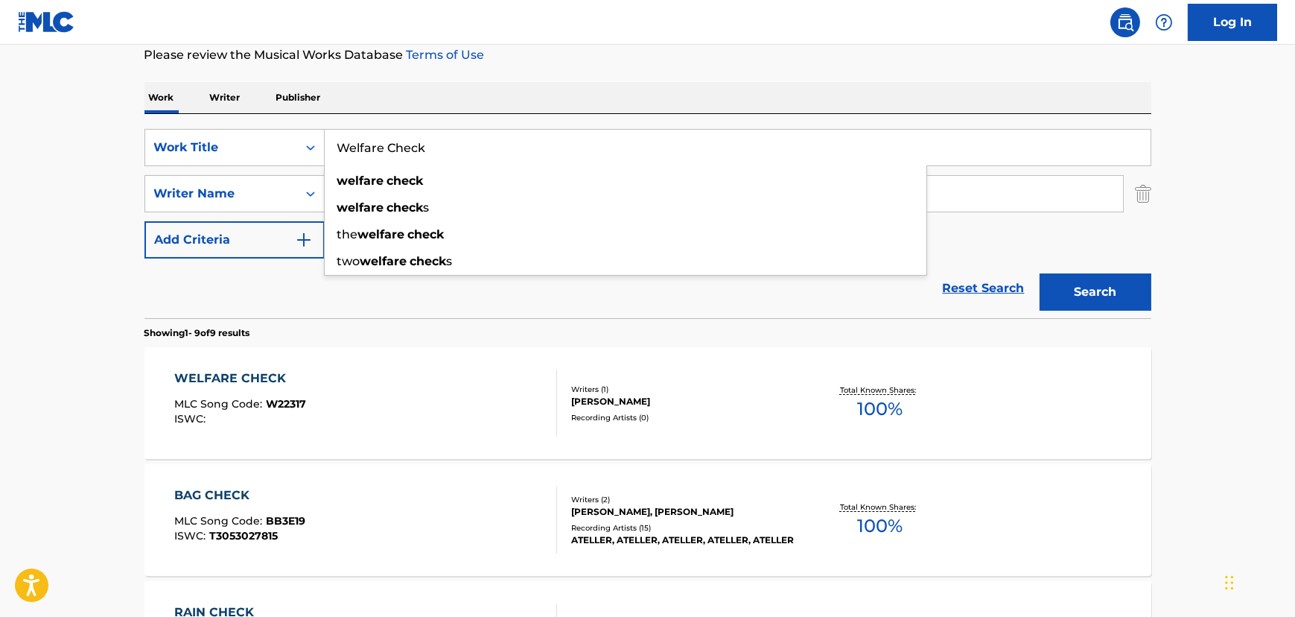
click at [336, 142] on input "Welfare Check" at bounding box center [738, 148] width 826 height 36
paste input "Sand Mountain [PERSON_NAME]"
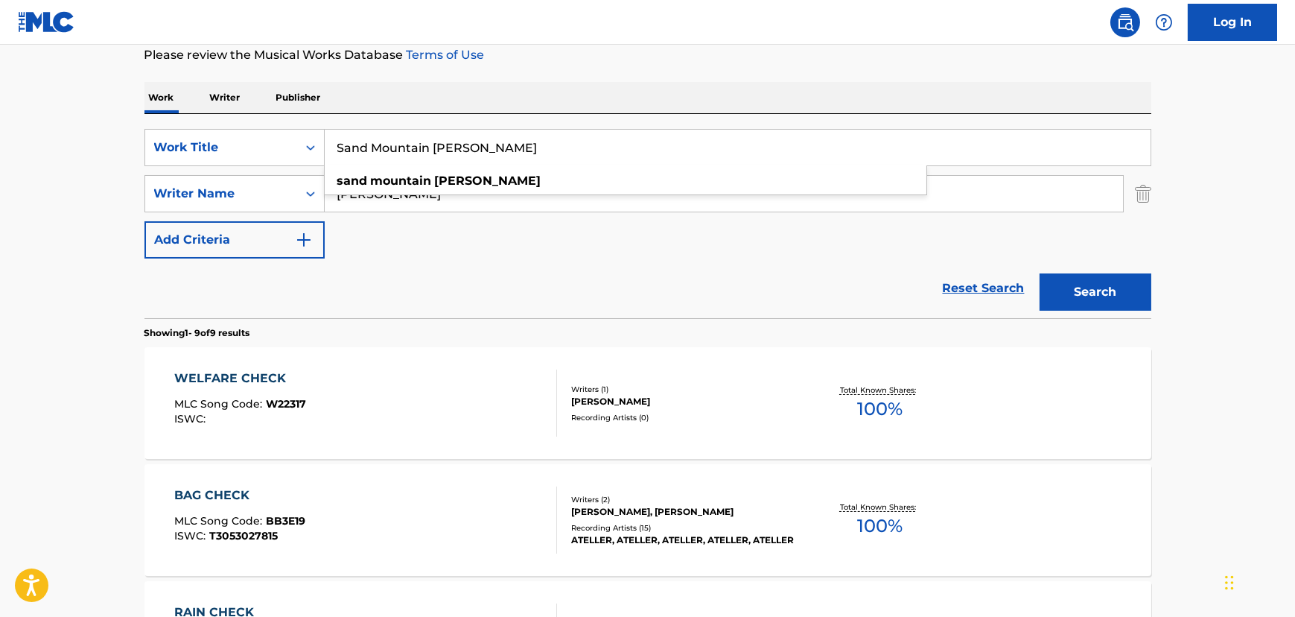
type input "Sand Mountain [PERSON_NAME]"
click at [359, 192] on input "[PERSON_NAME]" at bounding box center [724, 194] width 799 height 36
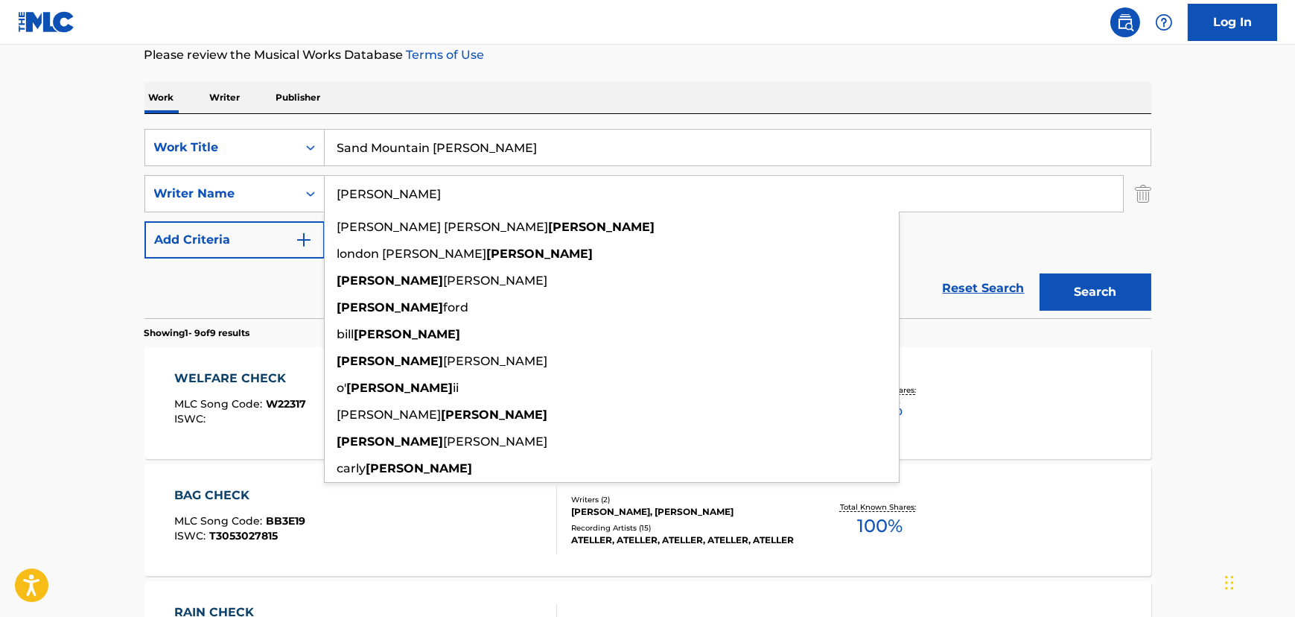
click at [359, 192] on input "[PERSON_NAME]" at bounding box center [724, 194] width 799 height 36
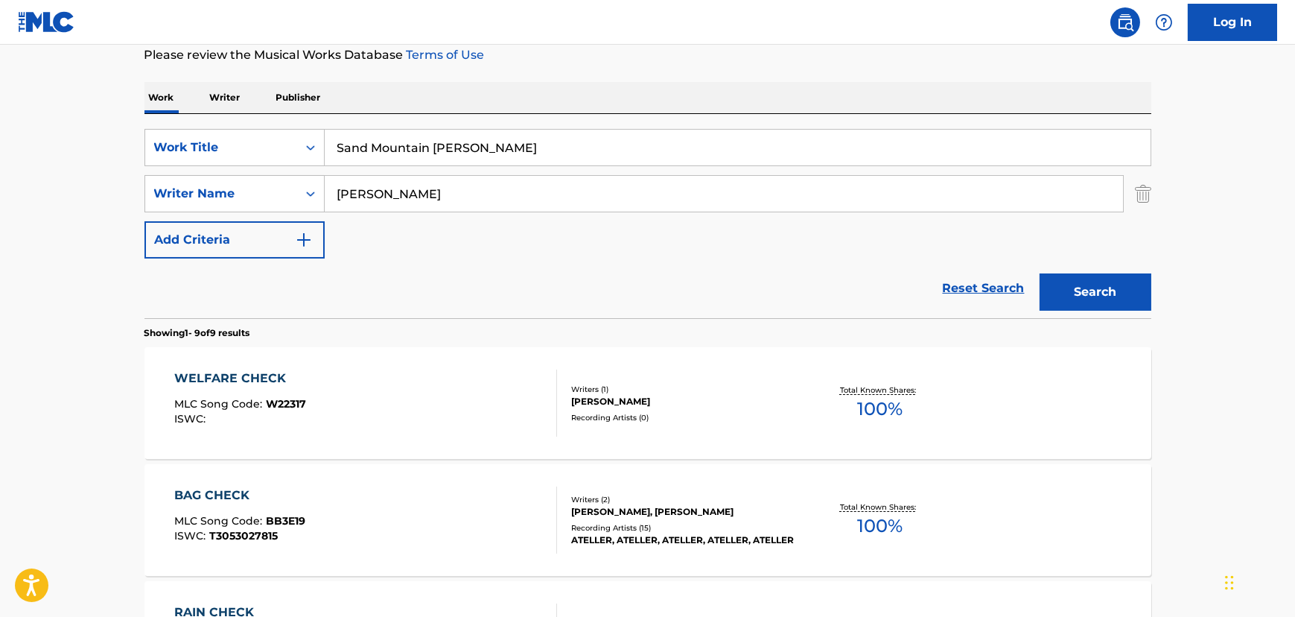
click at [1073, 283] on button "Search" at bounding box center [1096, 291] width 112 height 37
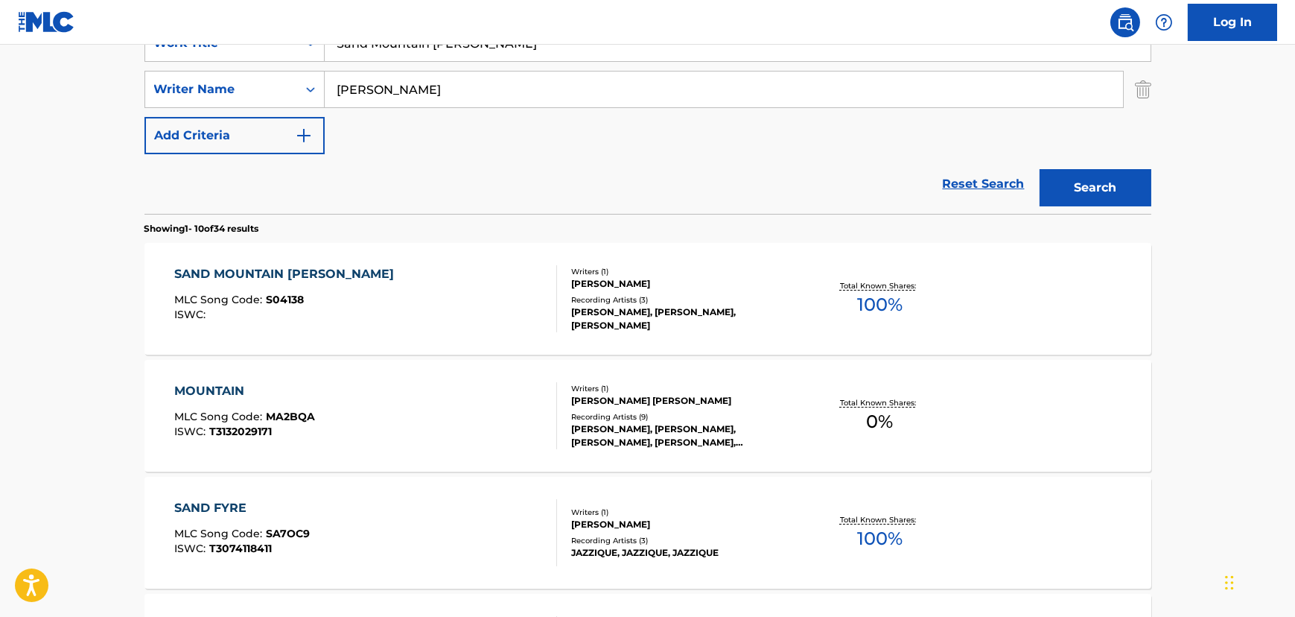
scroll to position [406, 0]
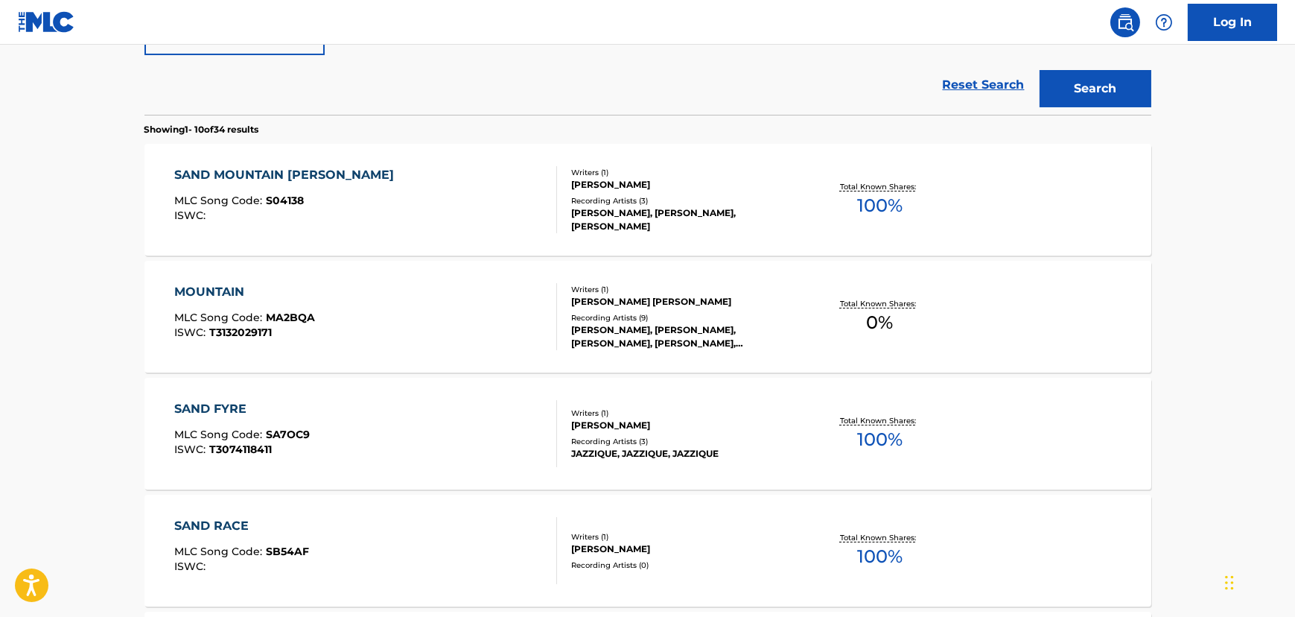
click at [378, 188] on div "SAND MOUNTAIN [PERSON_NAME] MLC Song Code : S04138 ISWC :" at bounding box center [365, 199] width 383 height 67
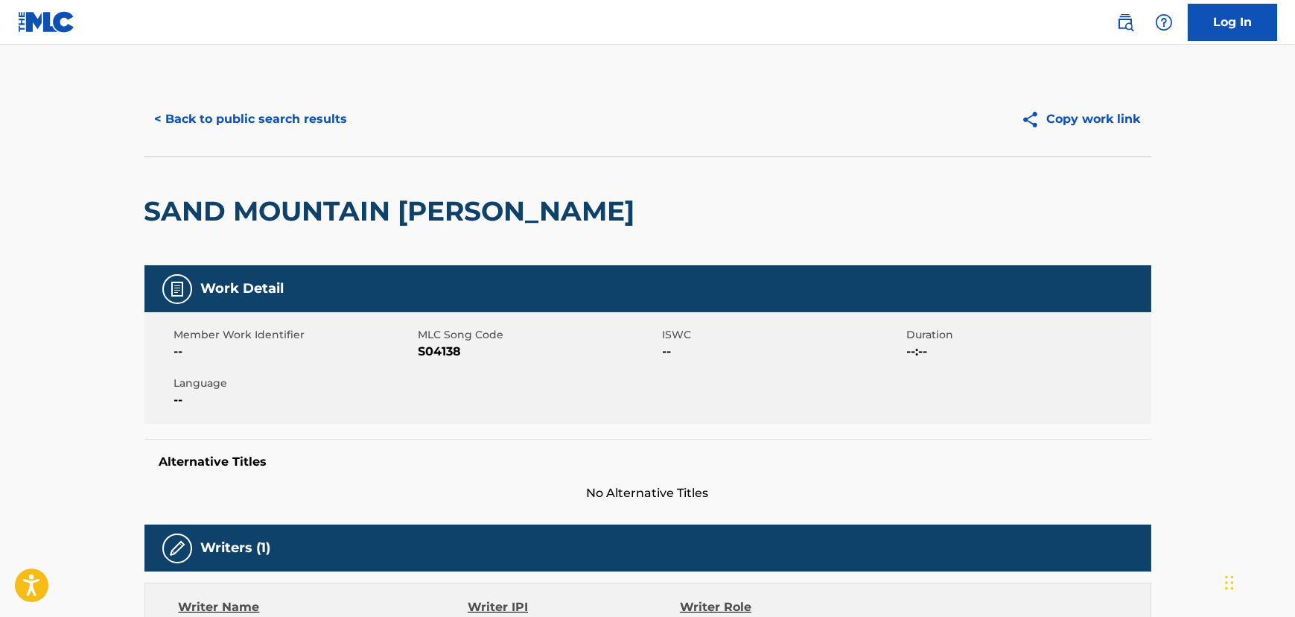
click at [268, 125] on button "< Back to public search results" at bounding box center [252, 119] width 214 height 37
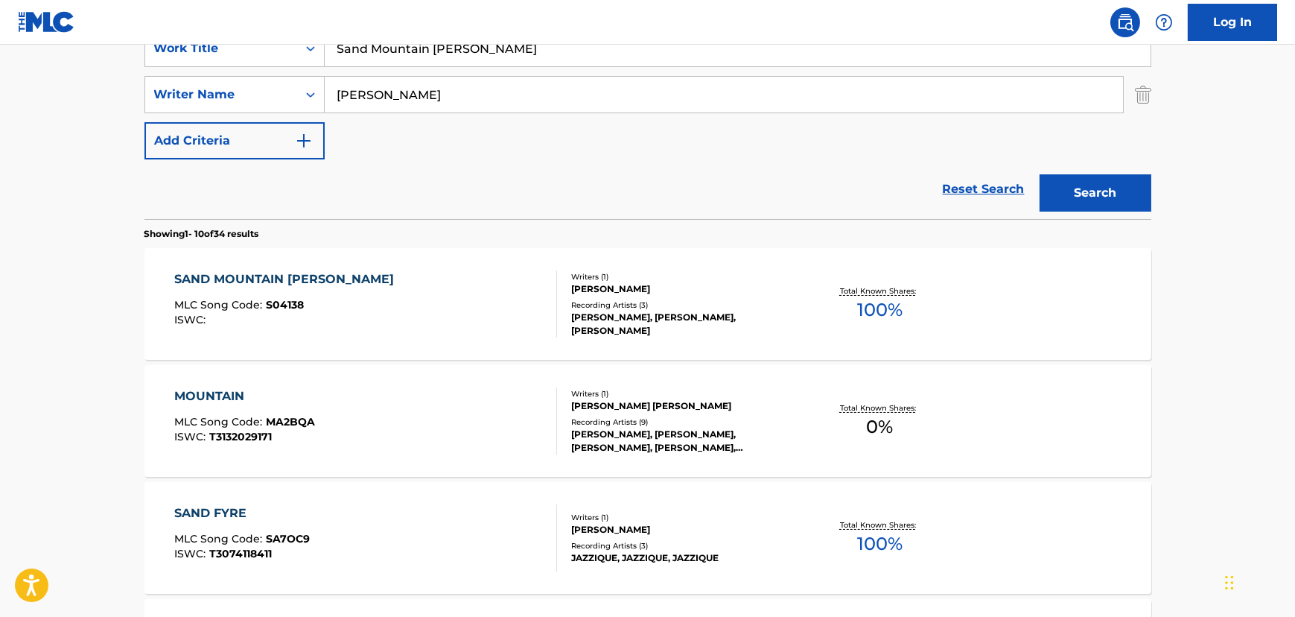
scroll to position [288, 0]
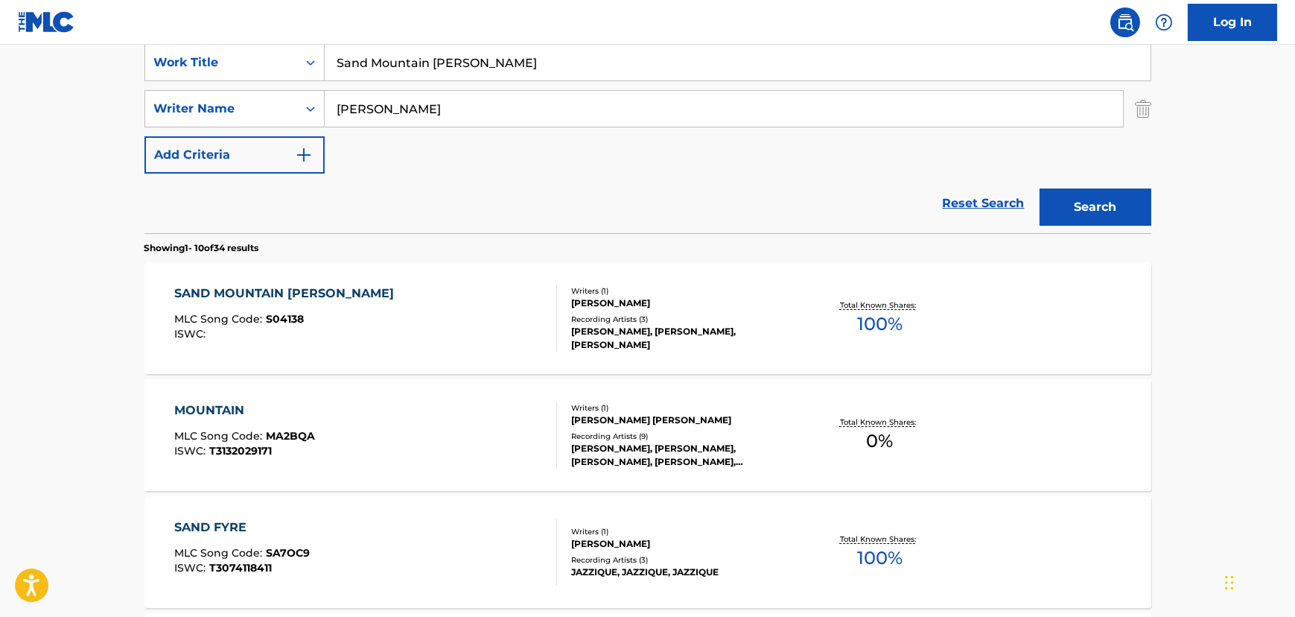
click at [407, 68] on input "Sand Mountain [PERSON_NAME]" at bounding box center [738, 63] width 826 height 36
paste input "Go Tell It On The Mountain"
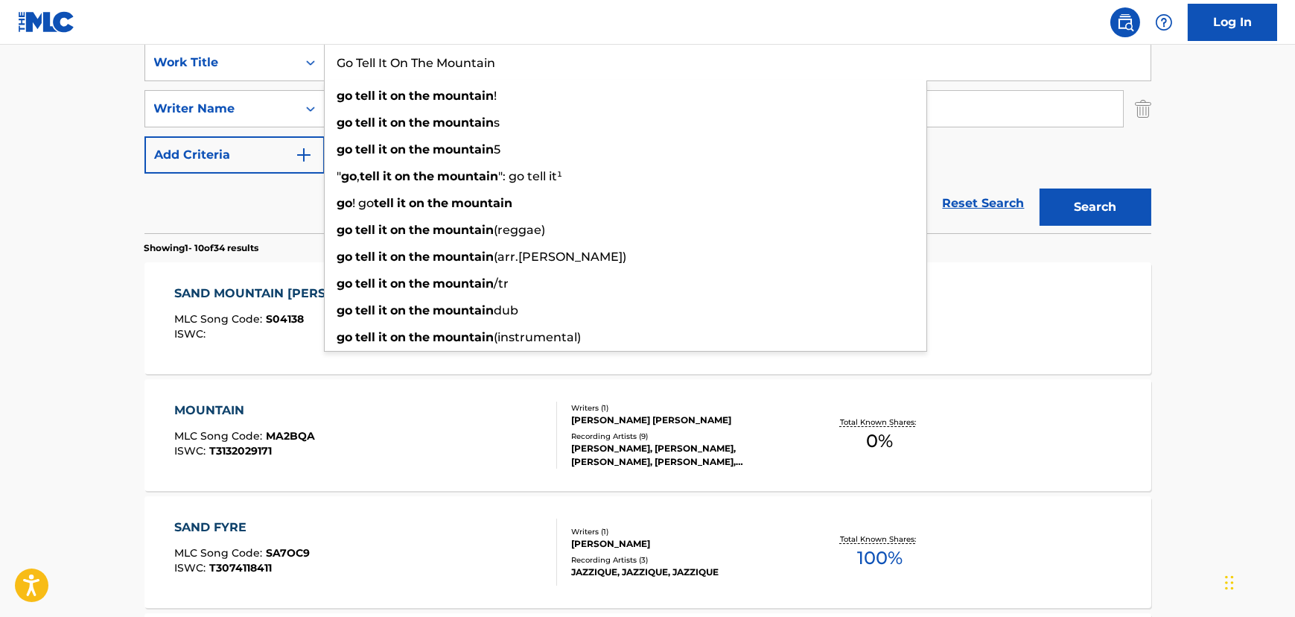
type input "Go Tell It On The Mountain"
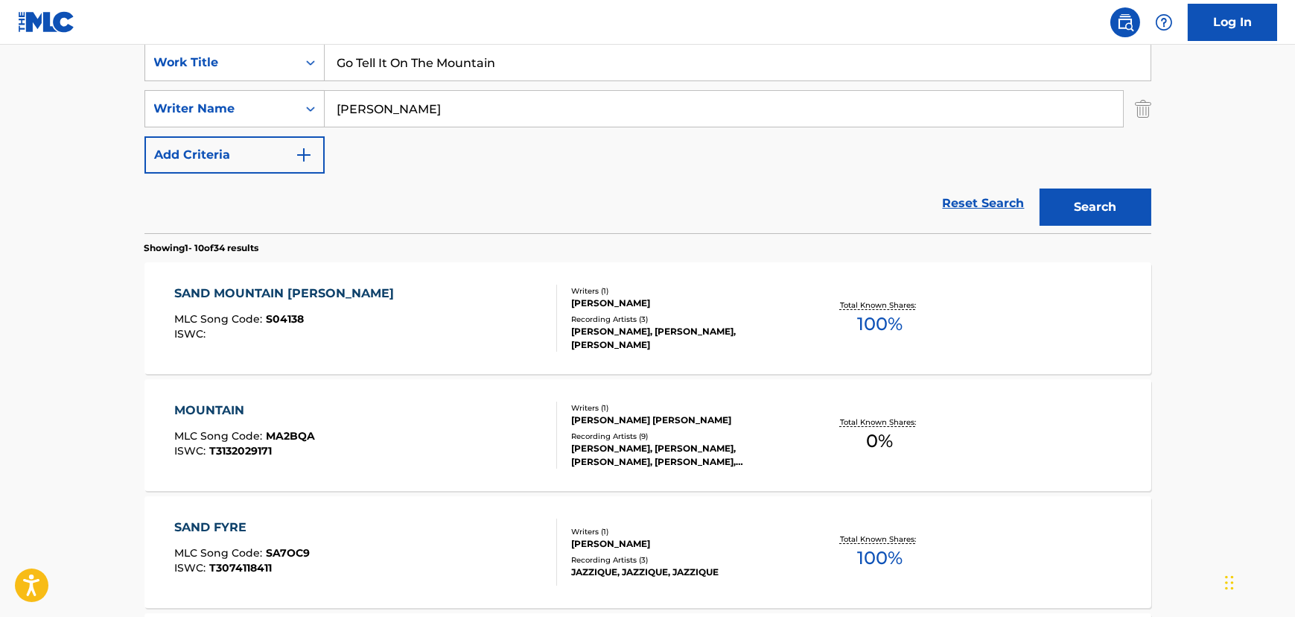
click at [343, 105] on input "[PERSON_NAME]" at bounding box center [724, 109] width 799 height 36
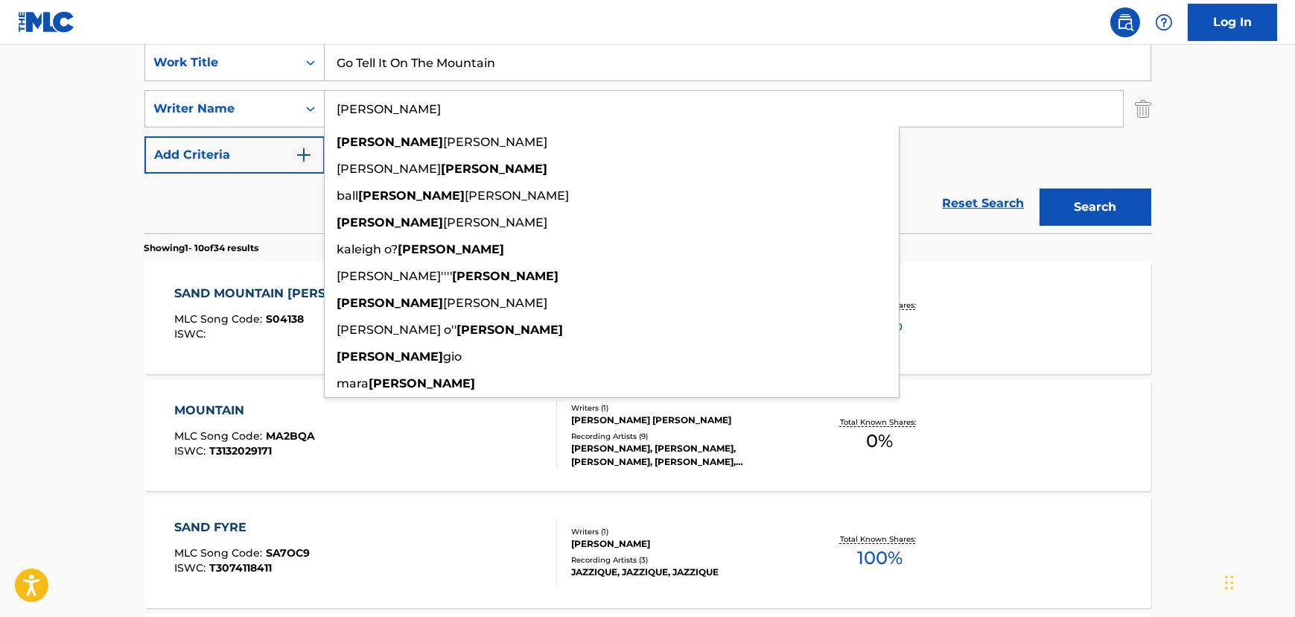
click at [343, 105] on input "[PERSON_NAME]" at bounding box center [724, 109] width 799 height 36
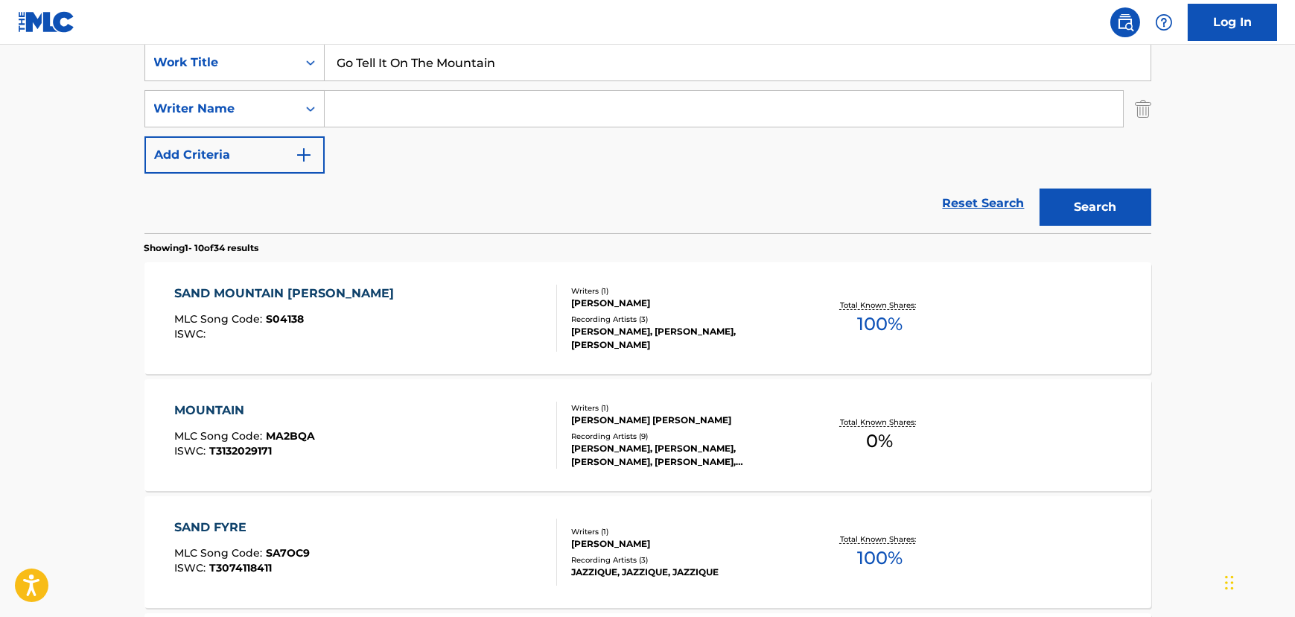
click at [1040, 188] on button "Search" at bounding box center [1096, 206] width 112 height 37
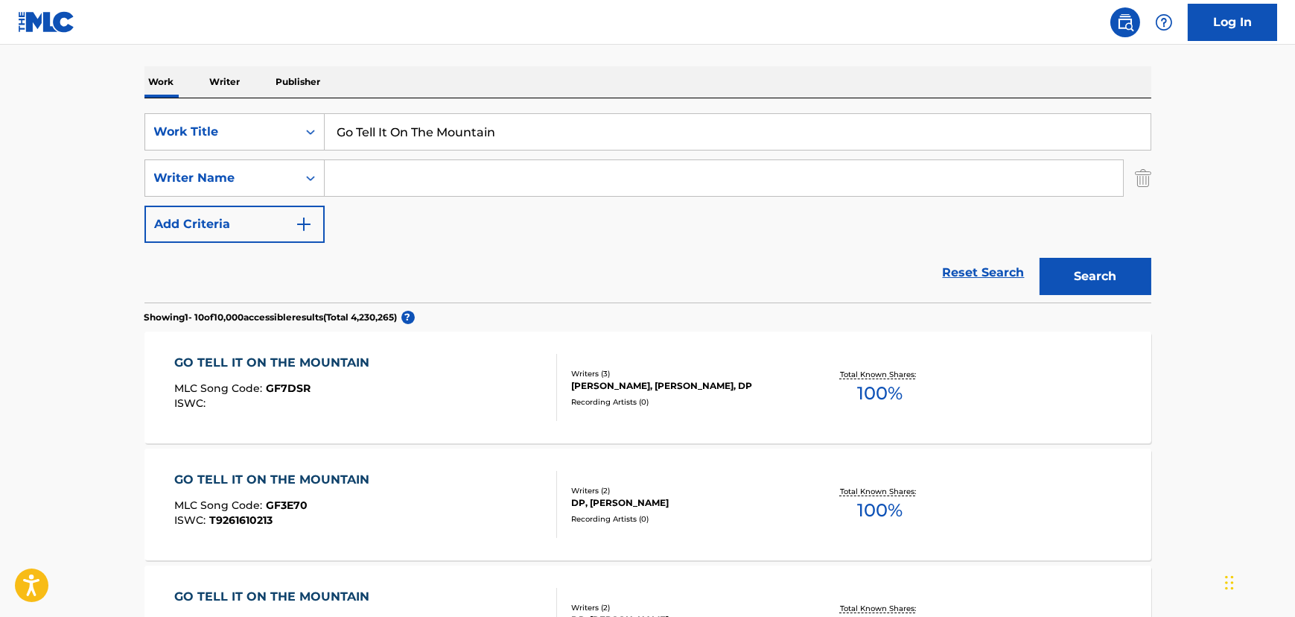
scroll to position [152, 0]
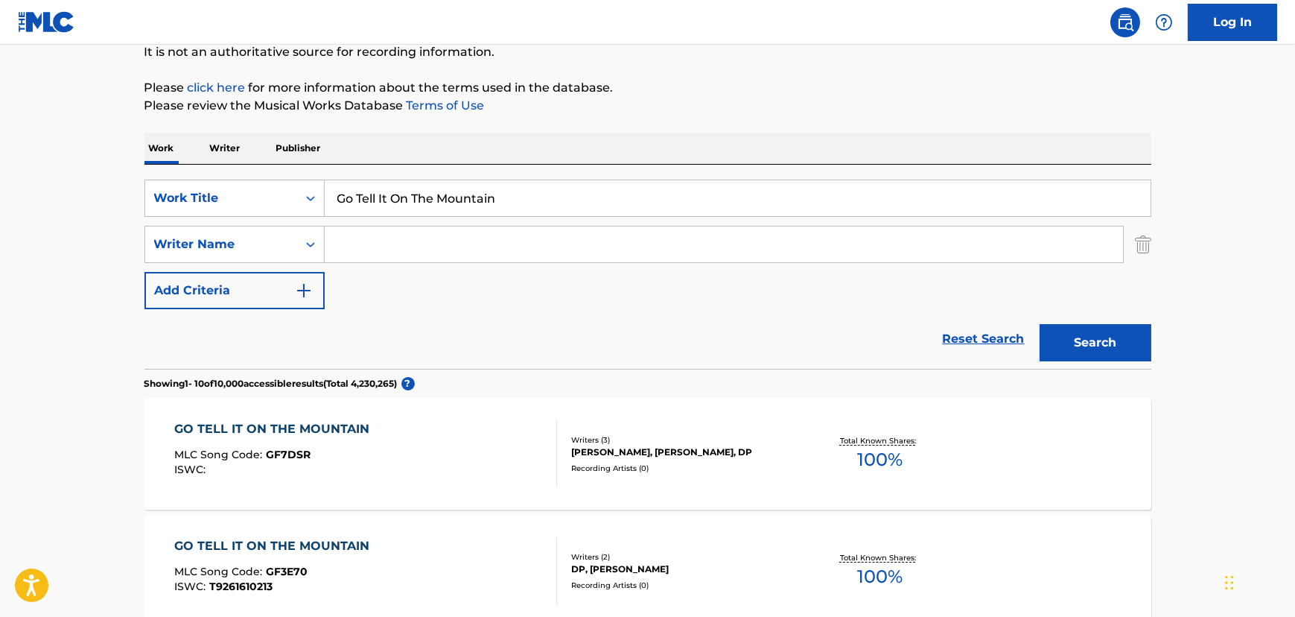
drag, startPoint x: 343, startPoint y: 218, endPoint x: 342, endPoint y: 227, distance: 9.0
click at [342, 226] on div "SearchWithCriteriaf2247bad-b821-4afd-b0a2-00148209ce15 Work Title Go Tell It On…" at bounding box center [648, 245] width 1007 height 130
click at [340, 233] on input "Search Form" at bounding box center [724, 244] width 799 height 36
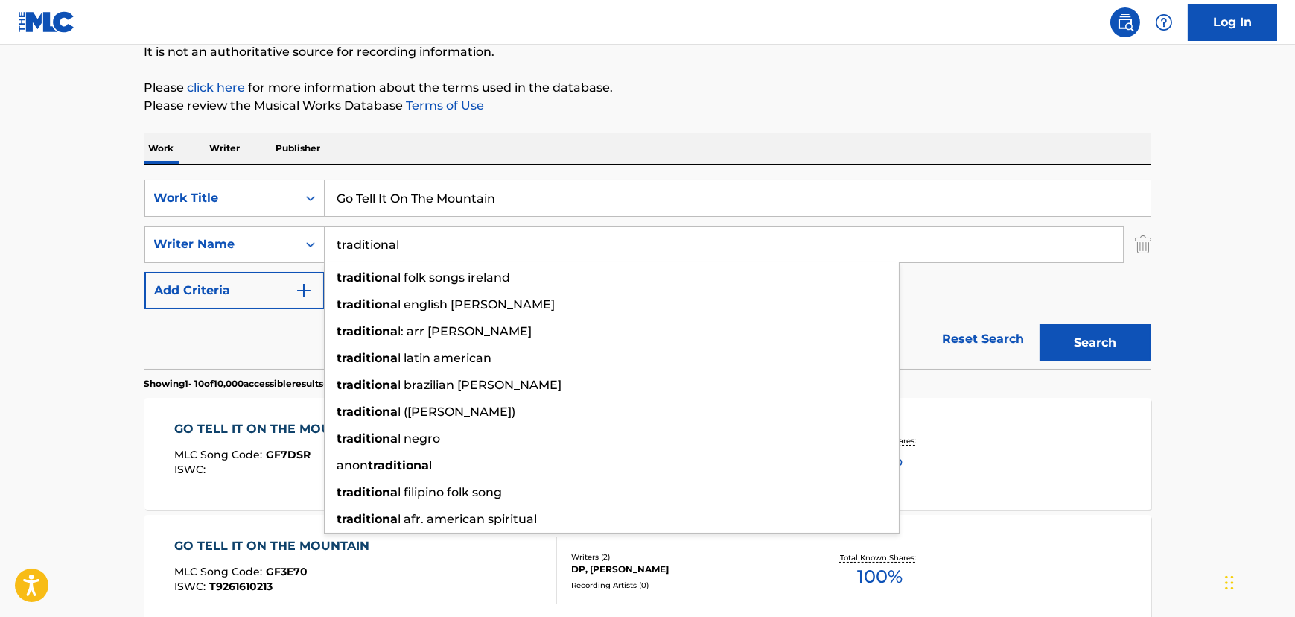
type input "traditional"
click at [1040, 324] on button "Search" at bounding box center [1096, 342] width 112 height 37
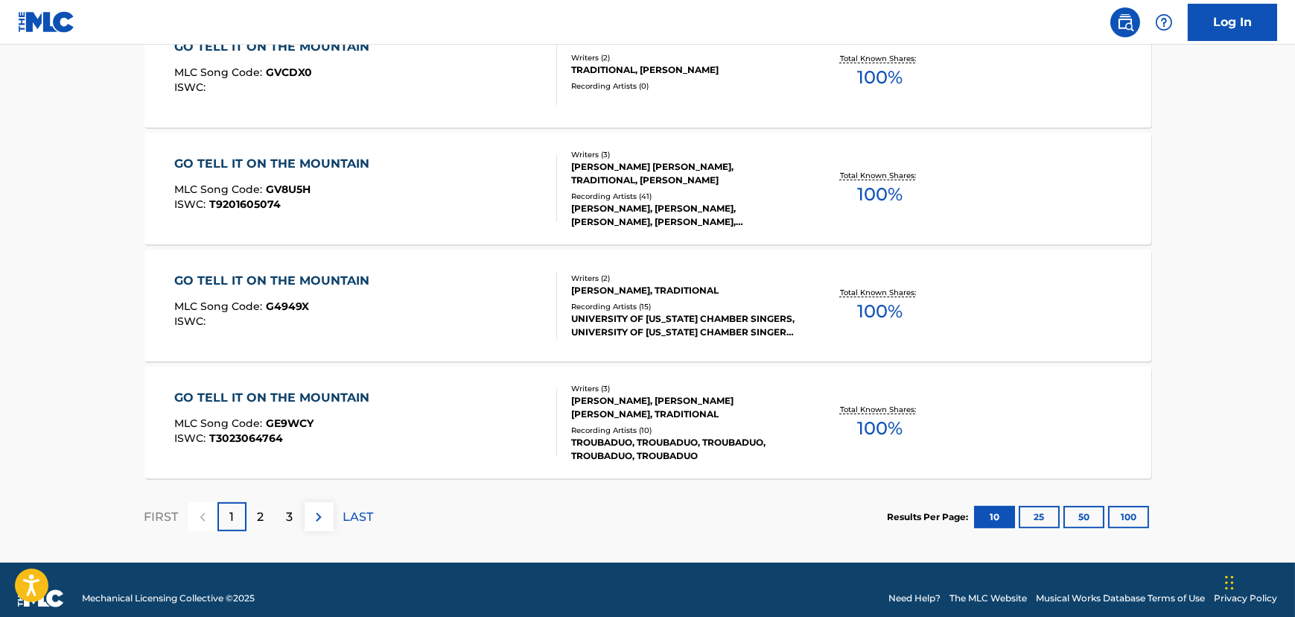
scroll to position [1252, 0]
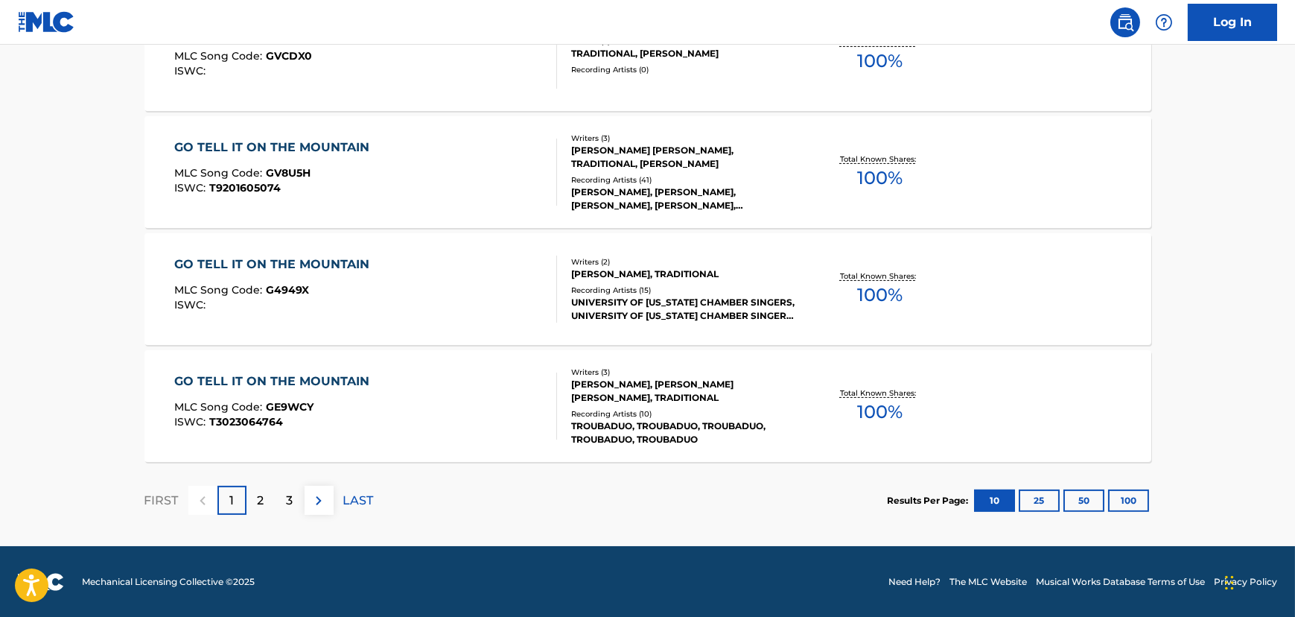
click at [261, 492] on p "2" at bounding box center [261, 501] width 7 height 18
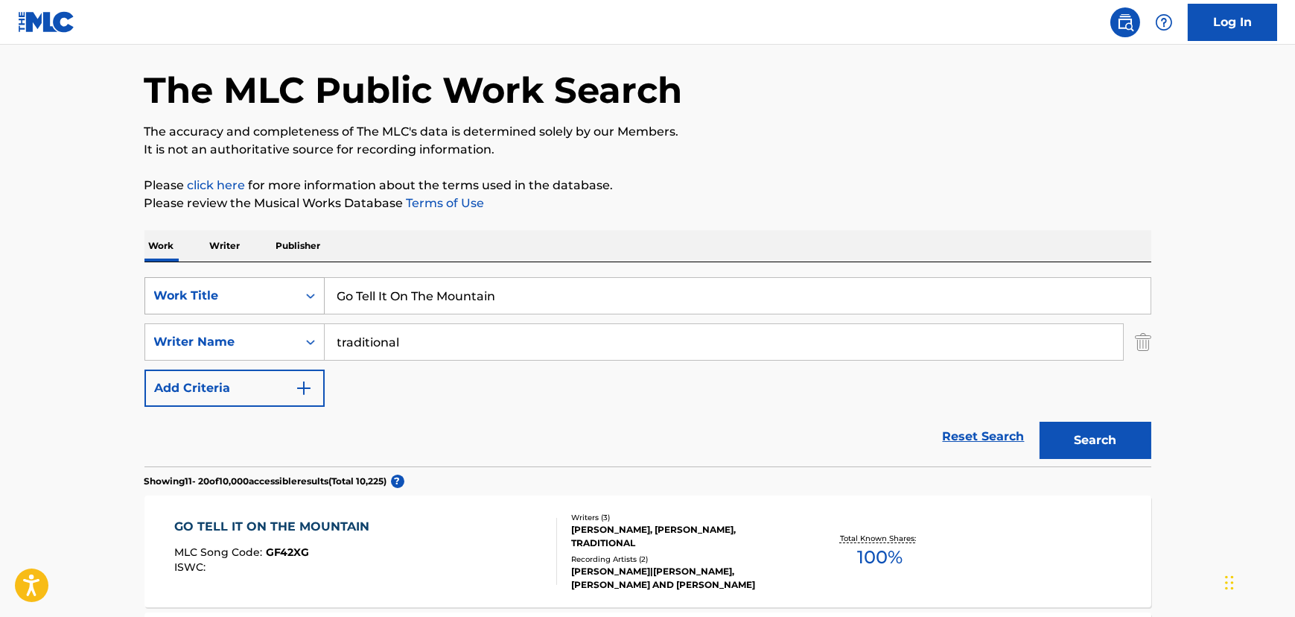
scroll to position [34, 0]
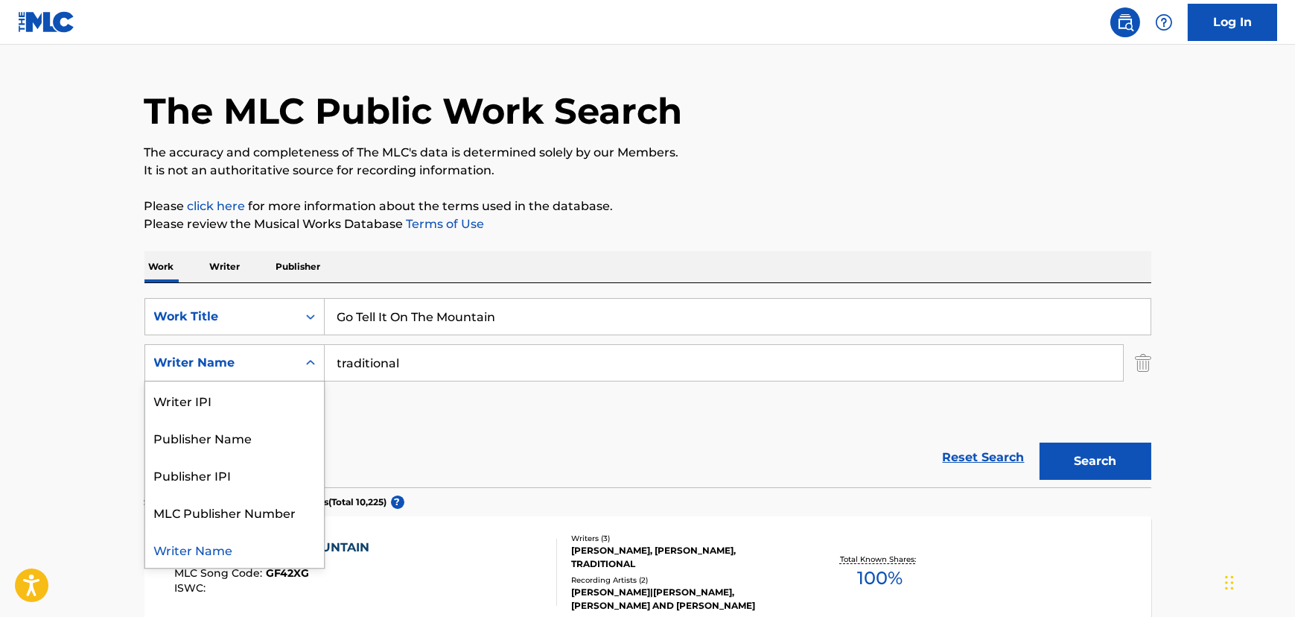
click at [210, 354] on div "Writer Name" at bounding box center [221, 363] width 134 height 18
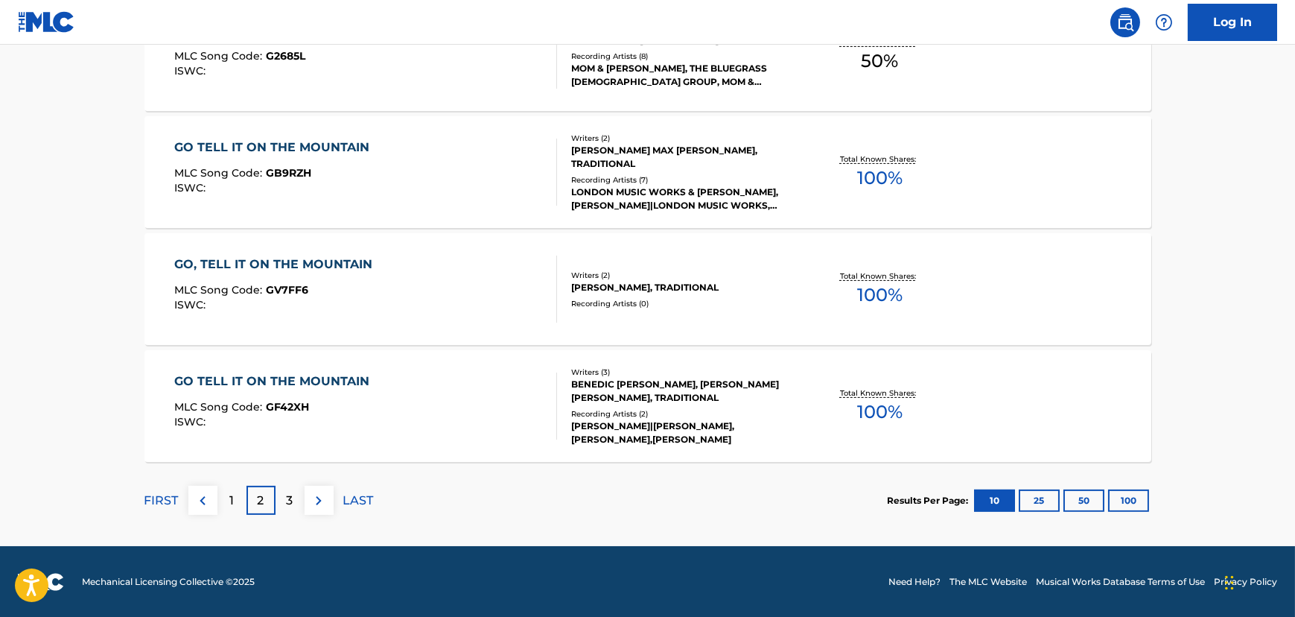
click at [285, 489] on div "3" at bounding box center [290, 500] width 29 height 29
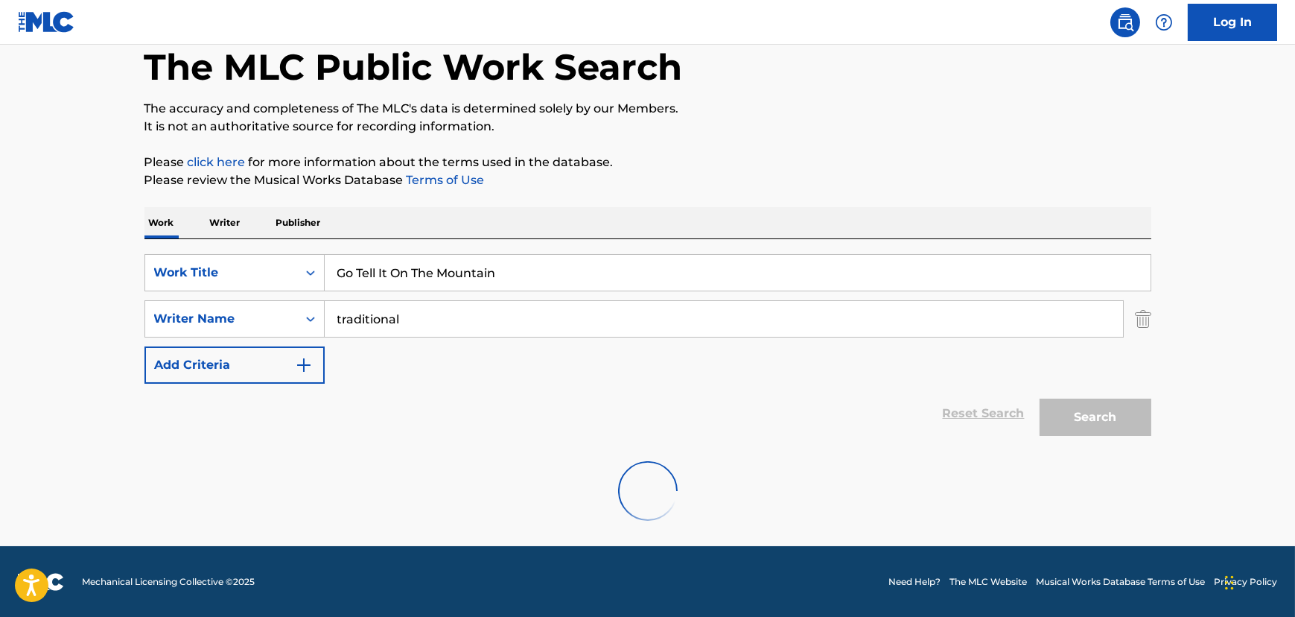
scroll to position [1252, 0]
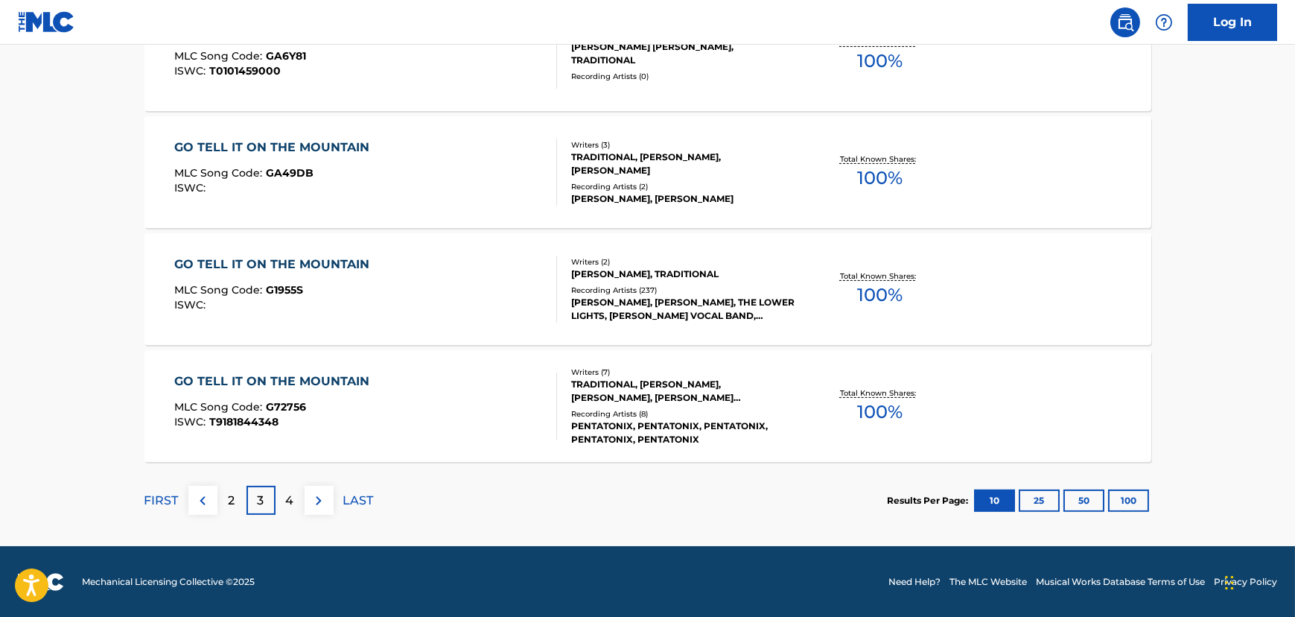
click at [287, 500] on p "4" at bounding box center [290, 501] width 8 height 18
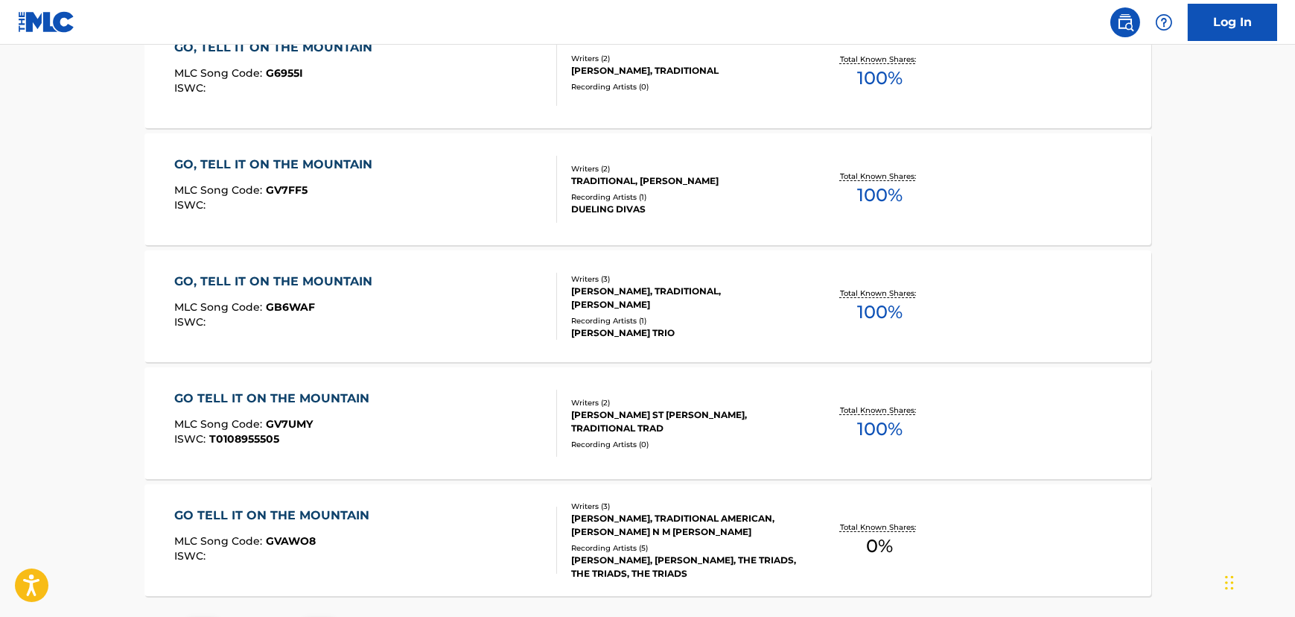
scroll to position [1117, 0]
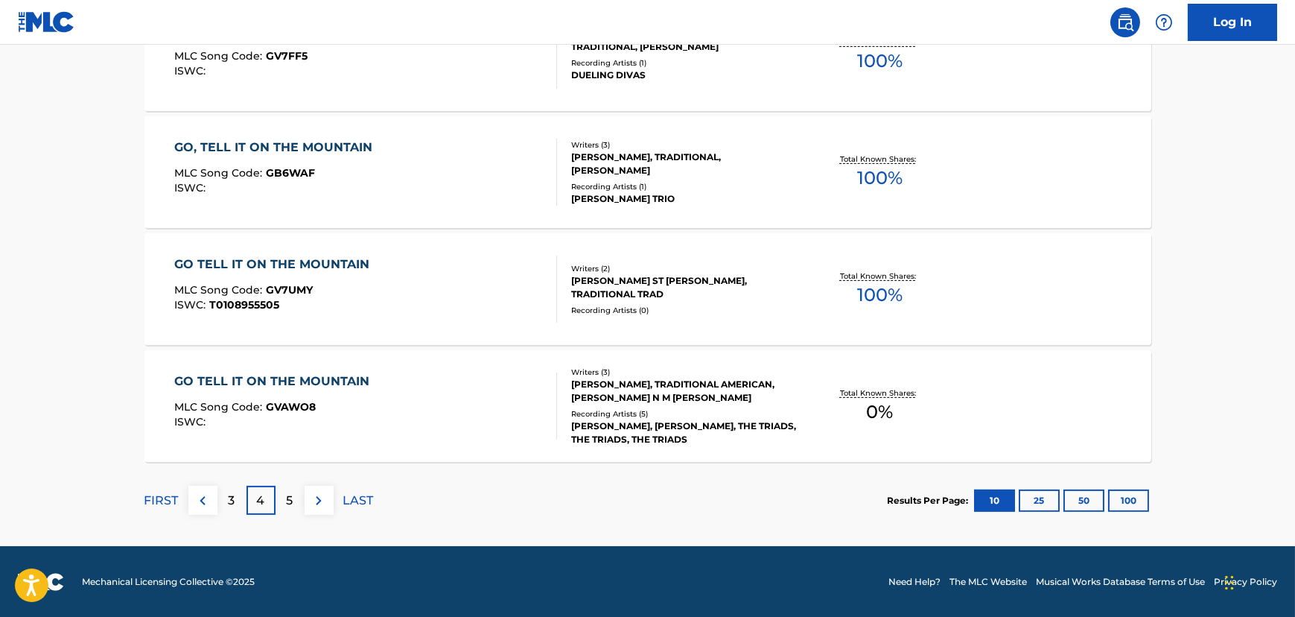
click at [287, 494] on p "5" at bounding box center [290, 501] width 7 height 18
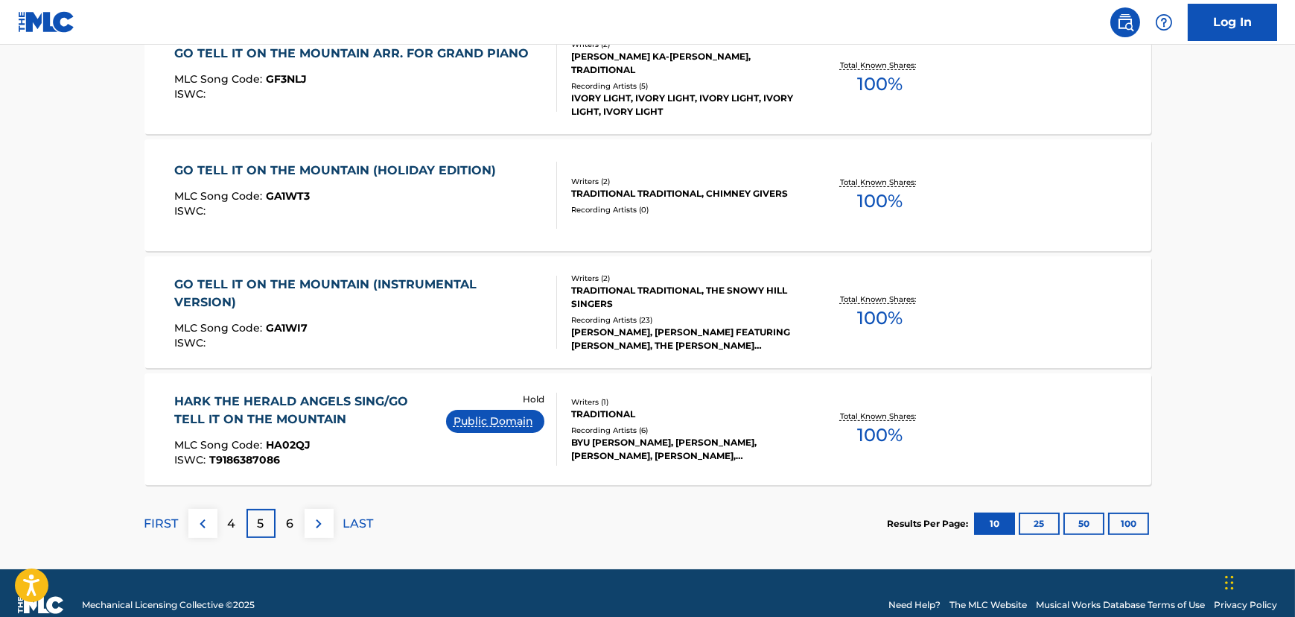
scroll to position [1252, 0]
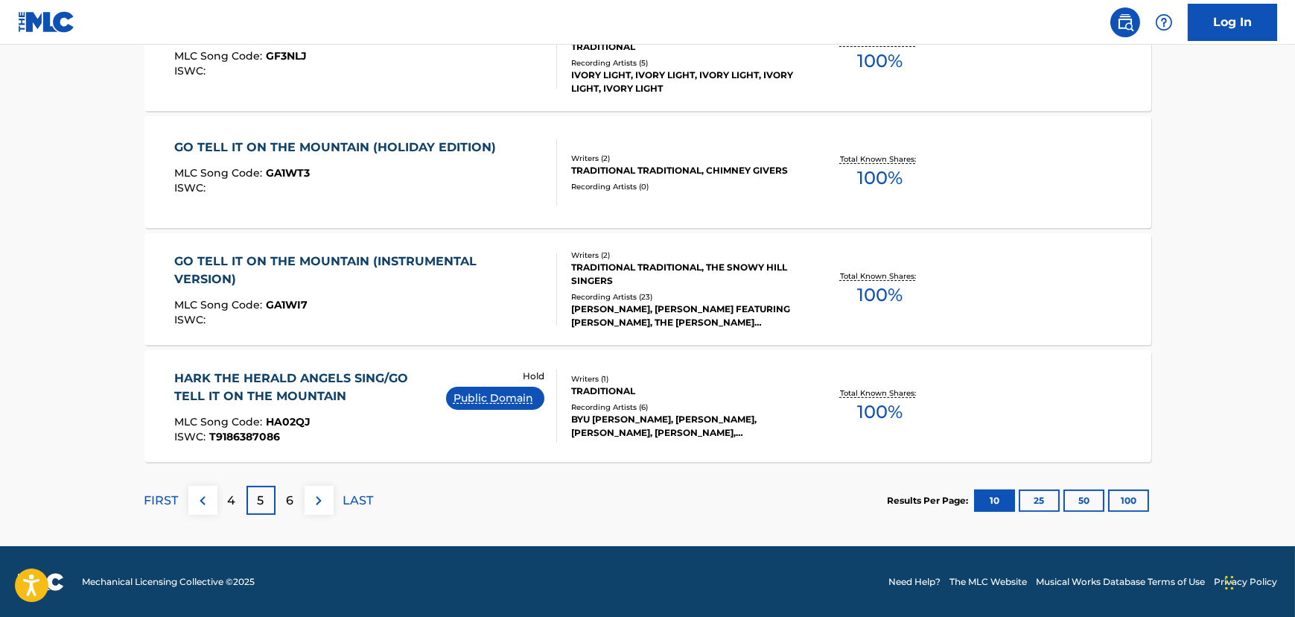
click at [350, 394] on div "HARK THE HERALD ANGELS SING/GO TELL IT ON THE MOUNTAIN" at bounding box center [310, 387] width 272 height 36
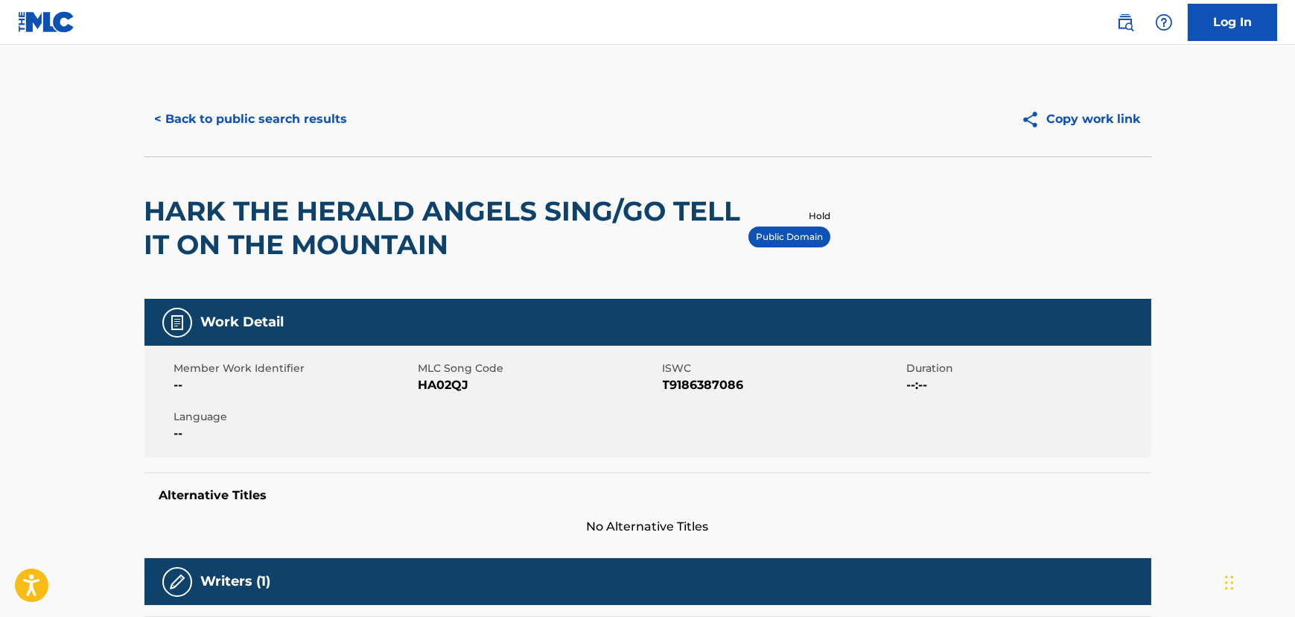
click at [426, 384] on span "HA02QJ" at bounding box center [539, 385] width 241 height 18
copy span "HA02QJ"
drag, startPoint x: 195, startPoint y: 85, endPoint x: 196, endPoint y: 107, distance: 21.6
click at [195, 88] on div "< Back to public search results Copy work link" at bounding box center [648, 119] width 1007 height 74
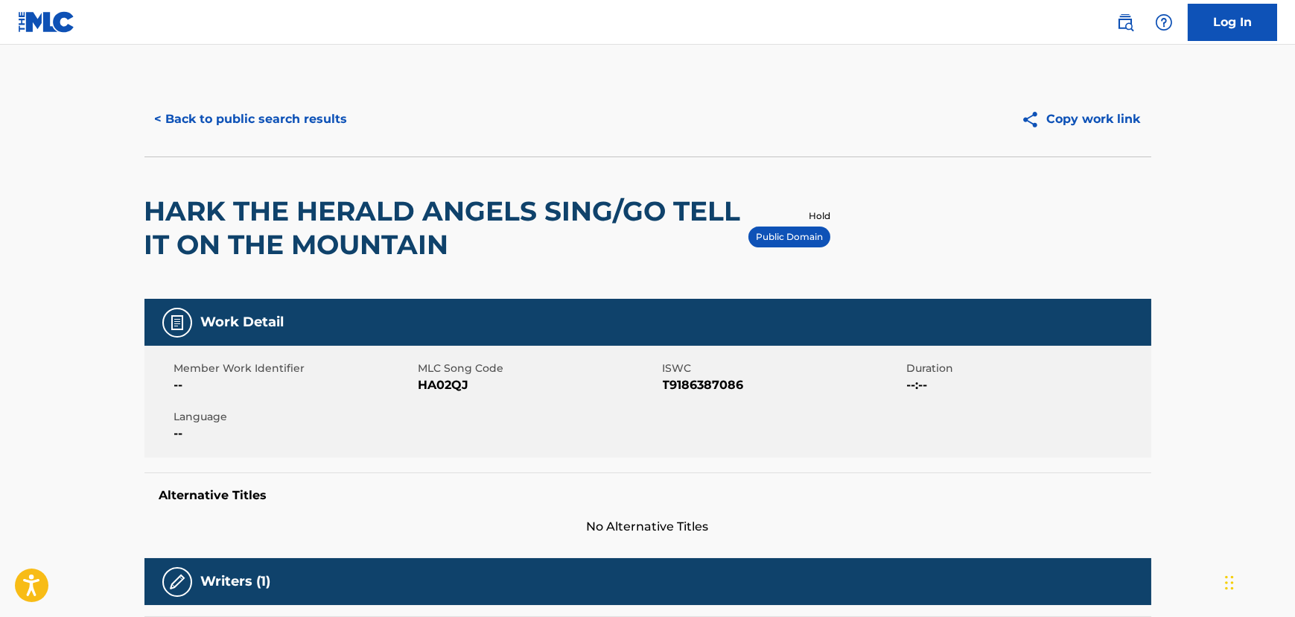
click at [196, 108] on button "< Back to public search results" at bounding box center [252, 119] width 214 height 37
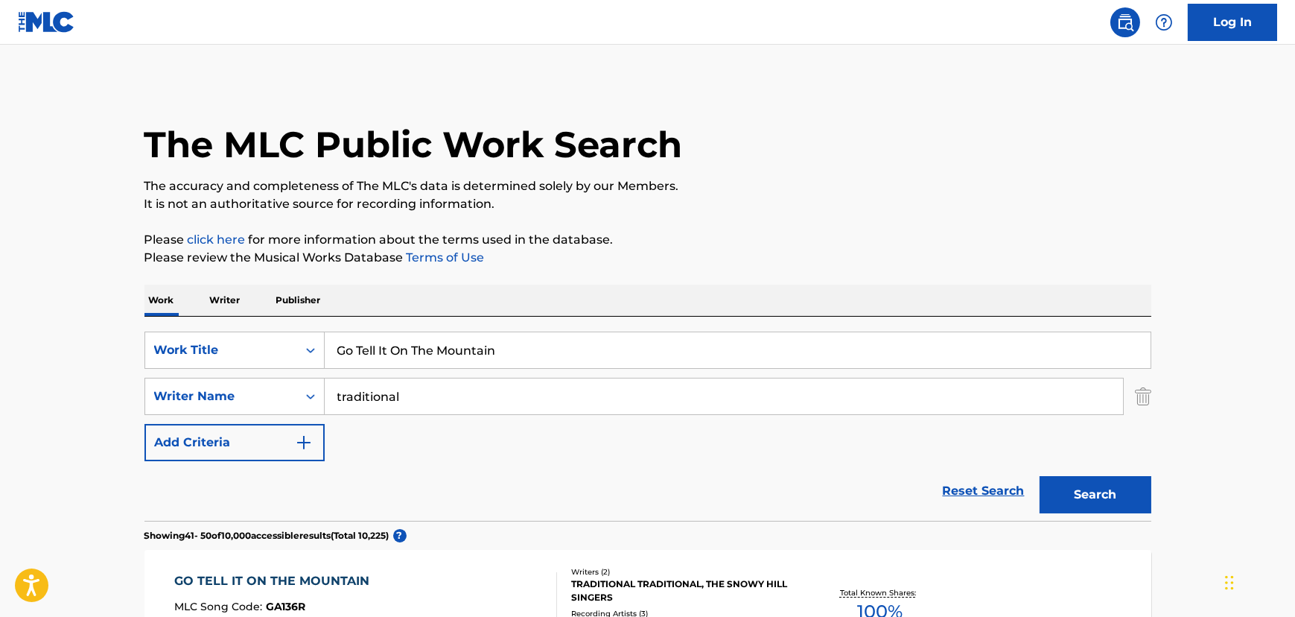
click at [379, 355] on input "Go Tell It On The Mountain" at bounding box center [738, 350] width 826 height 36
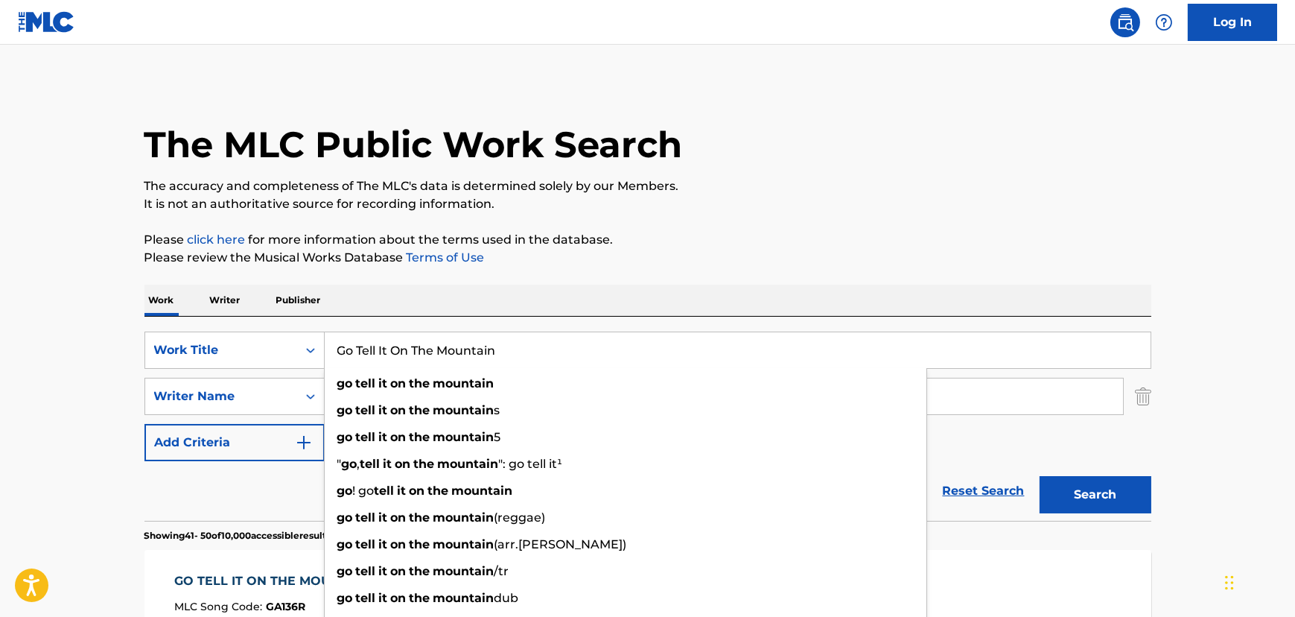
click at [379, 355] on input "Go Tell It On The Mountain" at bounding box center [738, 350] width 826 height 36
paste input "In The Bleak Midwinter"
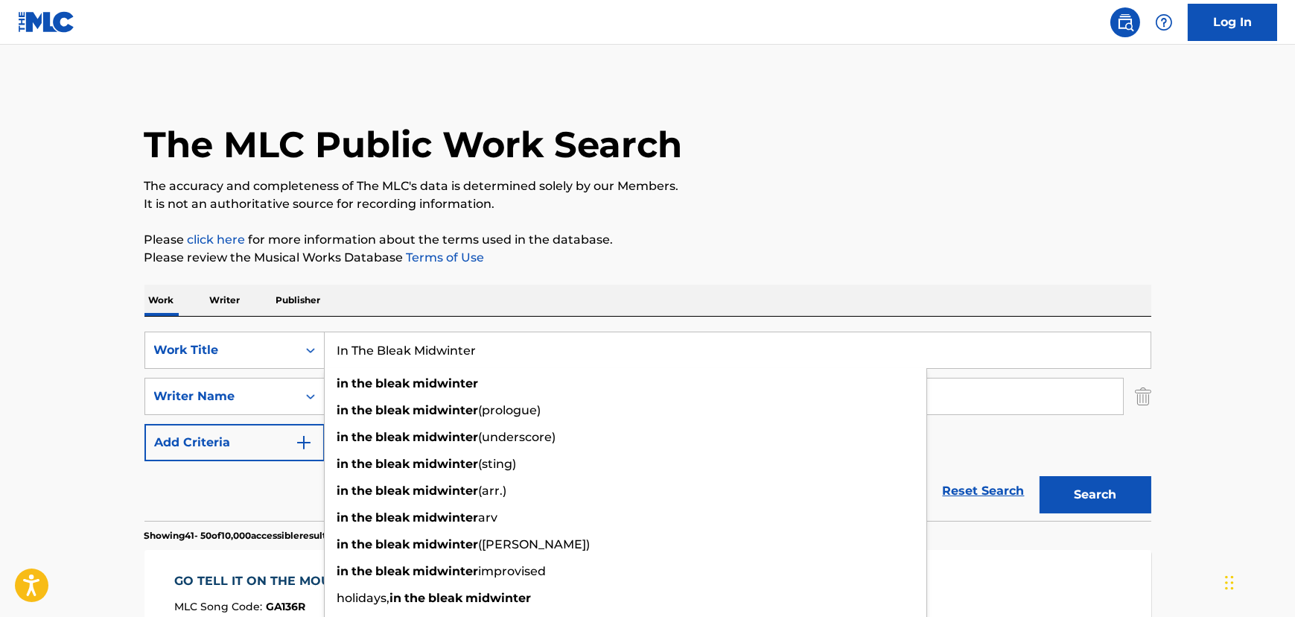
type input "In The Bleak Midwinter"
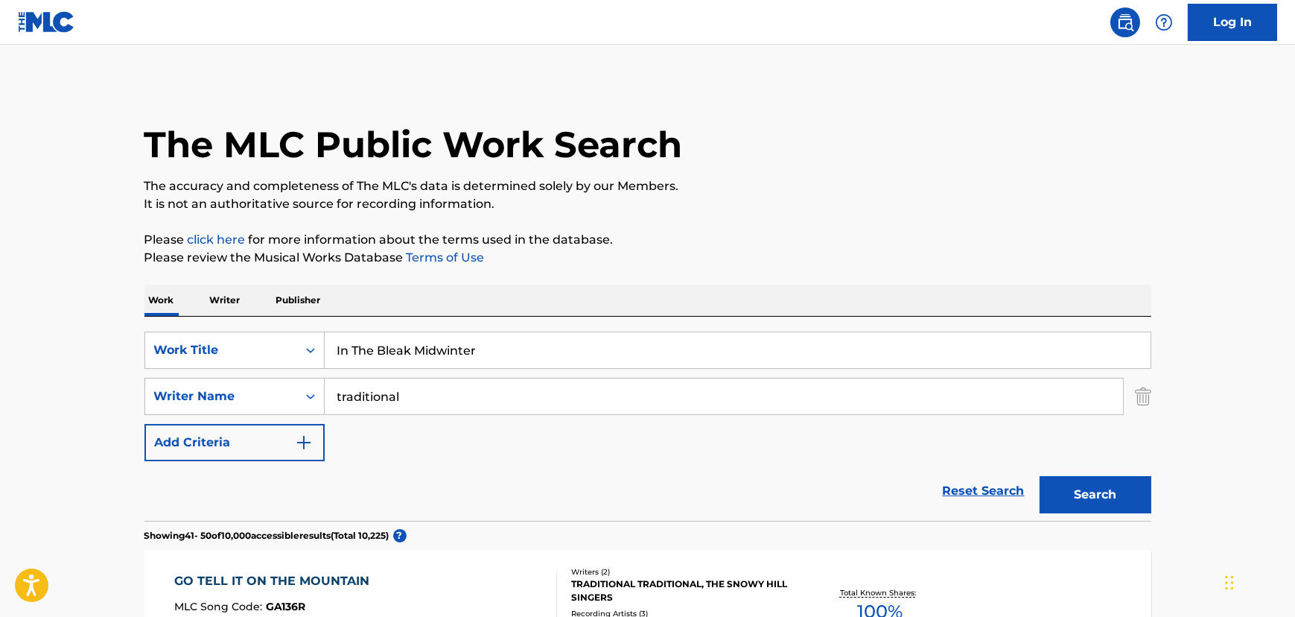
drag, startPoint x: 63, startPoint y: 371, endPoint x: 173, endPoint y: 375, distance: 109.6
click at [369, 397] on input "traditional" at bounding box center [724, 396] width 799 height 36
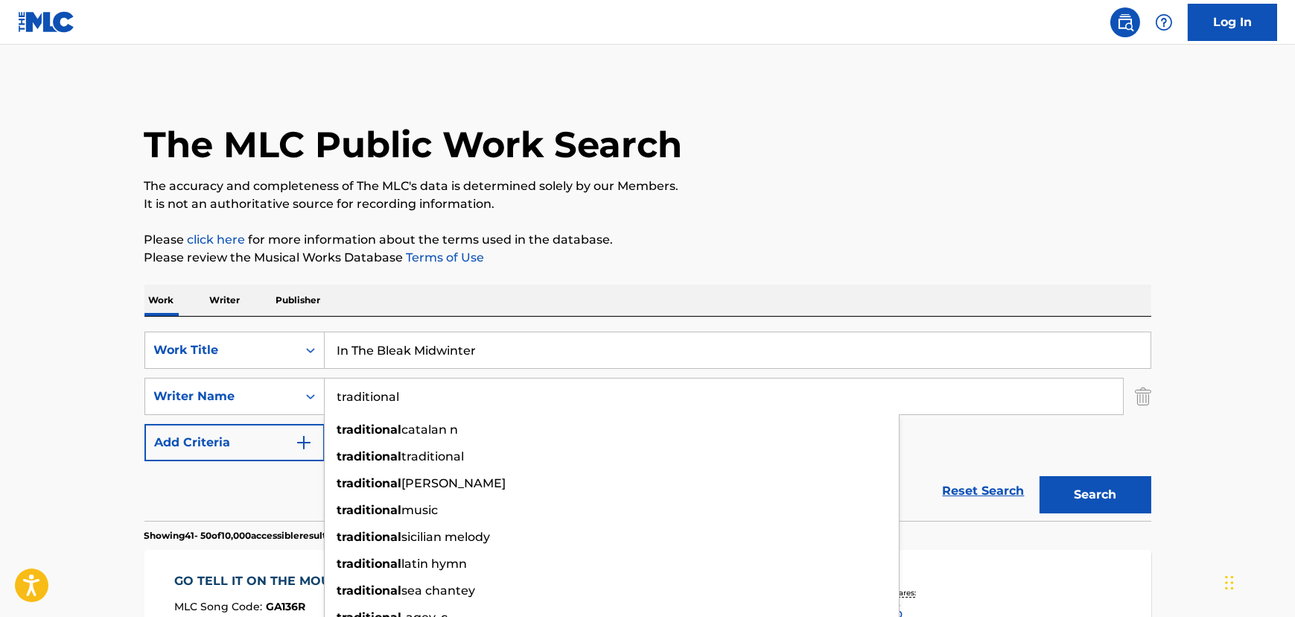
click at [369, 397] on input "traditional" at bounding box center [724, 396] width 799 height 36
type input "Traditional"
click at [1040, 476] on button "Search" at bounding box center [1096, 494] width 112 height 37
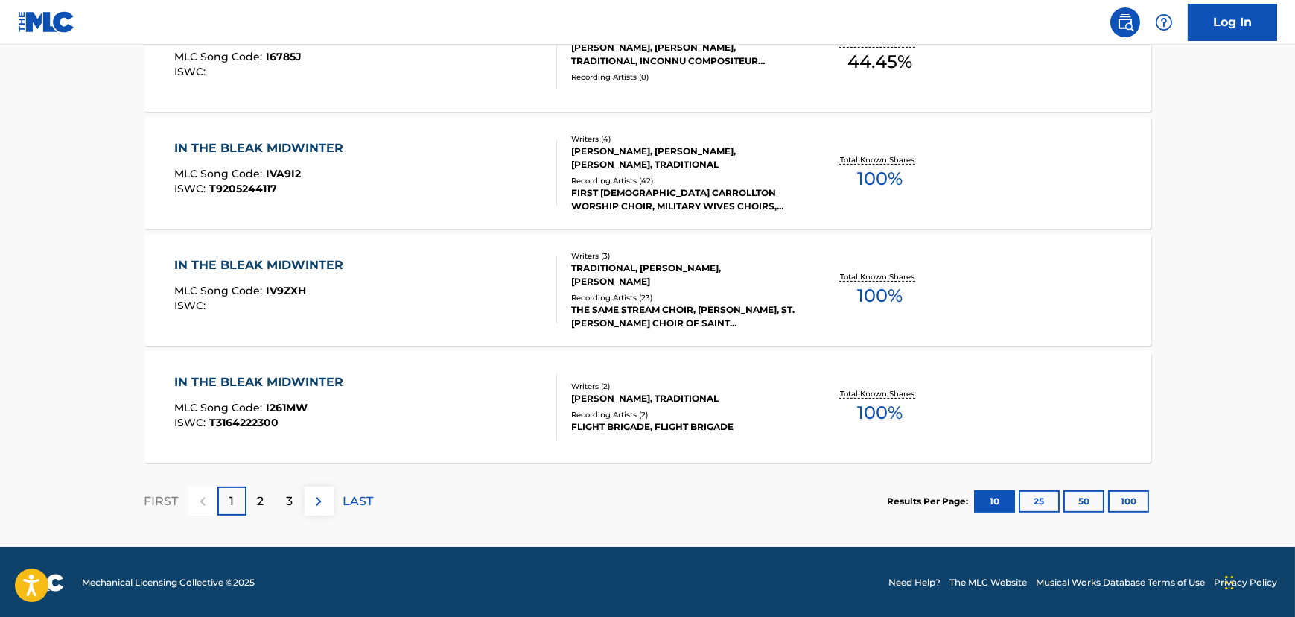
scroll to position [1252, 0]
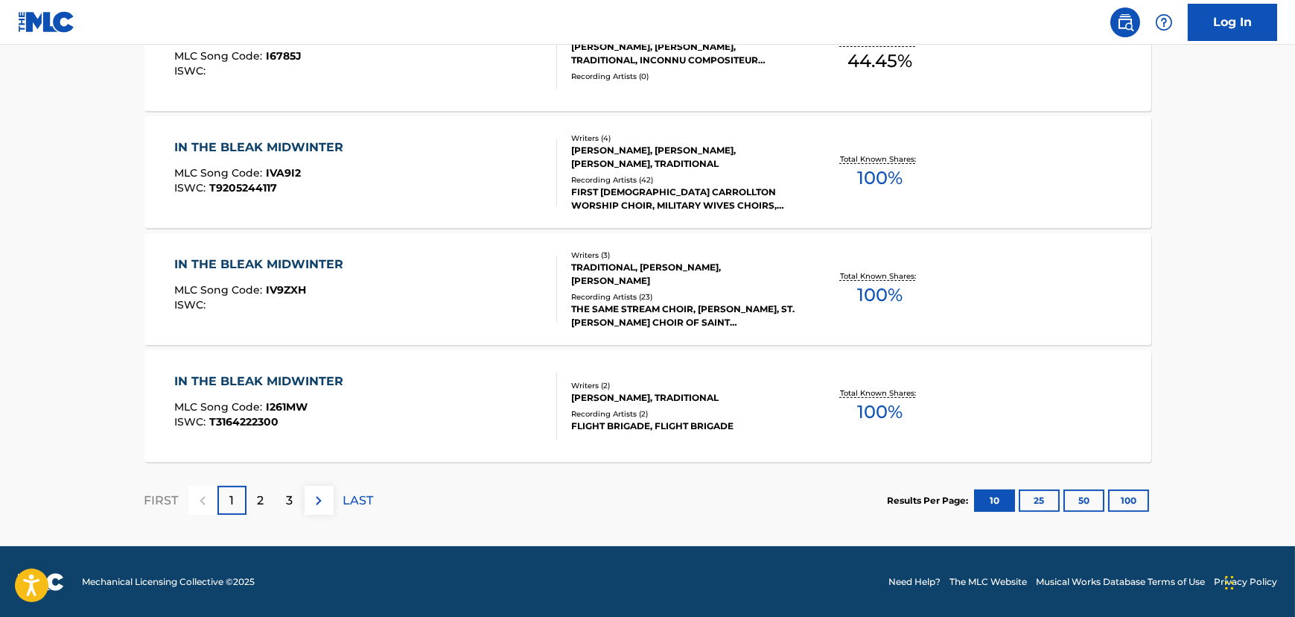
click at [247, 498] on div "2" at bounding box center [261, 500] width 29 height 29
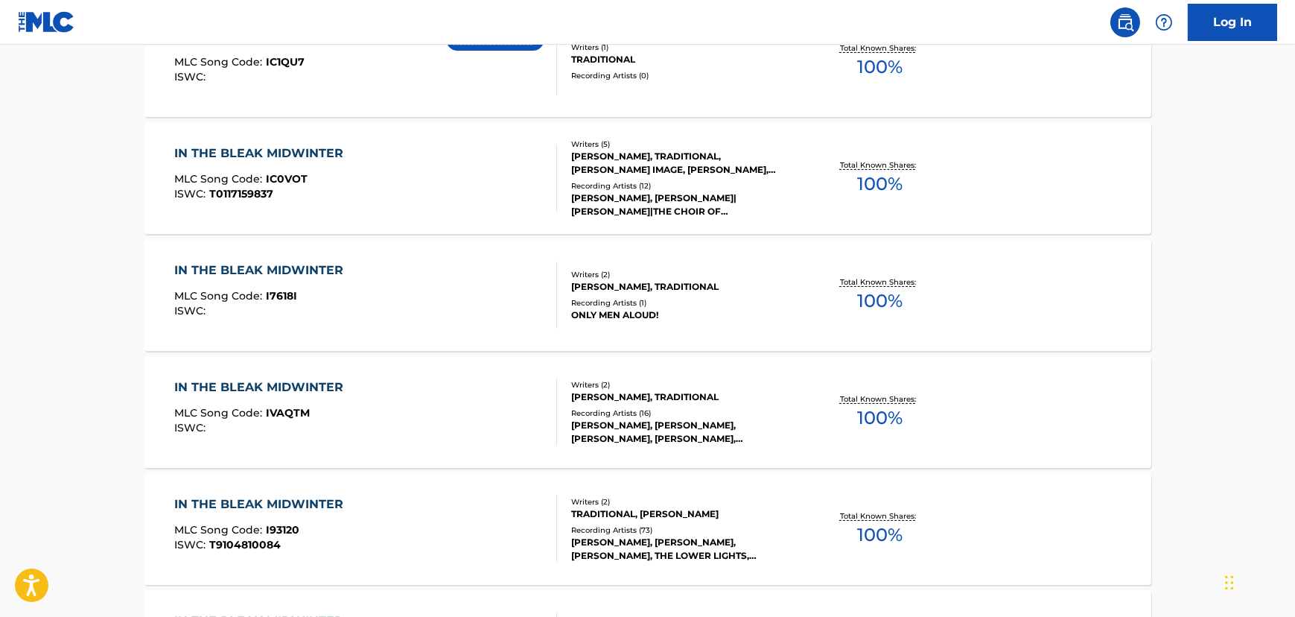
scroll to position [575, 0]
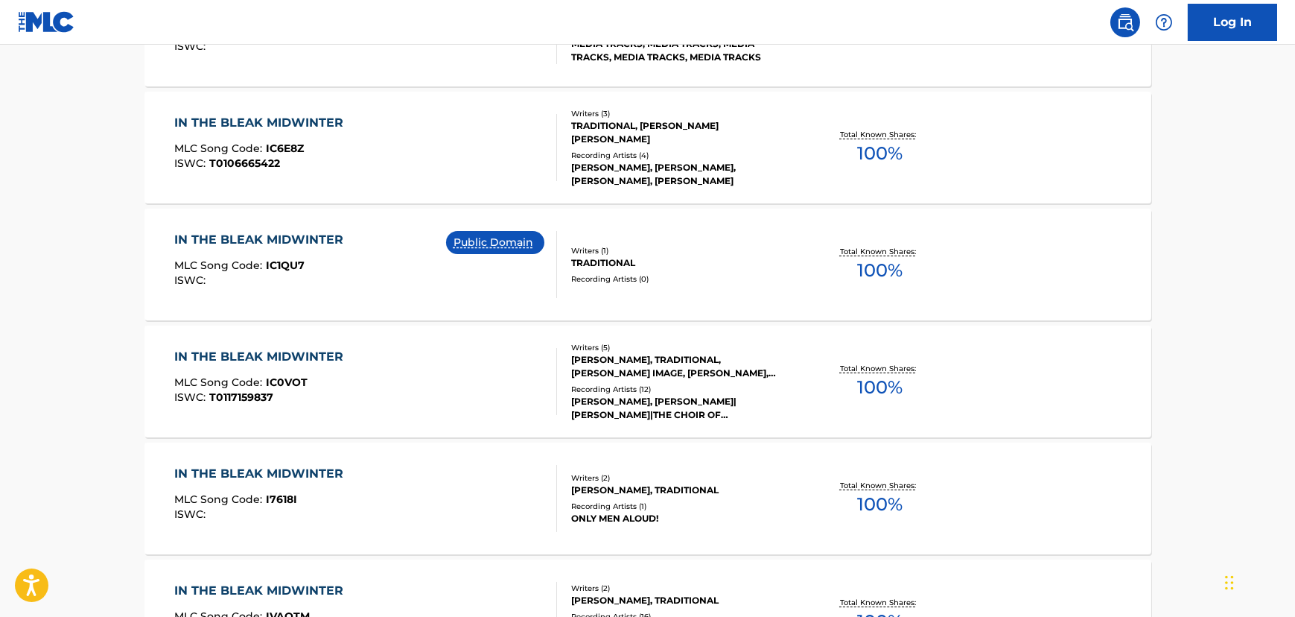
click at [369, 216] on div "IN THE BLEAK MIDWINTER MLC Song Code : IC1QU7 ISWC : Public Domain Writers ( 1 …" at bounding box center [648, 265] width 1007 height 112
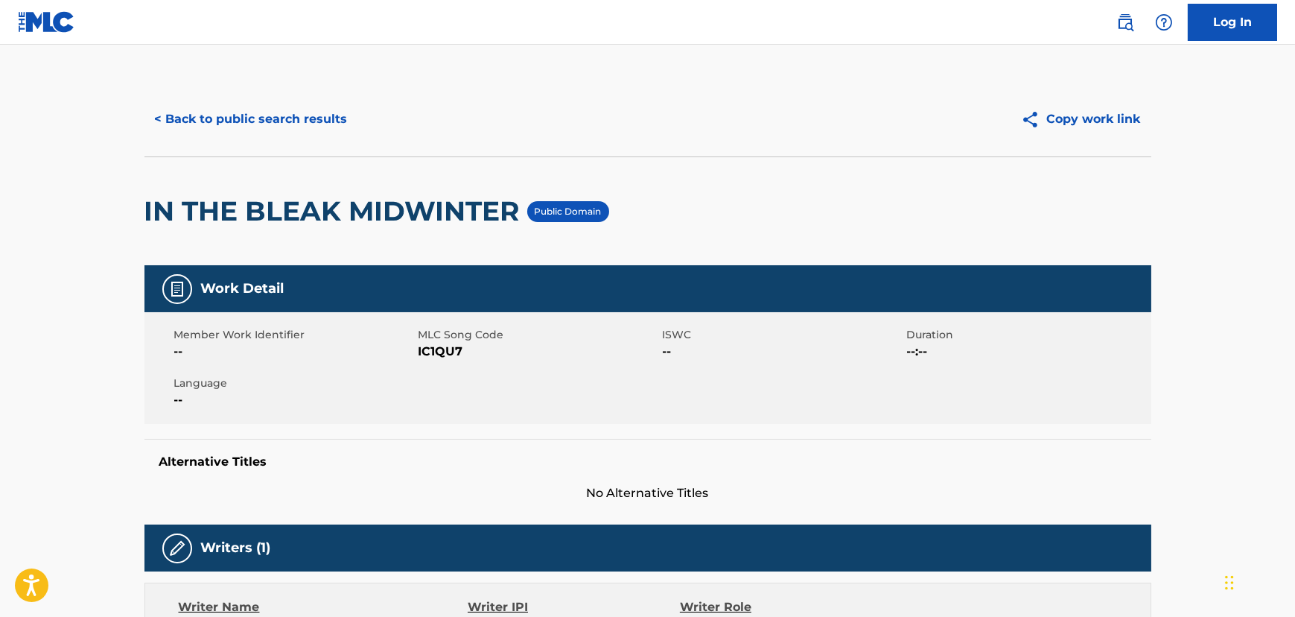
click at [455, 355] on span "IC1QU7" at bounding box center [539, 352] width 241 height 18
click at [456, 355] on span "IC1QU7" at bounding box center [539, 352] width 241 height 18
copy span "IC1QU7"
click at [253, 122] on button "< Back to public search results" at bounding box center [252, 119] width 214 height 37
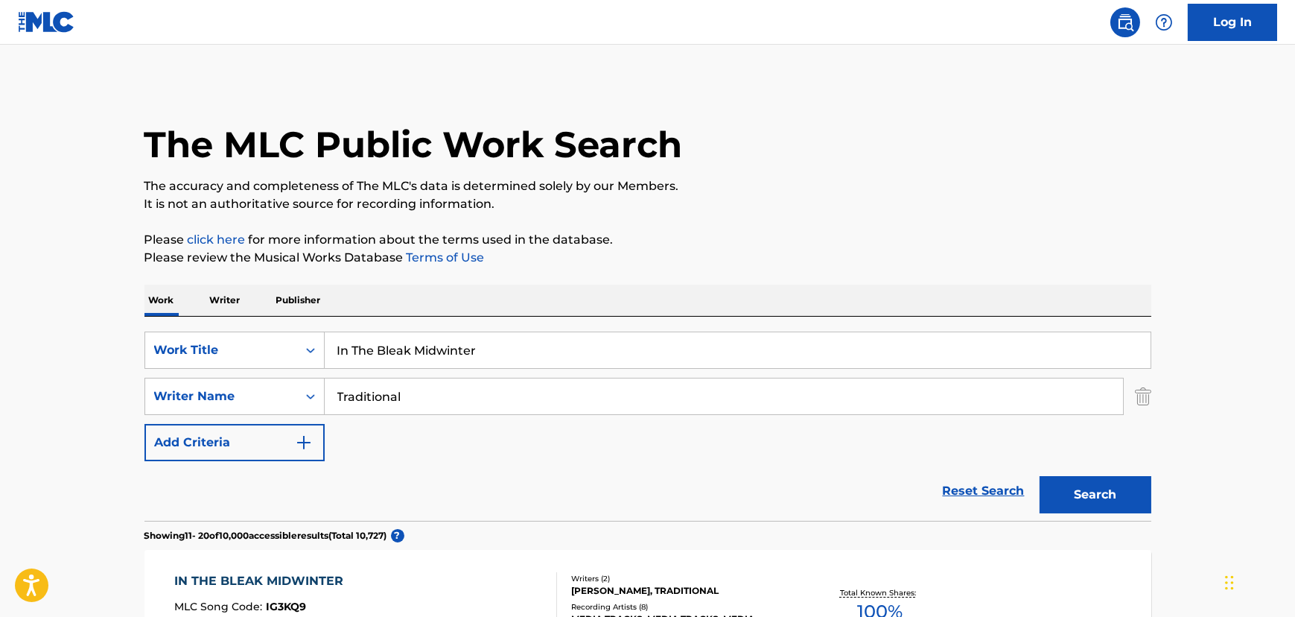
click at [430, 353] on input "In The Bleak Midwinter" at bounding box center [738, 350] width 826 height 36
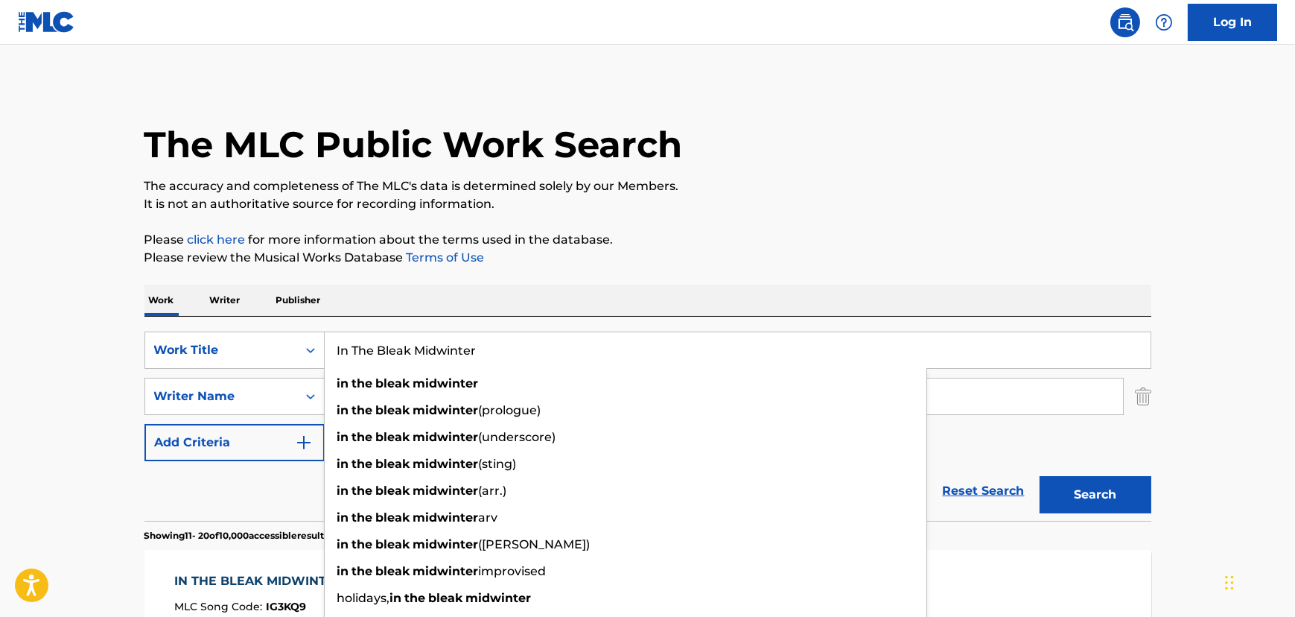
click at [430, 353] on input "In The Bleak Midwinter" at bounding box center [738, 350] width 826 height 36
paste input "Jingle Bells"
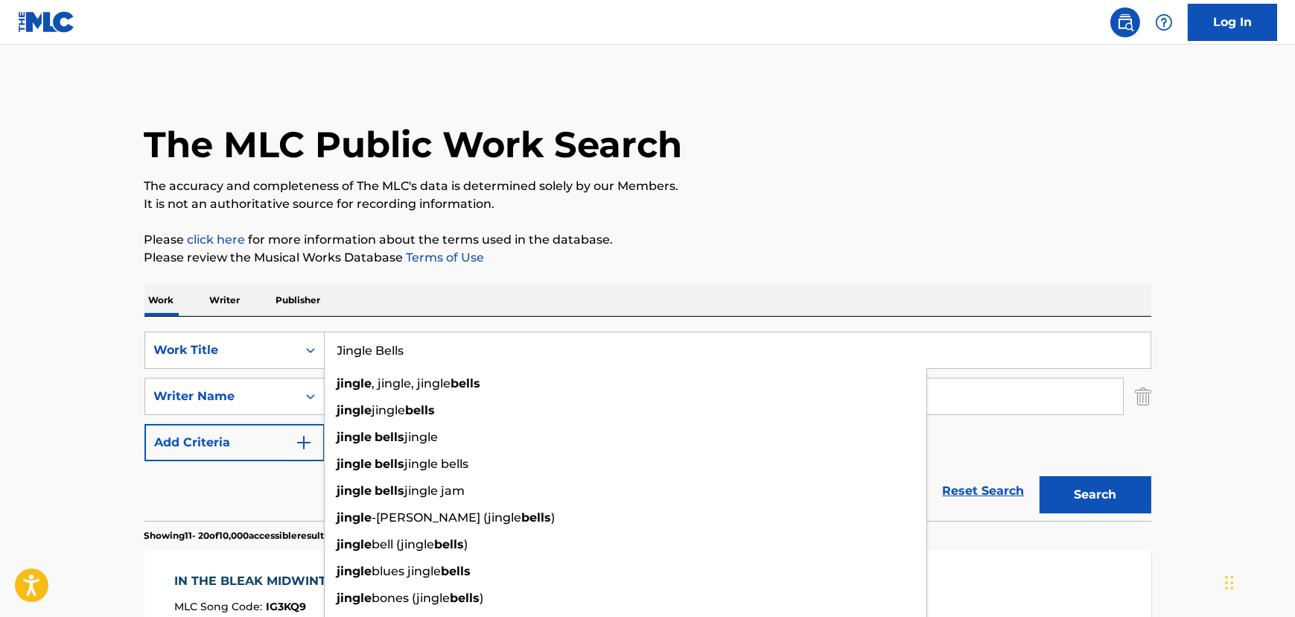
type input "Jingle Bells"
drag, startPoint x: 1122, startPoint y: 512, endPoint x: 1113, endPoint y: 512, distance: 8.9
click at [1120, 512] on button "Search" at bounding box center [1096, 494] width 112 height 37
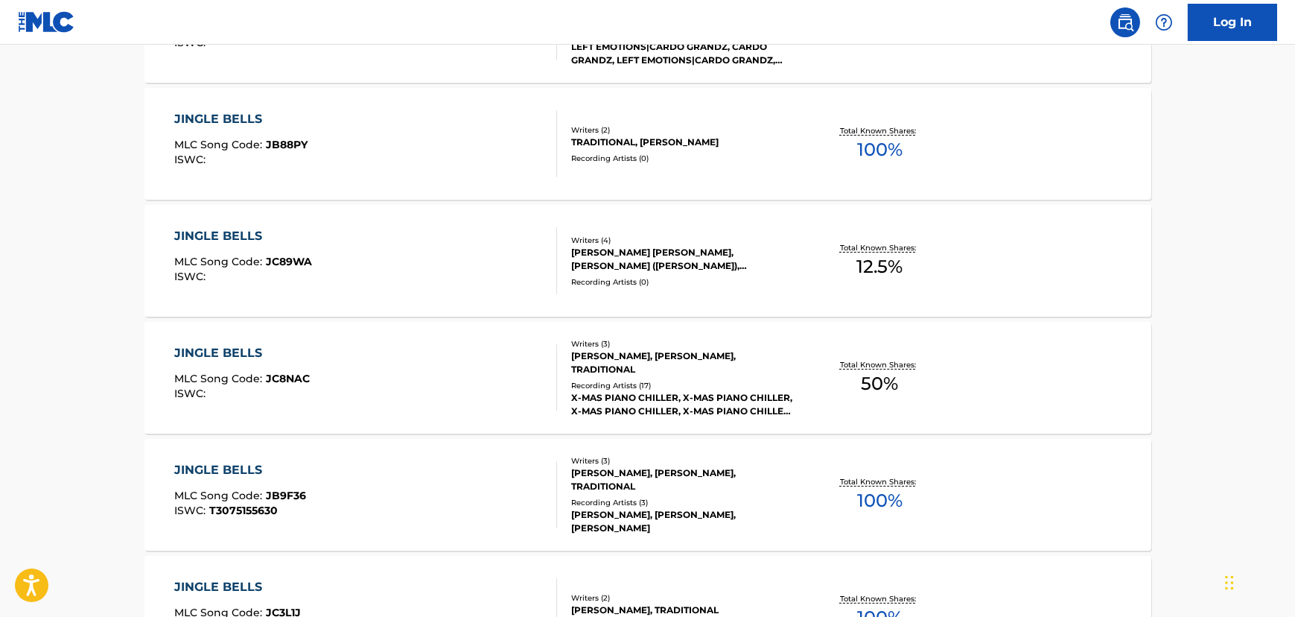
scroll to position [1151, 0]
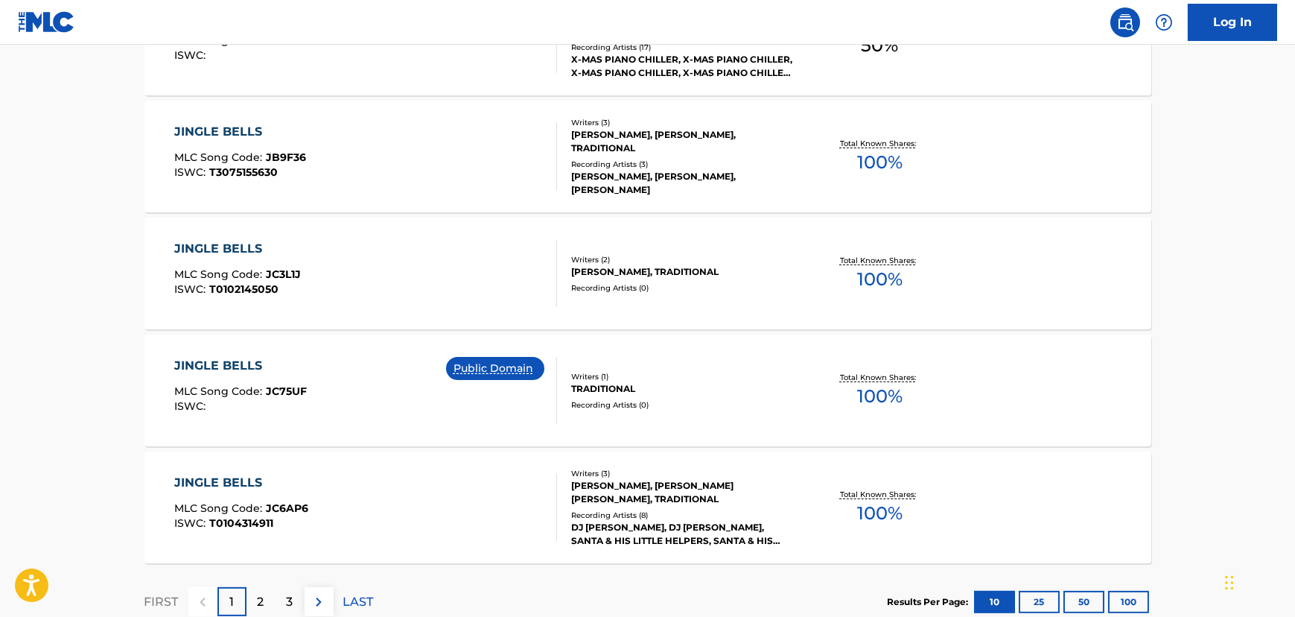
click at [367, 407] on div "JINGLE BELLS MLC Song Code : JC75UF ISWC : Public Domain" at bounding box center [365, 390] width 383 height 67
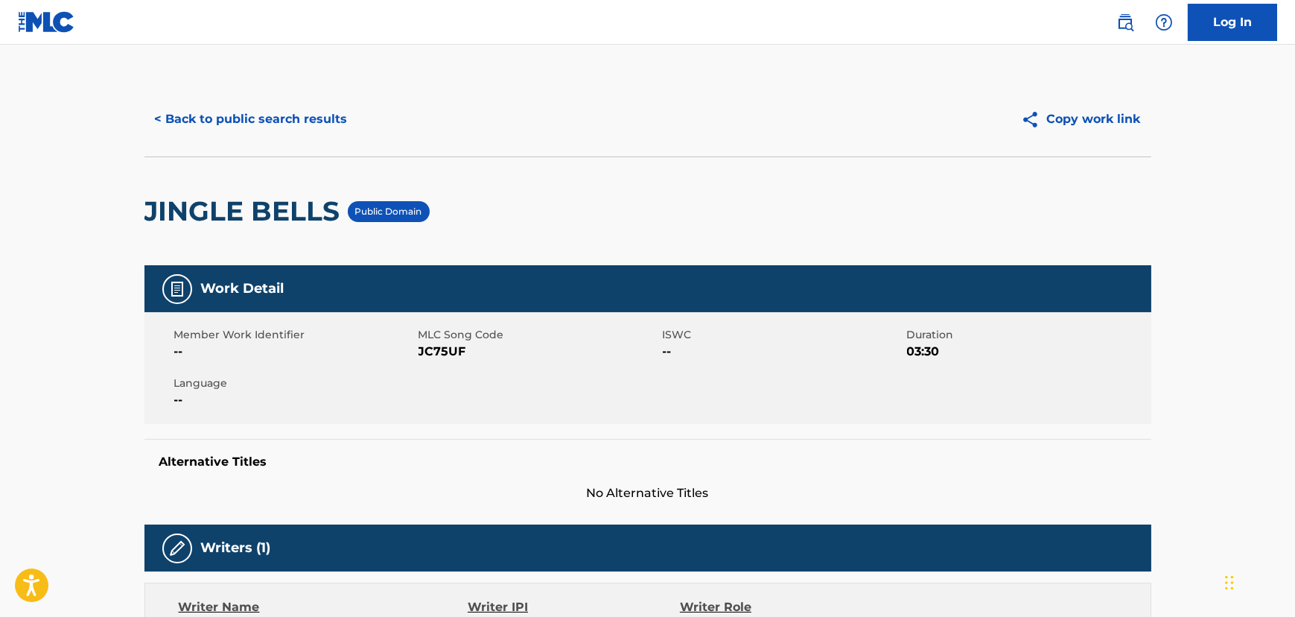
click at [445, 351] on span "JC75UF" at bounding box center [539, 352] width 241 height 18
copy span "JC75UF"
click at [213, 122] on button "< Back to public search results" at bounding box center [252, 119] width 214 height 37
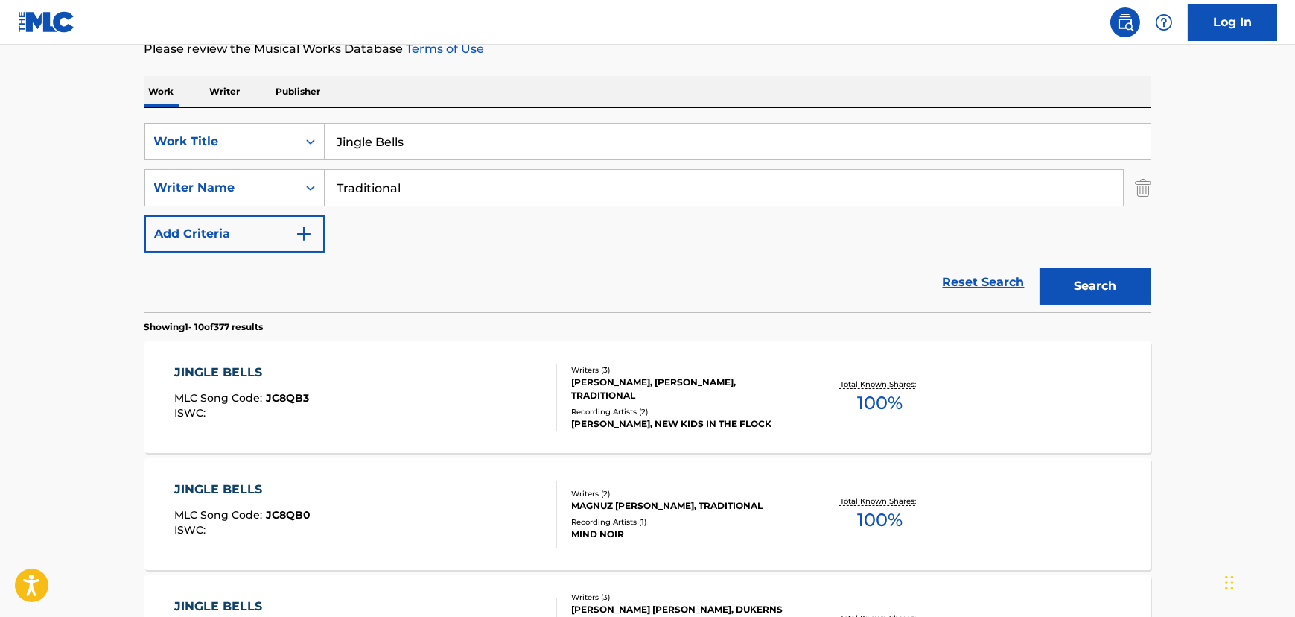
scroll to position [16, 0]
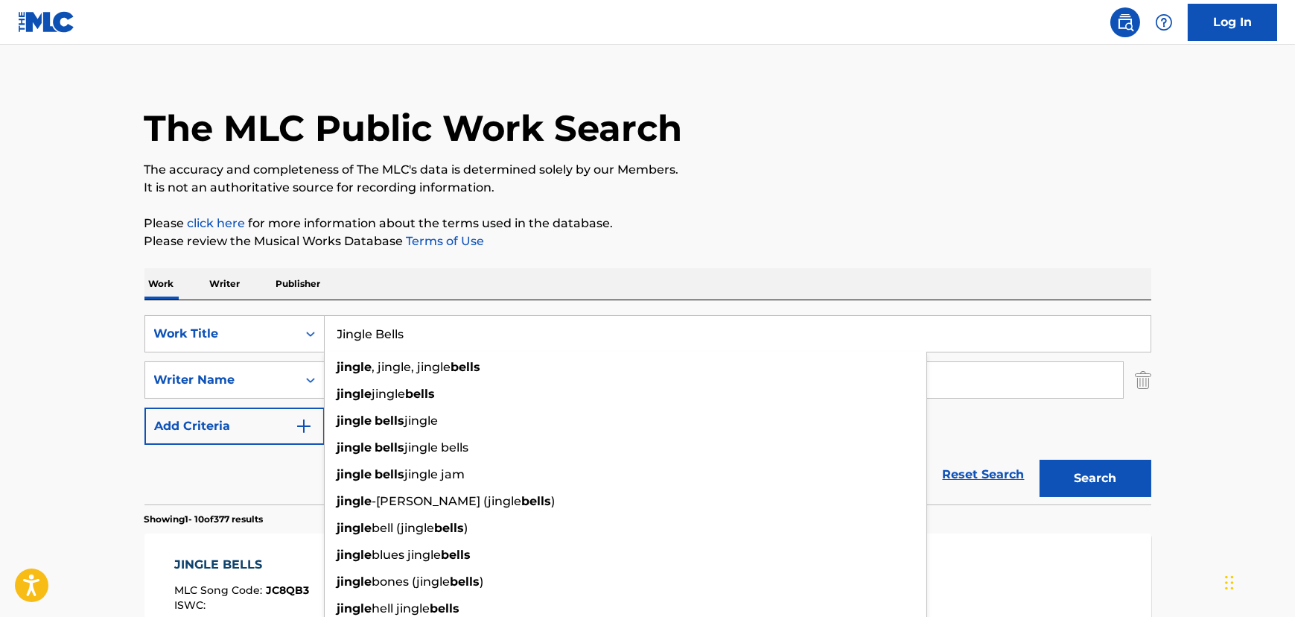
click at [388, 345] on input "Jingle Bells" at bounding box center [738, 334] width 826 height 36
click at [386, 341] on input "Jingle Bells" at bounding box center [738, 334] width 826 height 36
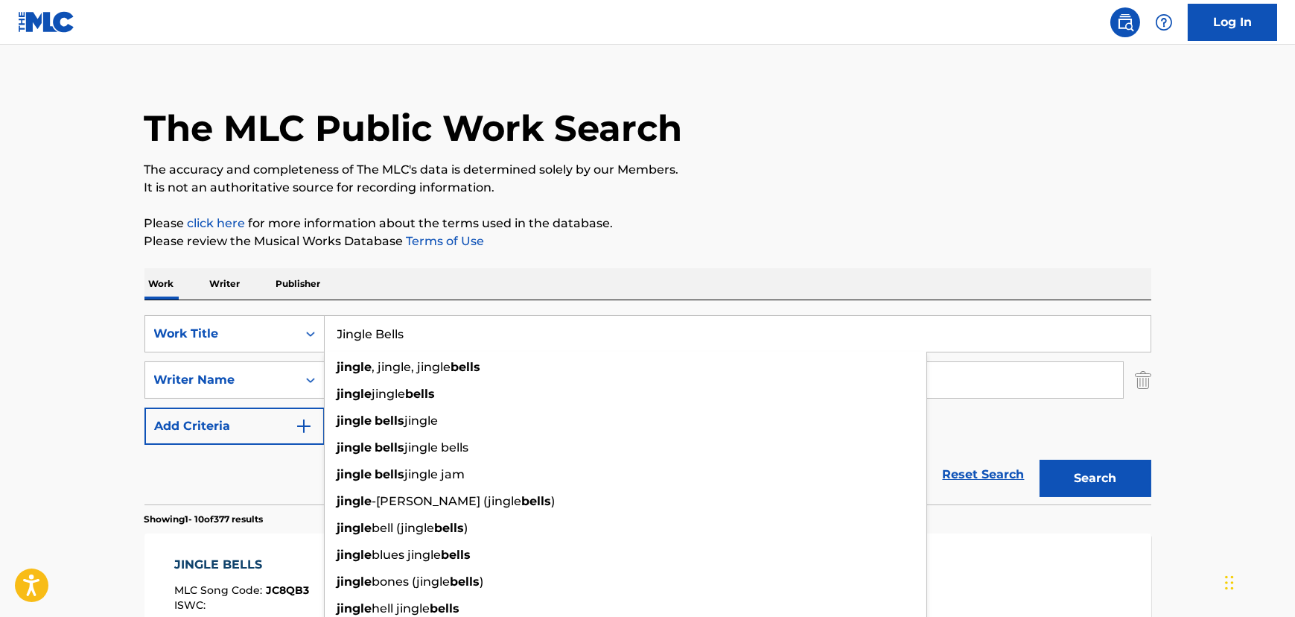
click at [378, 338] on input "Jingle Bells" at bounding box center [738, 334] width 826 height 36
paste input "Mon [PERSON_NAME]"
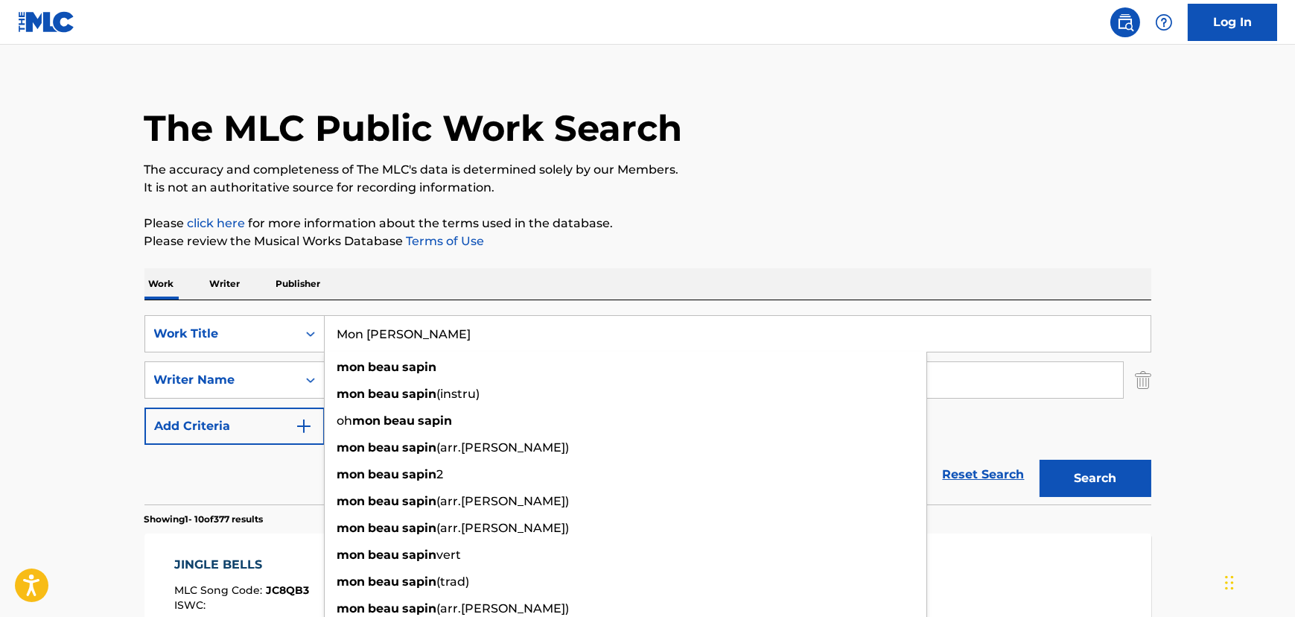
type input "Mon [PERSON_NAME]"
click at [1065, 472] on button "Search" at bounding box center [1096, 478] width 112 height 37
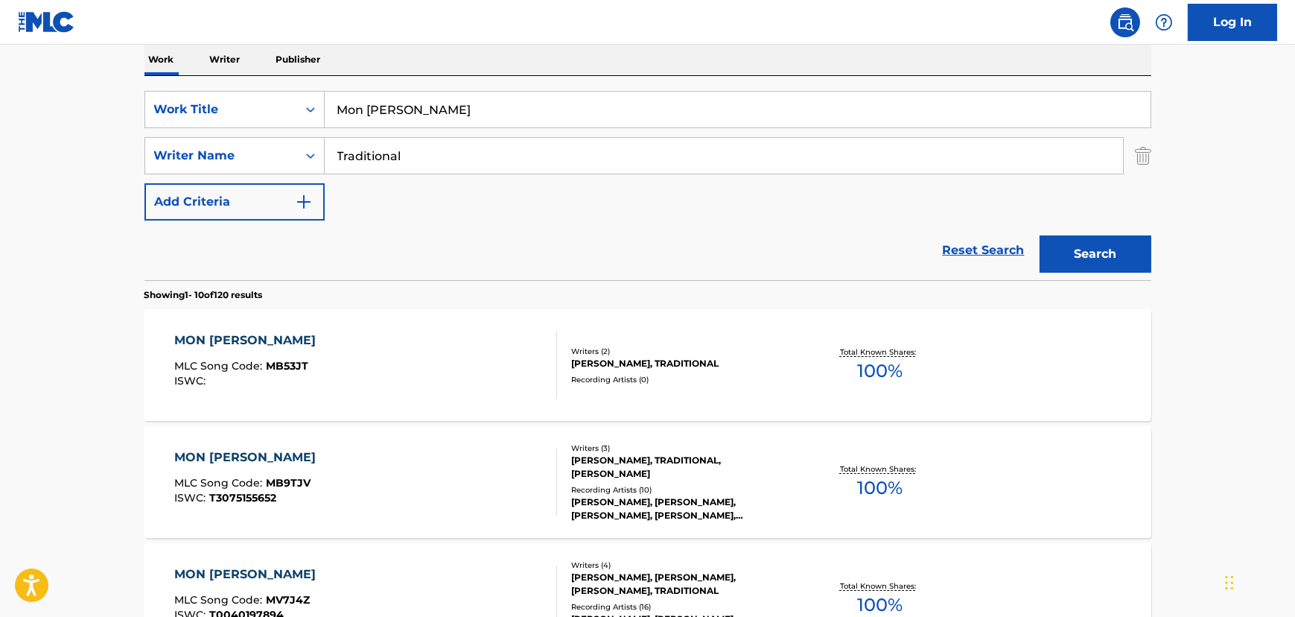
scroll to position [270, 0]
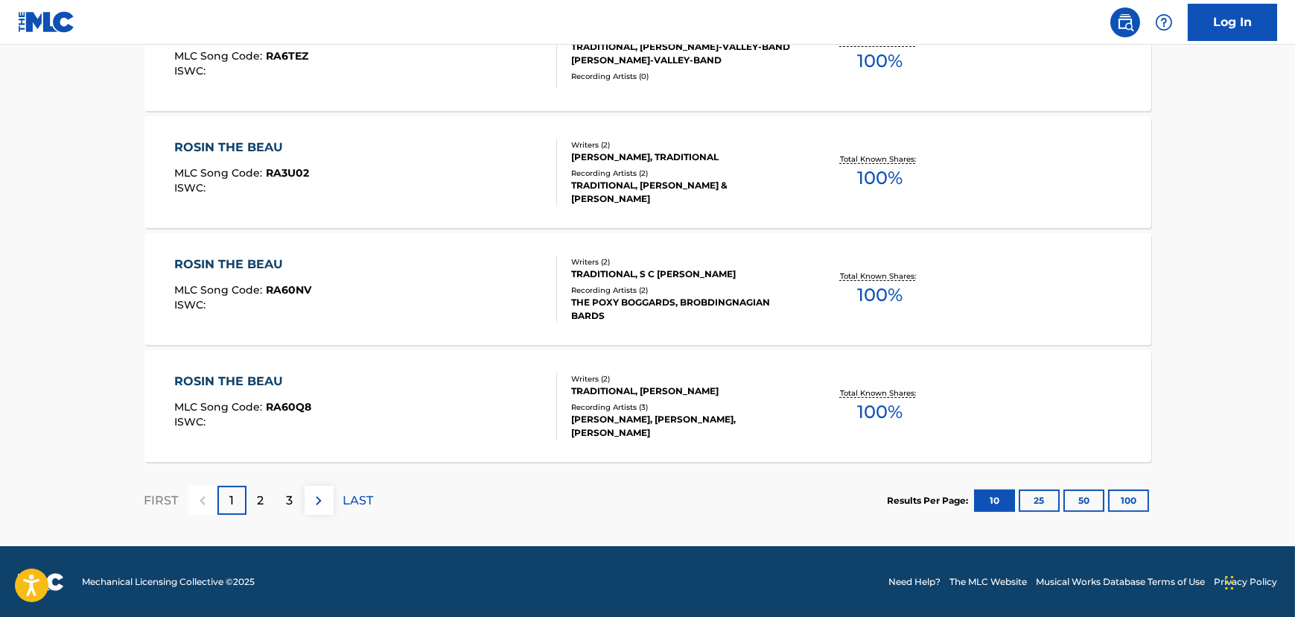
click at [258, 501] on p "2" at bounding box center [261, 501] width 7 height 18
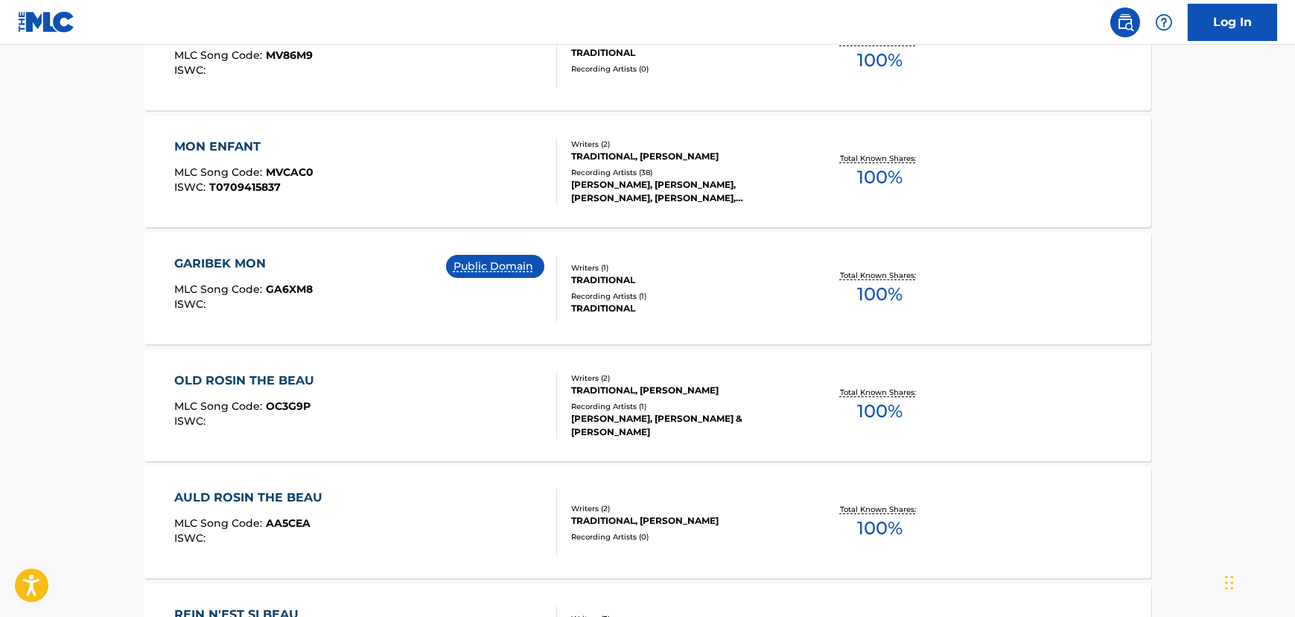
scroll to position [778, 0]
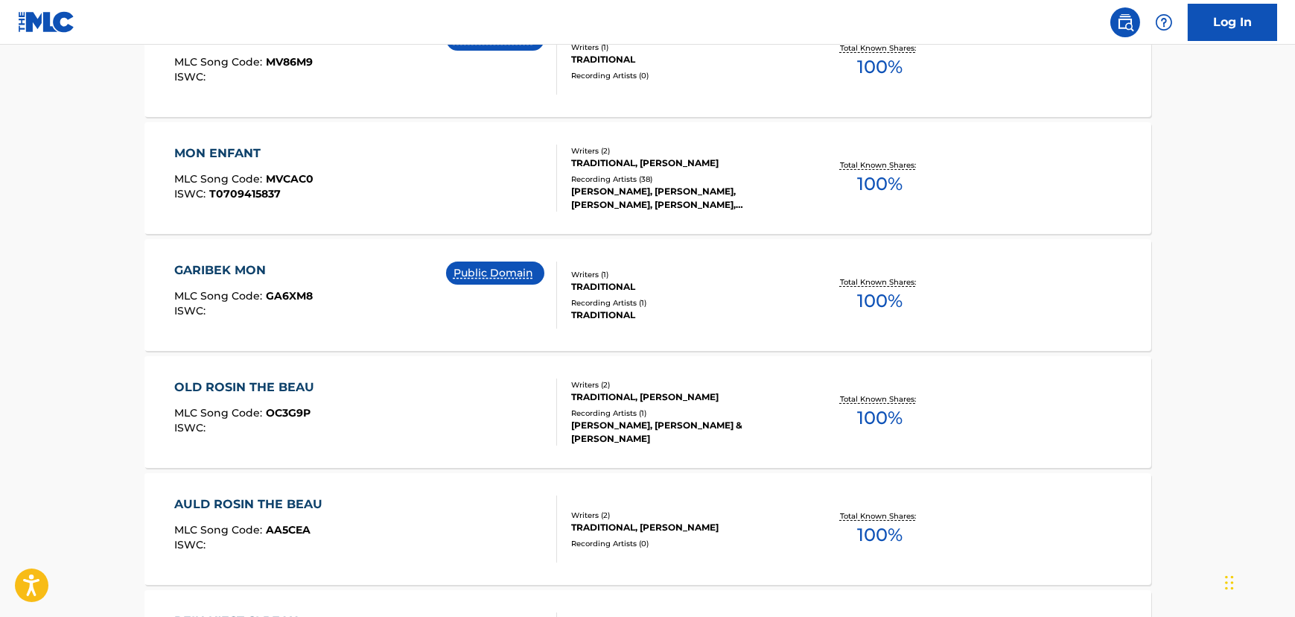
click at [347, 287] on div "GARIBEK MON MLC Song Code : GA6XM8 ISWC : Public Domain" at bounding box center [365, 294] width 383 height 67
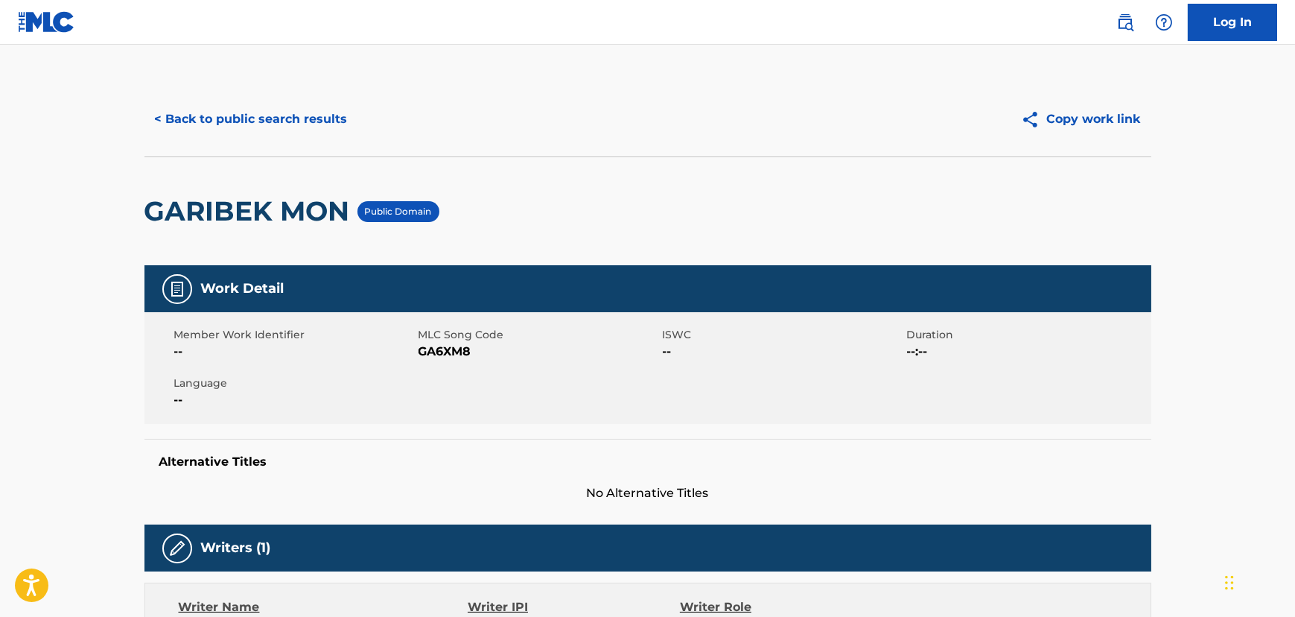
click at [257, 136] on button "< Back to public search results" at bounding box center [252, 119] width 214 height 37
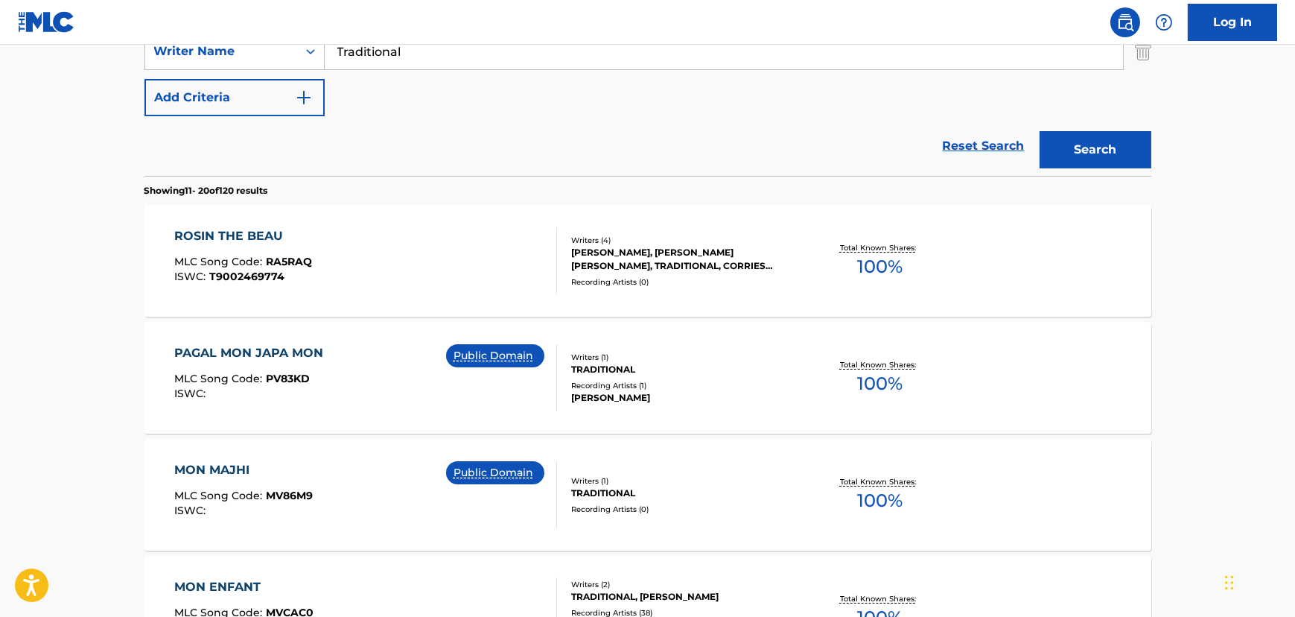
scroll to position [322, 0]
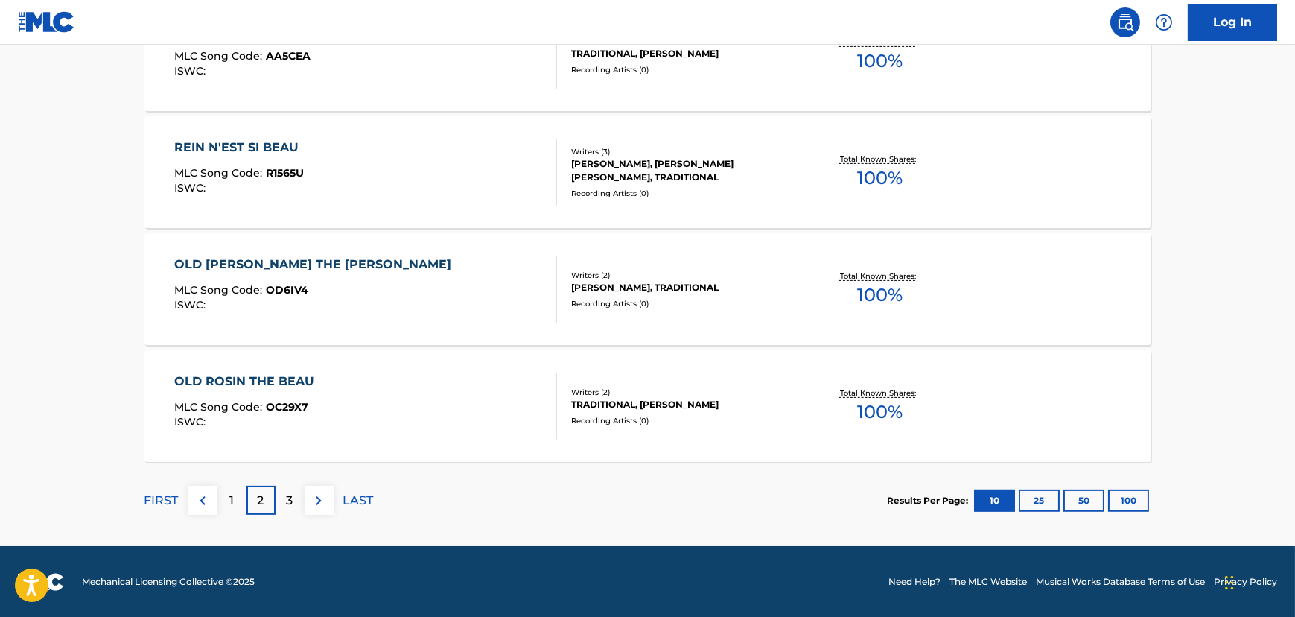
click at [242, 504] on div "1" at bounding box center [232, 500] width 29 height 29
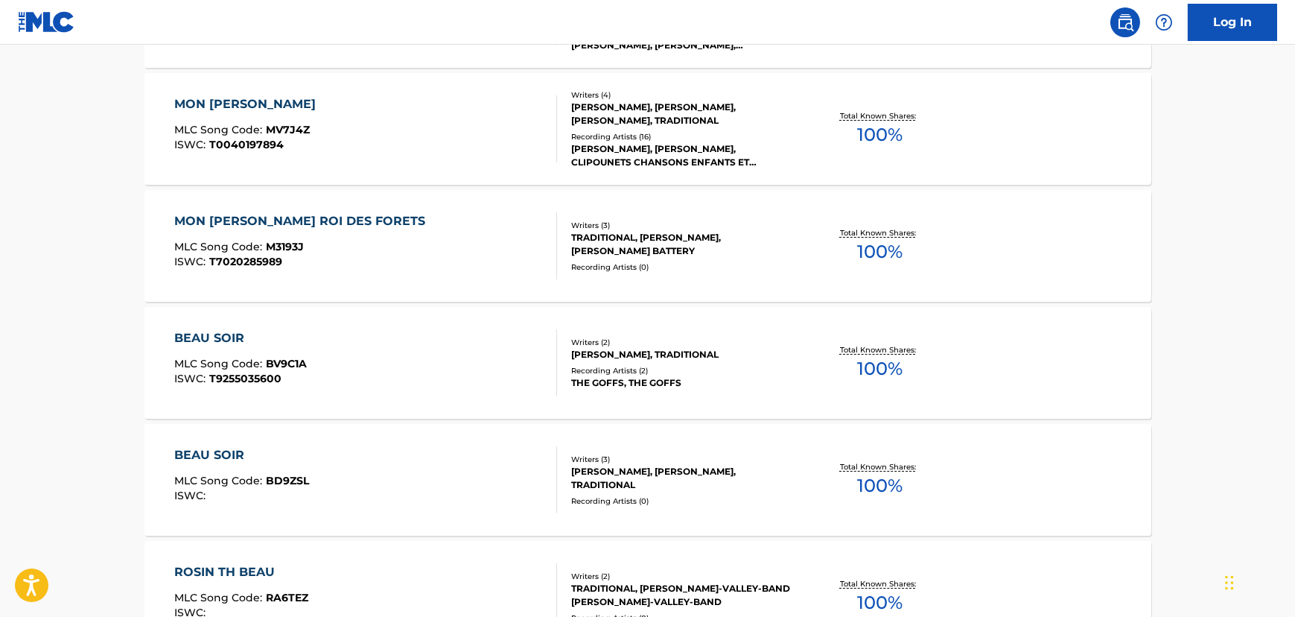
scroll to position [372, 0]
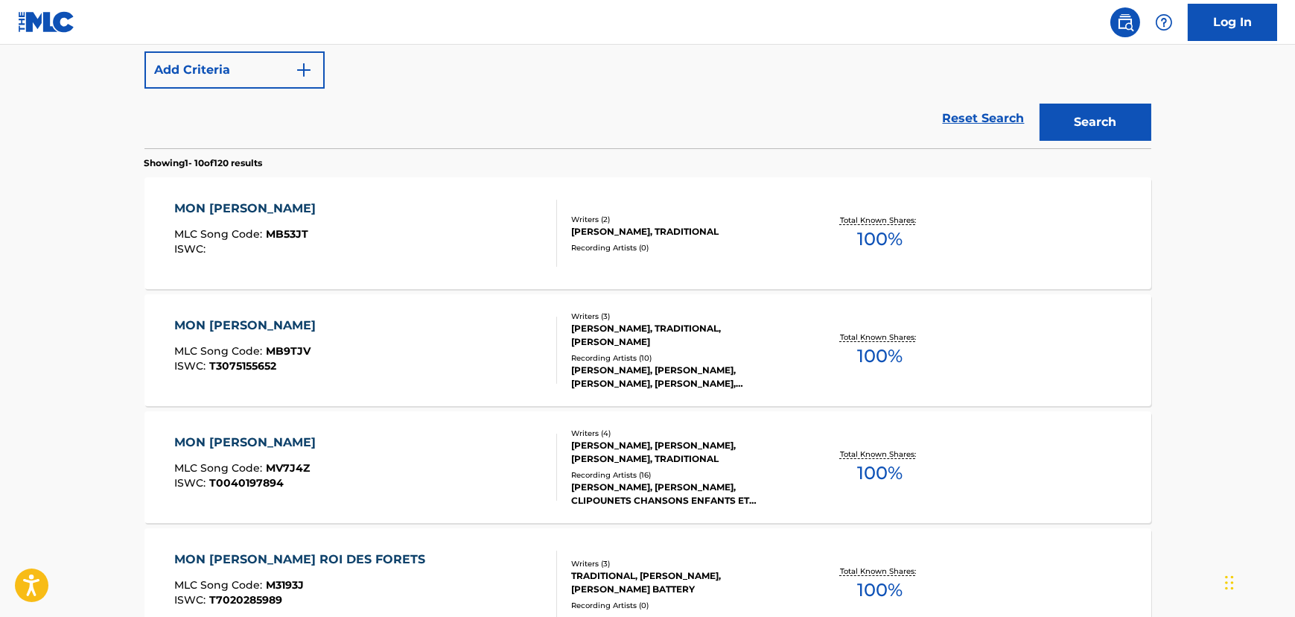
click at [411, 232] on div "MON [PERSON_NAME] MLC Song Code : MB53JT ISWC :" at bounding box center [365, 233] width 383 height 67
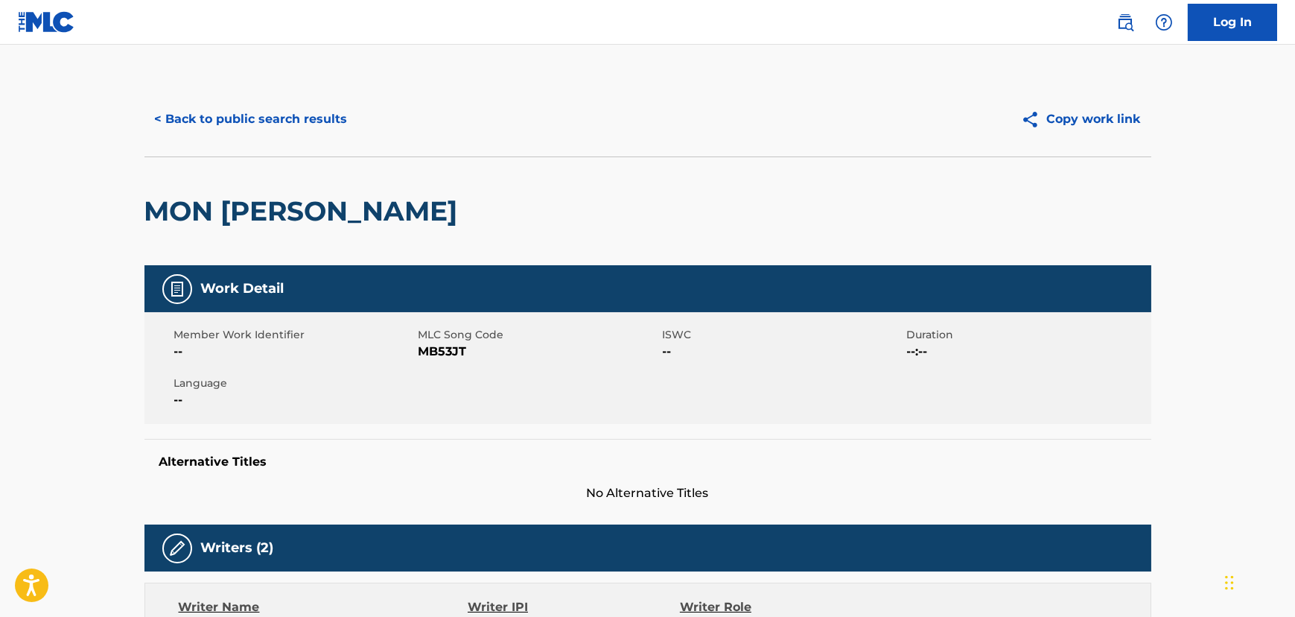
click at [298, 105] on button "< Back to public search results" at bounding box center [252, 119] width 214 height 37
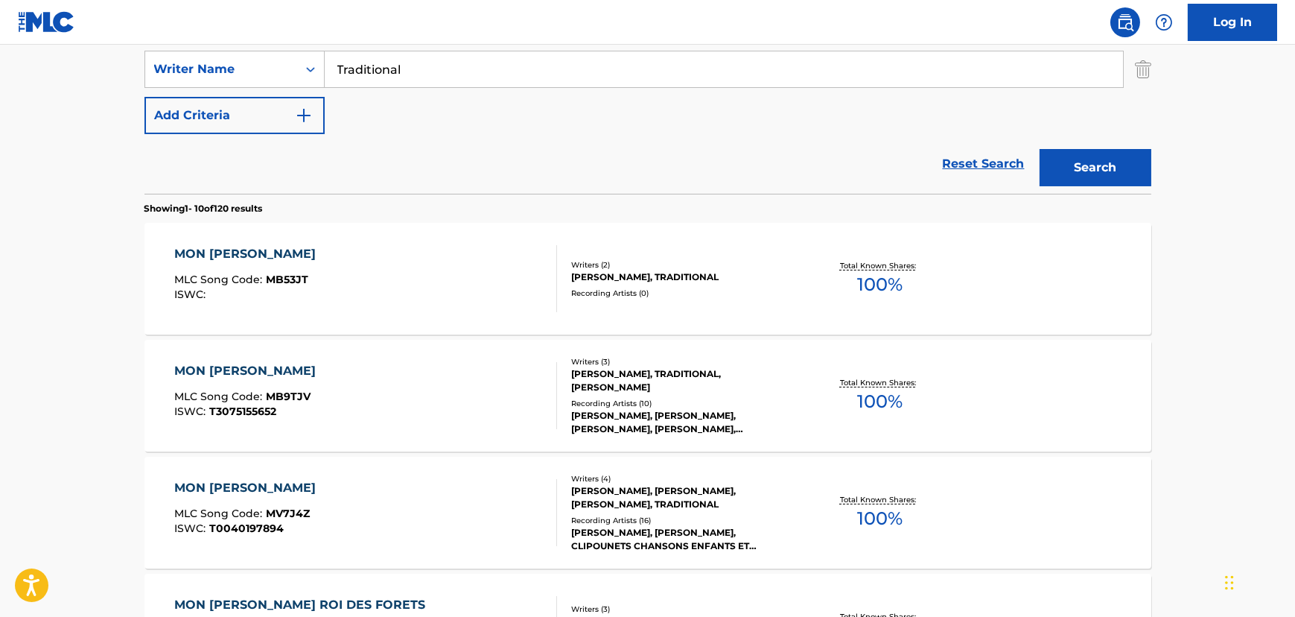
scroll to position [322, 0]
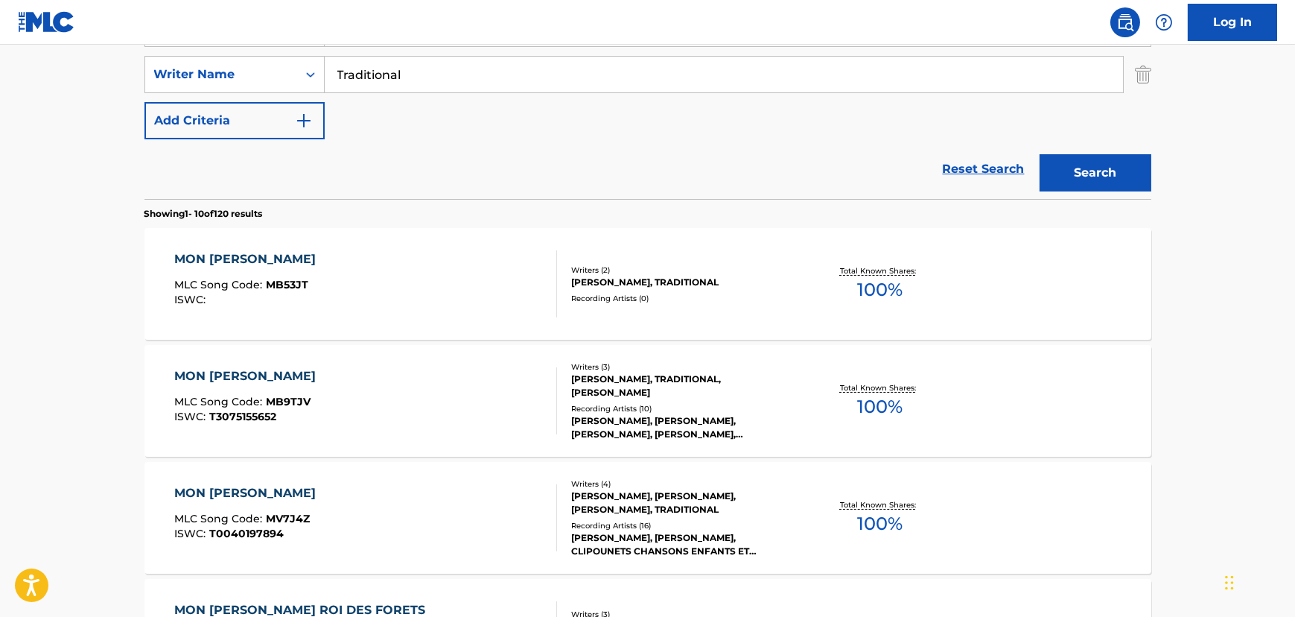
click at [383, 79] on input "Traditional" at bounding box center [724, 75] width 799 height 36
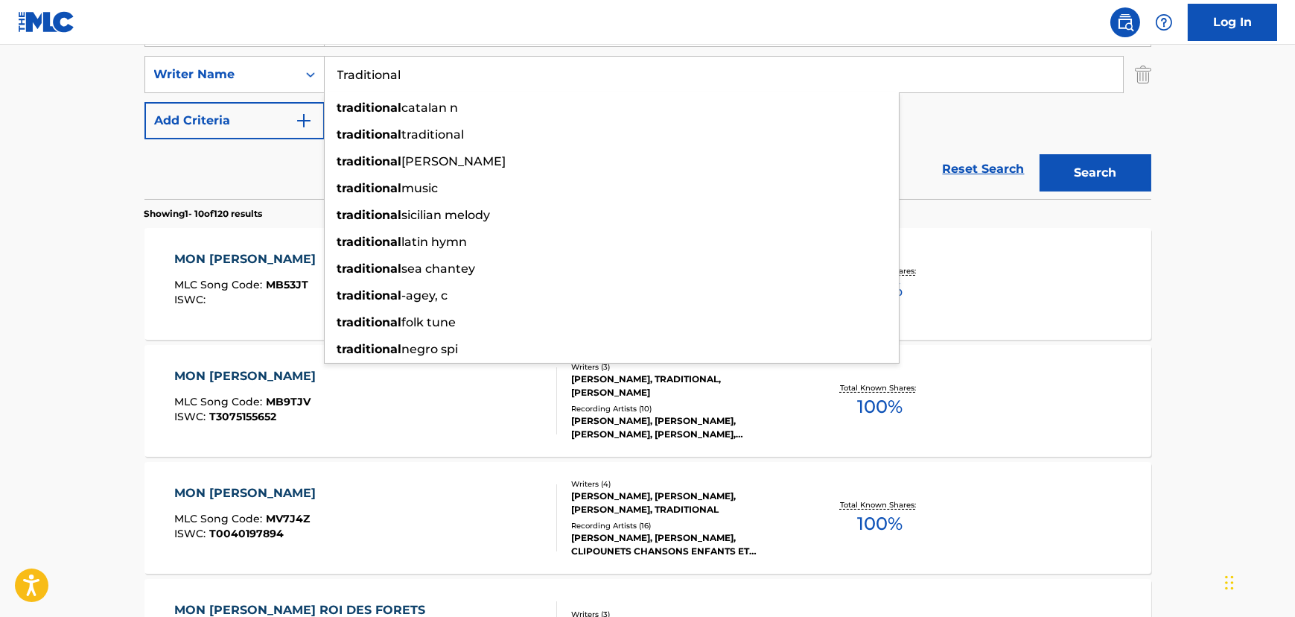
click at [383, 79] on input "Traditional" at bounding box center [724, 75] width 799 height 36
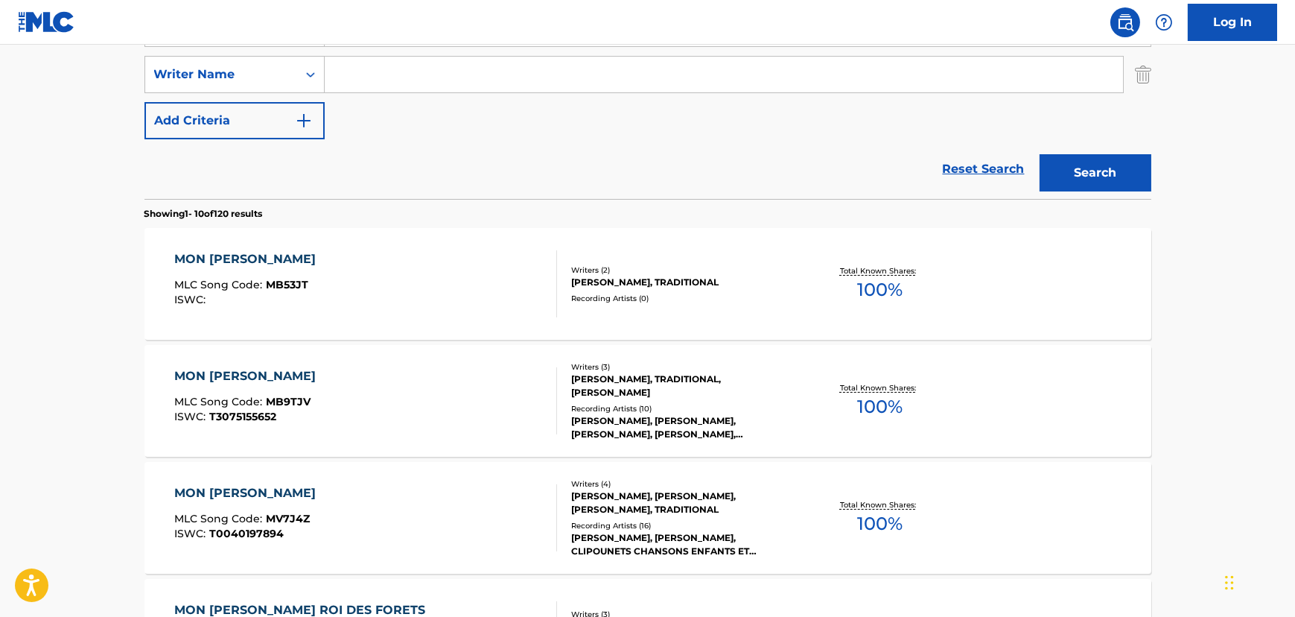
click at [1081, 180] on button "Search" at bounding box center [1096, 172] width 112 height 37
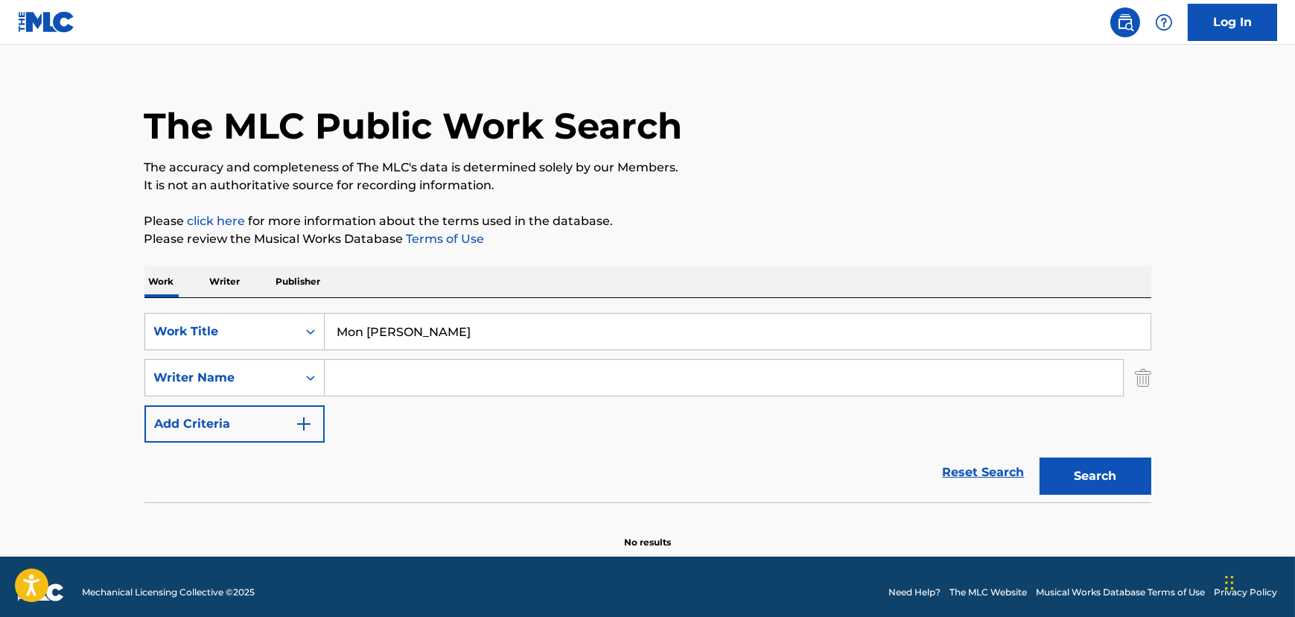
scroll to position [29, 0]
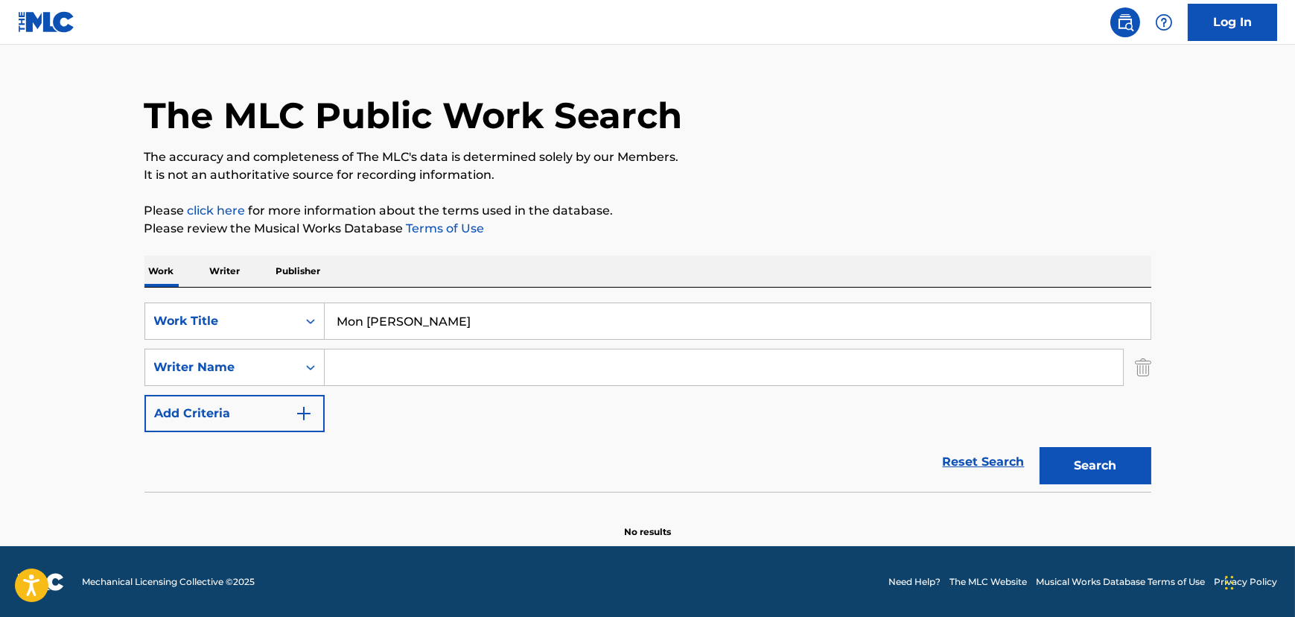
click at [1062, 462] on button "Search" at bounding box center [1096, 465] width 112 height 37
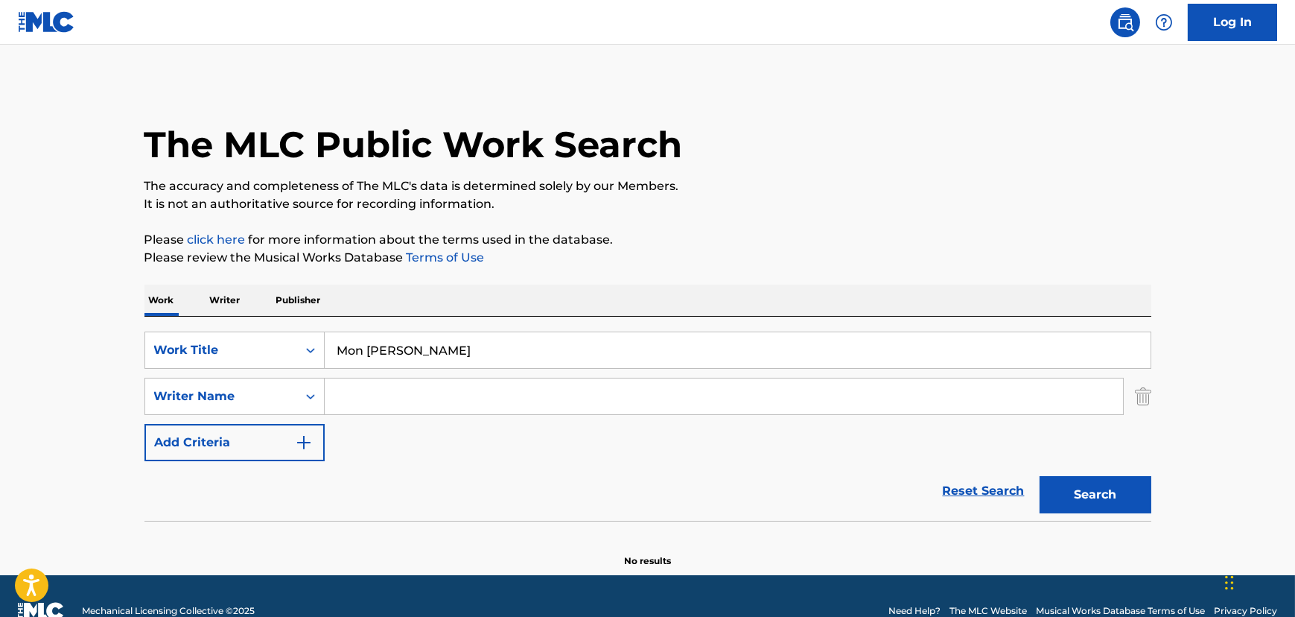
click at [450, 403] on input "Search Form" at bounding box center [724, 396] width 799 height 36
click at [1040, 476] on button "Search" at bounding box center [1096, 494] width 112 height 37
click at [355, 401] on input "Taditional" at bounding box center [724, 396] width 799 height 36
click at [346, 401] on input "Taditional" at bounding box center [724, 396] width 799 height 36
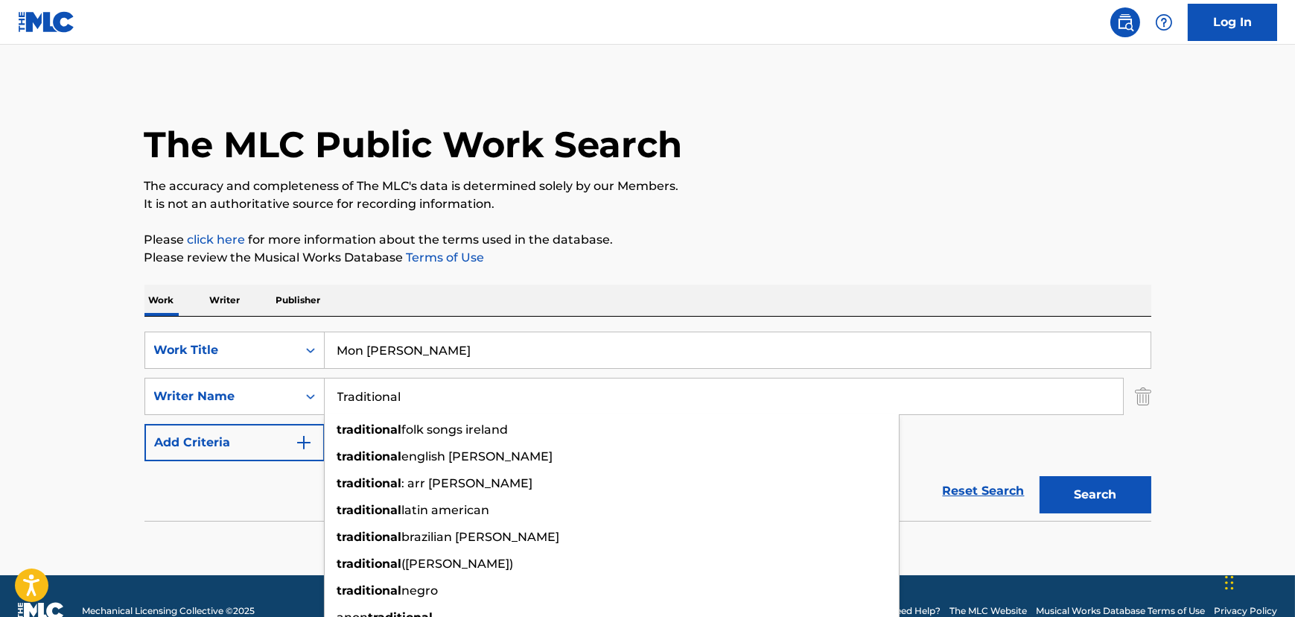
type input "Traditional"
click at [1040, 476] on button "Search" at bounding box center [1096, 494] width 112 height 37
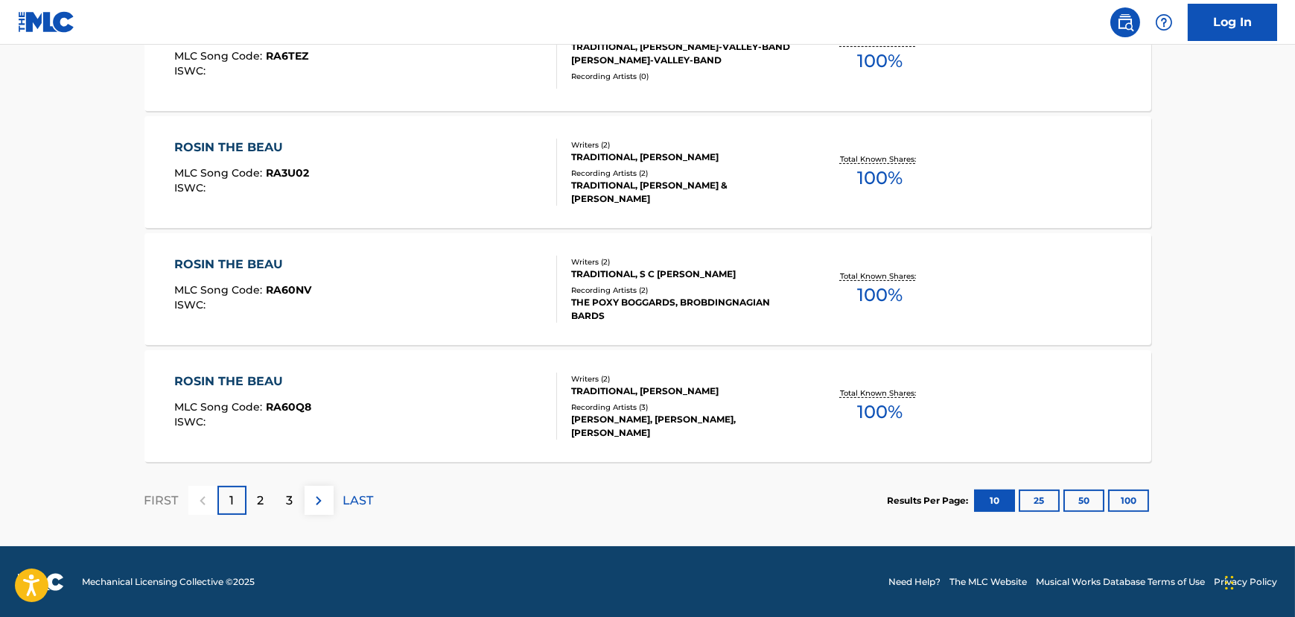
click at [255, 488] on div "2" at bounding box center [261, 500] width 29 height 29
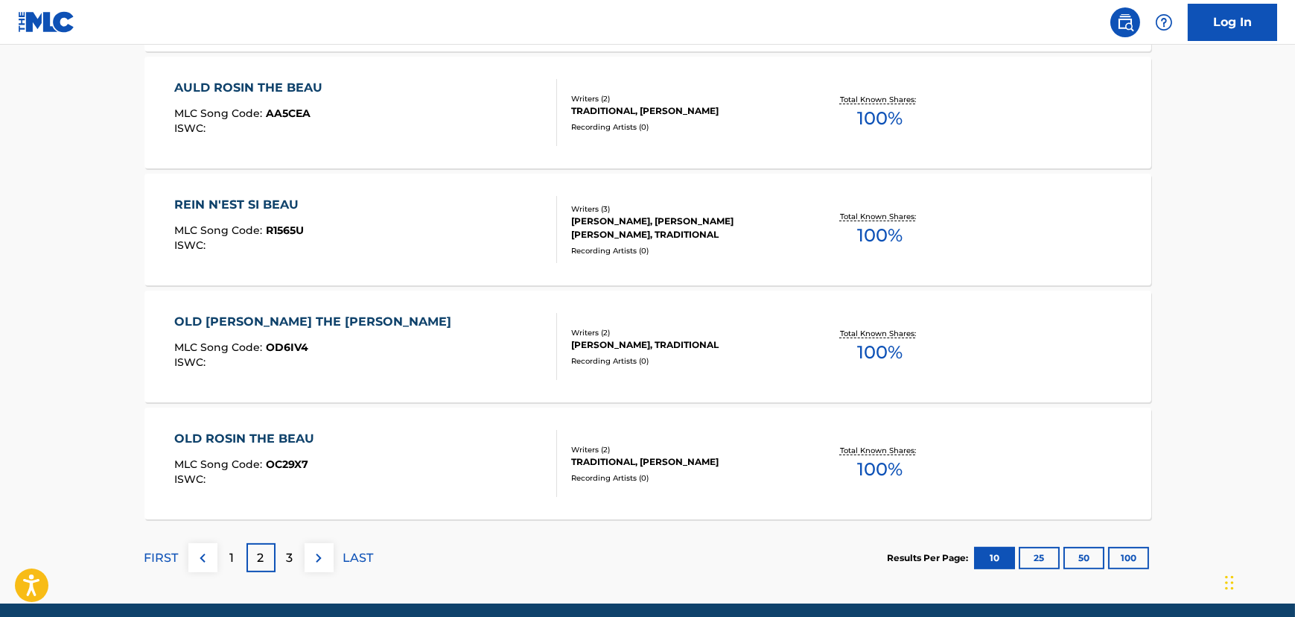
scroll to position [1252, 0]
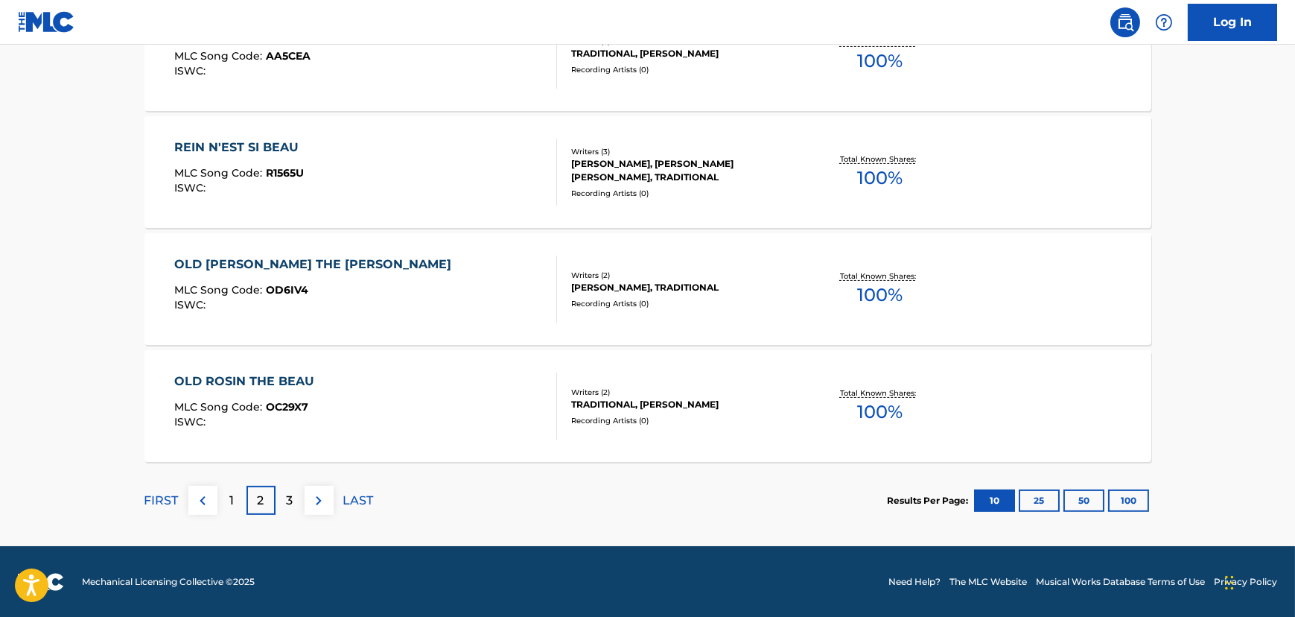
click at [291, 501] on p "3" at bounding box center [290, 501] width 7 height 18
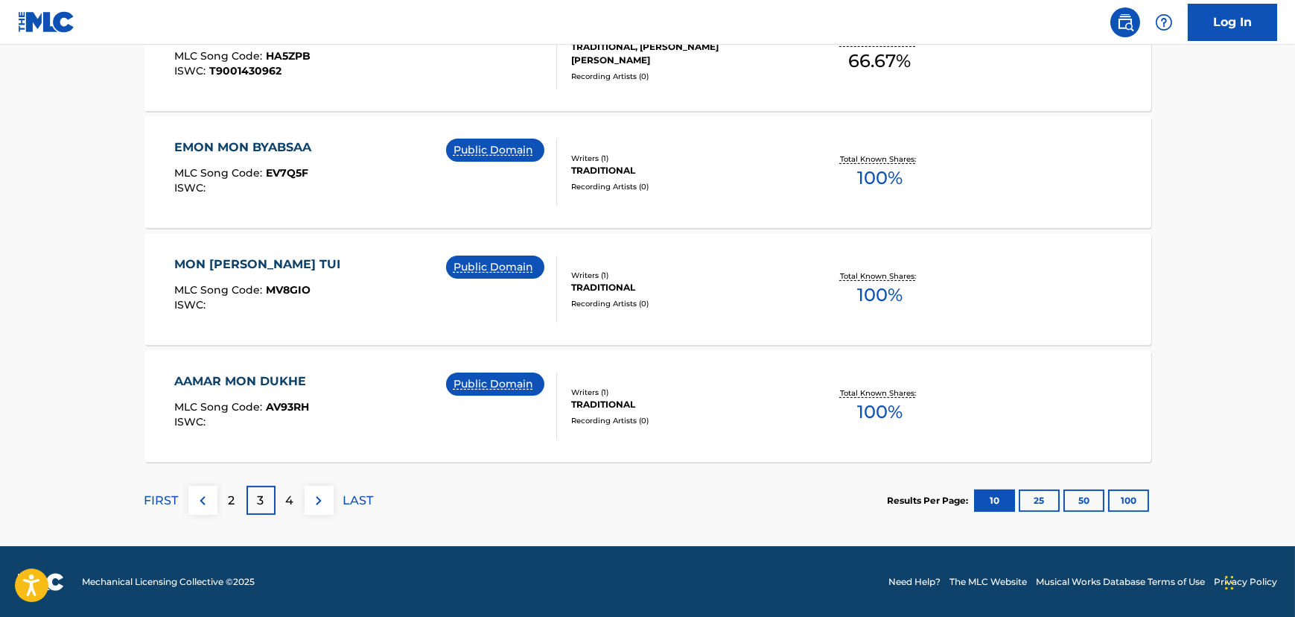
click at [286, 495] on p "4" at bounding box center [290, 501] width 8 height 18
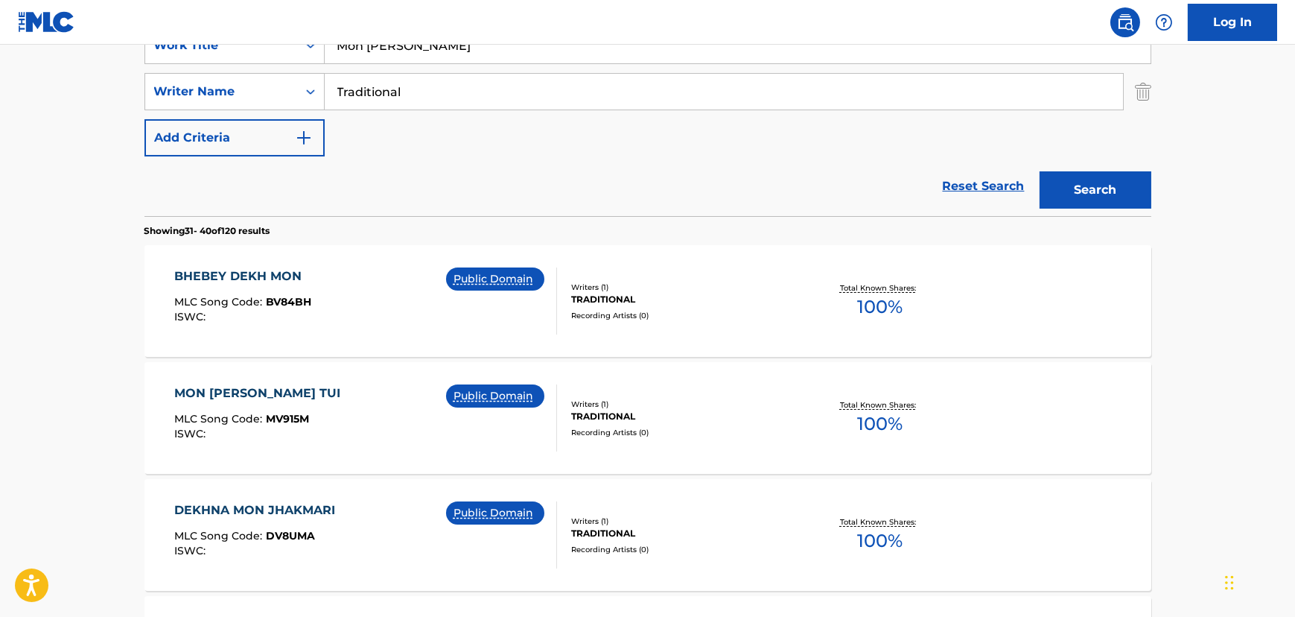
scroll to position [0, 0]
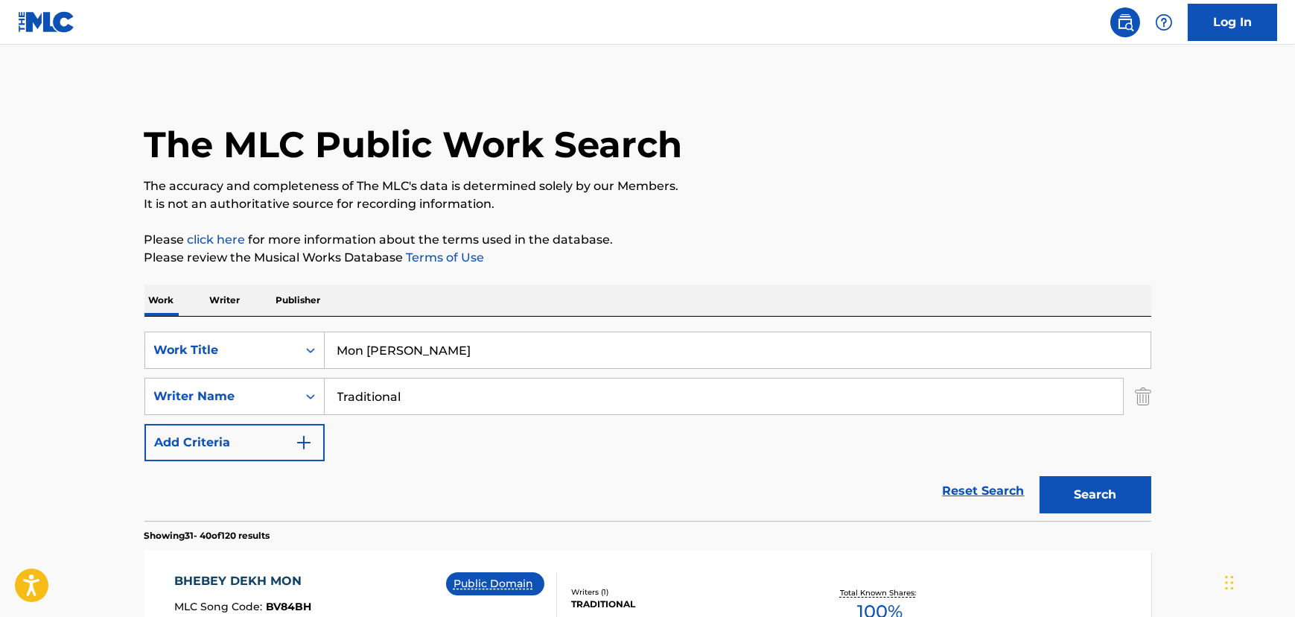
click at [379, 350] on input "Mon [PERSON_NAME]" at bounding box center [738, 350] width 826 height 36
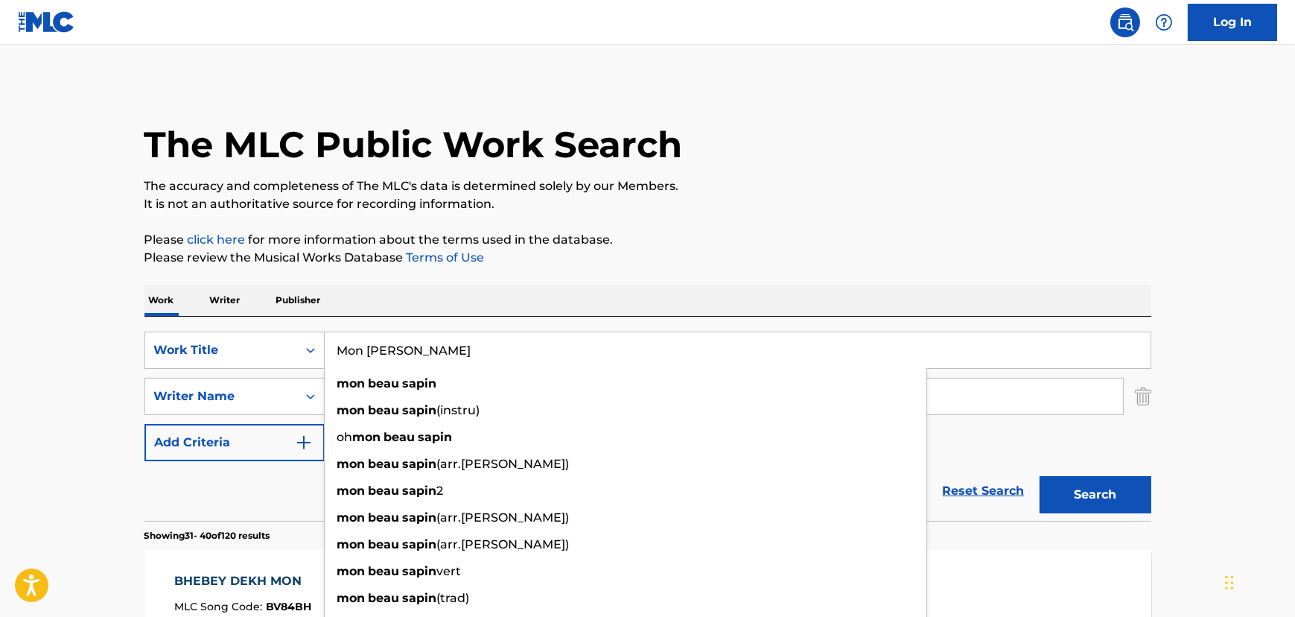
click at [379, 350] on input "Mon [PERSON_NAME]" at bounding box center [738, 350] width 826 height 36
paste input "Deck The Halls"
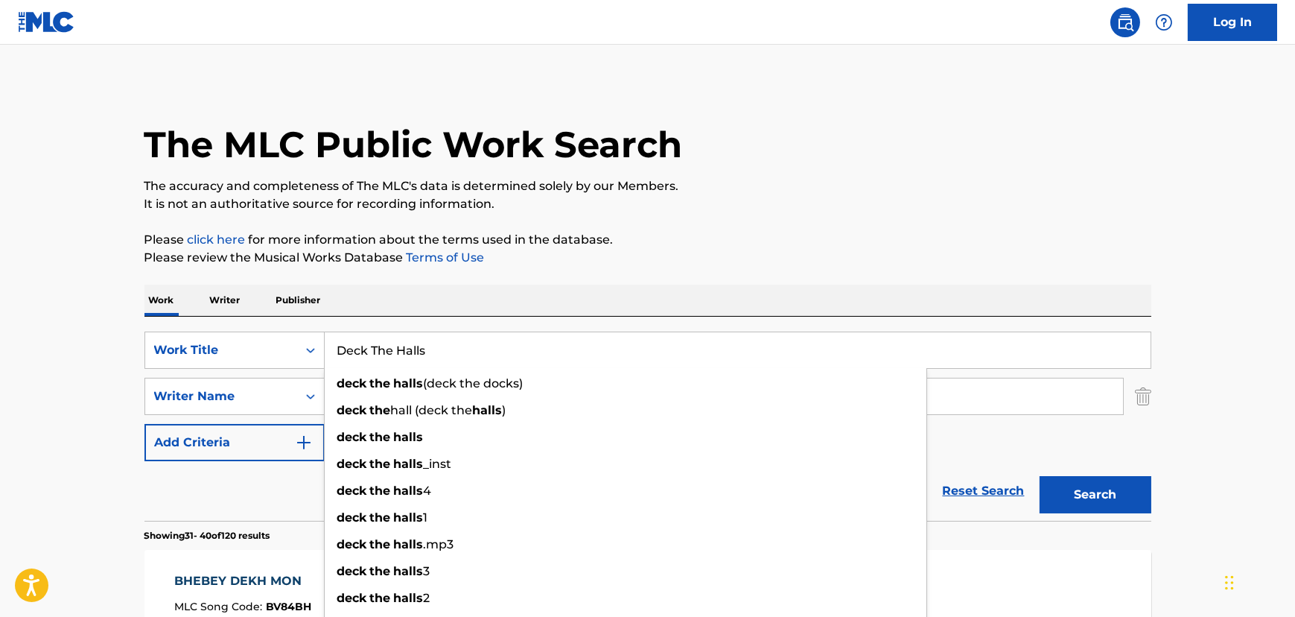
type input "Deck The Halls"
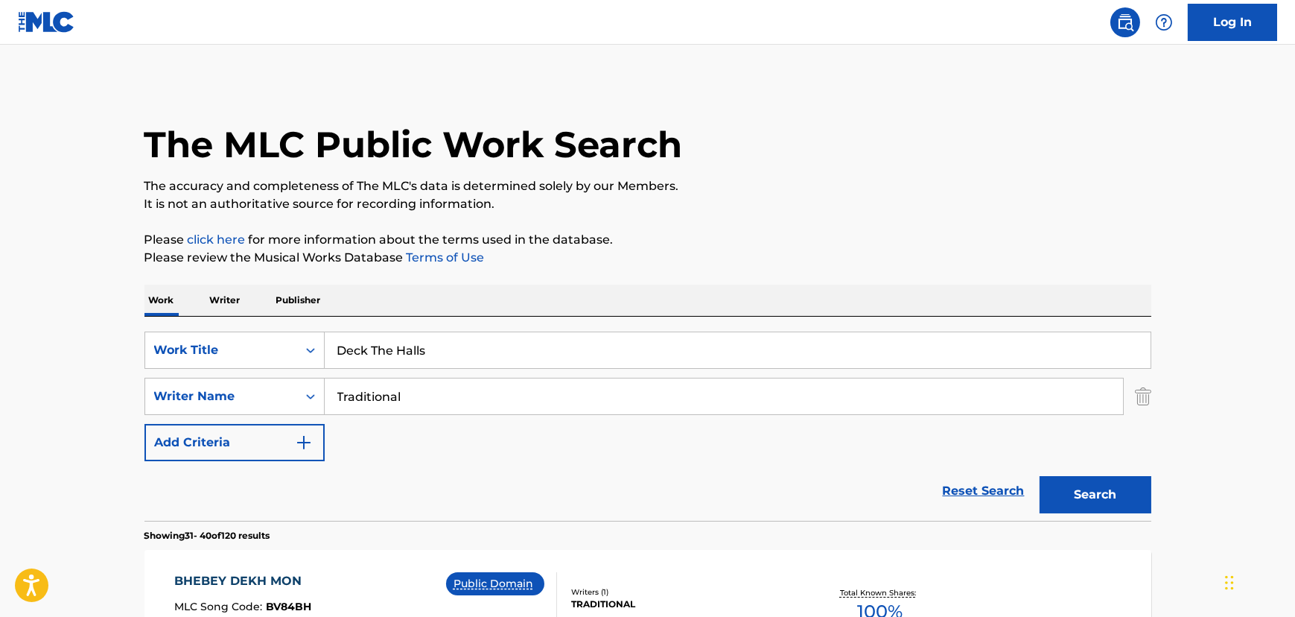
click at [1062, 494] on button "Search" at bounding box center [1096, 494] width 112 height 37
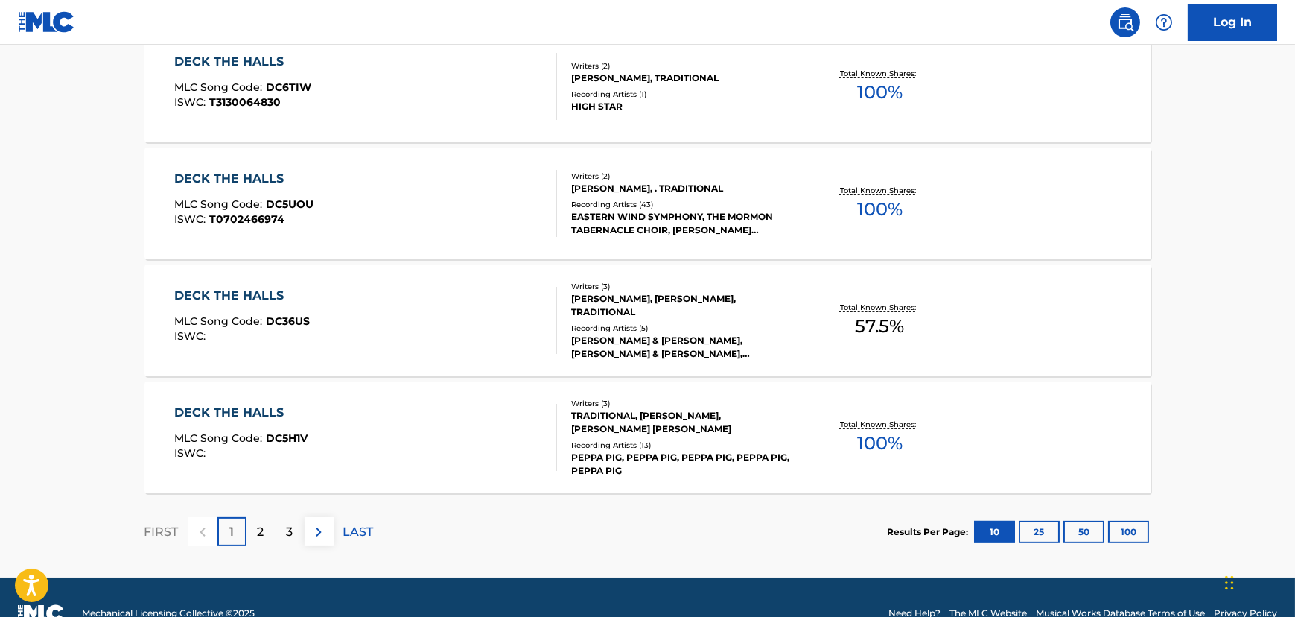
scroll to position [1252, 0]
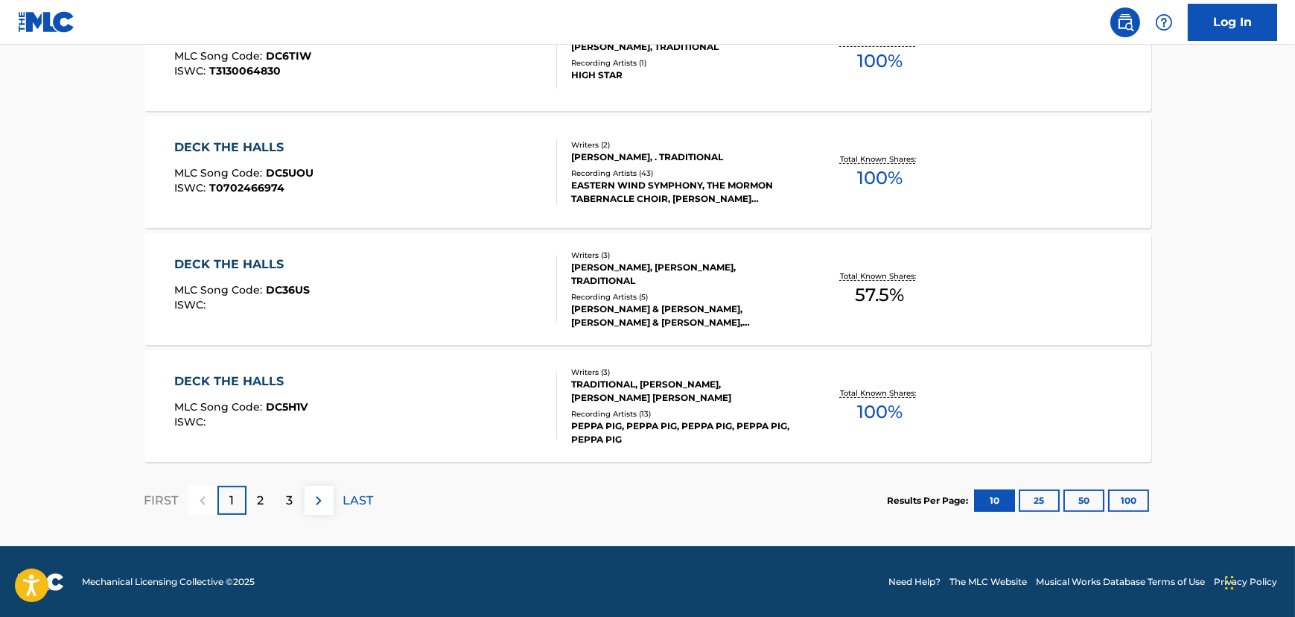
click at [240, 481] on div "FIRST 1 2 3 LAST" at bounding box center [259, 500] width 229 height 77
click at [255, 492] on div "2" at bounding box center [261, 500] width 29 height 29
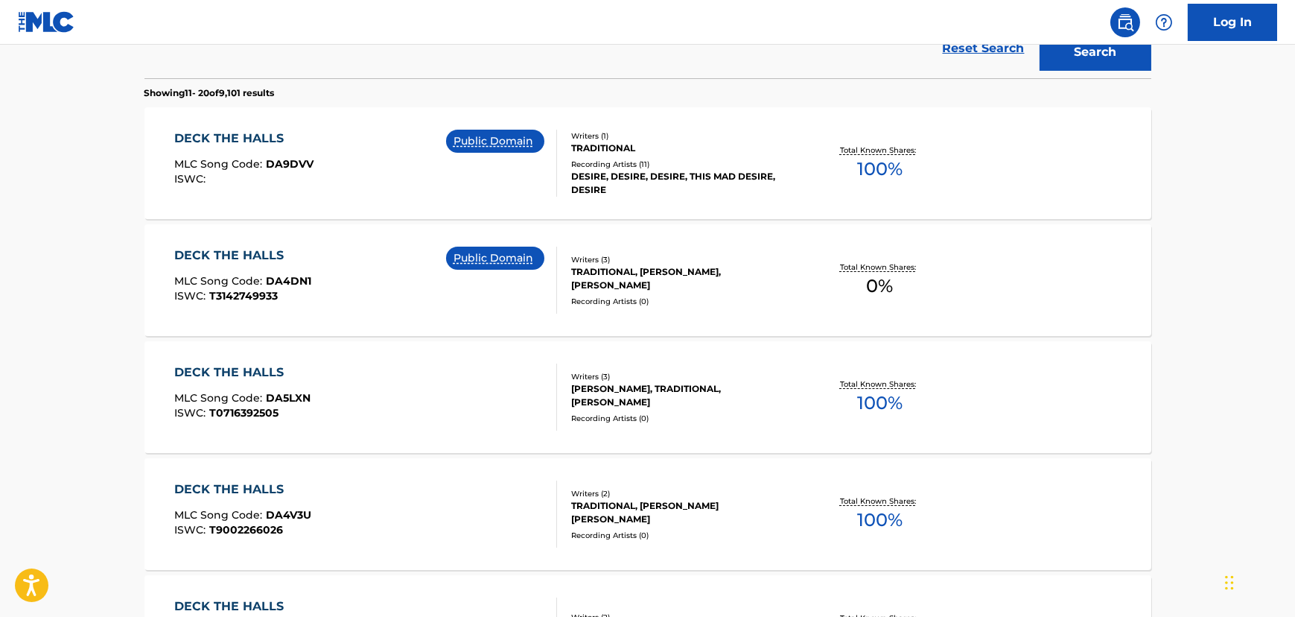
scroll to position [440, 0]
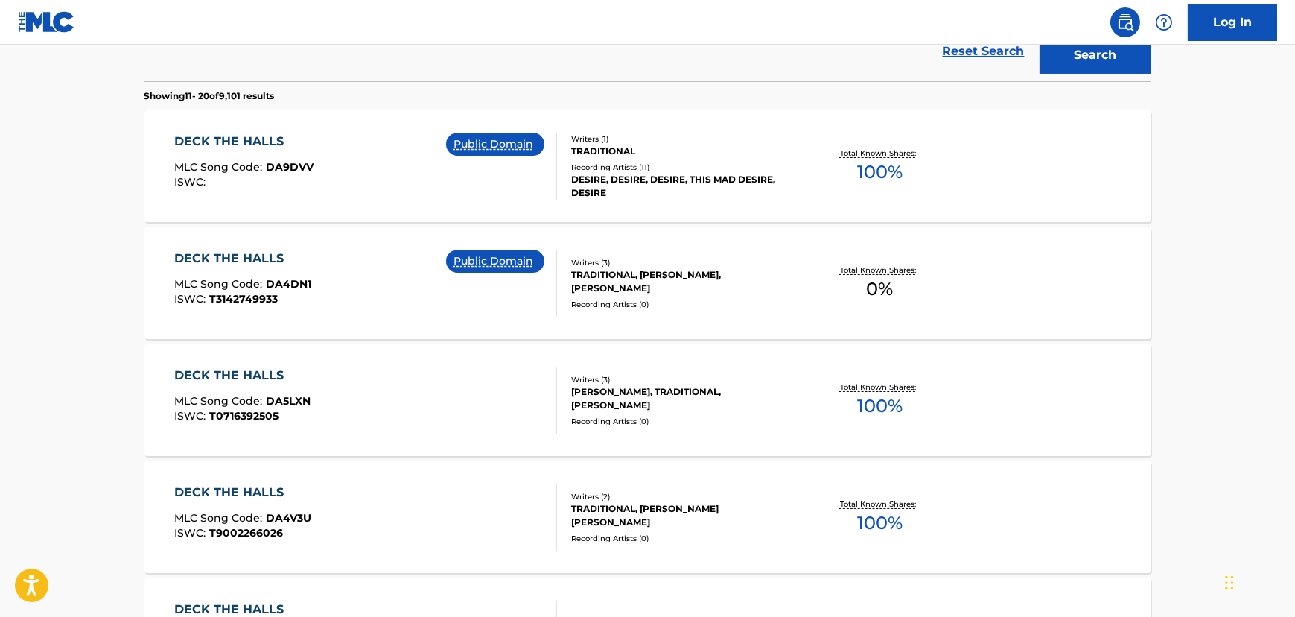
click at [337, 204] on div "DECK THE HALLS MLC Song Code : DA9DVV ISWC : Public Domain Writers ( 1 ) TRADIT…" at bounding box center [648, 166] width 1007 height 112
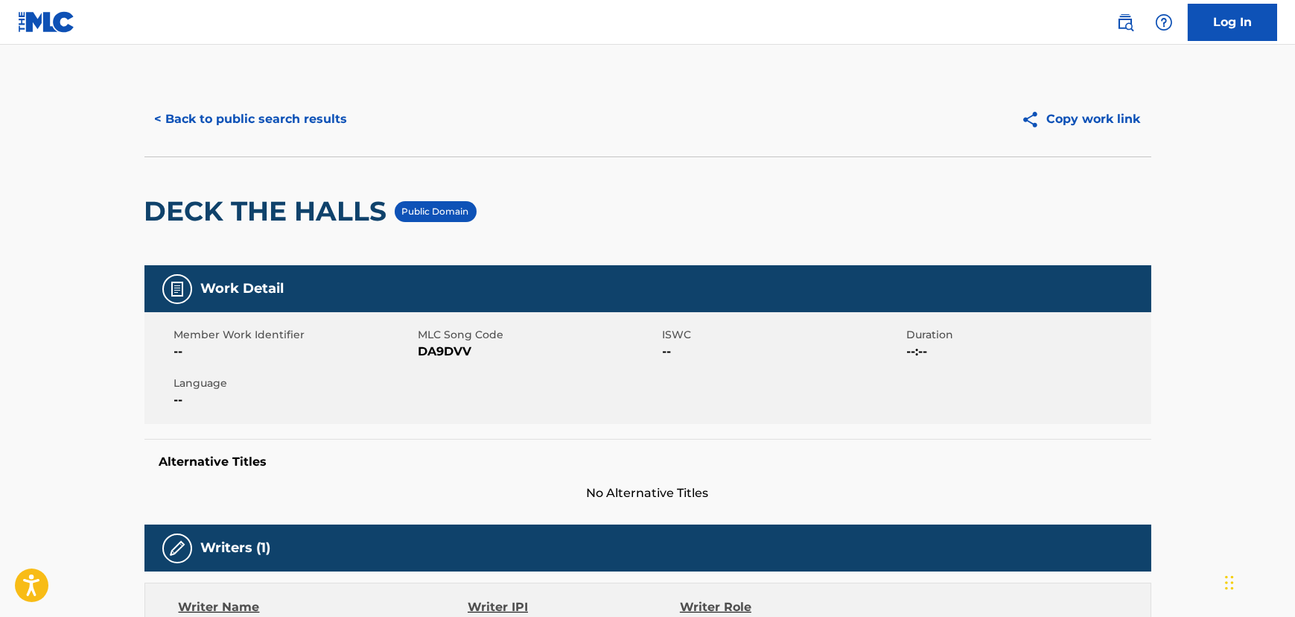
click at [440, 353] on span "DA9DVV" at bounding box center [539, 352] width 241 height 18
copy span "DA9DVV"
click at [188, 119] on button "< Back to public search results" at bounding box center [252, 119] width 214 height 37
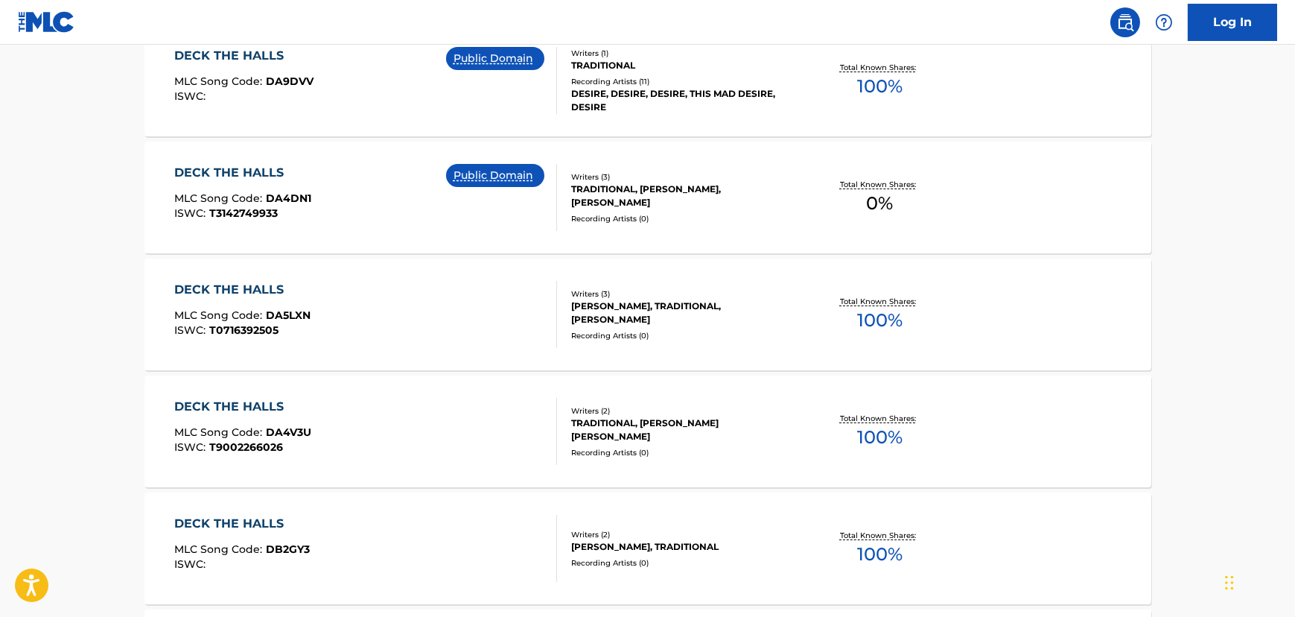
scroll to position [119, 0]
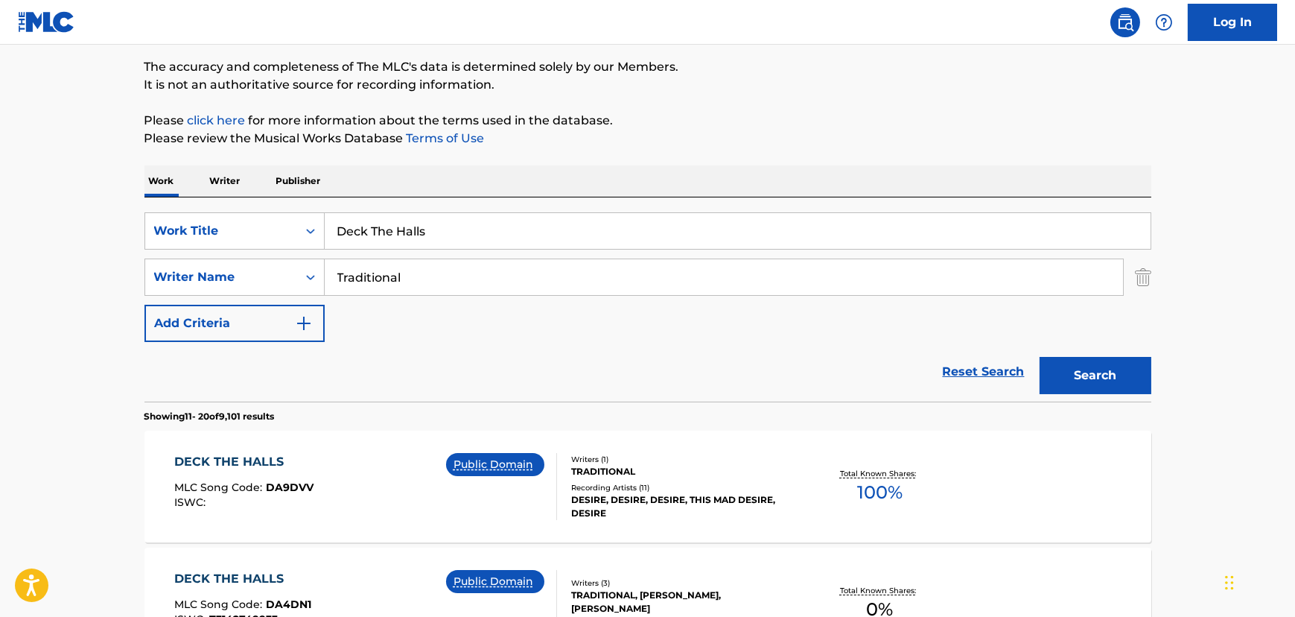
click at [411, 235] on input "Deck The Halls" at bounding box center [738, 231] width 826 height 36
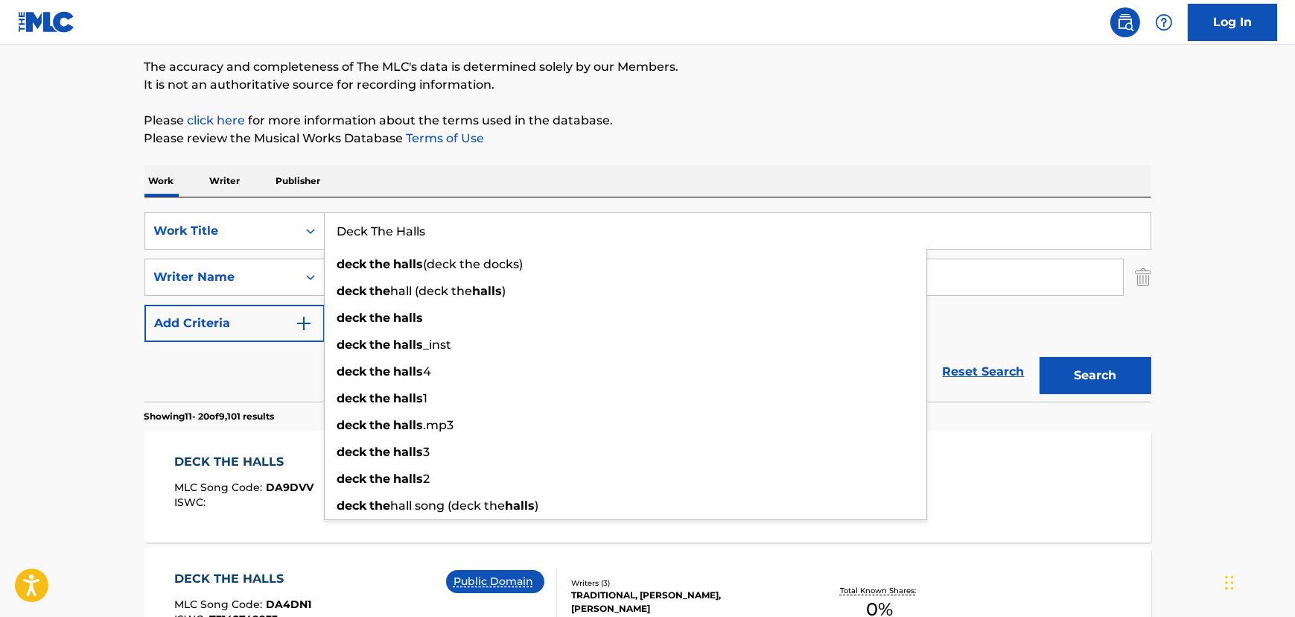
paste input "Mon [PERSON_NAME]"
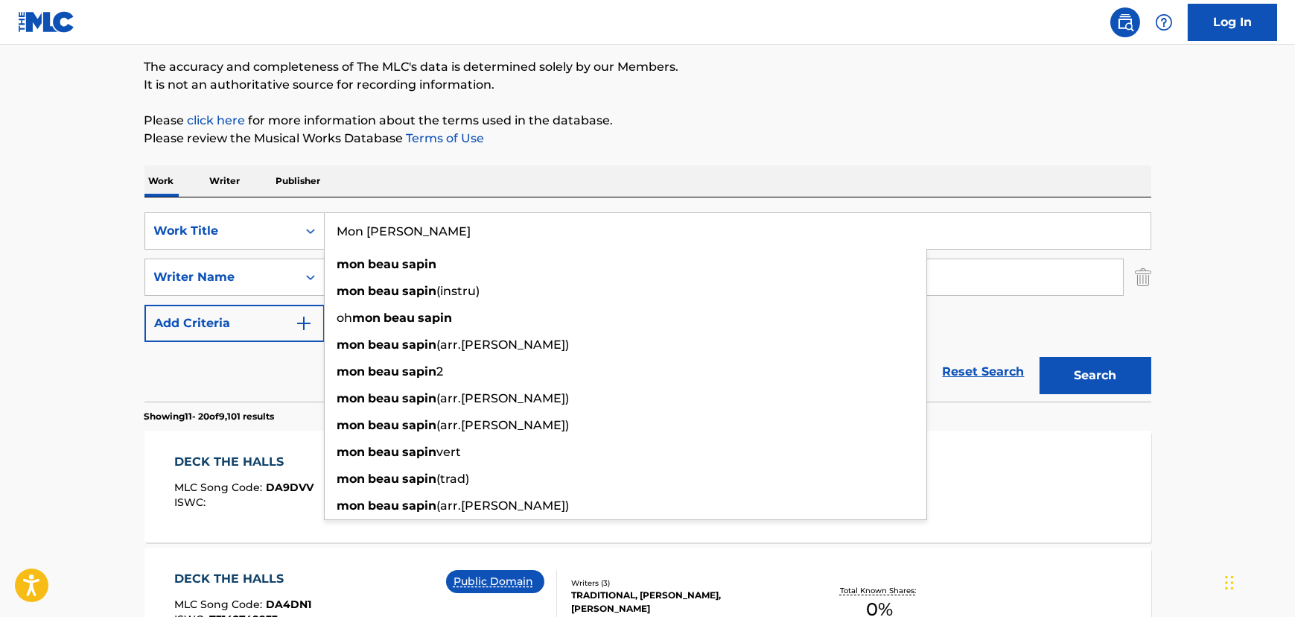
type input "Mon [PERSON_NAME]"
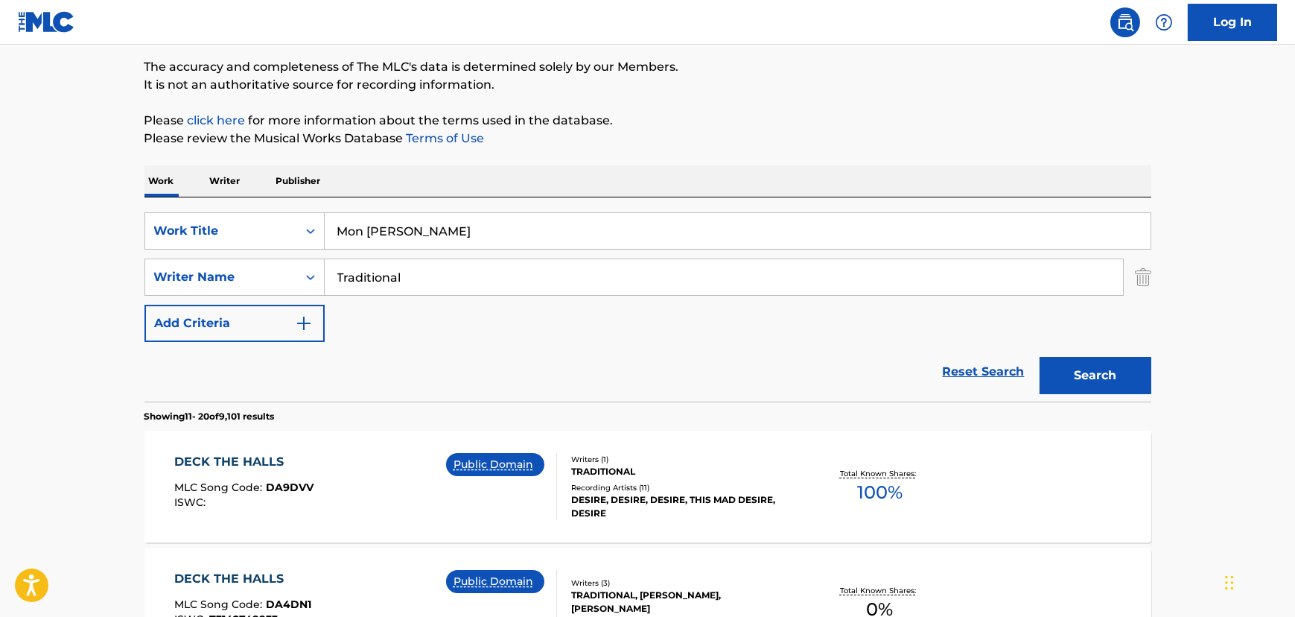
drag, startPoint x: 118, startPoint y: 243, endPoint x: 367, endPoint y: 272, distance: 251.2
click at [374, 273] on input "Traditional" at bounding box center [724, 277] width 799 height 36
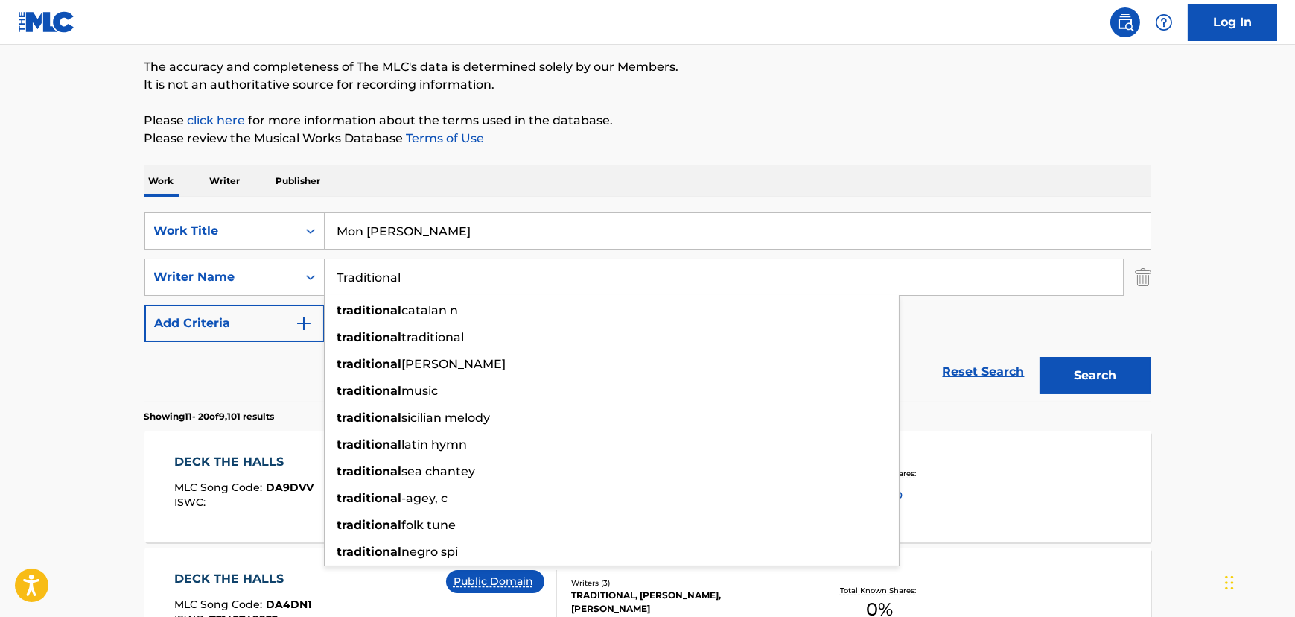
click at [1120, 365] on button "Search" at bounding box center [1096, 375] width 112 height 37
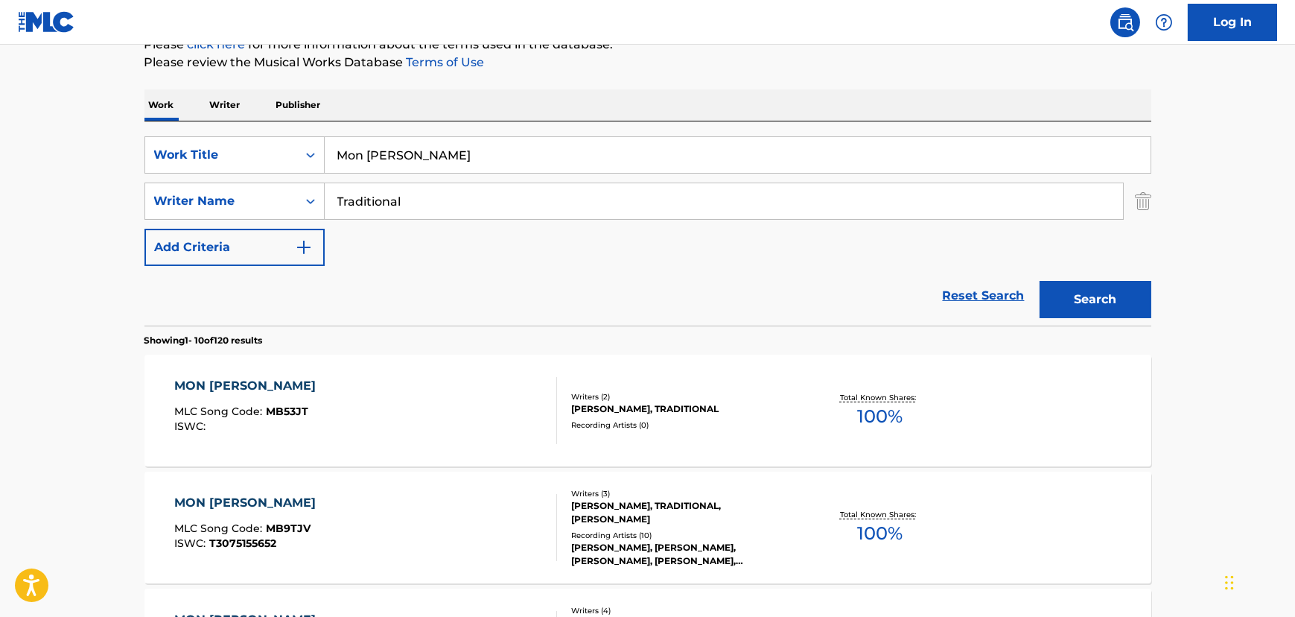
scroll to position [270, 0]
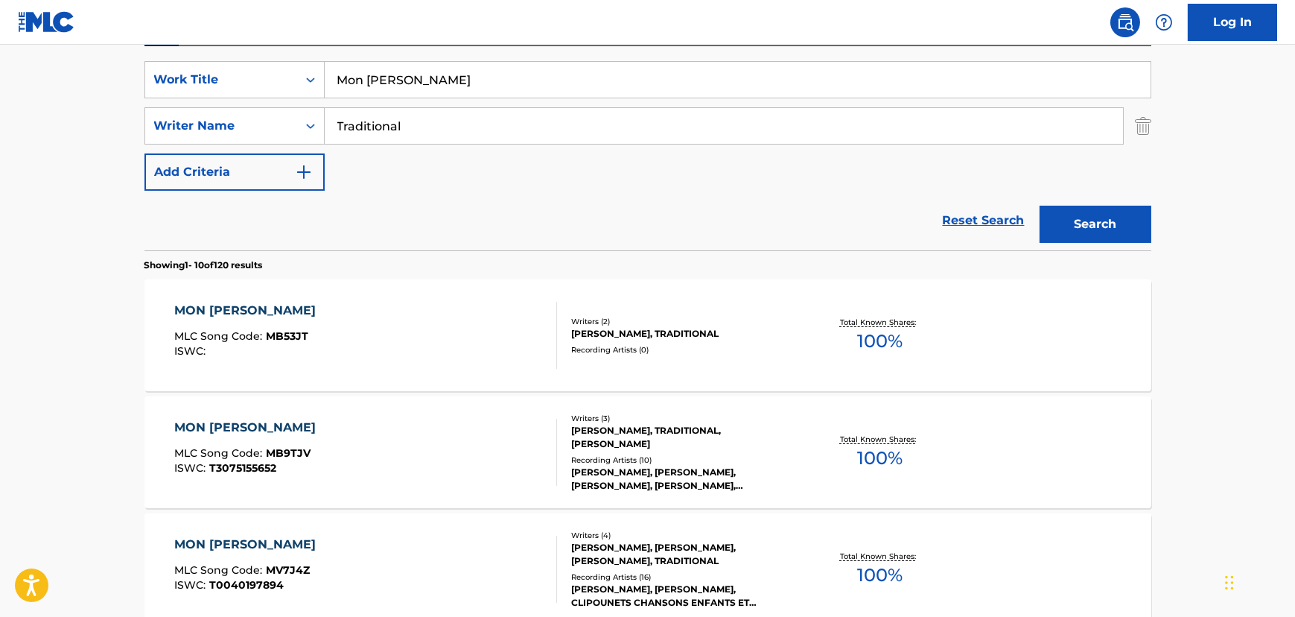
click at [412, 441] on div "MON [PERSON_NAME] MLC Song Code : MB9TJV ISWC : T3075155652" at bounding box center [365, 452] width 383 height 67
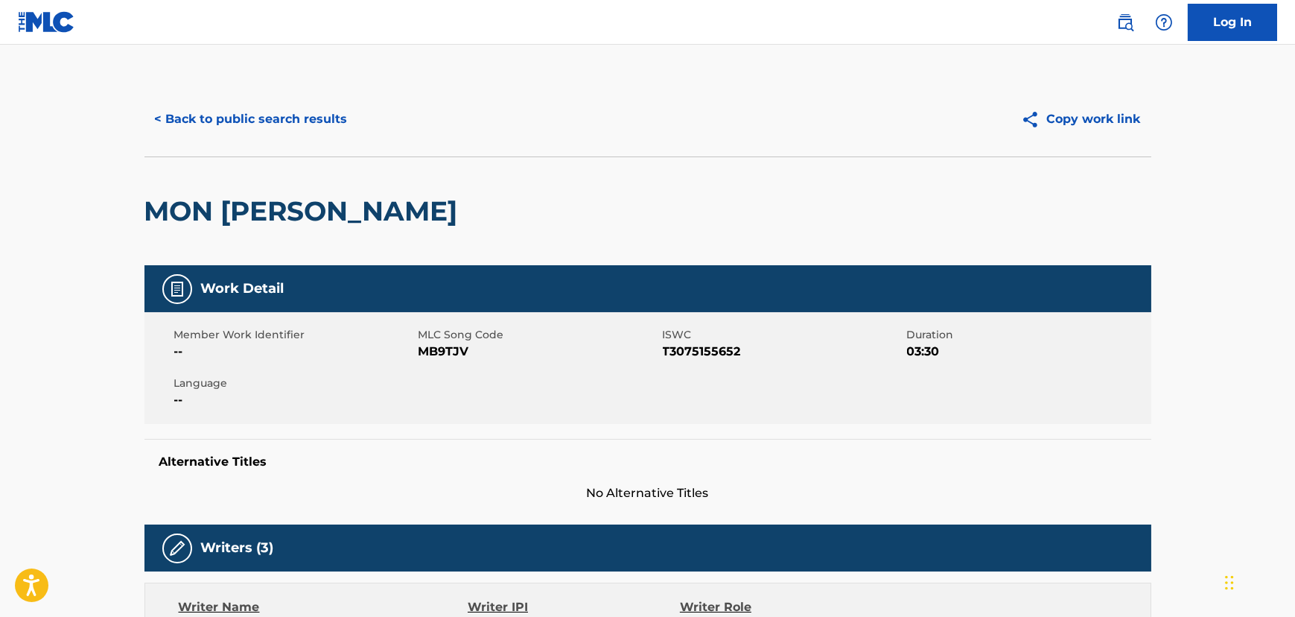
click at [305, 101] on button "< Back to public search results" at bounding box center [252, 119] width 214 height 37
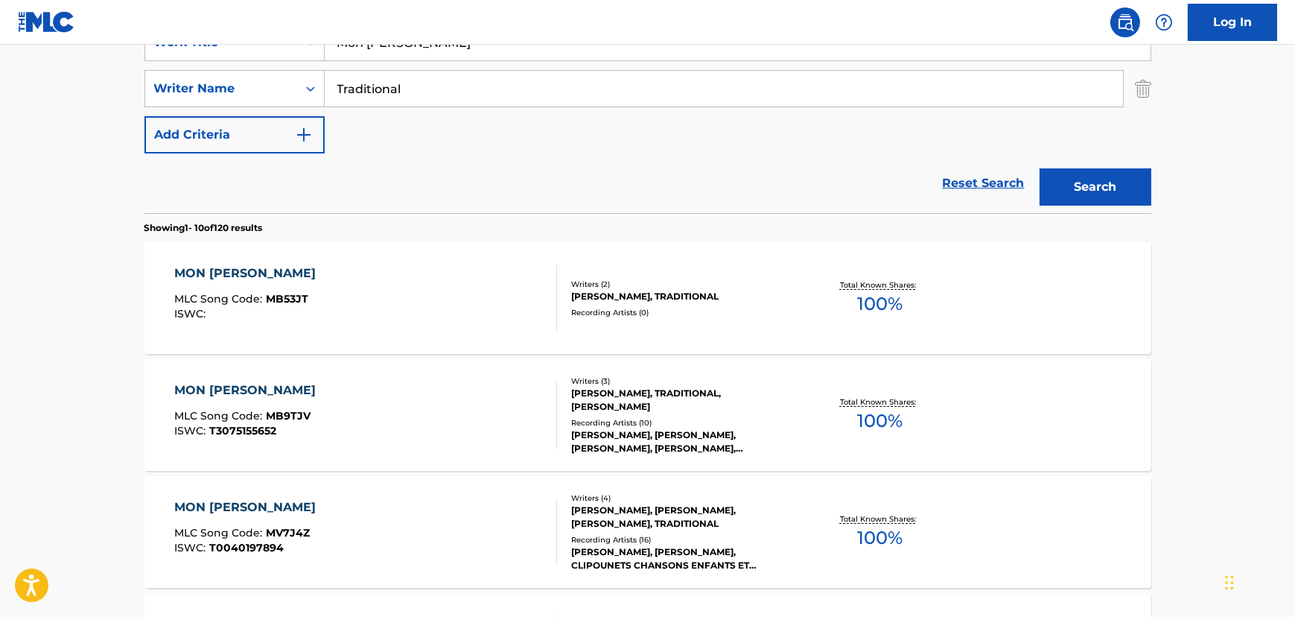
scroll to position [338, 0]
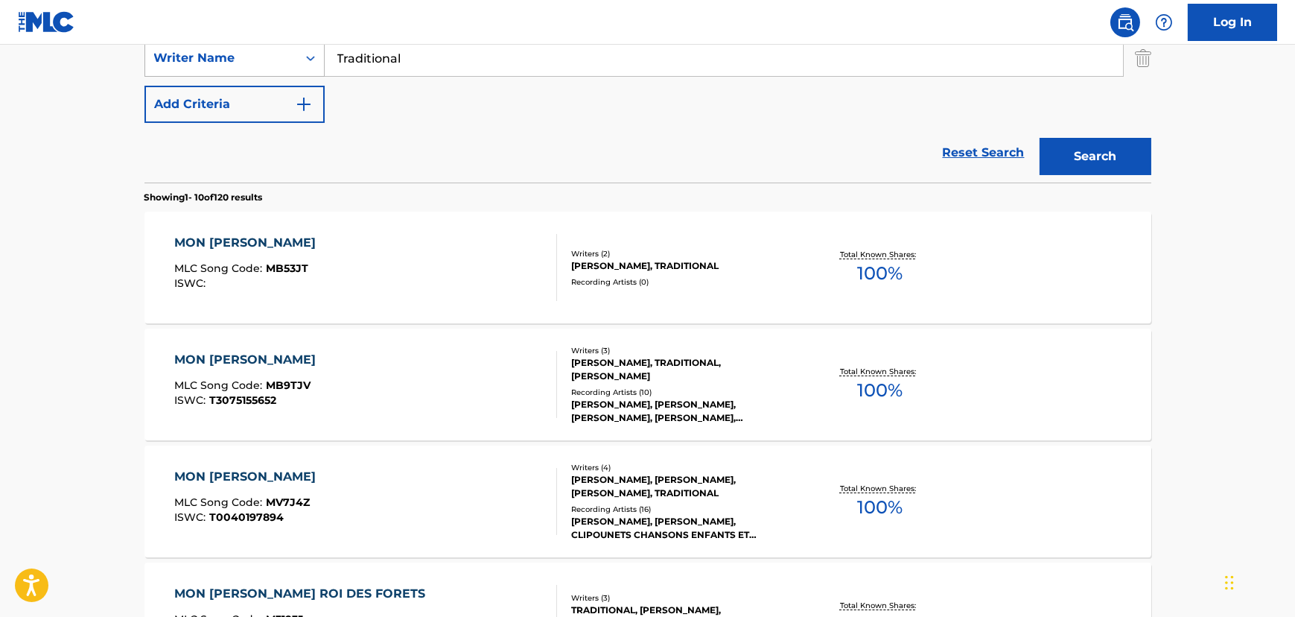
click at [216, 67] on div "Writer Name" at bounding box center [221, 58] width 152 height 28
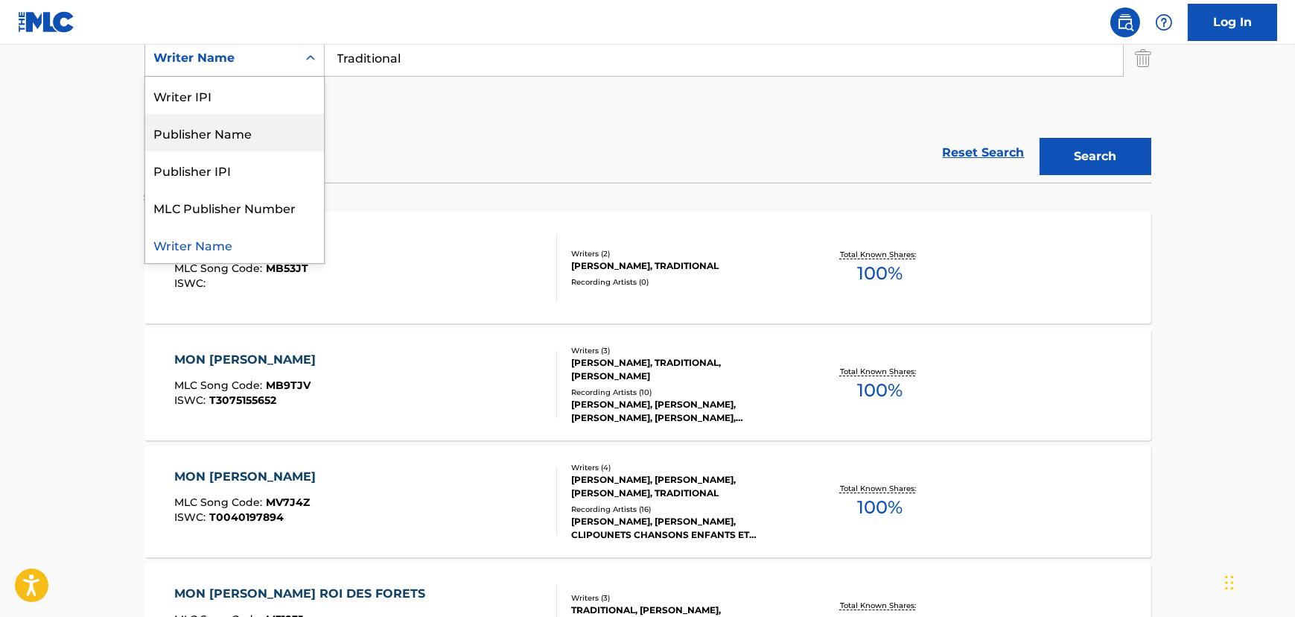
click at [261, 133] on div "Publisher Name" at bounding box center [234, 132] width 179 height 37
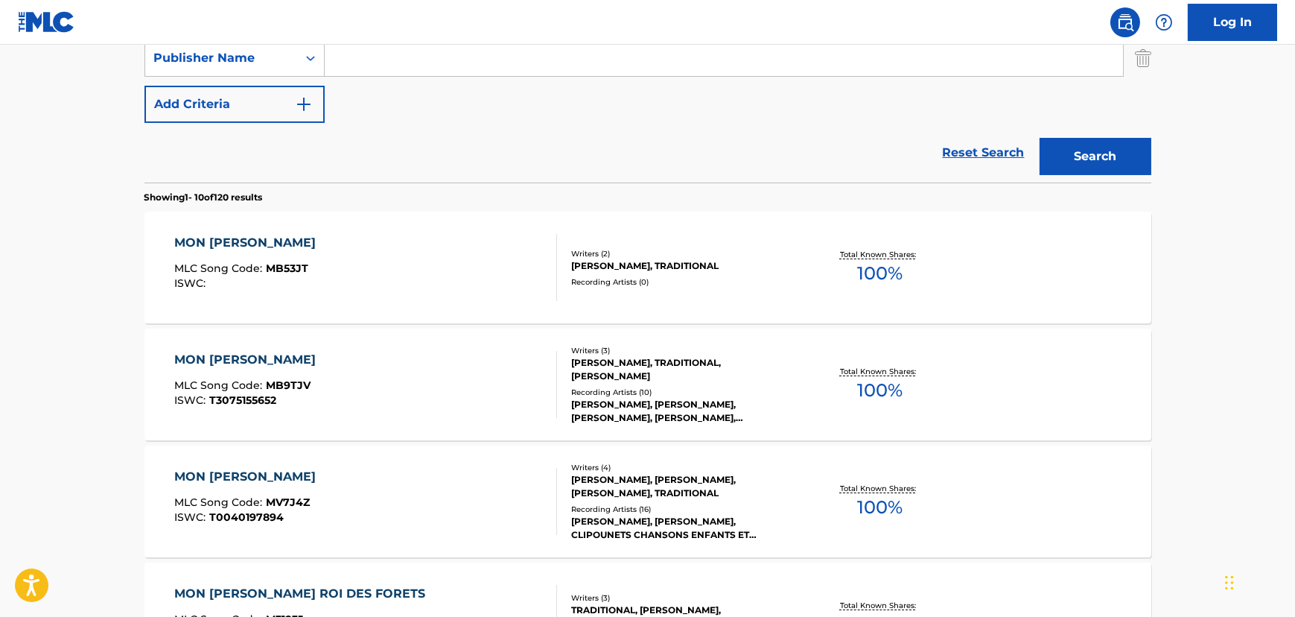
click at [372, 67] on input "Search Form" at bounding box center [724, 58] width 799 height 36
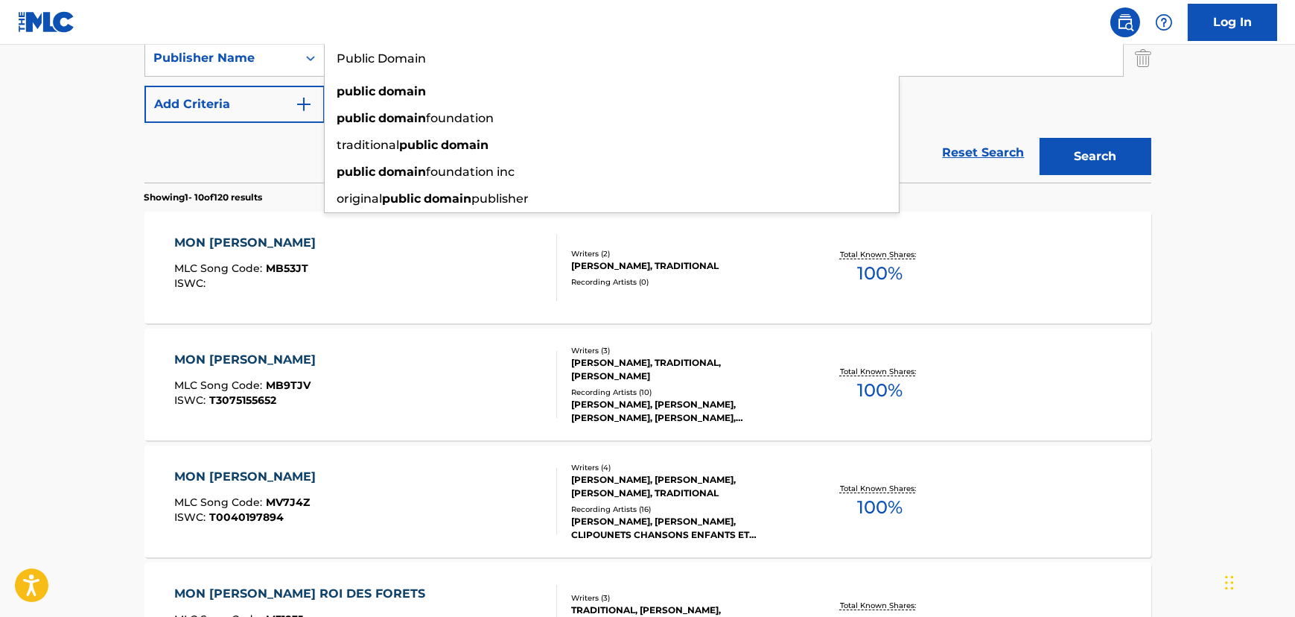
click at [1040, 138] on button "Search" at bounding box center [1096, 156] width 112 height 37
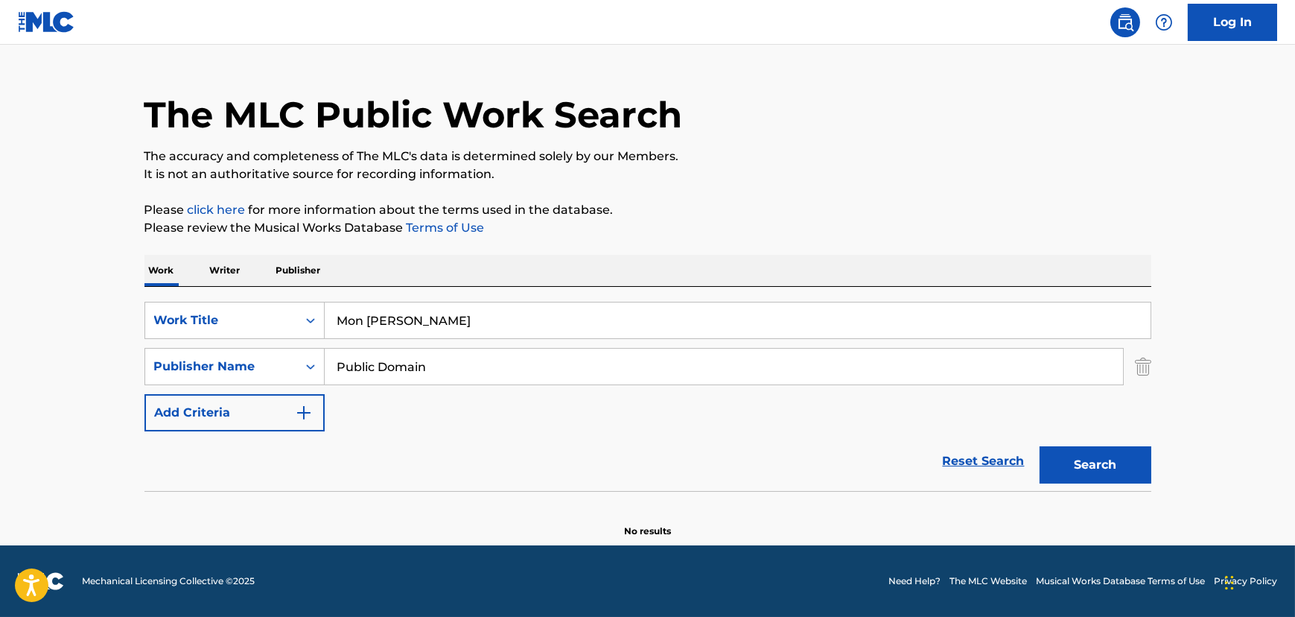
scroll to position [29, 0]
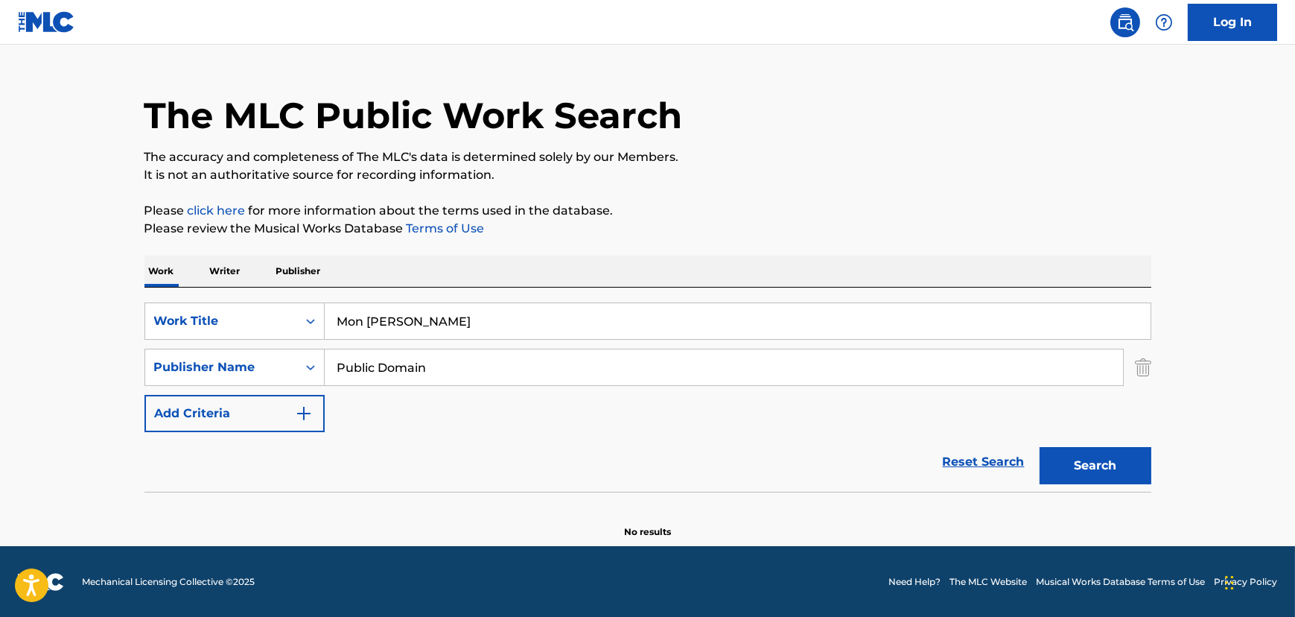
click at [346, 349] on div "Public Domain" at bounding box center [724, 367] width 799 height 37
click at [338, 372] on input "Public Domain" at bounding box center [724, 367] width 799 height 36
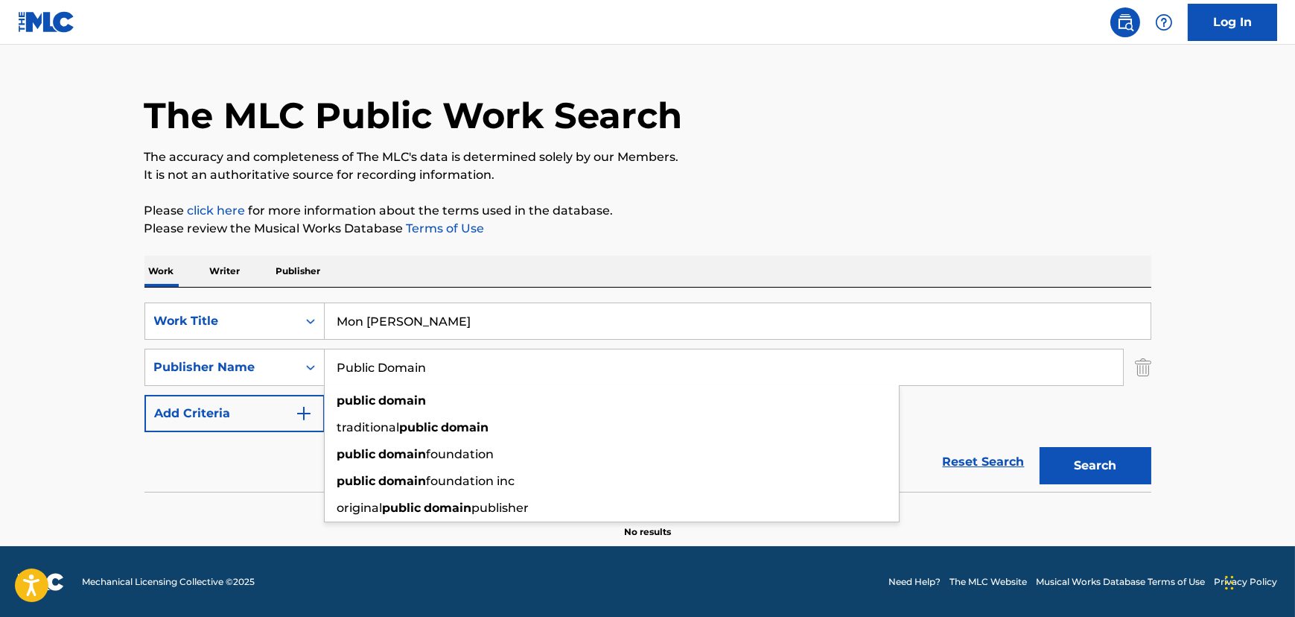
click at [338, 369] on input "Public Domain" at bounding box center [724, 367] width 799 height 36
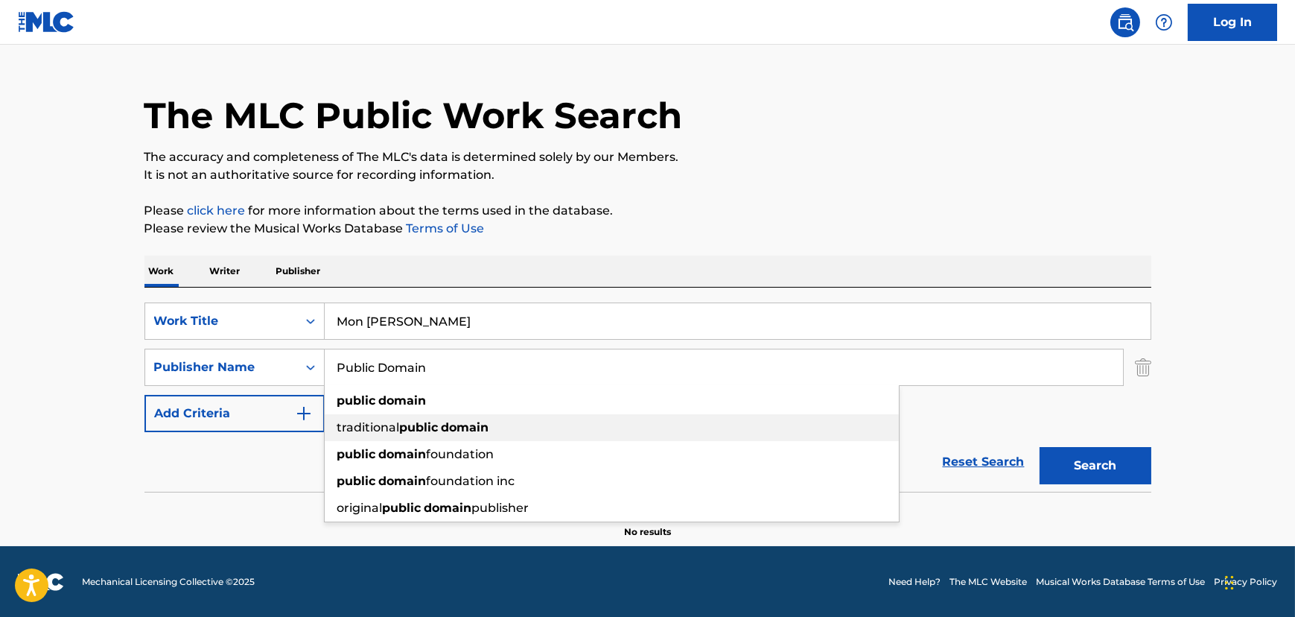
click at [355, 427] on span "traditional" at bounding box center [368, 427] width 63 height 14
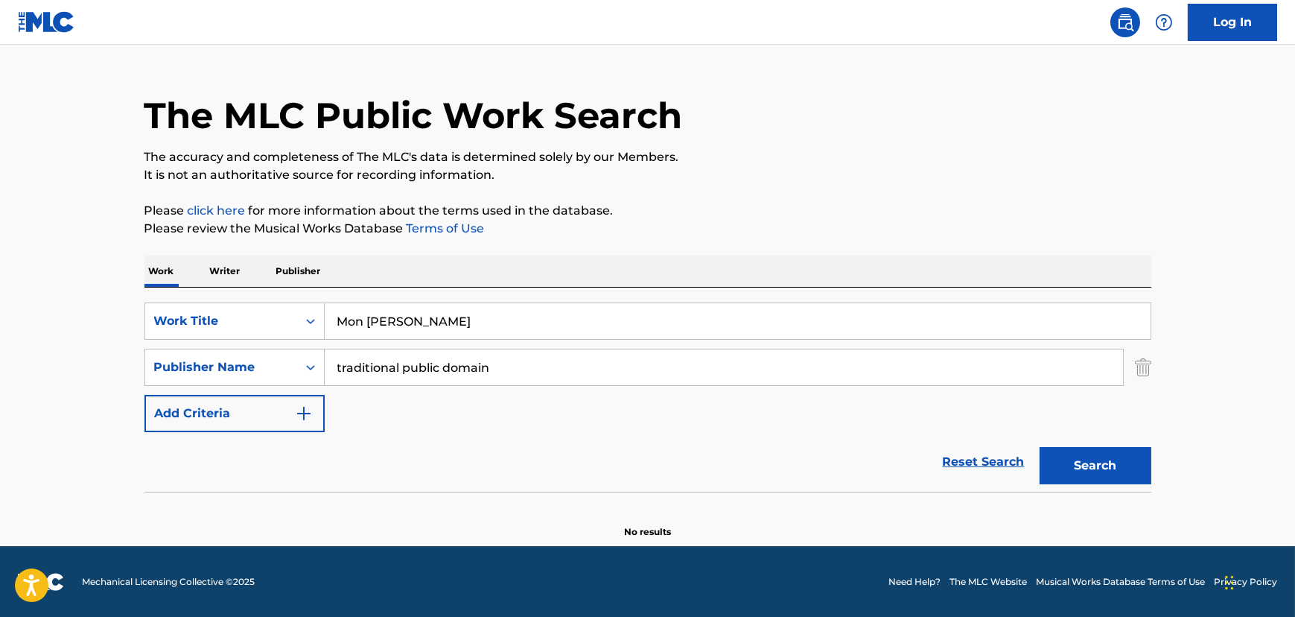
click at [1080, 462] on button "Search" at bounding box center [1096, 465] width 112 height 37
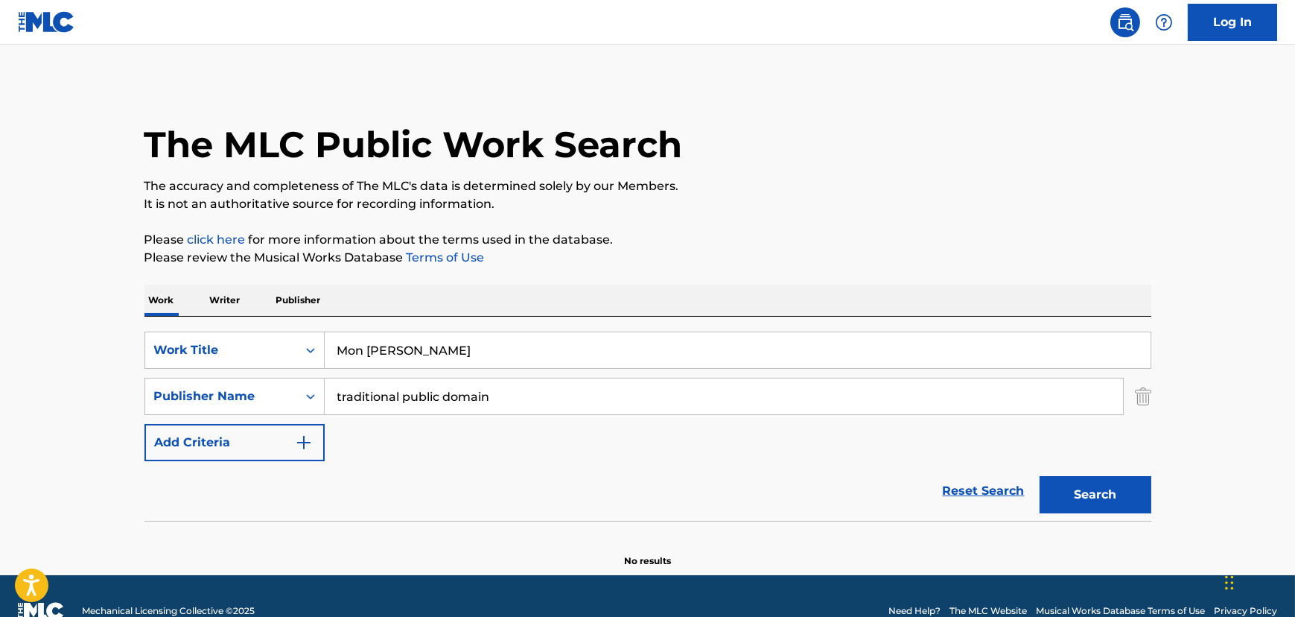
click at [363, 396] on input "traditional public domain" at bounding box center [724, 396] width 799 height 36
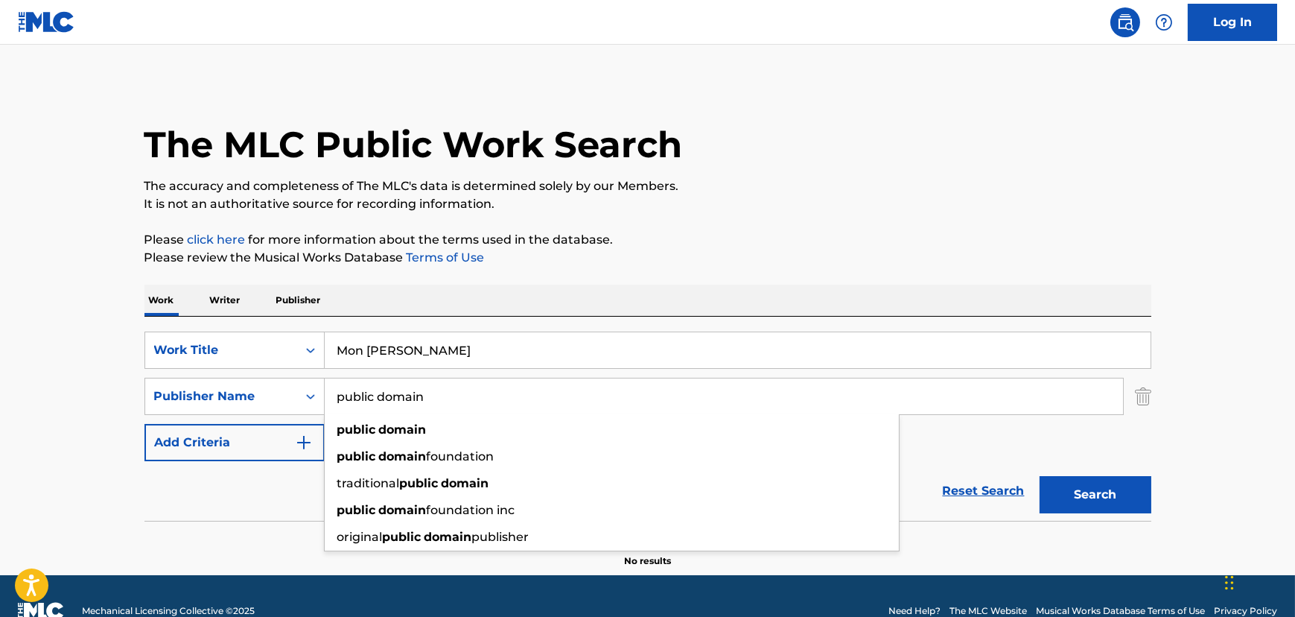
type input "public domain"
click at [1040, 476] on button "Search" at bounding box center [1096, 494] width 112 height 37
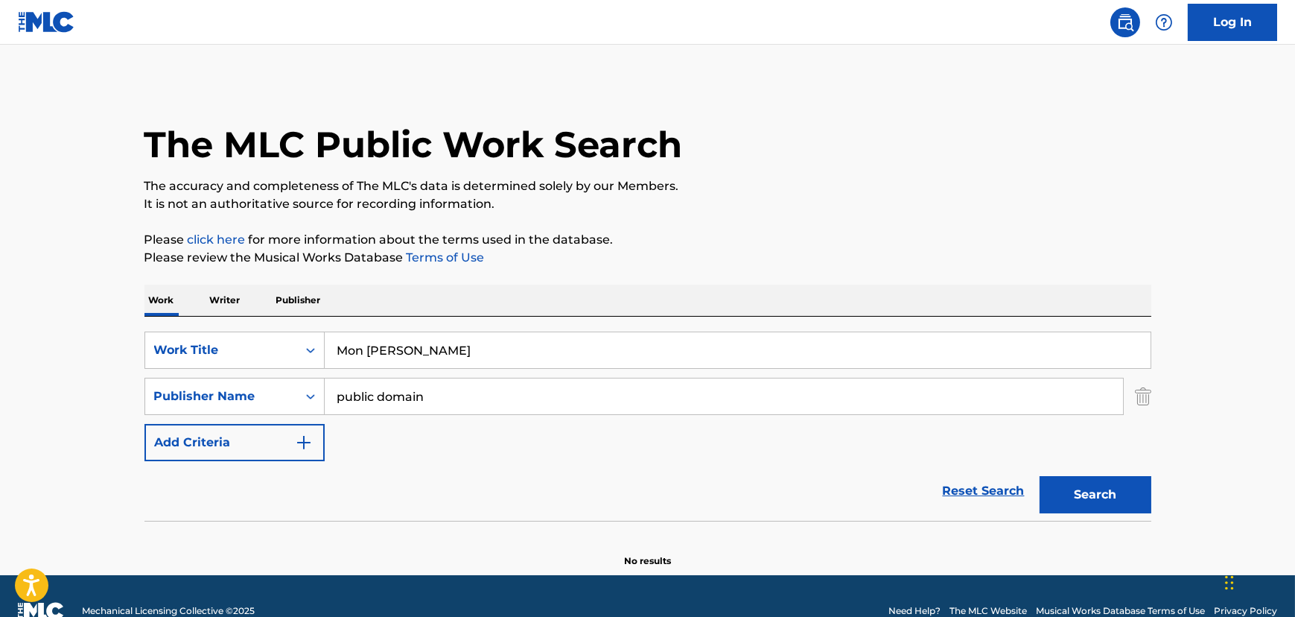
click at [410, 349] on input "Mon [PERSON_NAME]" at bounding box center [738, 350] width 826 height 36
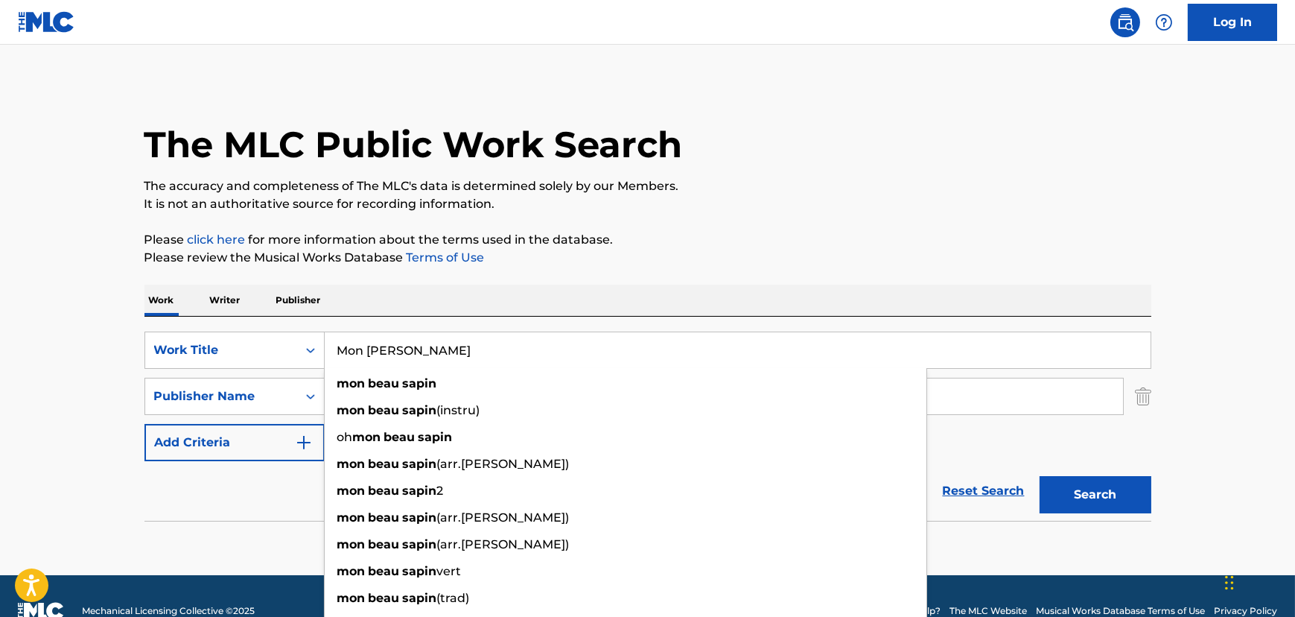
click at [410, 349] on input "Mon [PERSON_NAME]" at bounding box center [738, 350] width 826 height 36
click at [1040, 476] on button "Search" at bounding box center [1096, 494] width 112 height 37
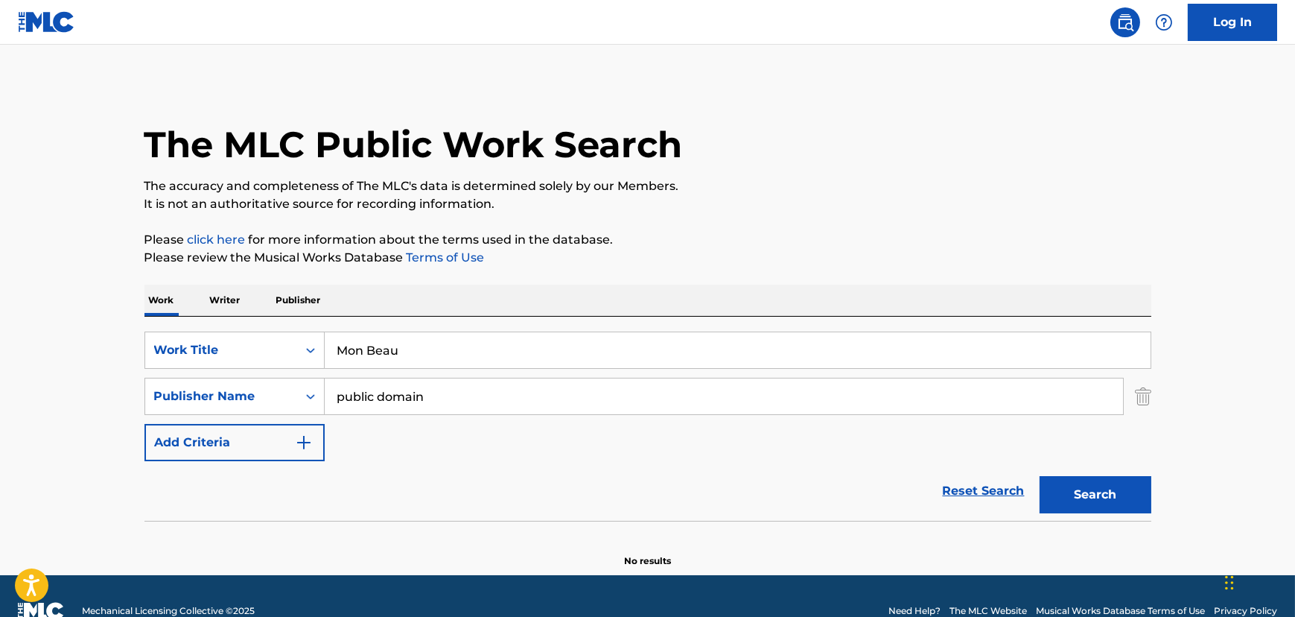
click at [378, 350] on input "Mon Beau" at bounding box center [738, 350] width 826 height 36
drag, startPoint x: 378, startPoint y: 350, endPoint x: 299, endPoint y: 353, distance: 79.0
click at [375, 350] on input "Mon Beau" at bounding box center [738, 350] width 826 height 36
click at [400, 342] on input "Mon Beau" at bounding box center [738, 350] width 826 height 36
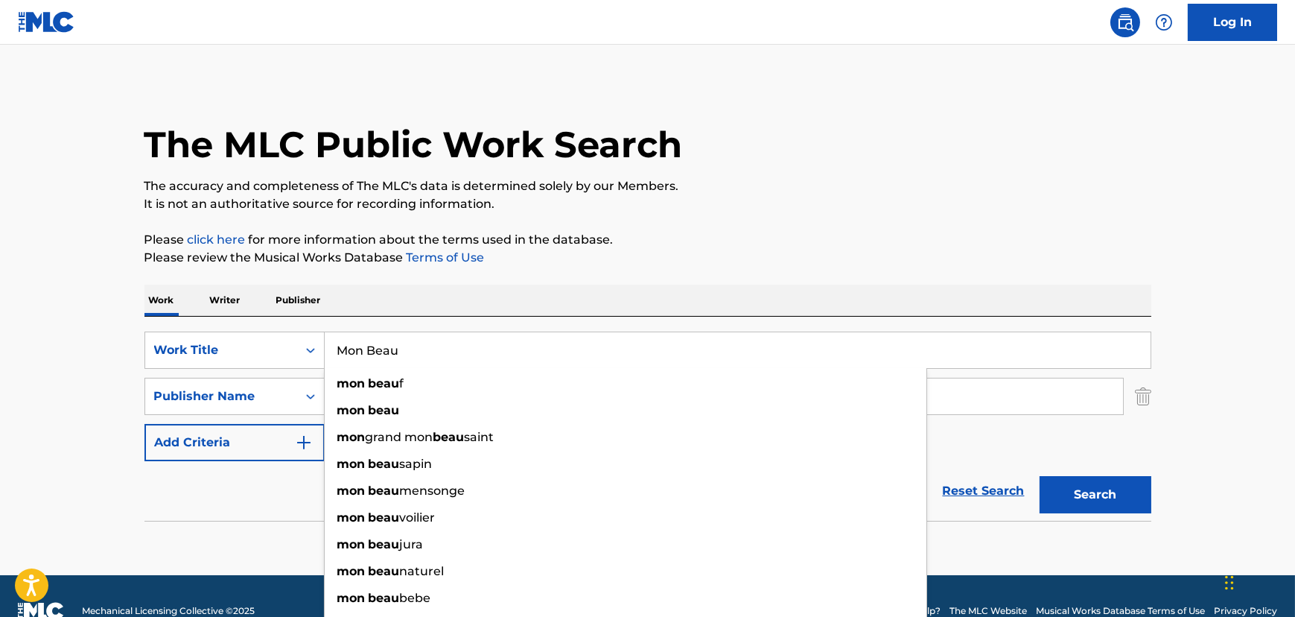
click at [400, 342] on input "Mon Beau" at bounding box center [738, 350] width 826 height 36
click at [402, 346] on input "Mon Beau" at bounding box center [738, 350] width 826 height 36
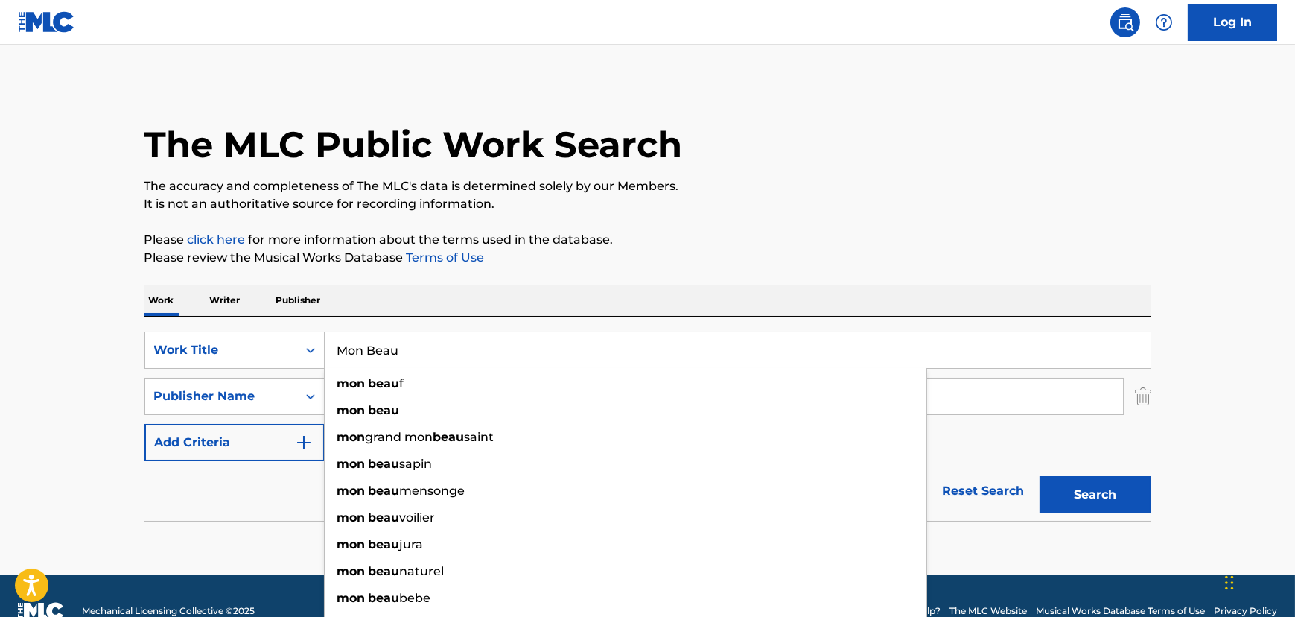
paste input "Sapin"
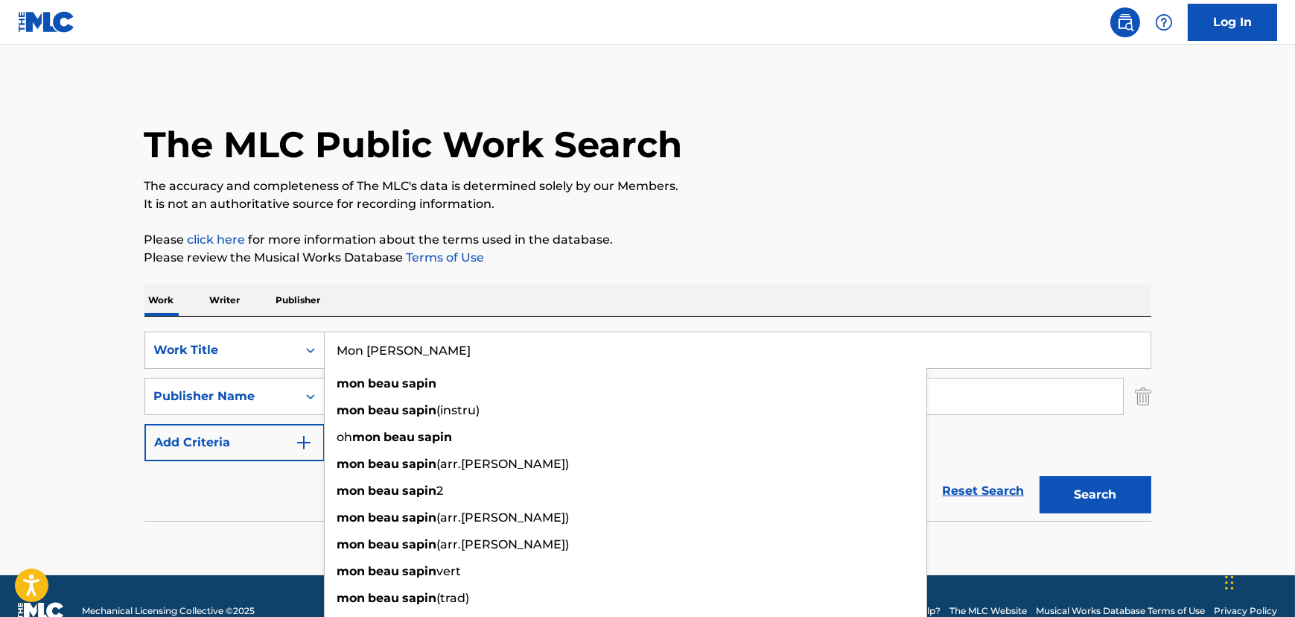
type input "Mon [PERSON_NAME]"
click at [1135, 484] on button "Search" at bounding box center [1096, 494] width 112 height 37
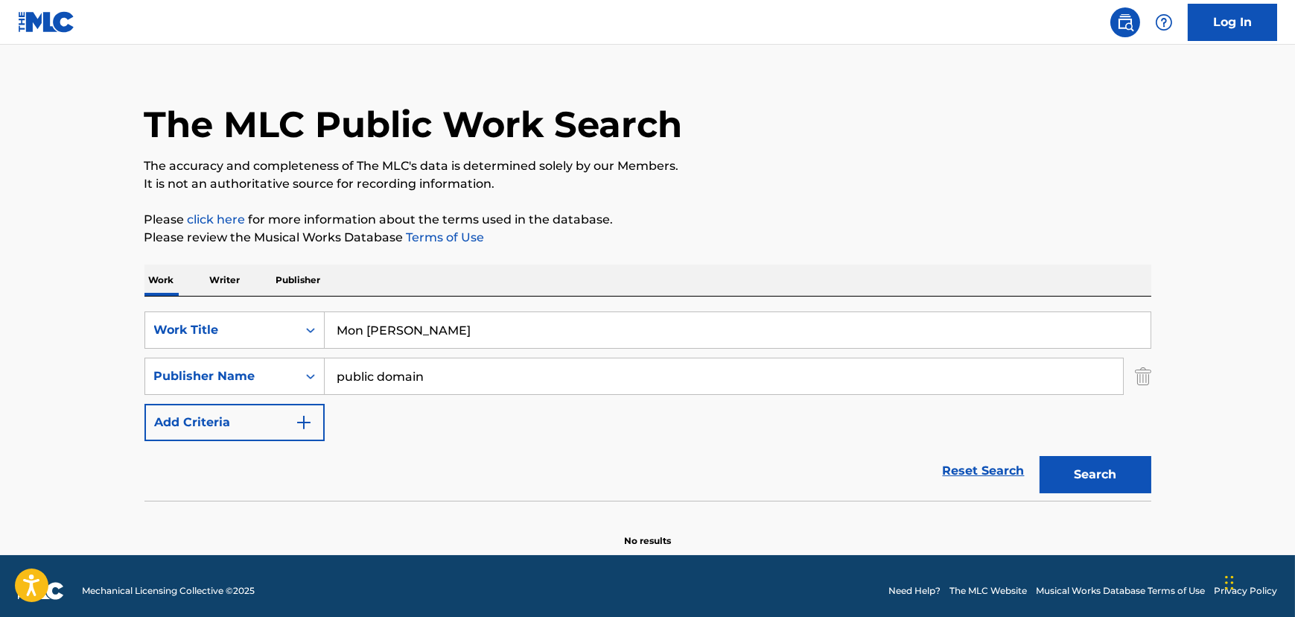
scroll to position [29, 0]
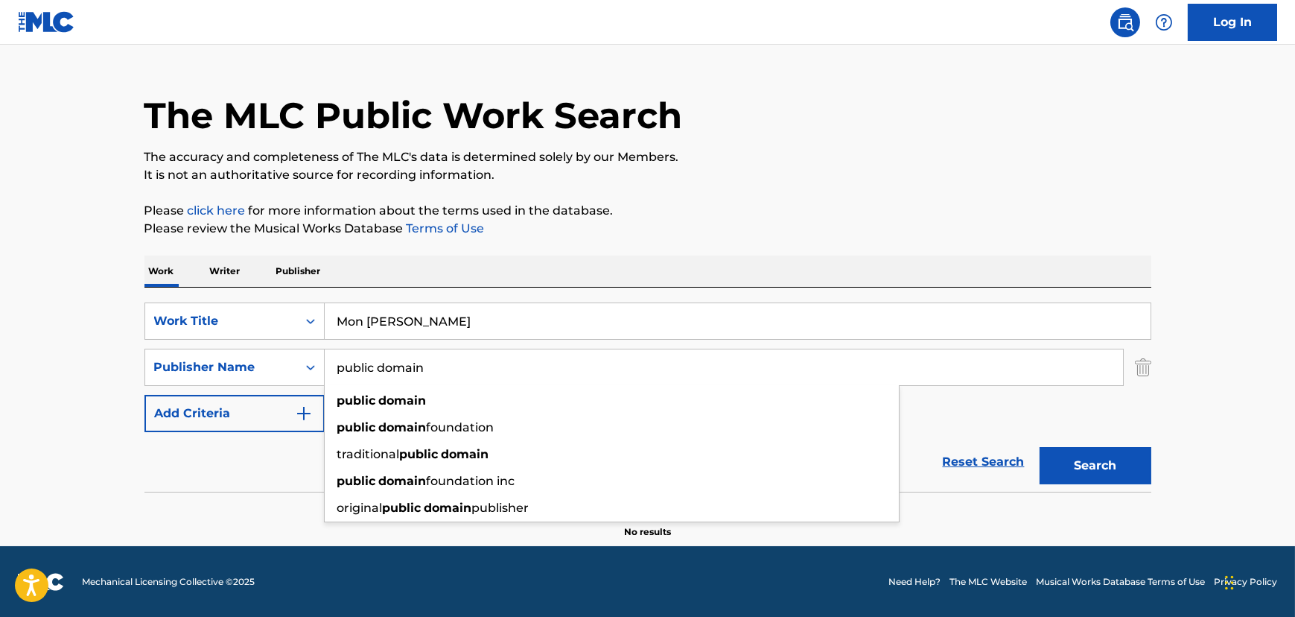
click at [378, 352] on input "public domain" at bounding box center [724, 367] width 799 height 36
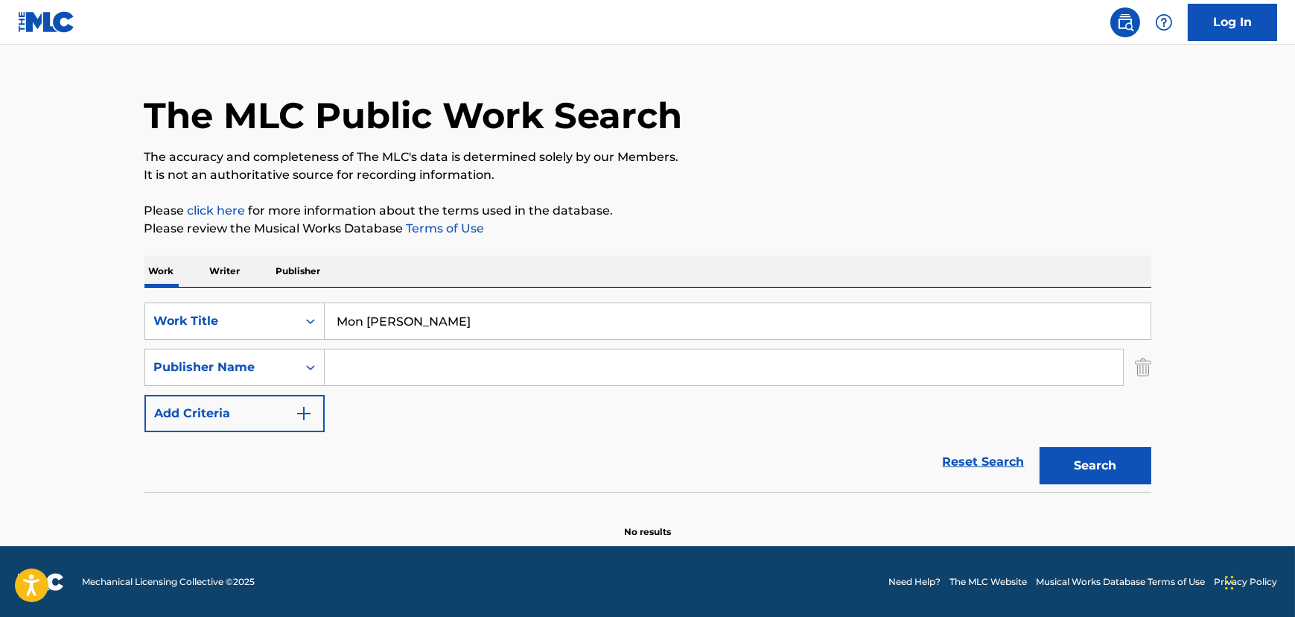
click at [1040, 447] on button "Search" at bounding box center [1096, 465] width 112 height 37
click at [250, 361] on div "Publisher Name" at bounding box center [221, 367] width 134 height 18
click at [1070, 462] on button "Search" at bounding box center [1096, 465] width 112 height 37
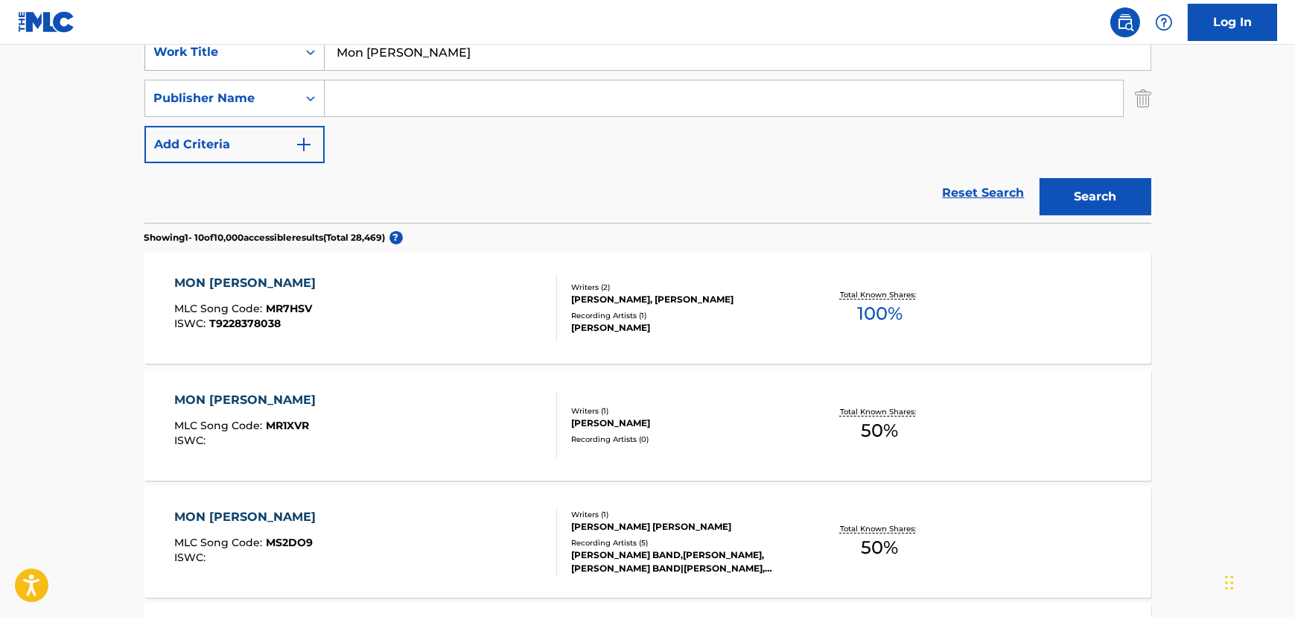
scroll to position [135, 0]
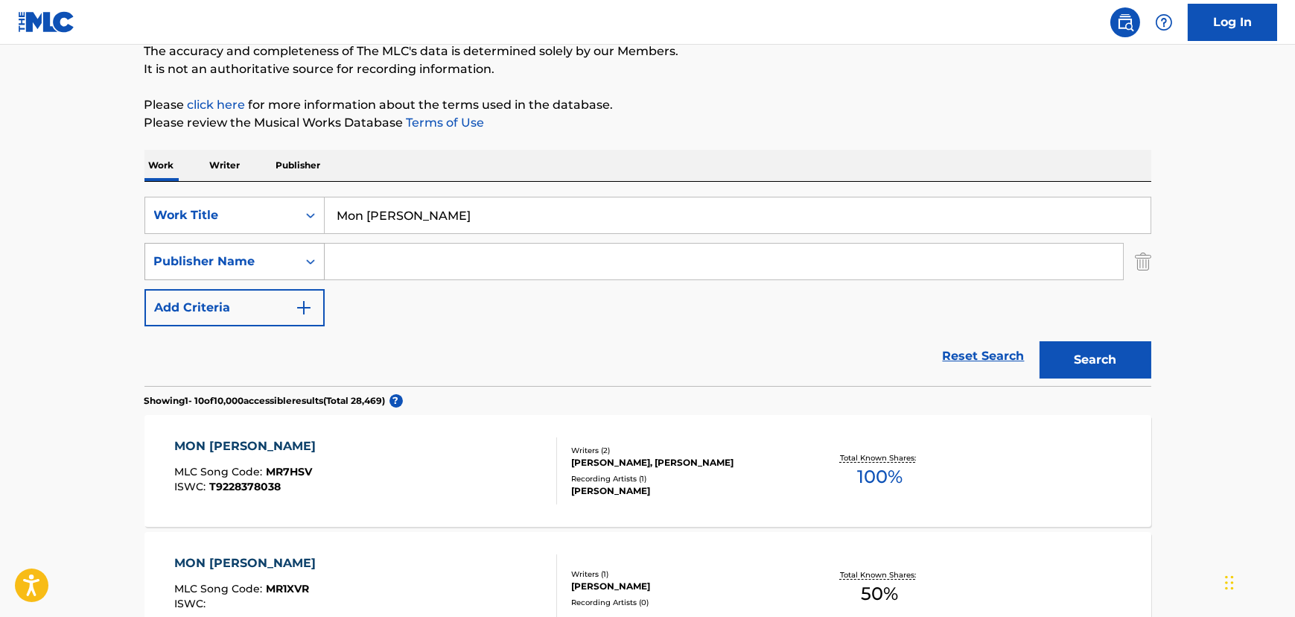
click at [200, 260] on div "Publisher Name" at bounding box center [221, 262] width 134 height 18
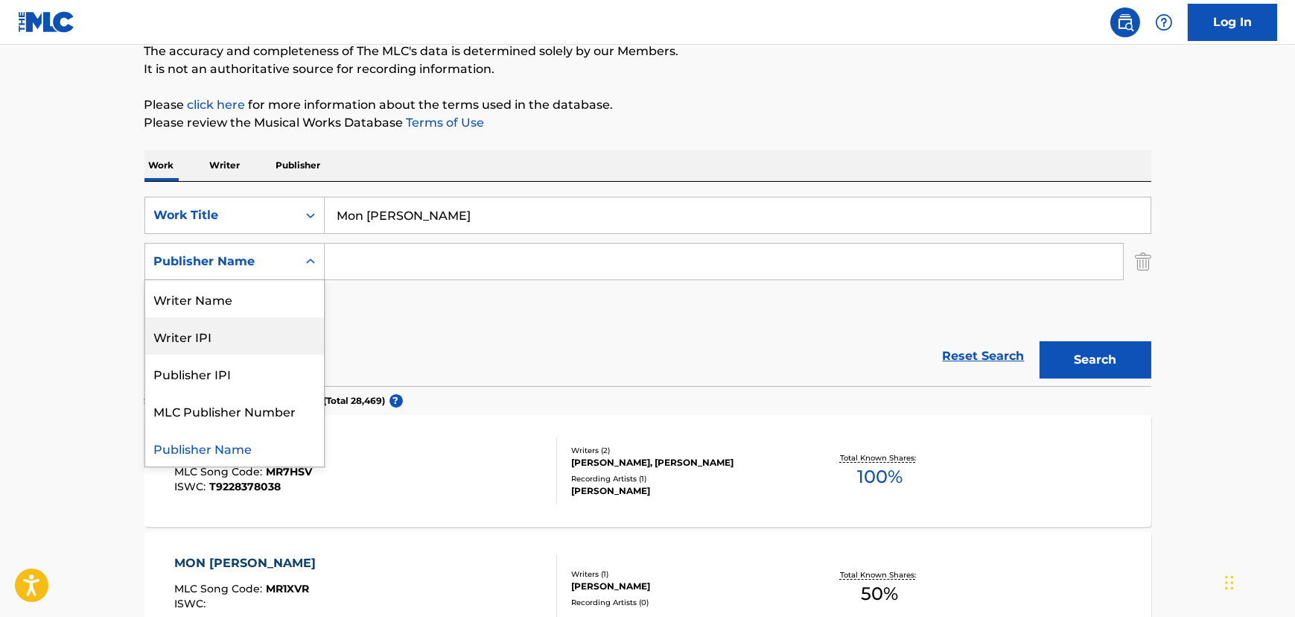
click at [220, 291] on div "Writer Name" at bounding box center [234, 298] width 179 height 37
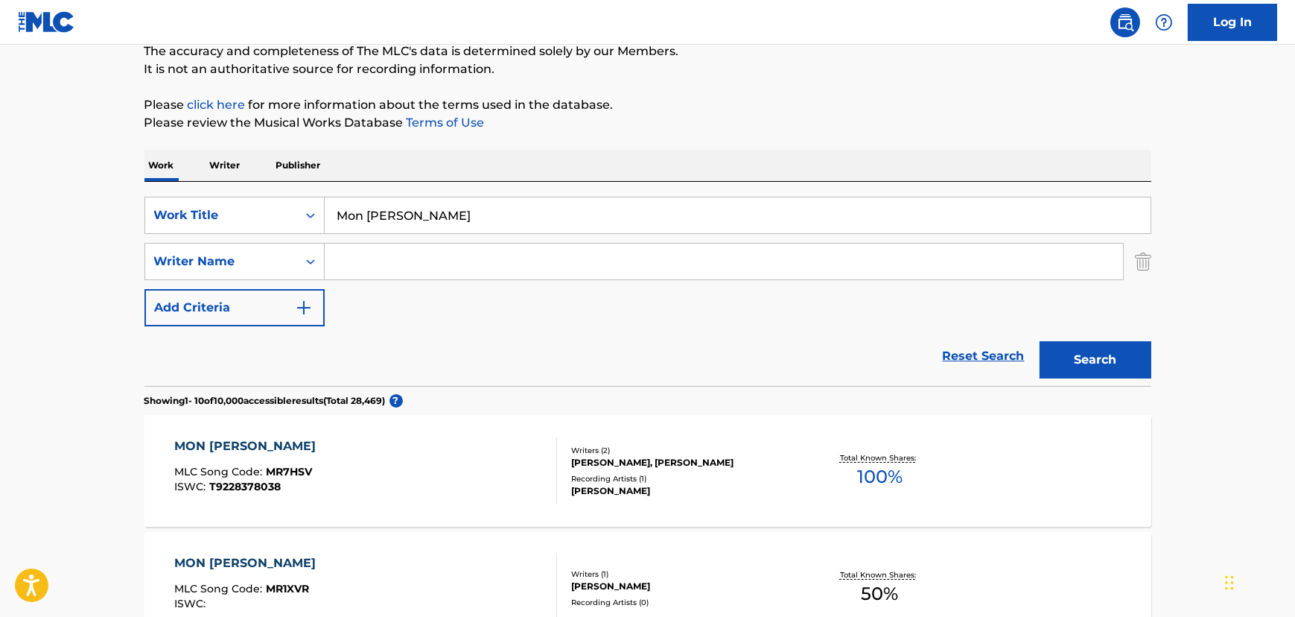
click at [410, 264] on input "Search Form" at bounding box center [724, 262] width 799 height 36
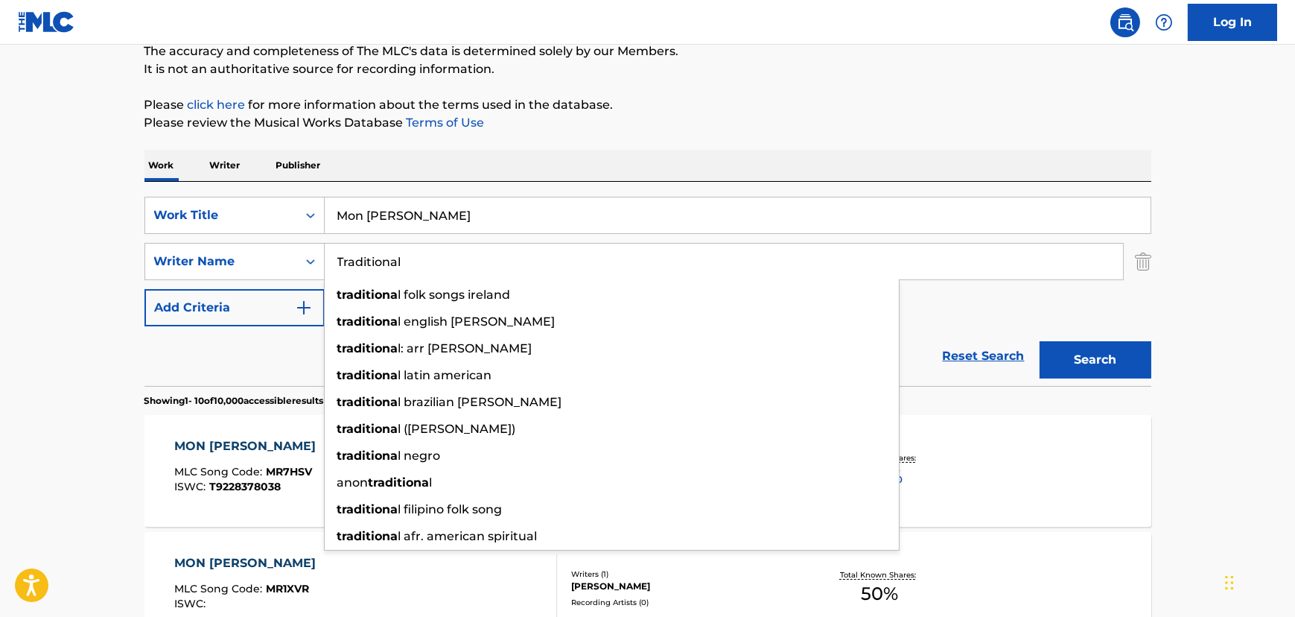
type input "Traditional"
click at [1040, 341] on button "Search" at bounding box center [1096, 359] width 112 height 37
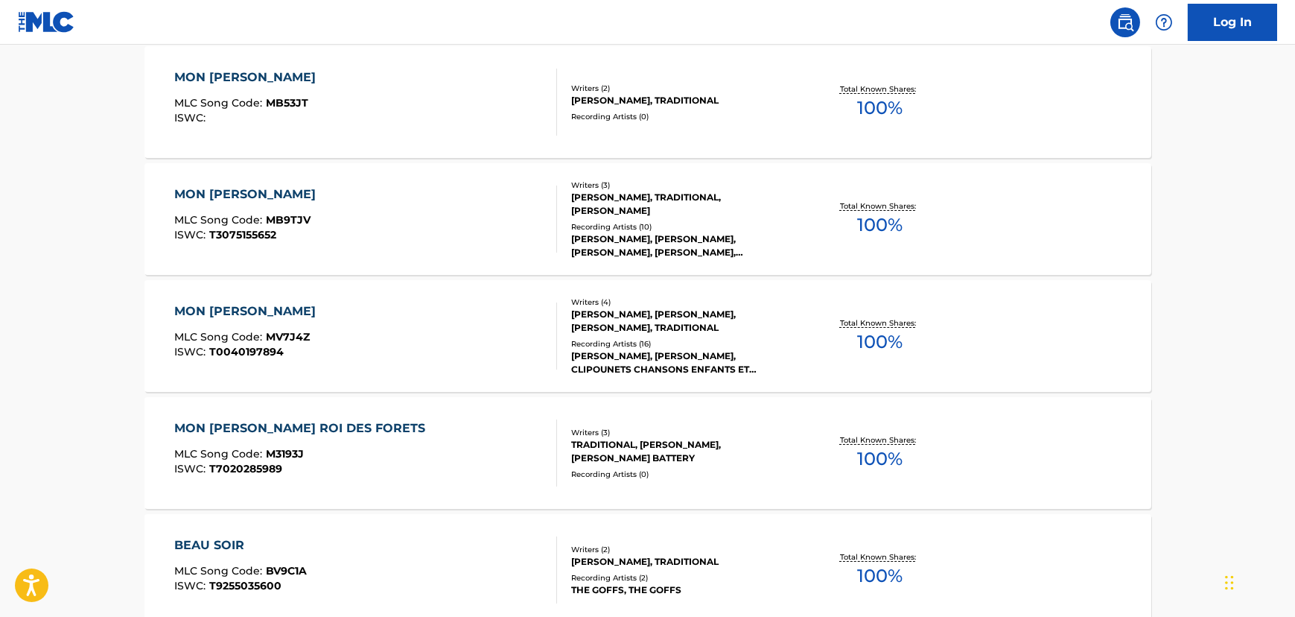
scroll to position [474, 0]
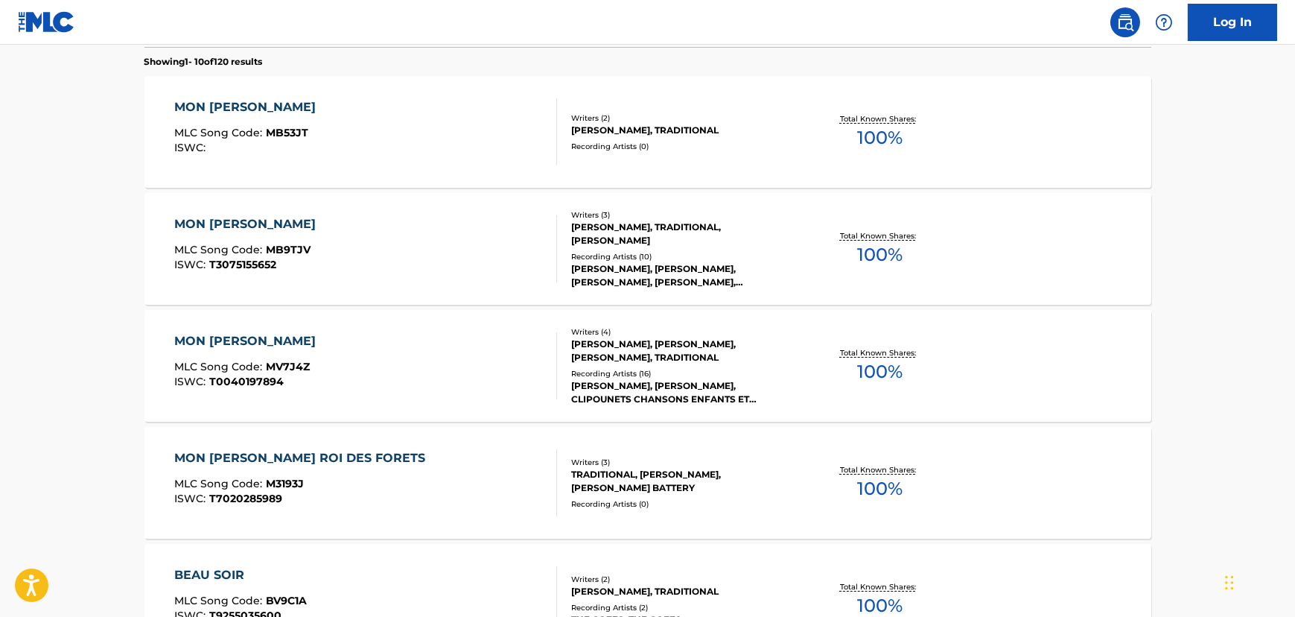
click at [454, 163] on div "MON [PERSON_NAME] MLC Song Code : MB53JT ISWC :" at bounding box center [365, 131] width 383 height 67
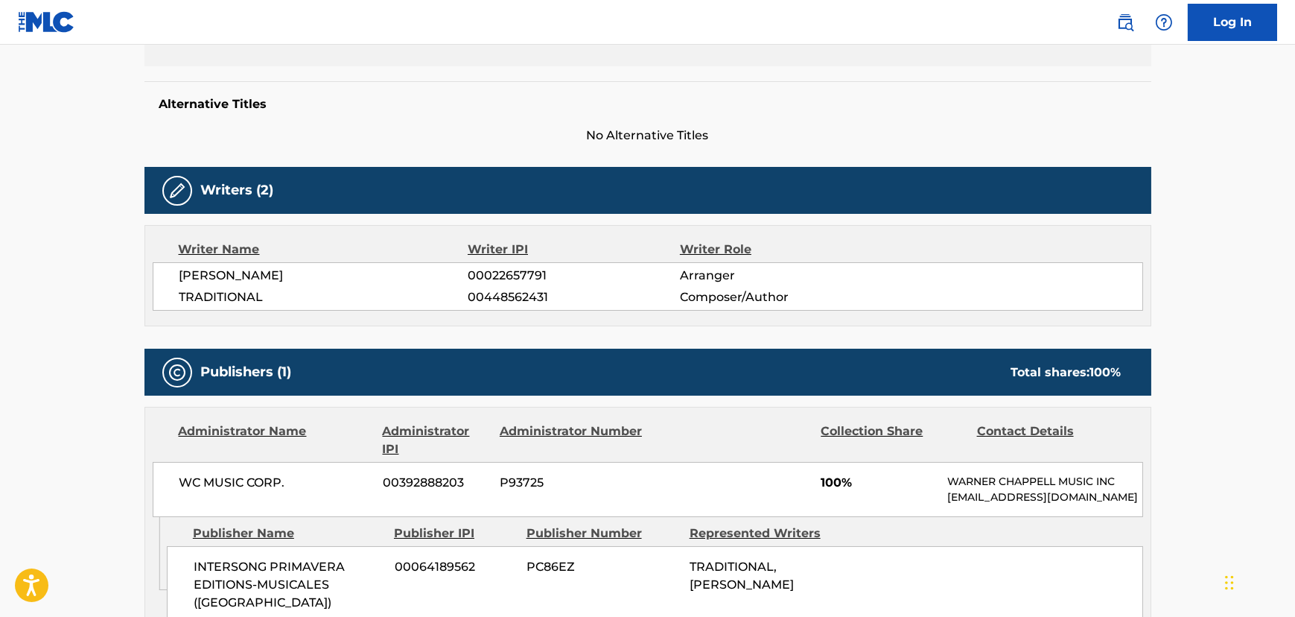
scroll to position [542, 0]
